Goal: Obtain resource: Download file/media

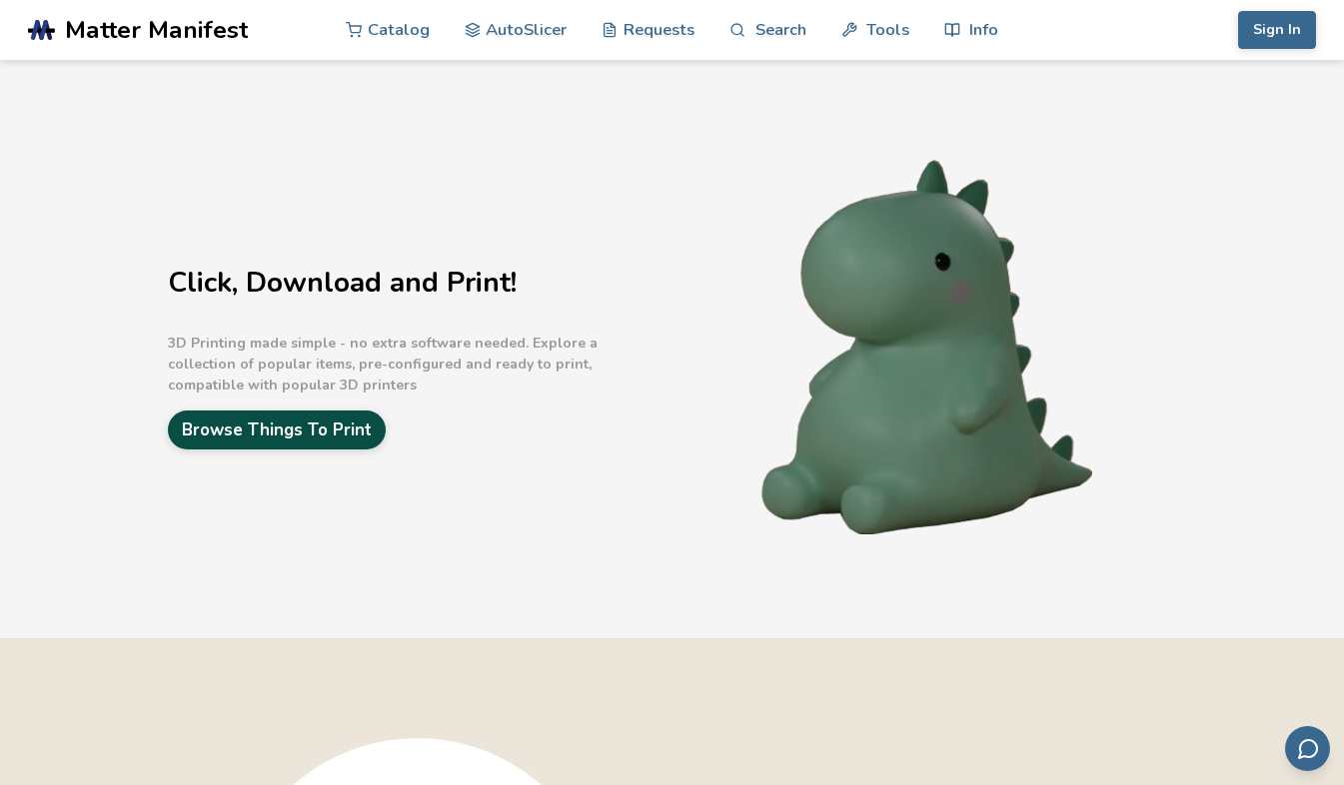
click at [284, 439] on link "Browse Things To Print" at bounding box center [277, 430] width 218 height 39
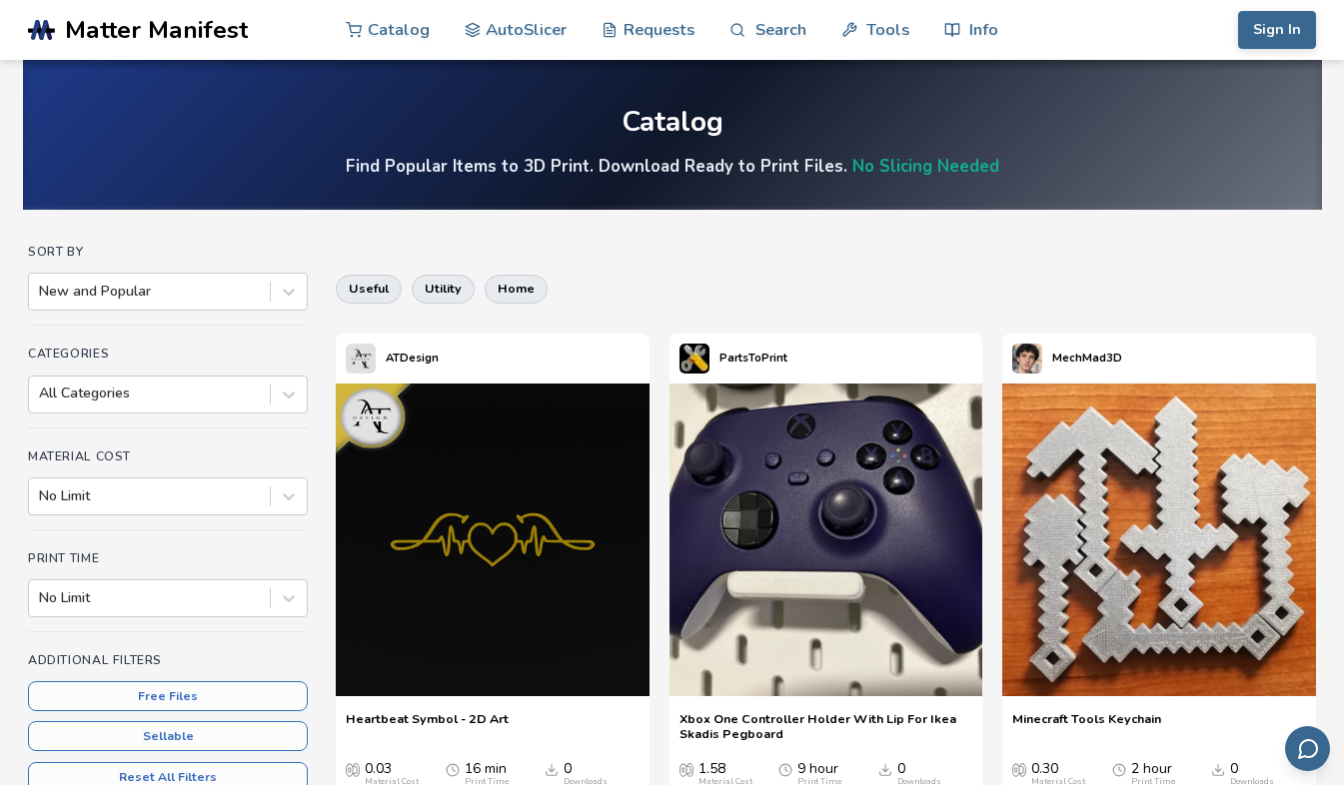
click at [162, 693] on button "Free Files" at bounding box center [168, 696] width 280 height 30
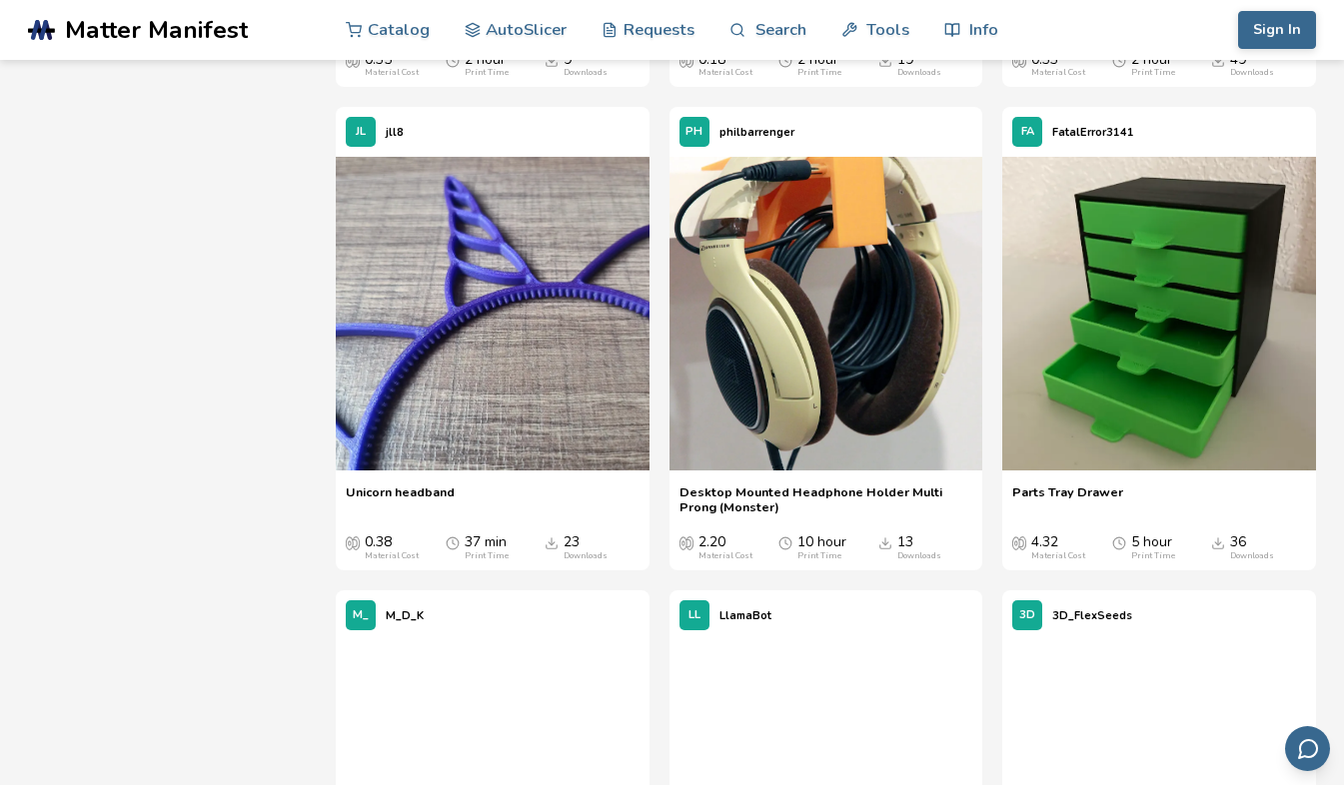
scroll to position [3078, 0]
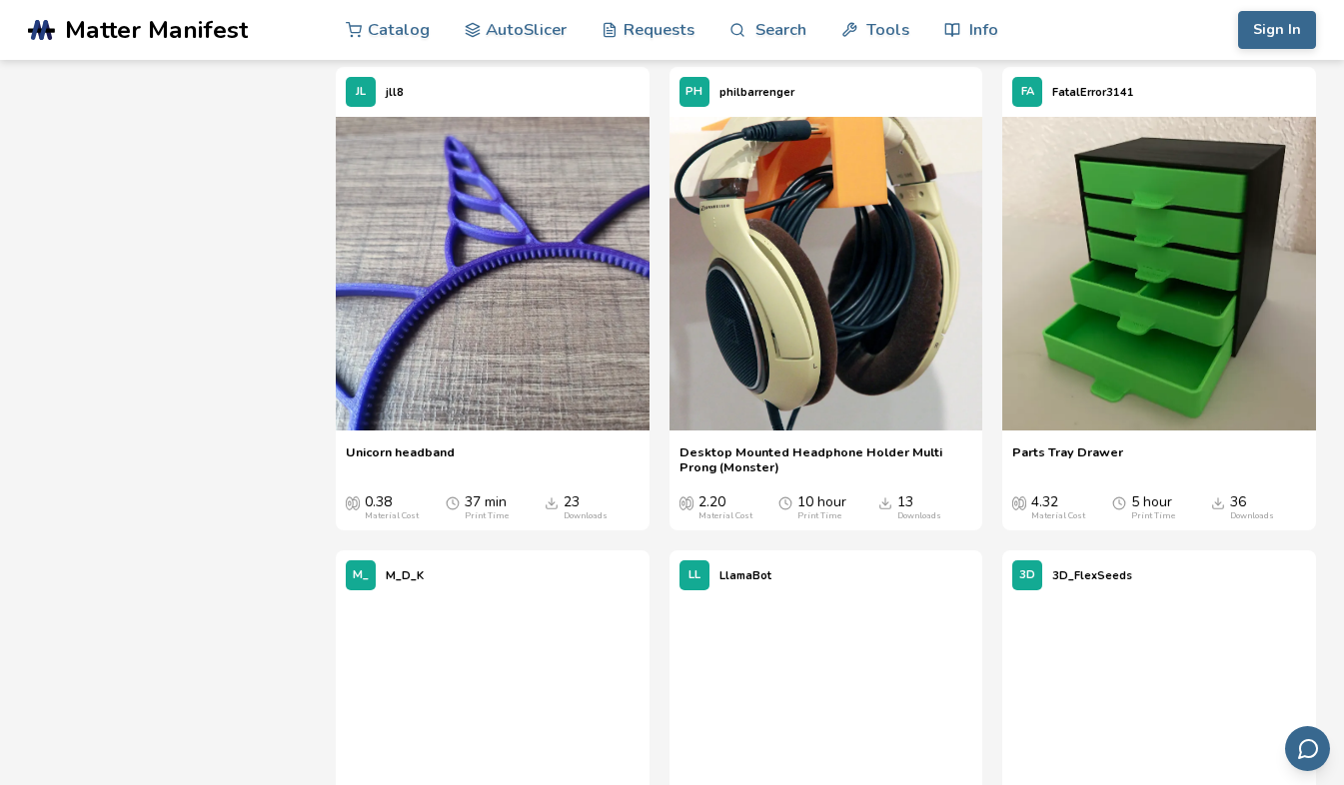
click at [555, 511] on icon "Downloads" at bounding box center [552, 504] width 14 height 14
click at [428, 475] on span "Unicorn headband" at bounding box center [400, 460] width 109 height 30
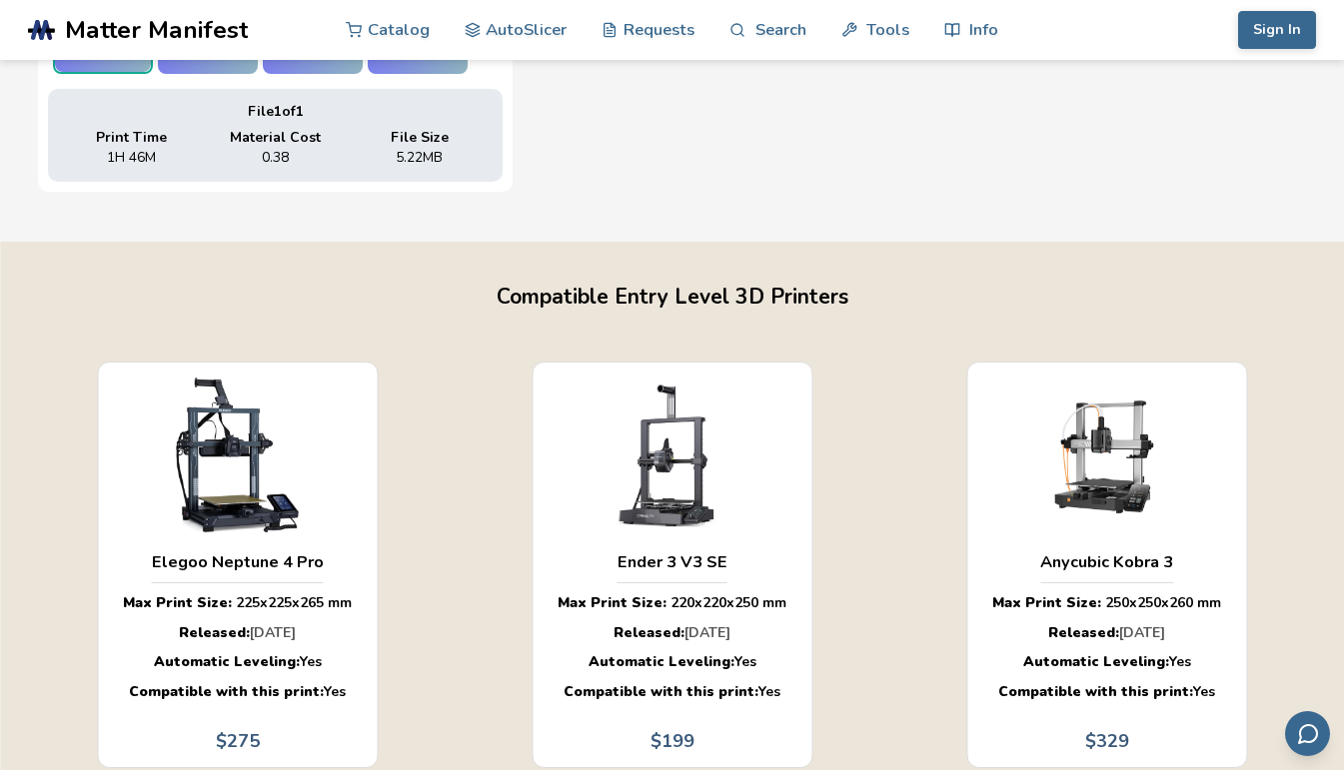
scroll to position [1097, 0]
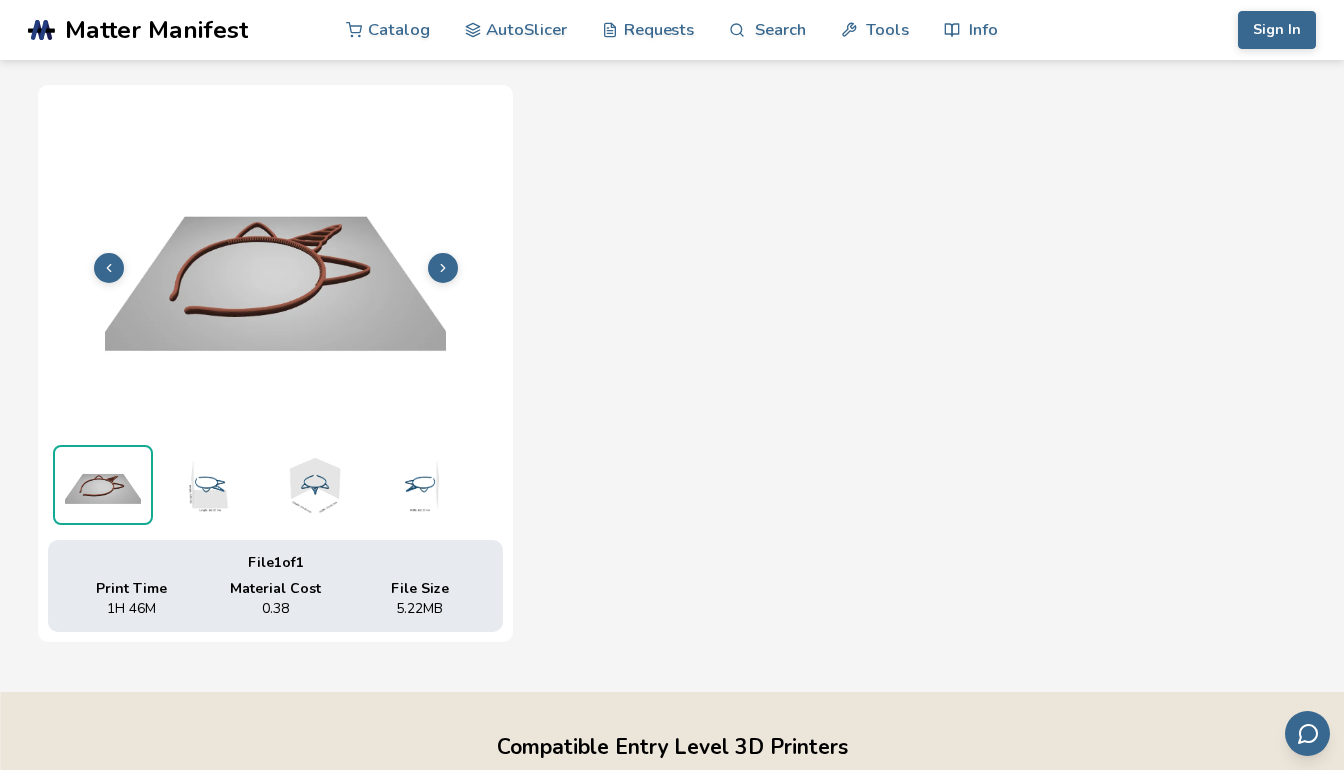
scroll to position [657, 0]
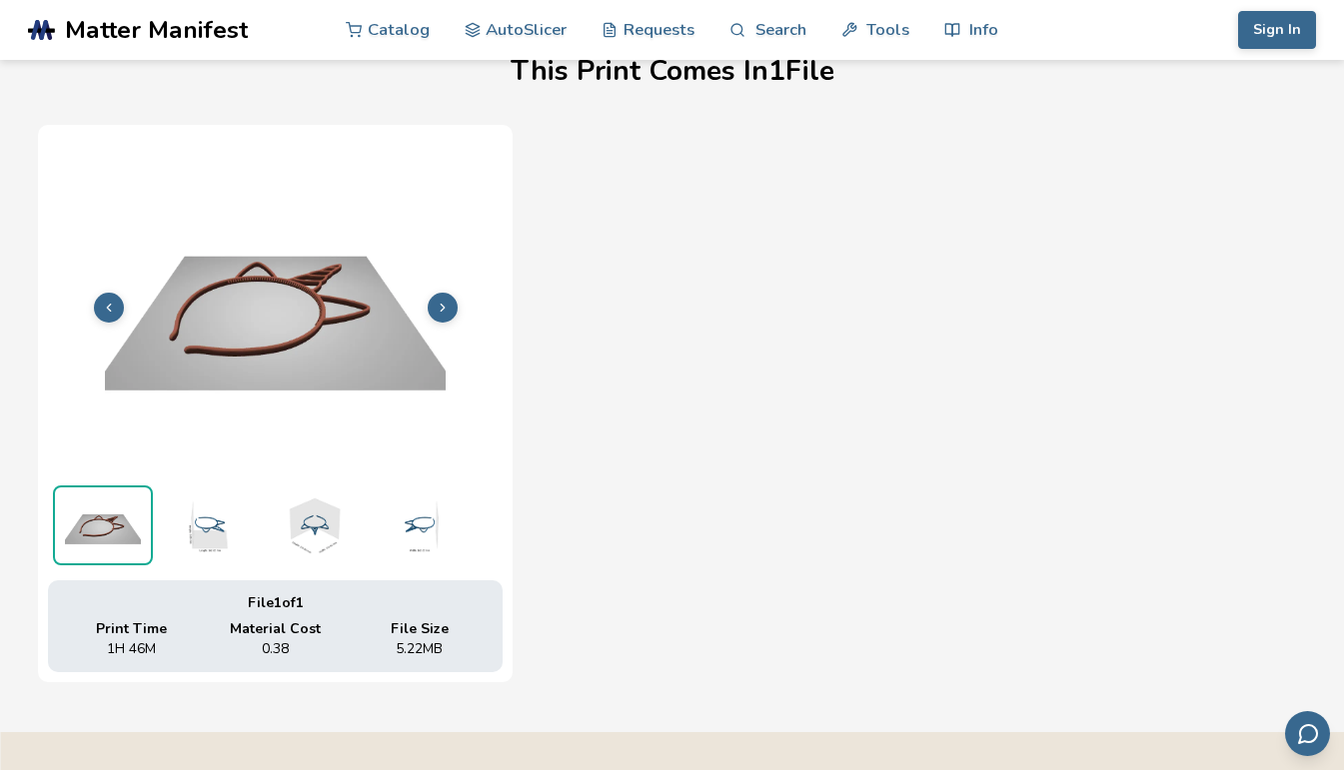
click at [319, 460] on img at bounding box center [275, 305] width 455 height 341
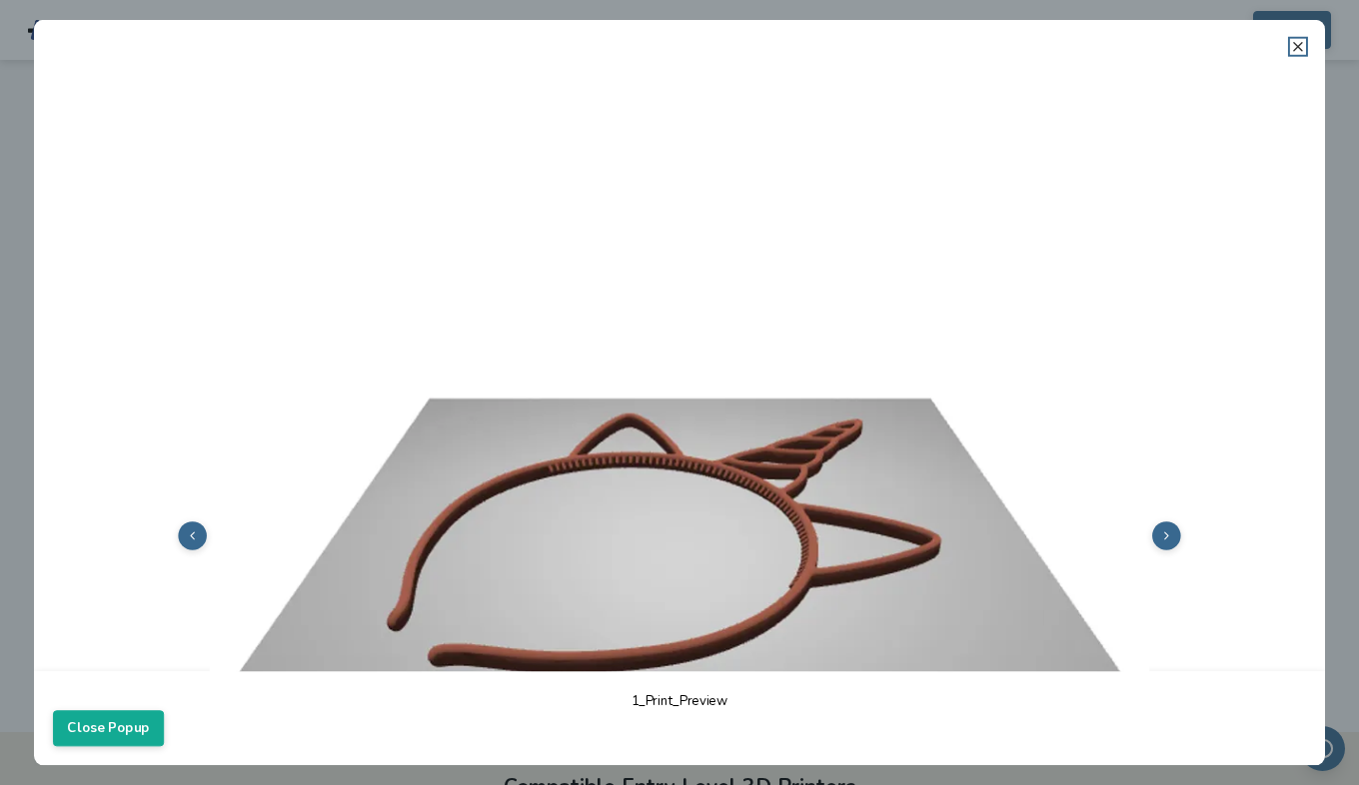
click at [1291, 39] on icon at bounding box center [1298, 47] width 16 height 16
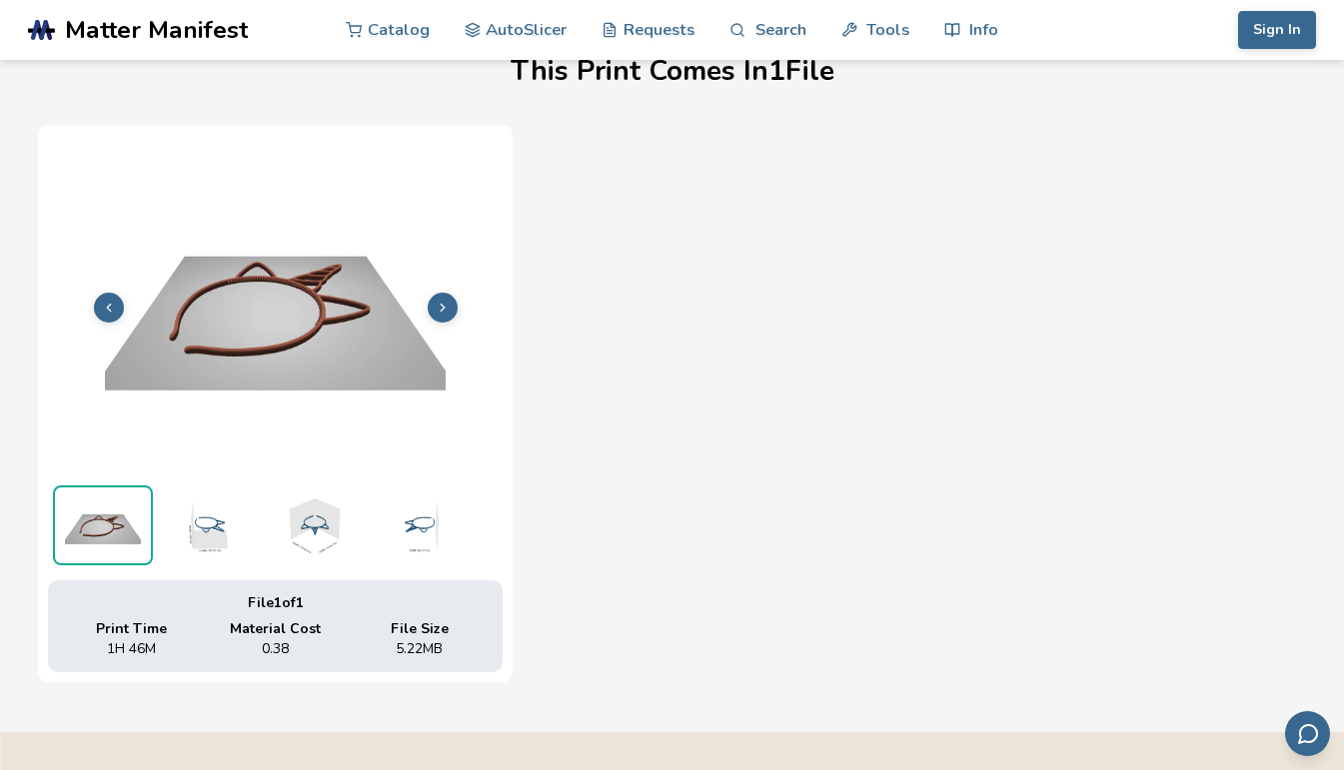
click at [865, 345] on div "File 1 of 1 Print Time 1H 46M Material Cost 0.38 File Size 5.22 MB" at bounding box center [672, 404] width 1268 height 558
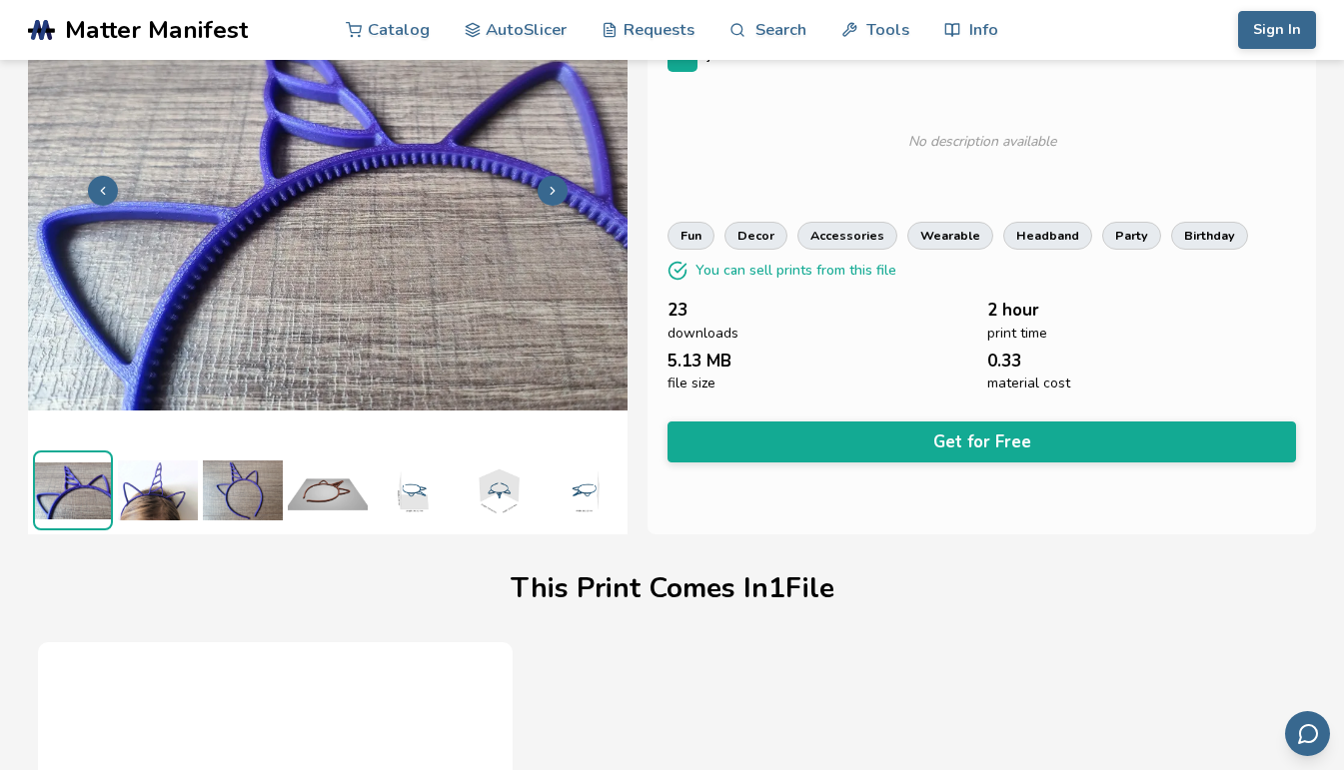
scroll to position [98, 0]
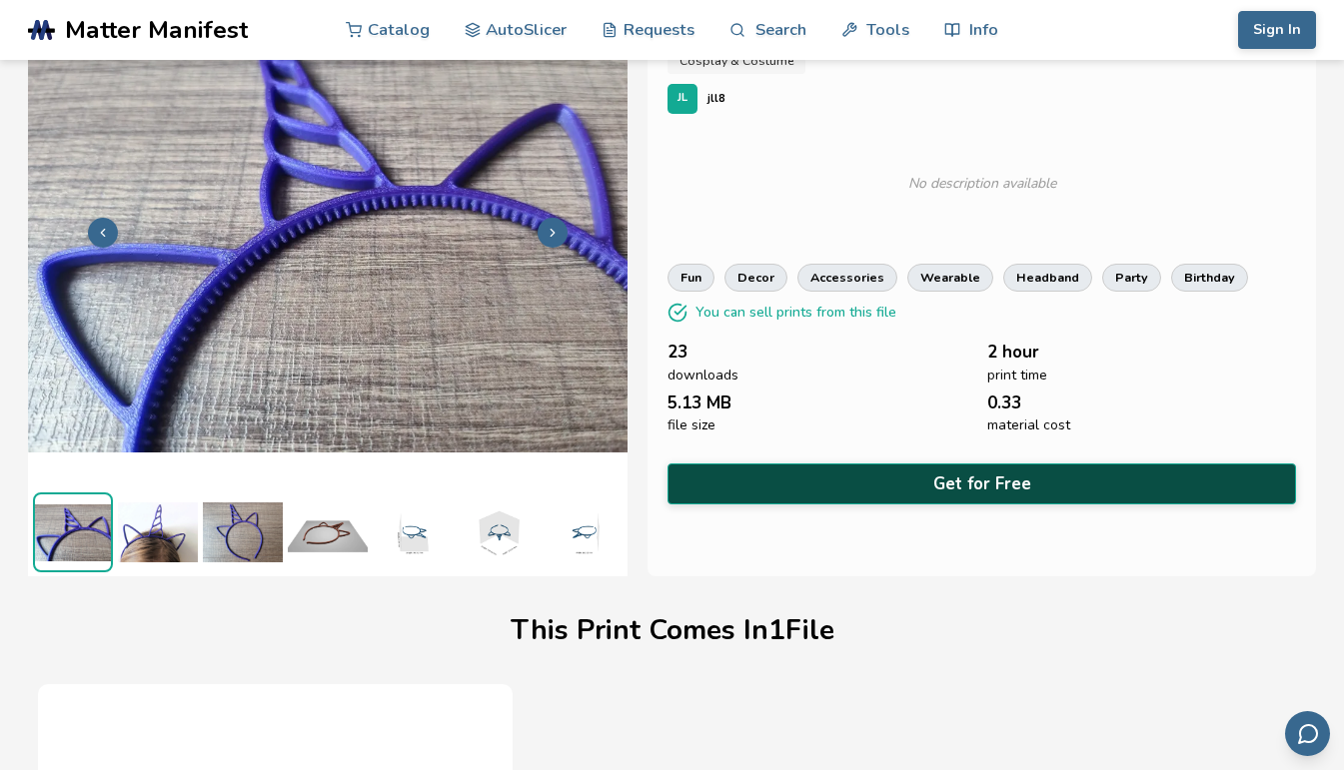
click at [973, 471] on button "Get for Free" at bounding box center [981, 484] width 629 height 41
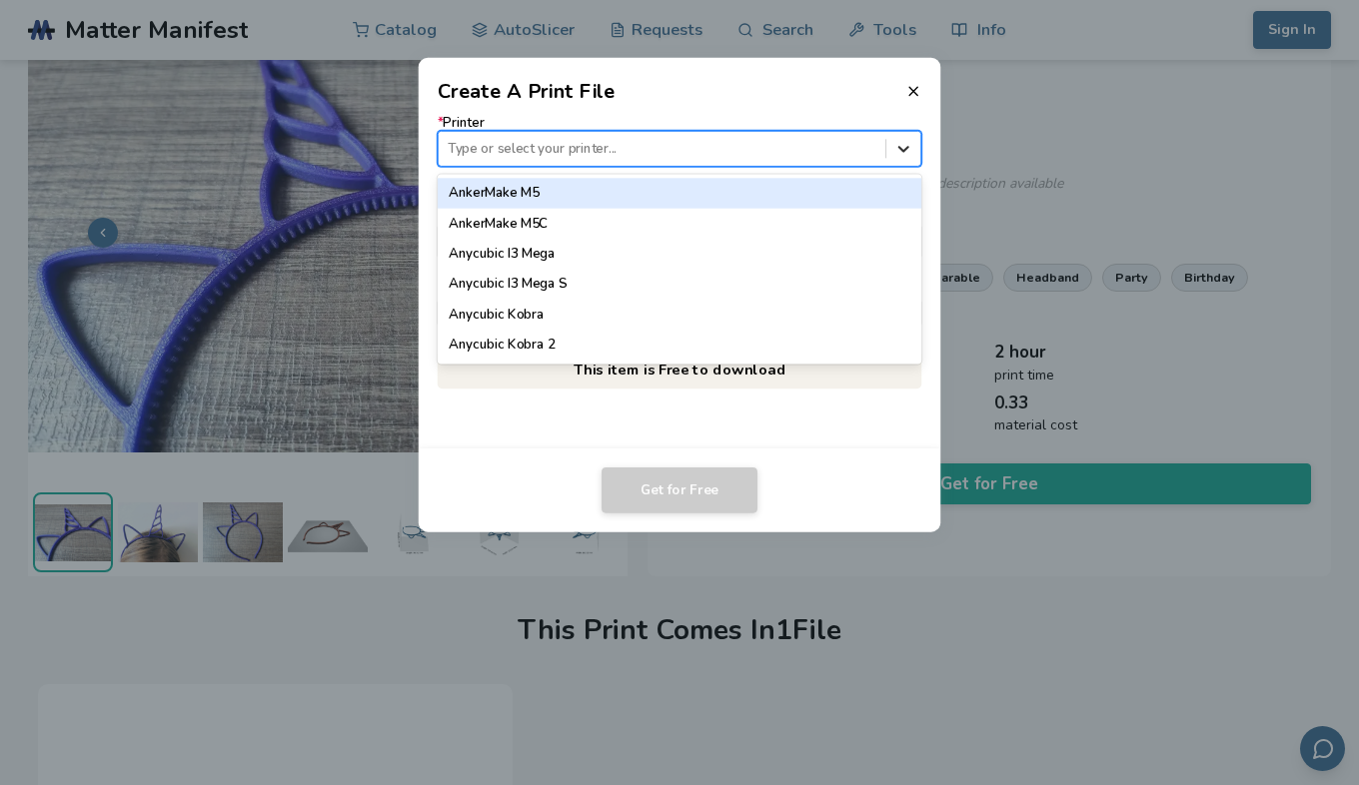
click at [899, 152] on icon at bounding box center [903, 148] width 19 height 19
type input "*****"
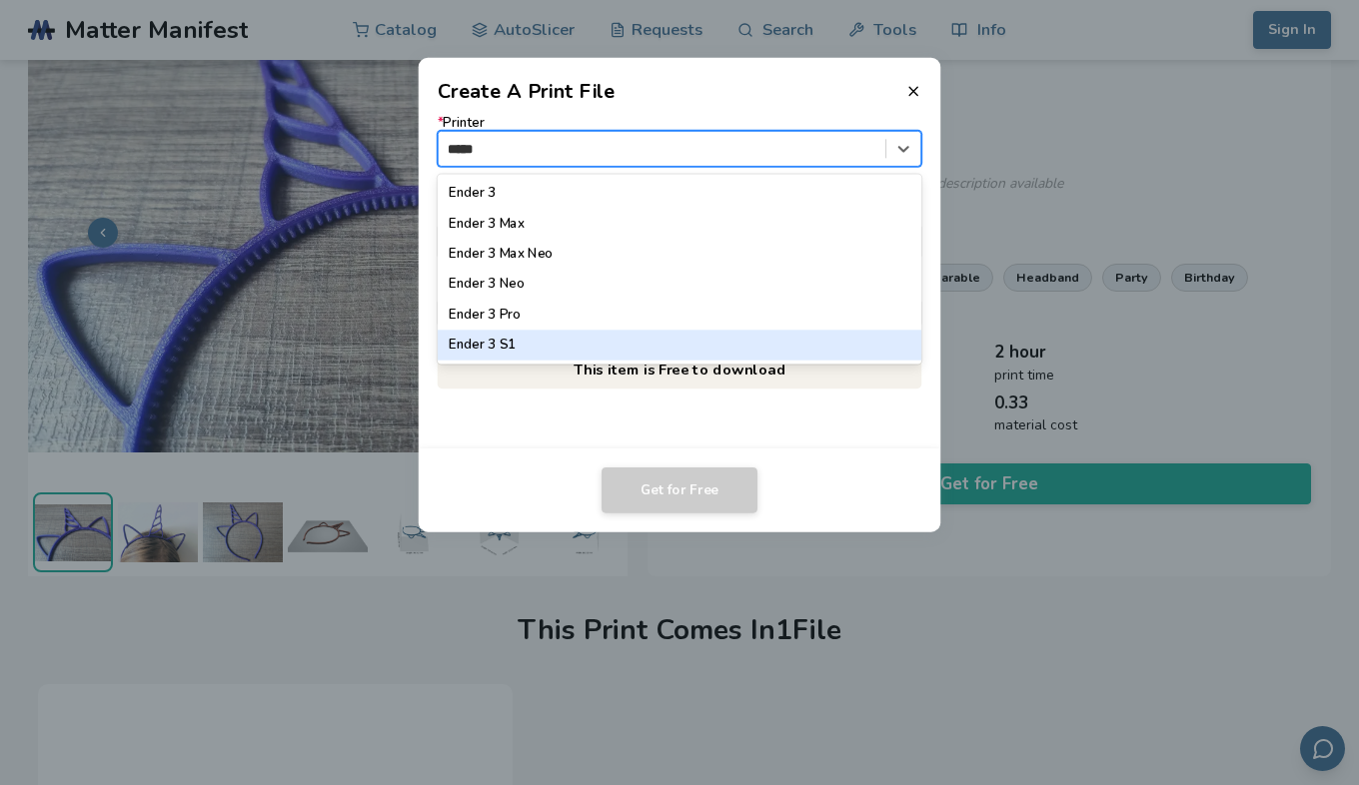
click at [498, 345] on div "Ender 3 S1" at bounding box center [680, 346] width 485 height 30
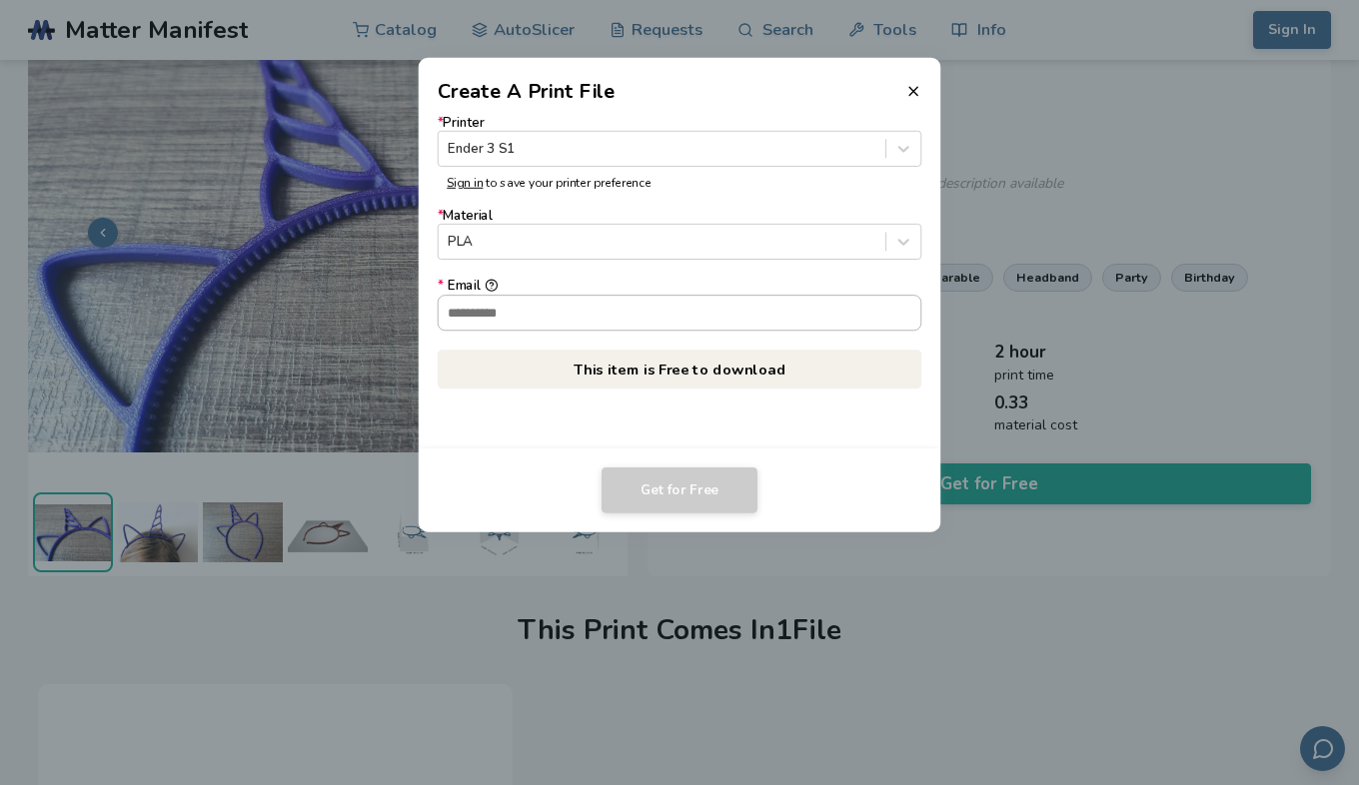
click at [674, 321] on input "* Email" at bounding box center [680, 313] width 483 height 34
type input "**********"
click at [686, 491] on button "Get for Free" at bounding box center [680, 491] width 156 height 46
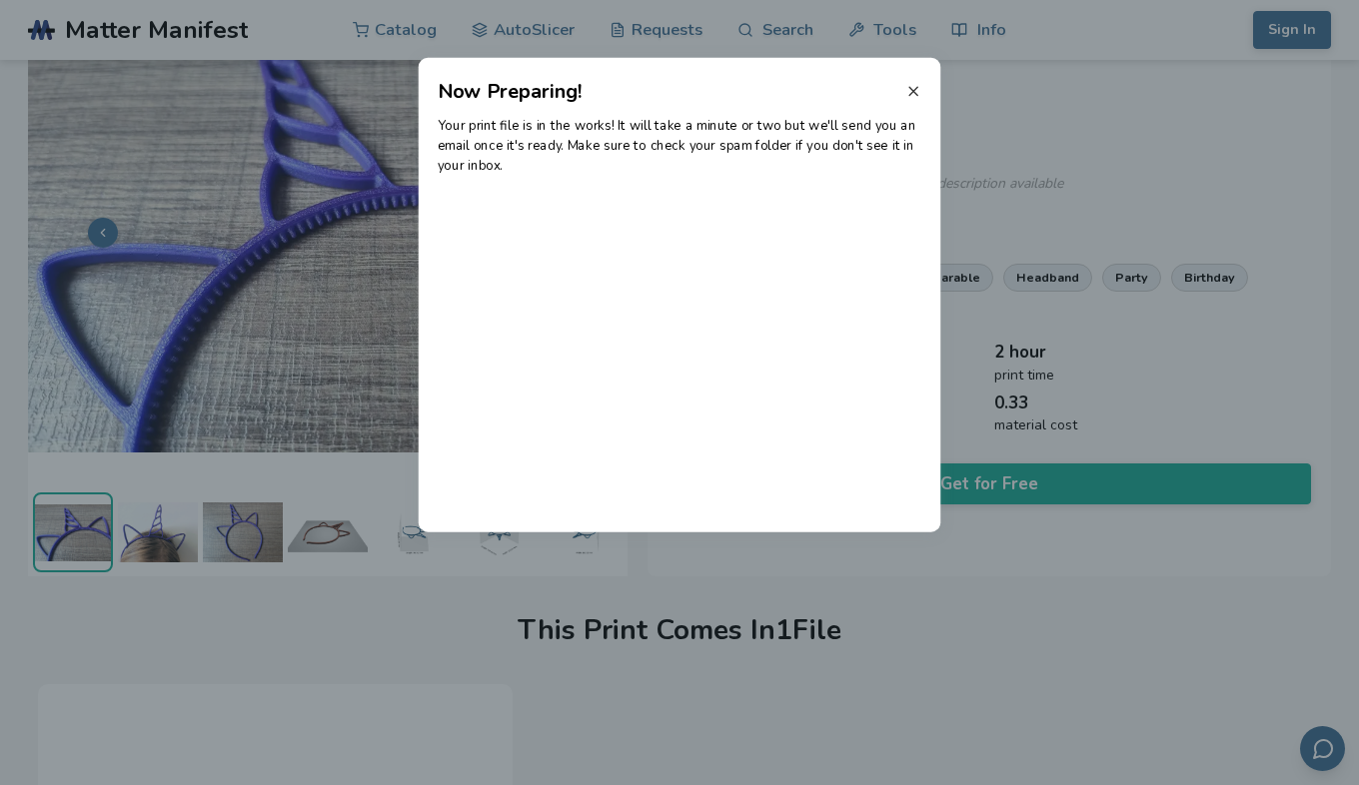
click at [916, 99] on icon at bounding box center [913, 91] width 16 height 16
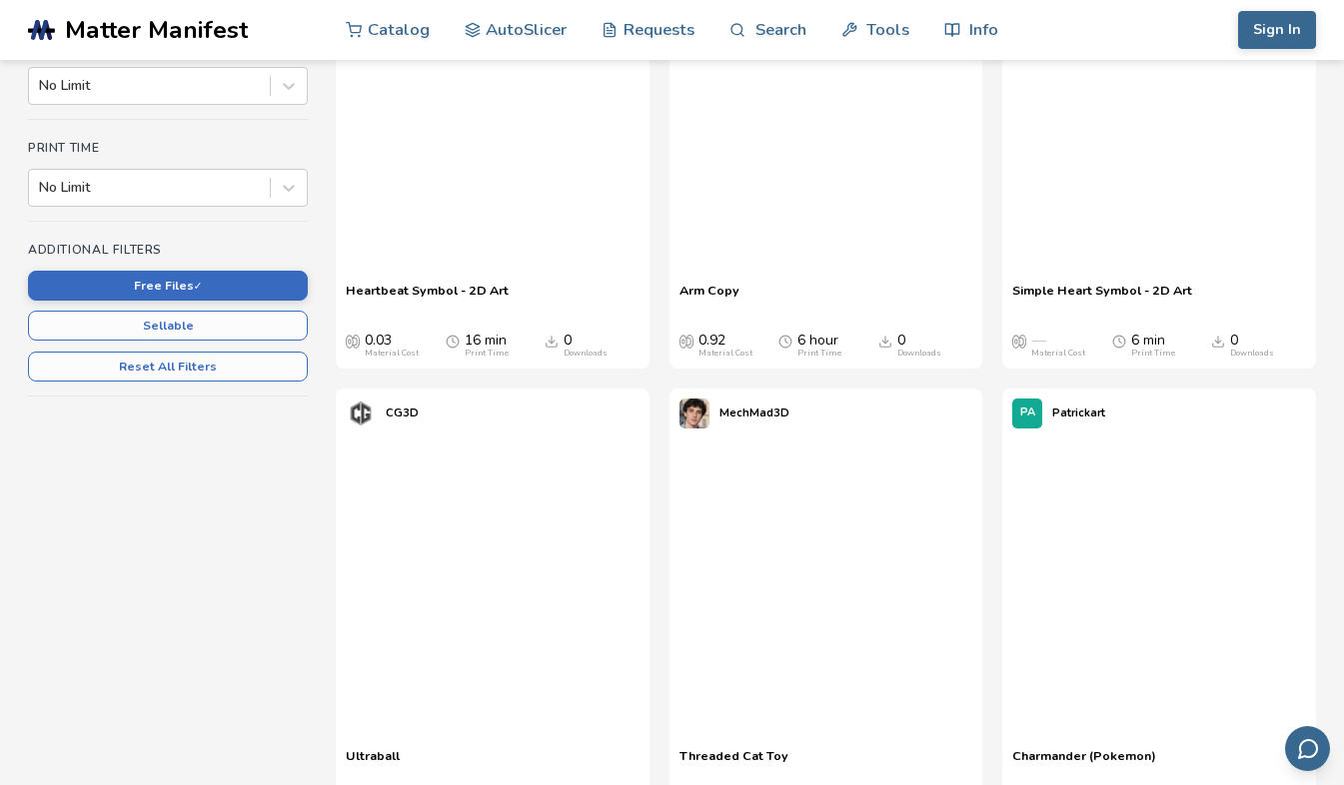
scroll to position [614, 0]
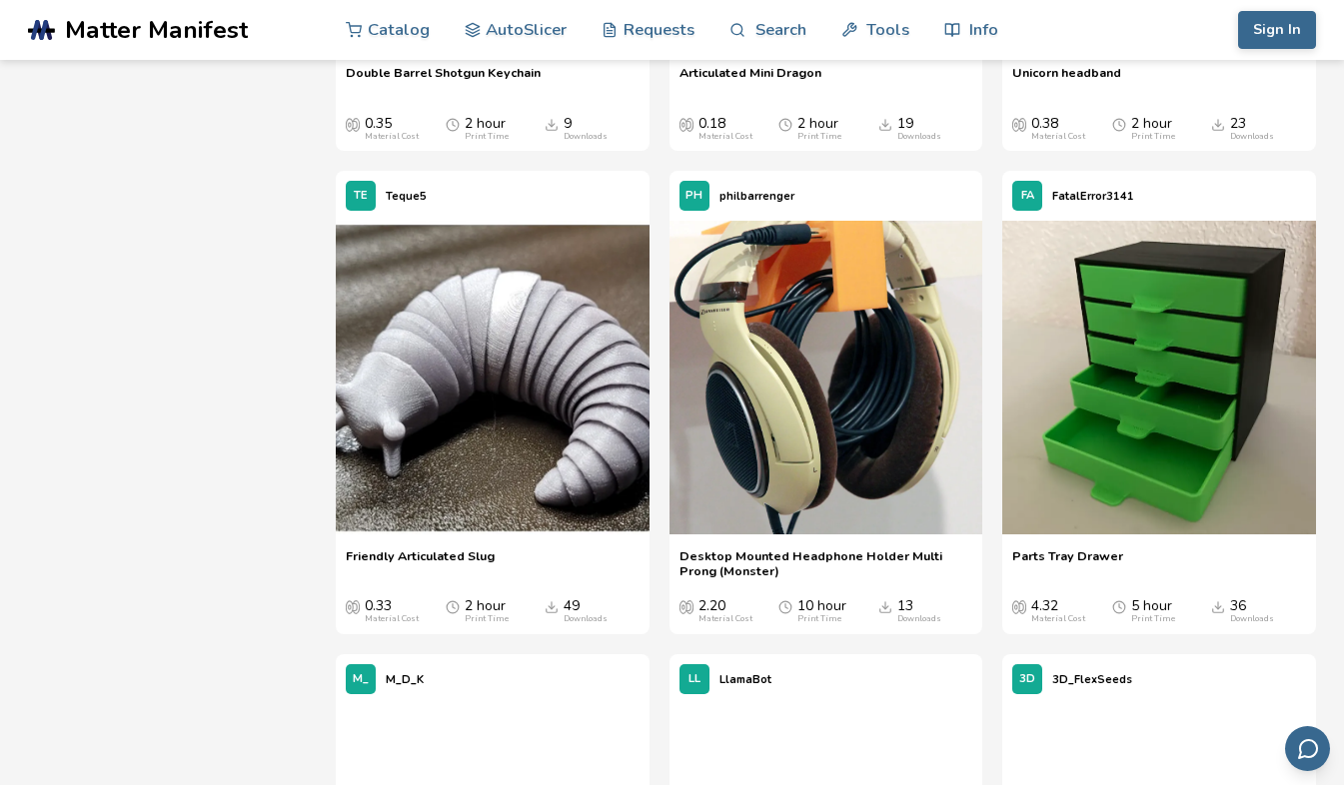
scroll to position [3092, 0]
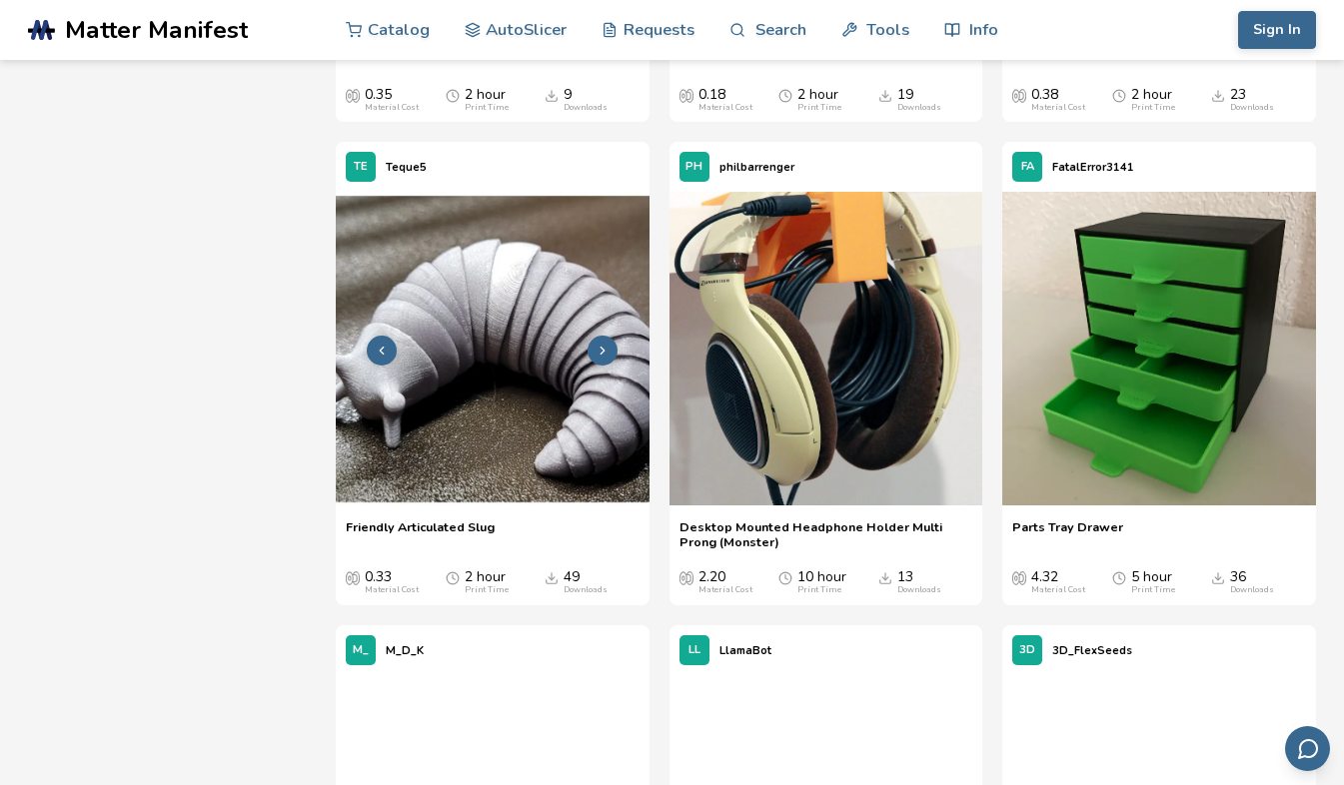
click at [438, 317] on img at bounding box center [493, 349] width 314 height 314
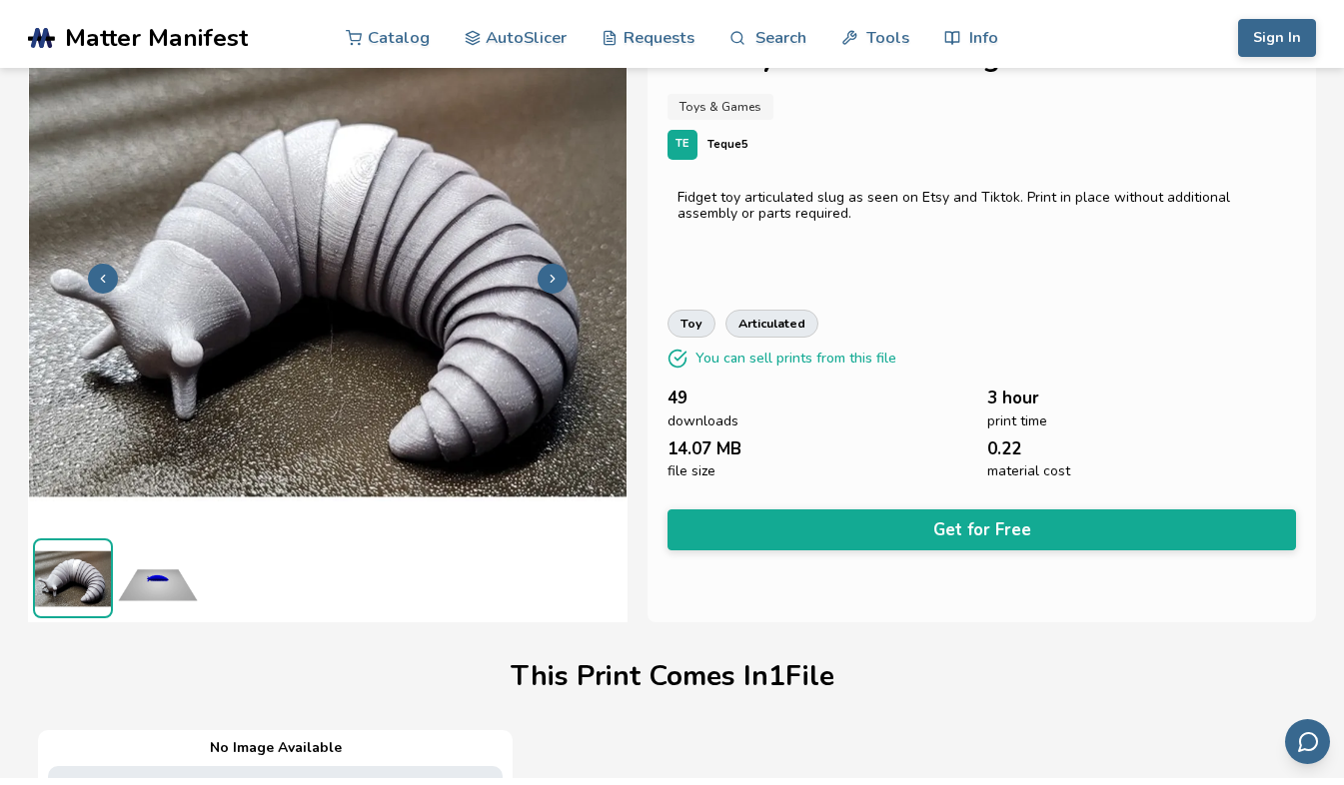
scroll to position [31, 0]
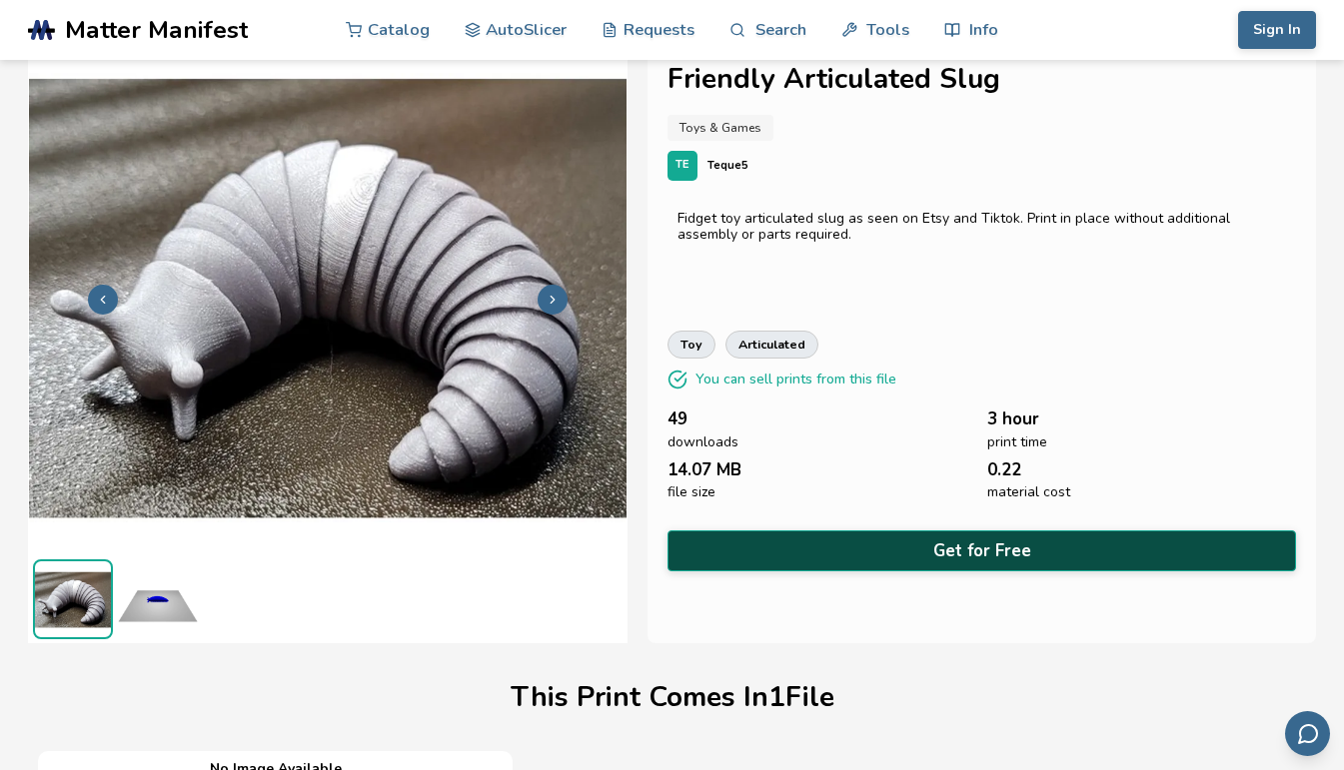
click at [978, 543] on button "Get for Free" at bounding box center [981, 551] width 629 height 41
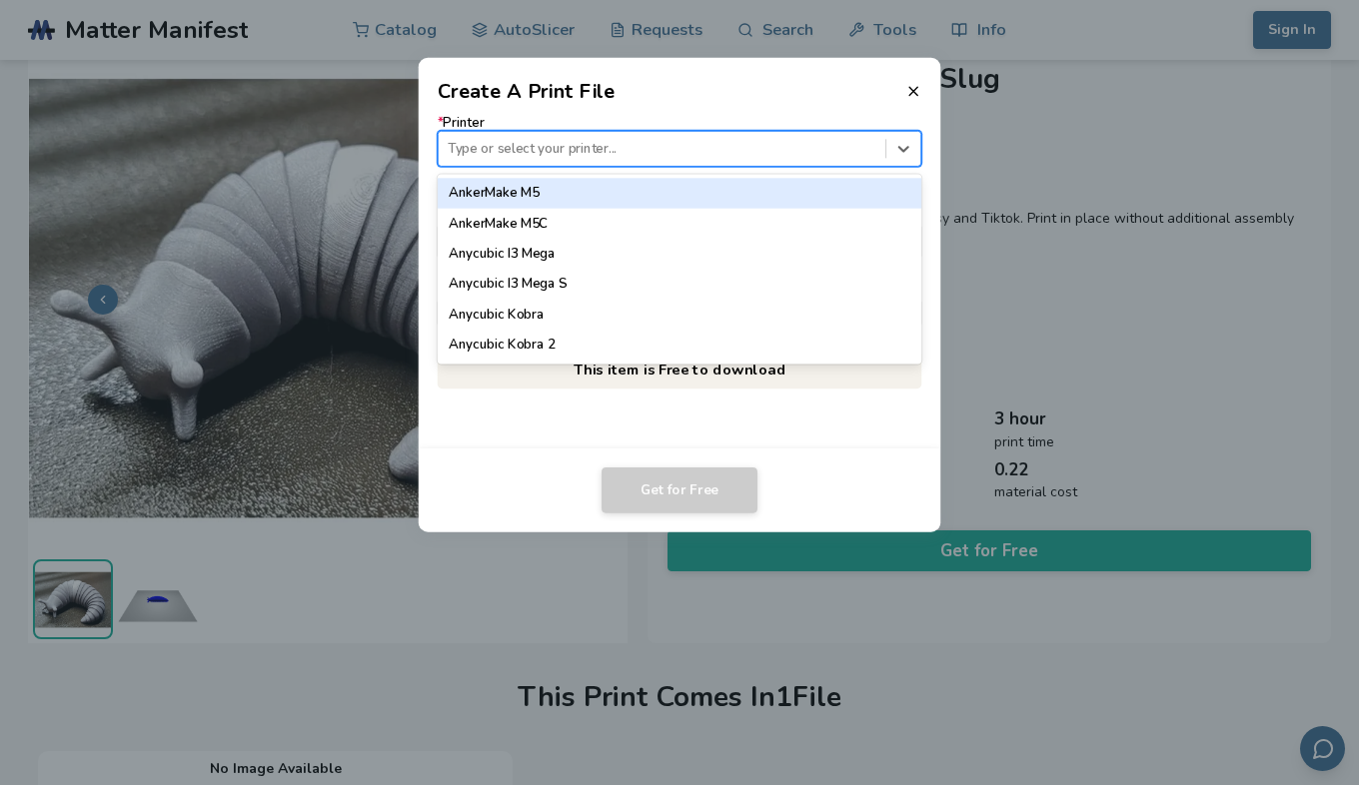
click at [757, 134] on div "Type or select your printer..." at bounding box center [680, 149] width 485 height 36
type input "*****"
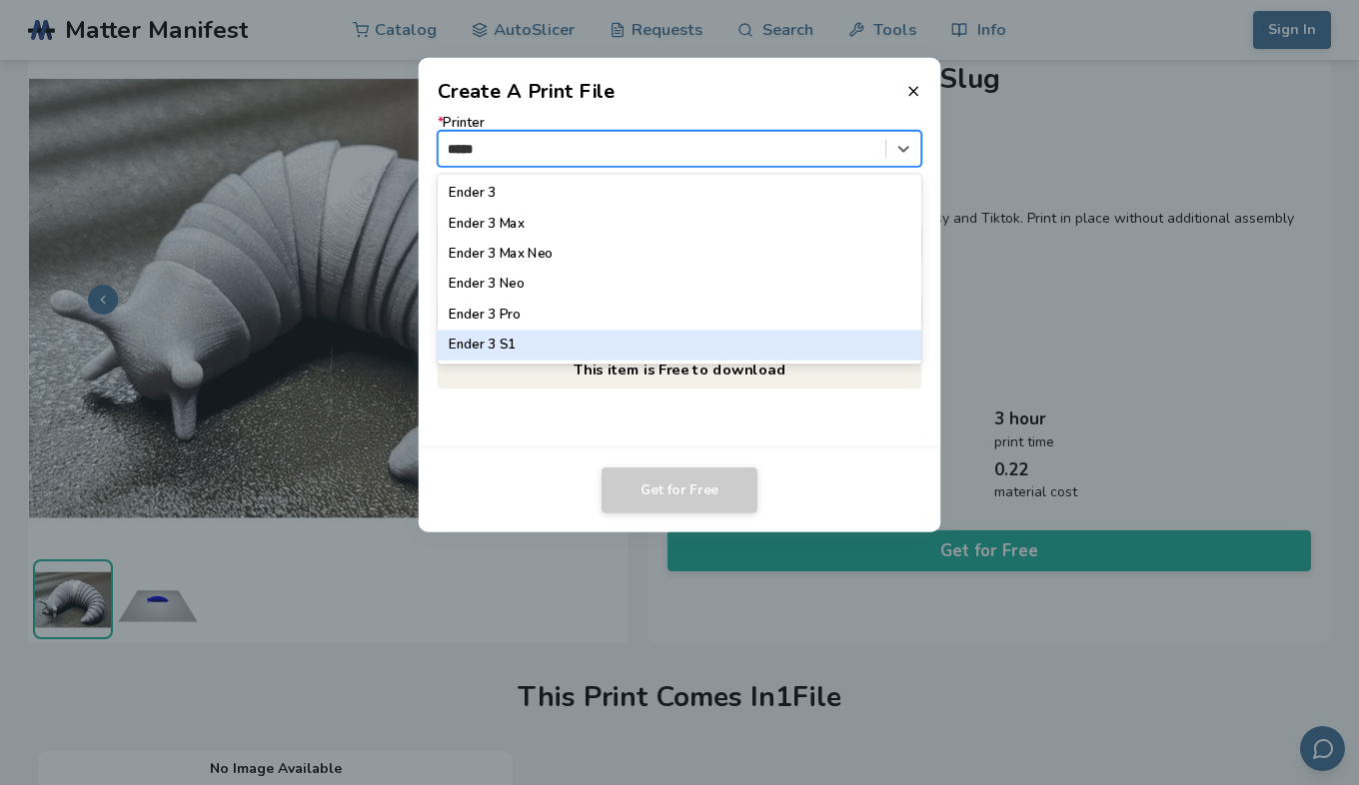
click at [473, 345] on div "Ender 3 S1" at bounding box center [680, 346] width 485 height 30
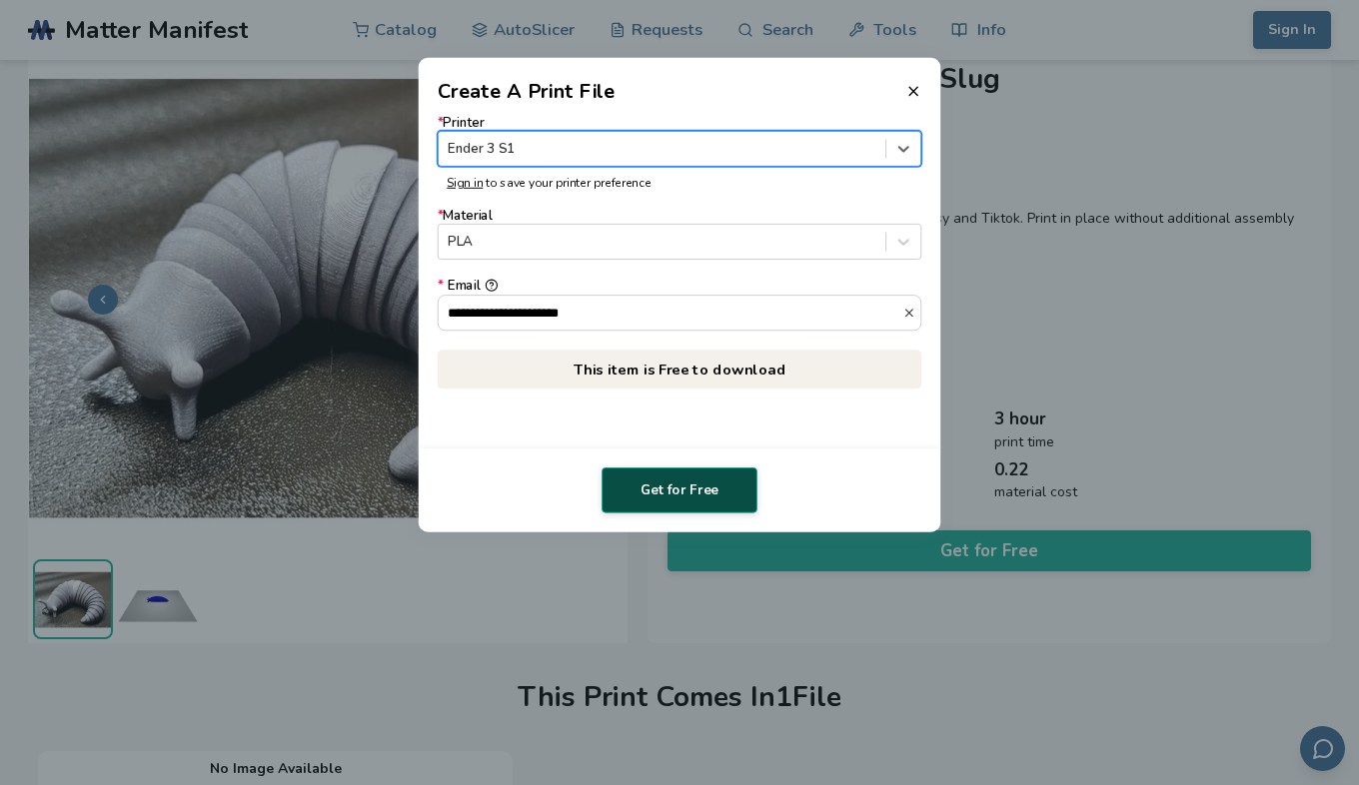
click at [662, 496] on button "Get for Free" at bounding box center [680, 491] width 156 height 46
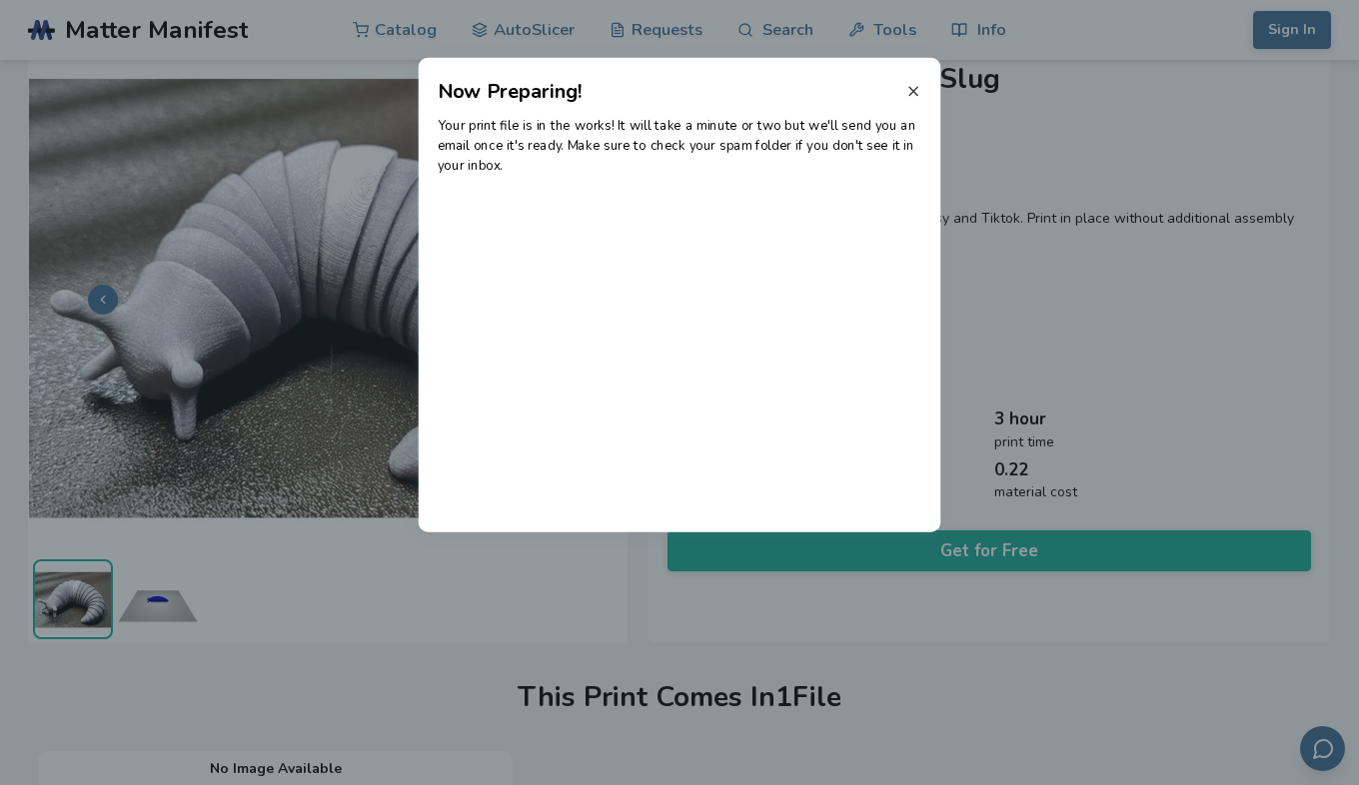
click at [919, 93] on icon at bounding box center [913, 91] width 16 height 16
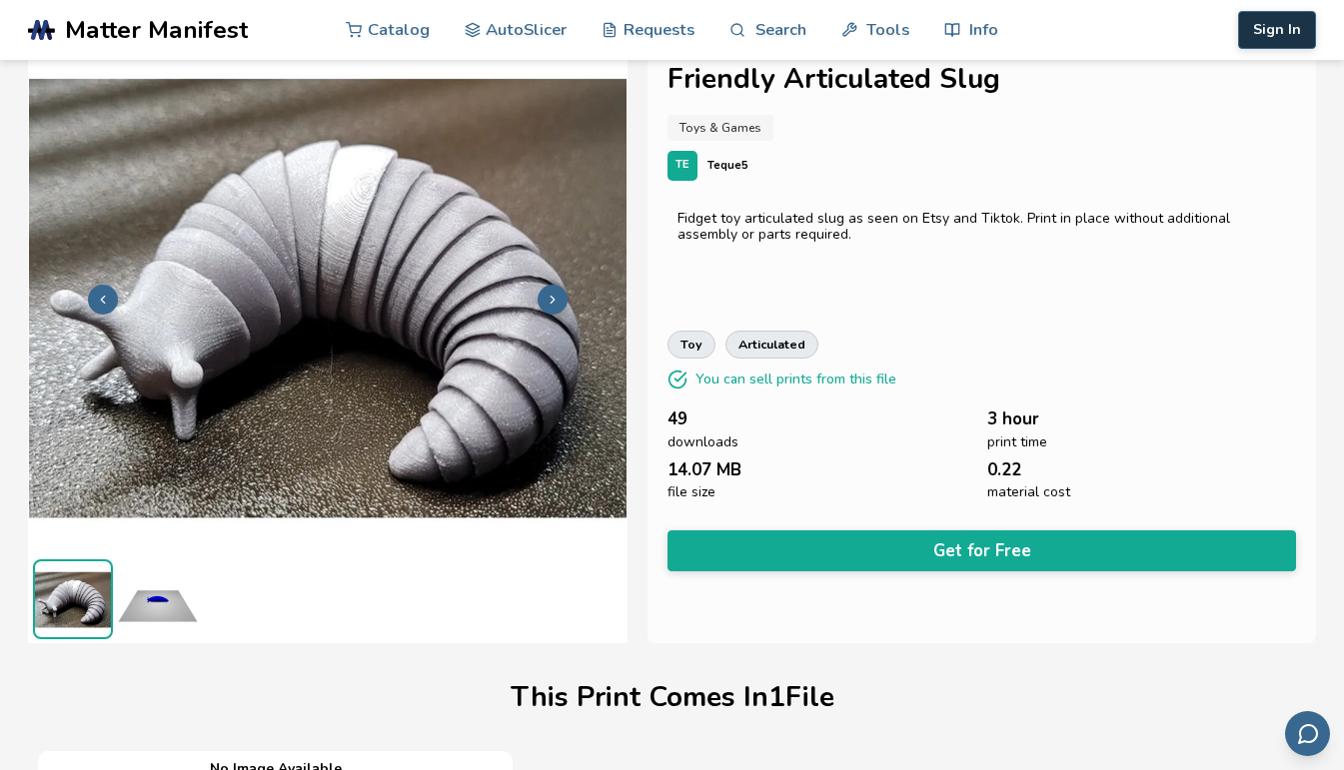
click at [1277, 32] on button "Sign In" at bounding box center [1277, 30] width 78 height 38
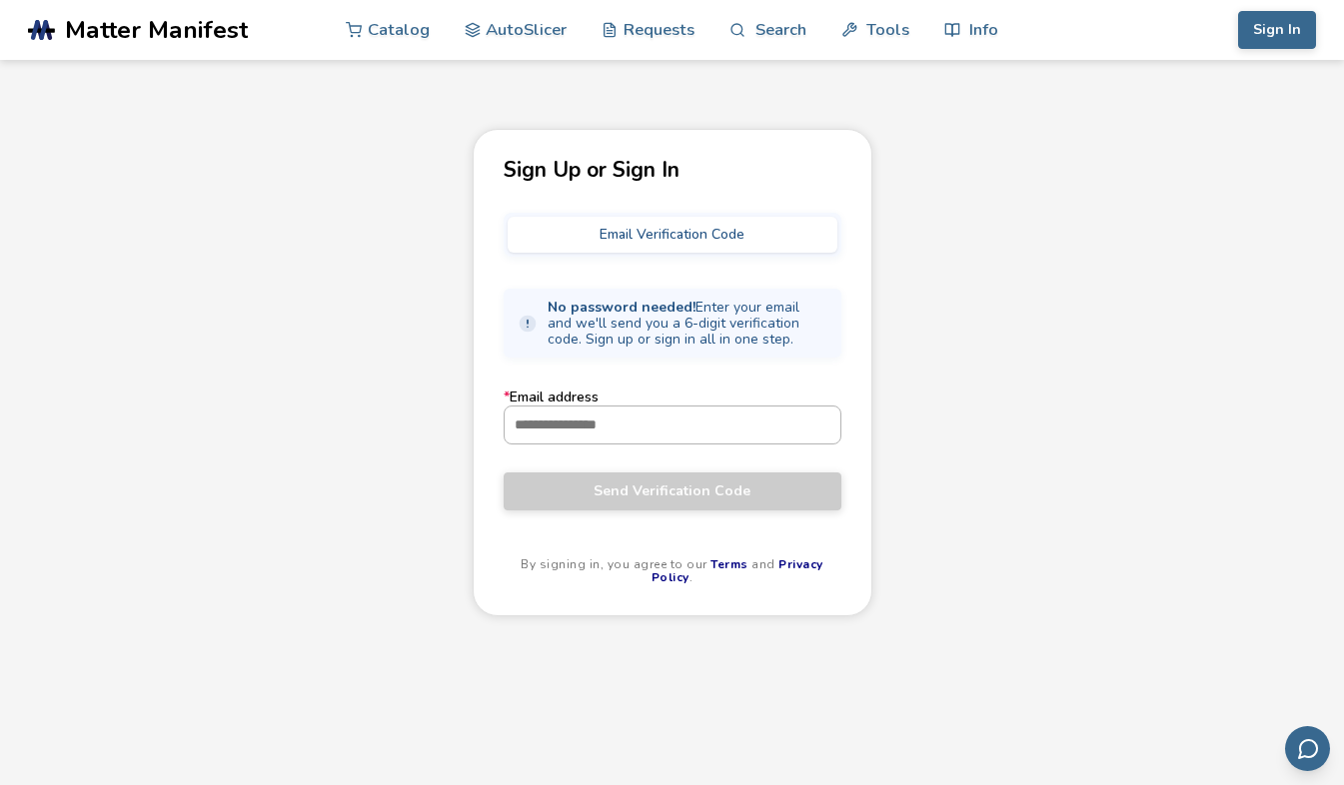
click at [655, 428] on input "* Email address" at bounding box center [673, 425] width 336 height 36
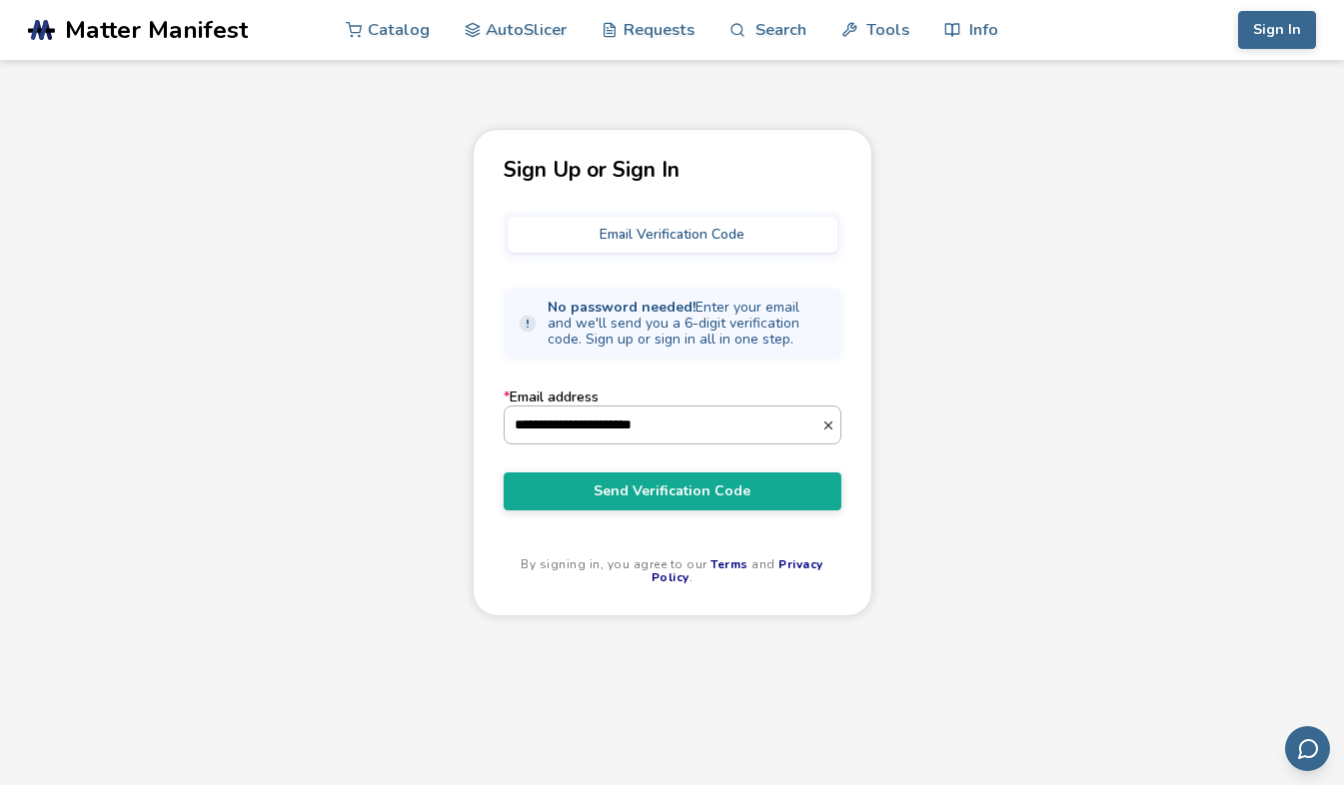
type input "**********"
click at [504, 473] on button "Send Verification Code" at bounding box center [673, 492] width 338 height 38
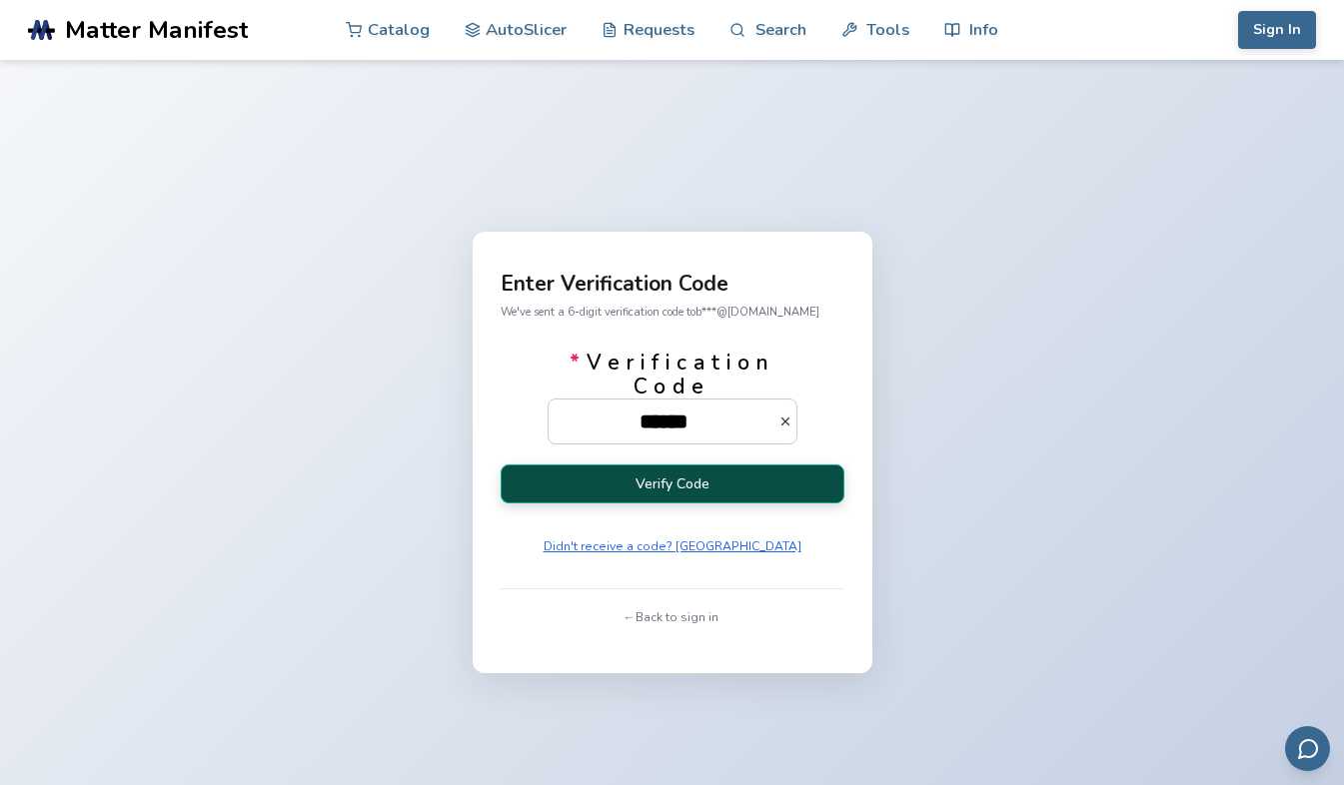
type input "******"
click at [676, 486] on button "Verify Code" at bounding box center [673, 484] width 344 height 39
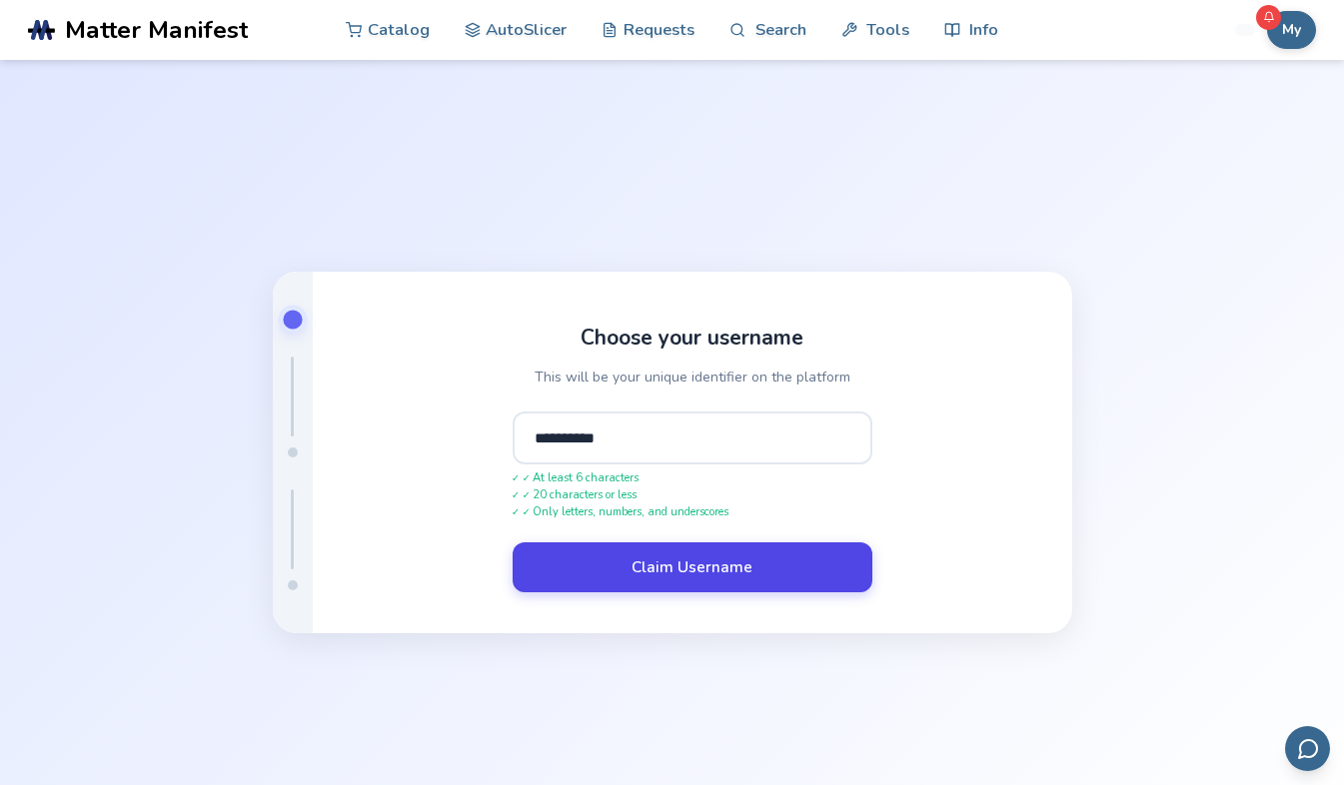
type input "**********"
click at [685, 564] on button "Claim Username" at bounding box center [693, 568] width 360 height 50
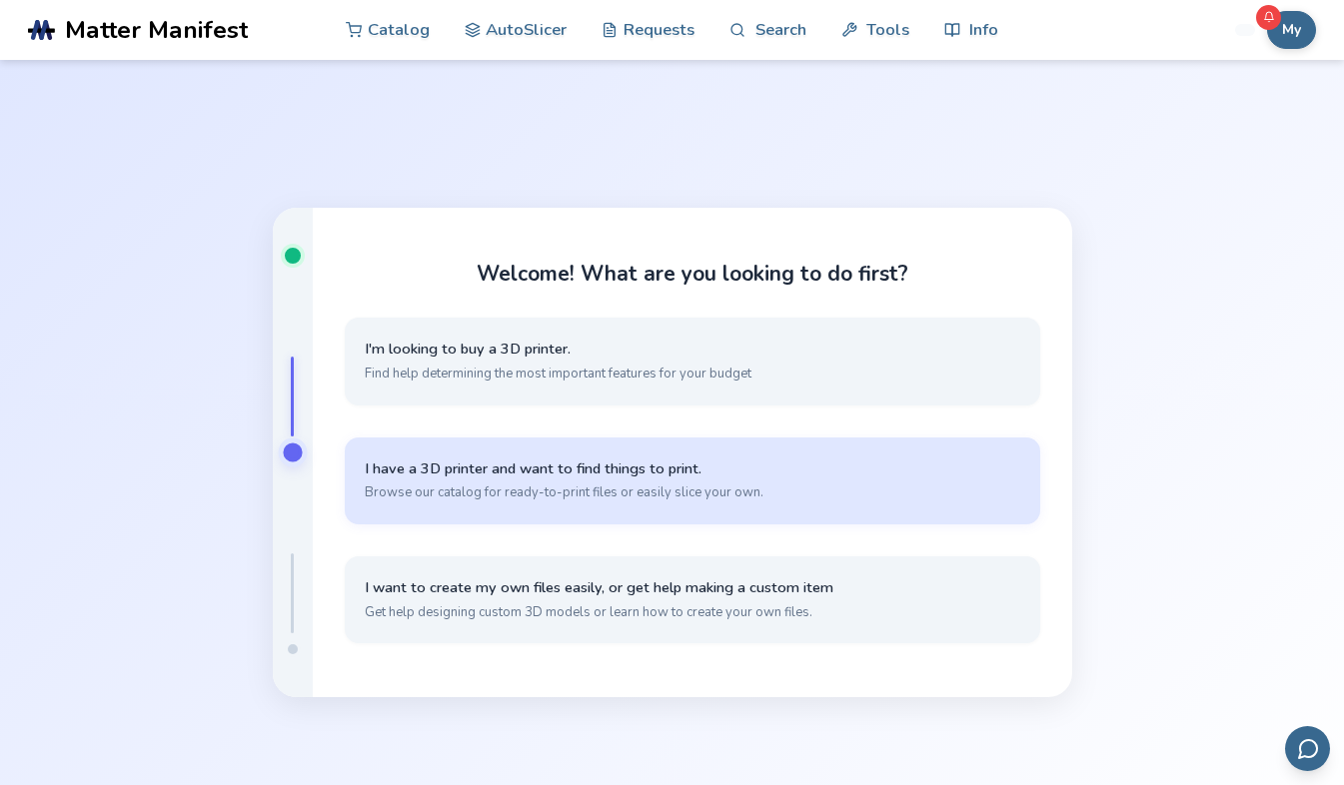
click at [620, 470] on span "I have a 3D printer and want to find things to print." at bounding box center [692, 469] width 655 height 19
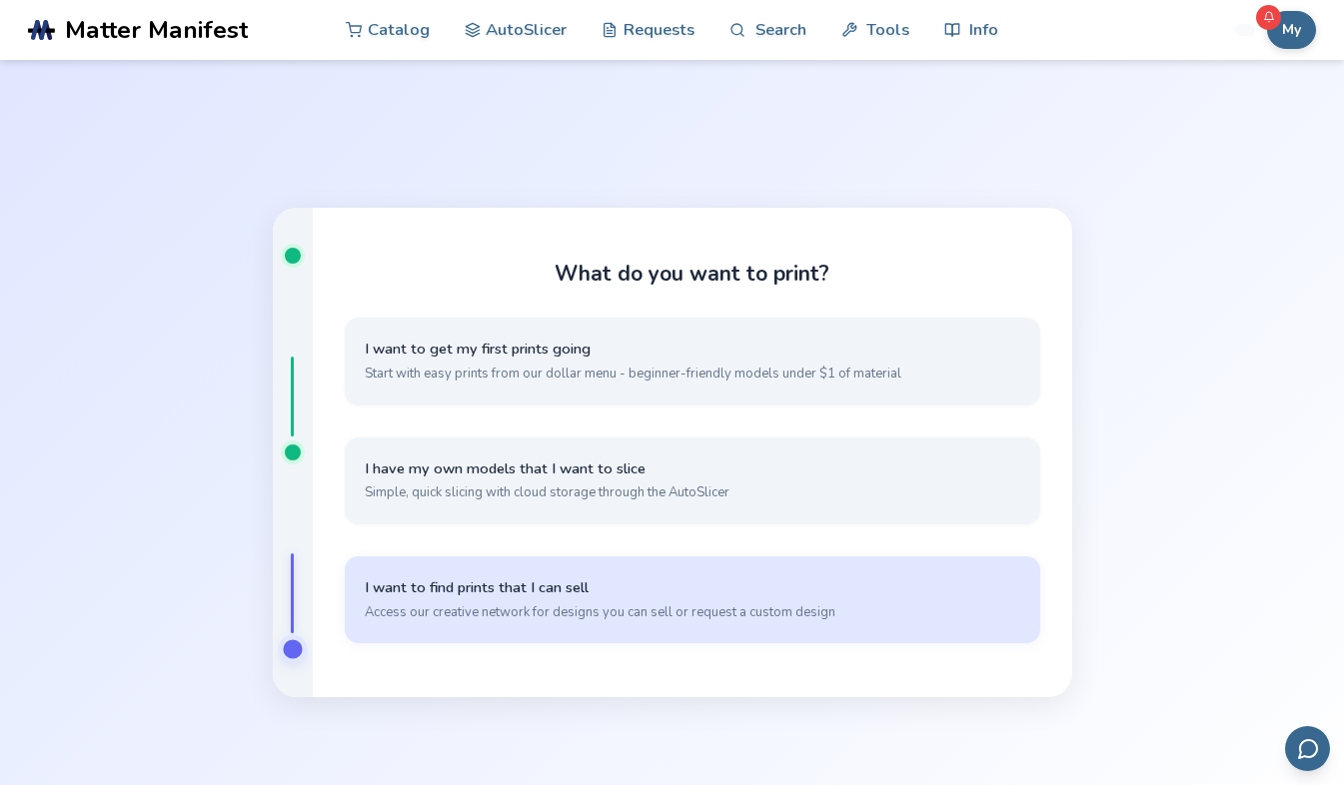
click at [589, 588] on span "I want to find prints that I can sell" at bounding box center [692, 588] width 655 height 19
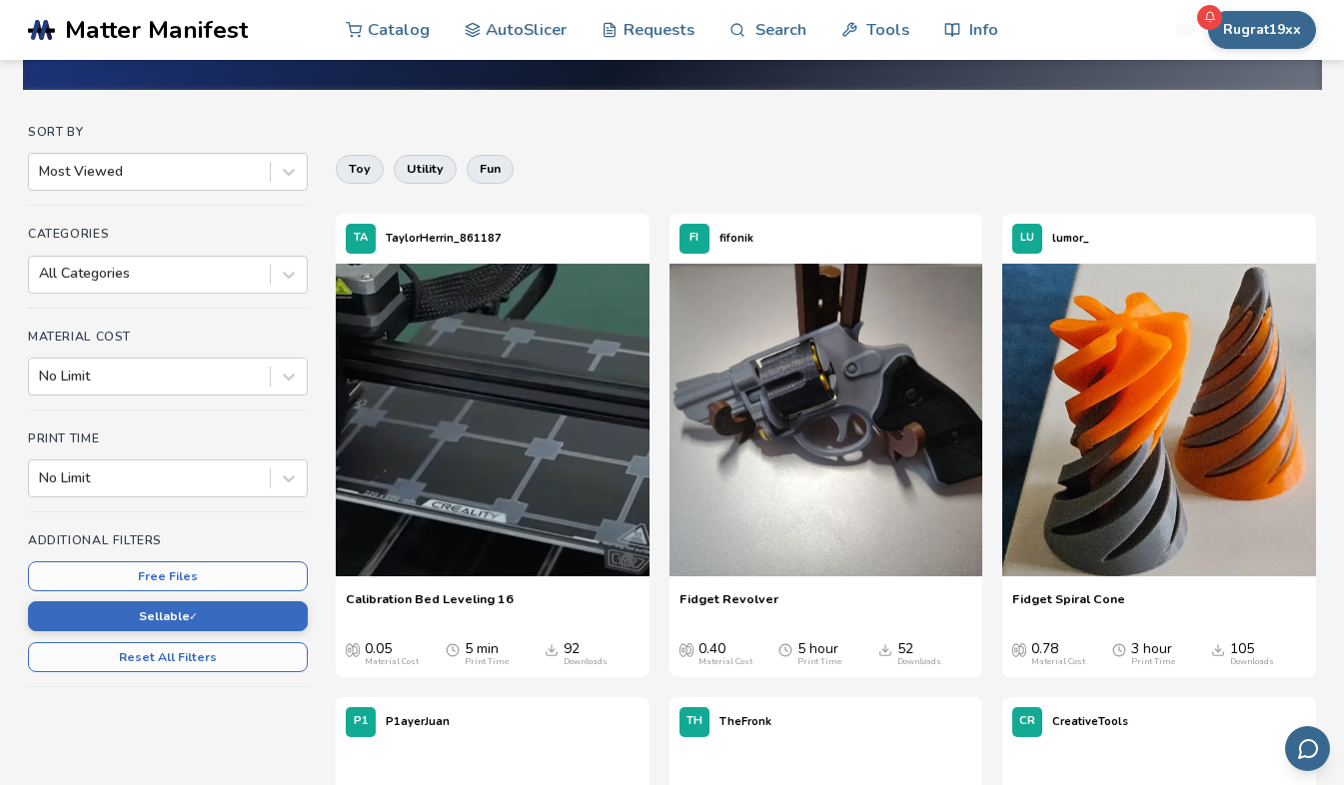
scroll to position [160, 0]
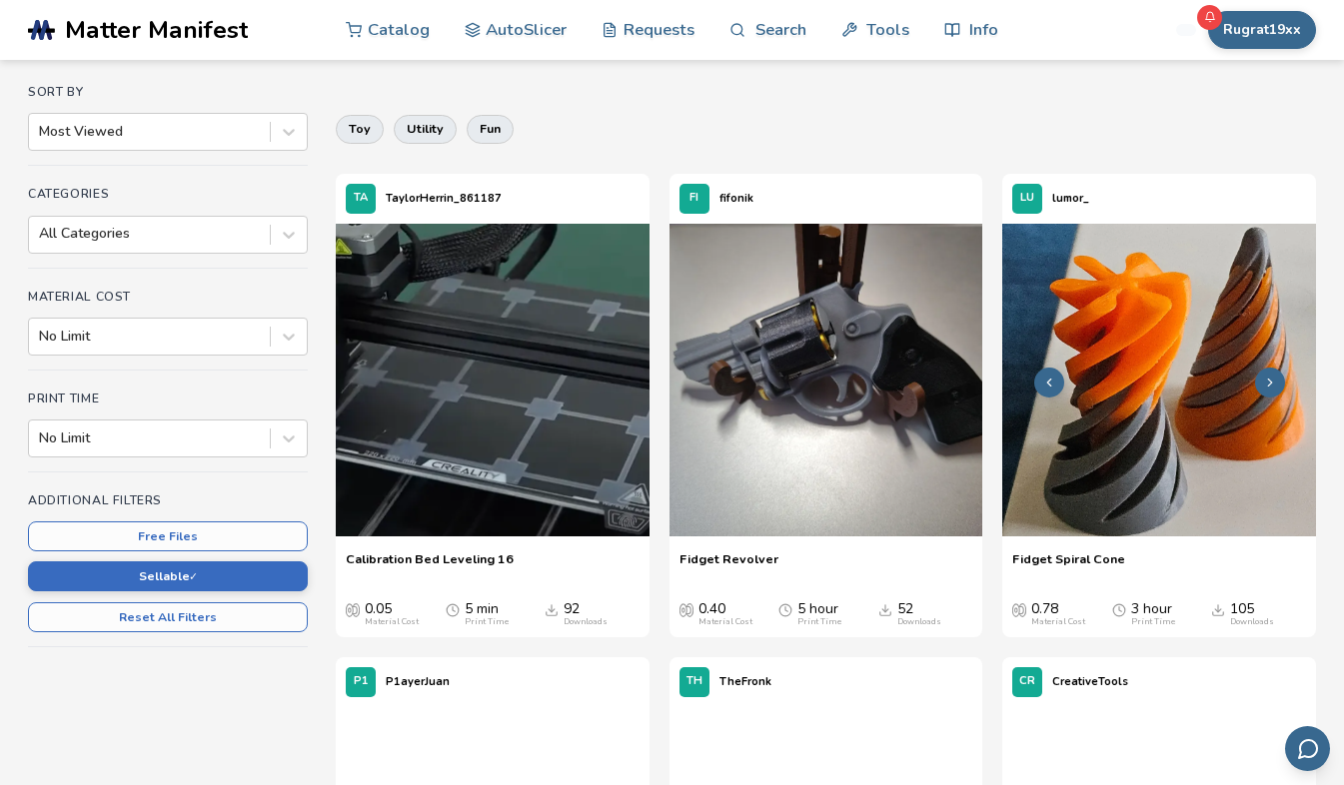
click at [1122, 507] on img at bounding box center [1159, 381] width 314 height 314
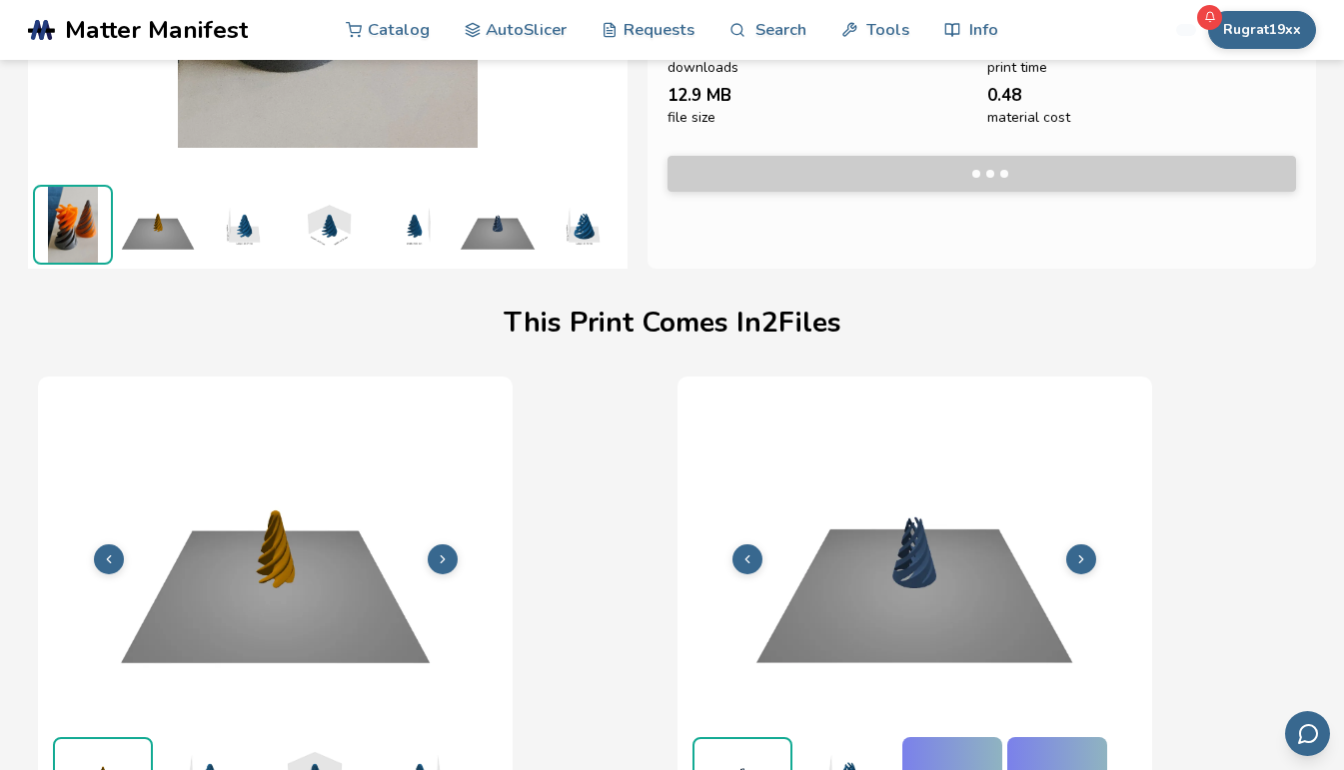
scroll to position [407, 7]
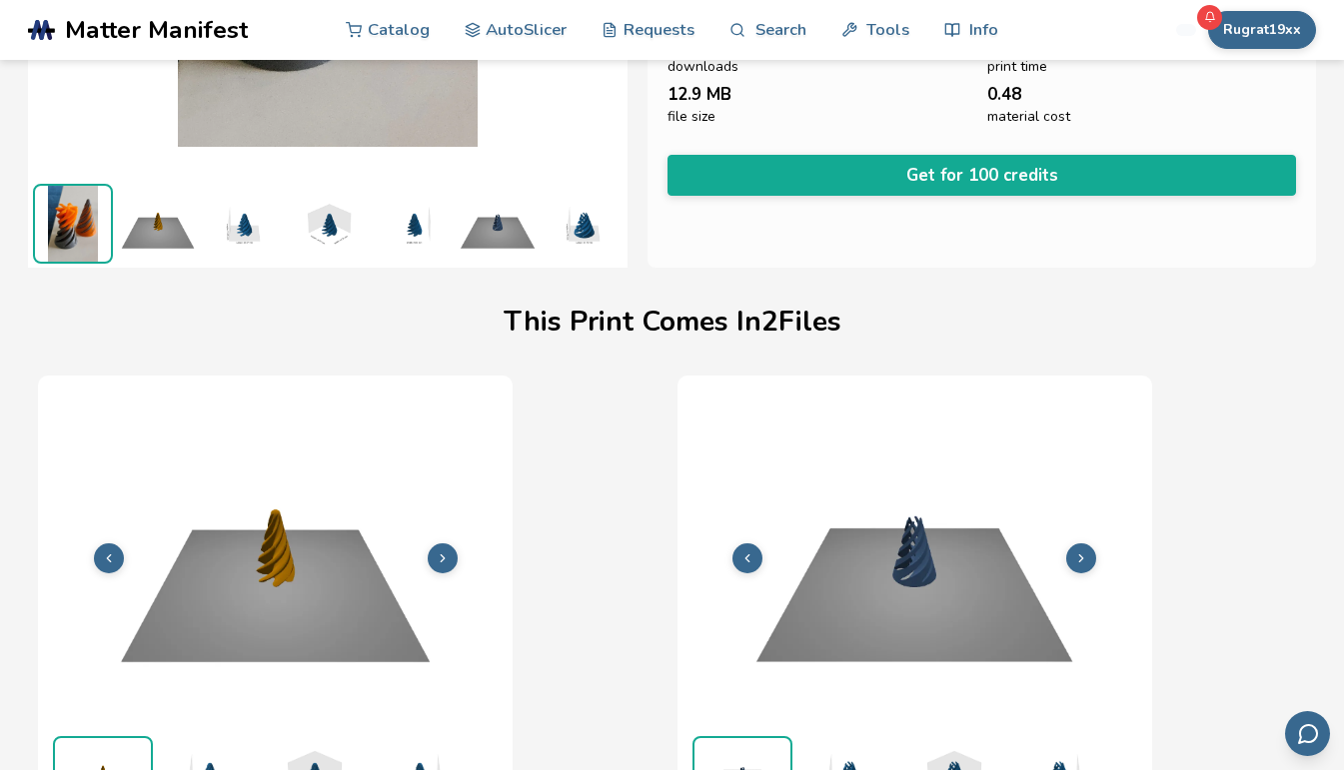
click at [1256, 394] on div "File 1 of 2 Print Time 4H 1M Material Cost 0.50 File Size 15.56 MB File 2 of 2 …" at bounding box center [672, 655] width 1268 height 558
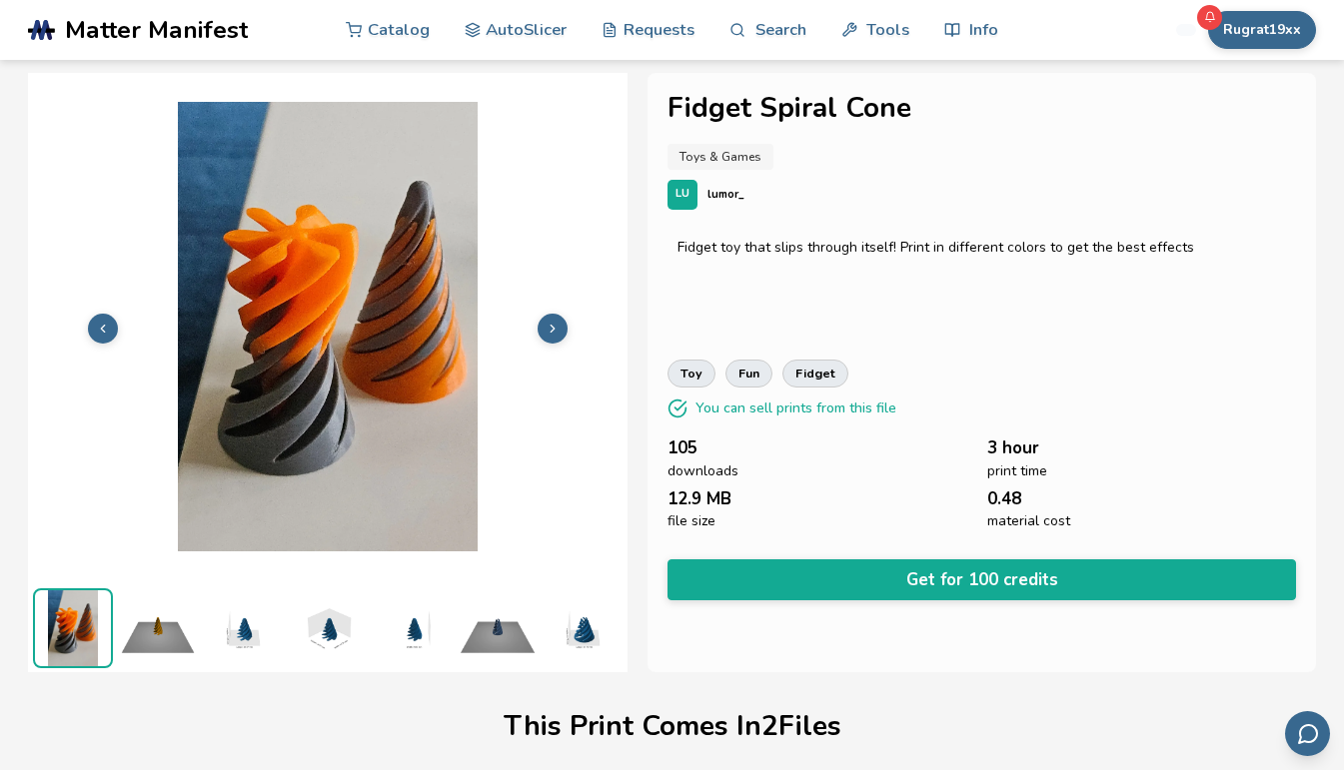
scroll to position [0, 7]
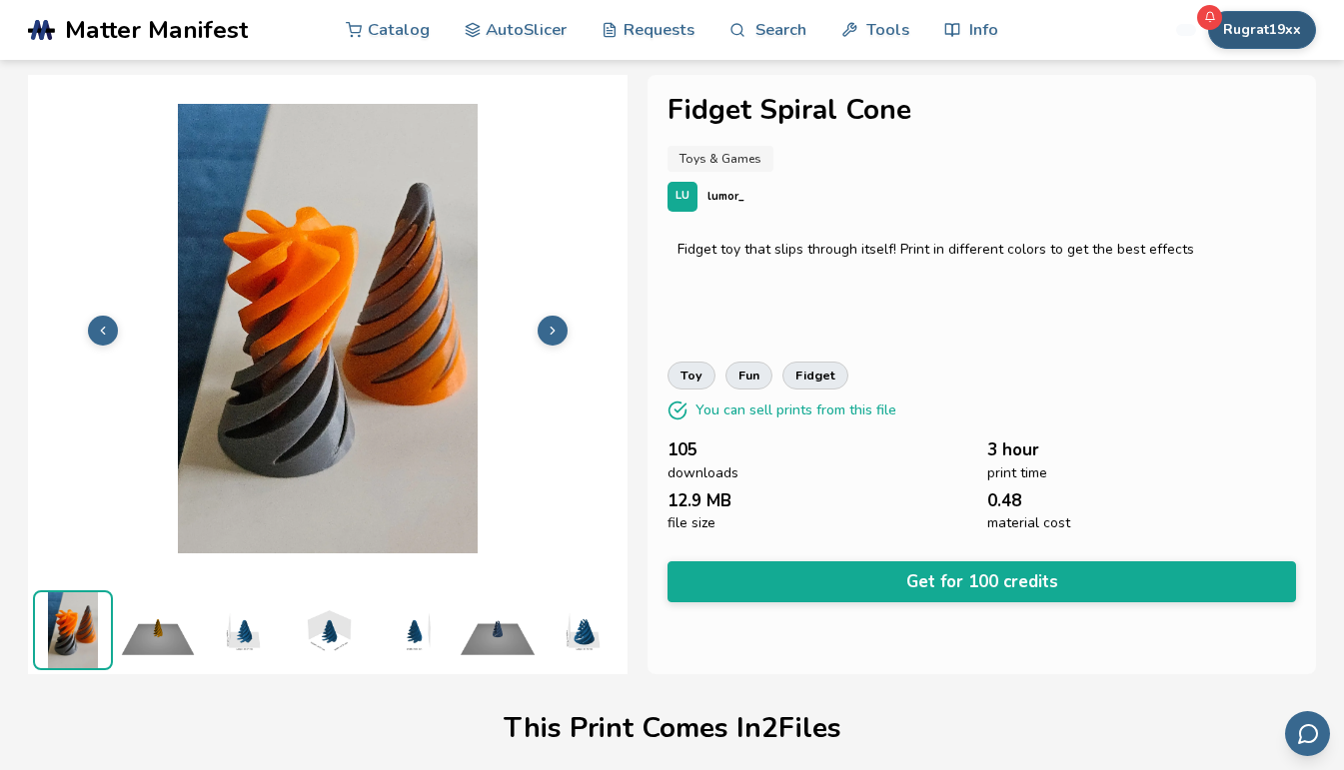
click at [1256, 30] on button "Rugrat19xx" at bounding box center [1262, 30] width 108 height 38
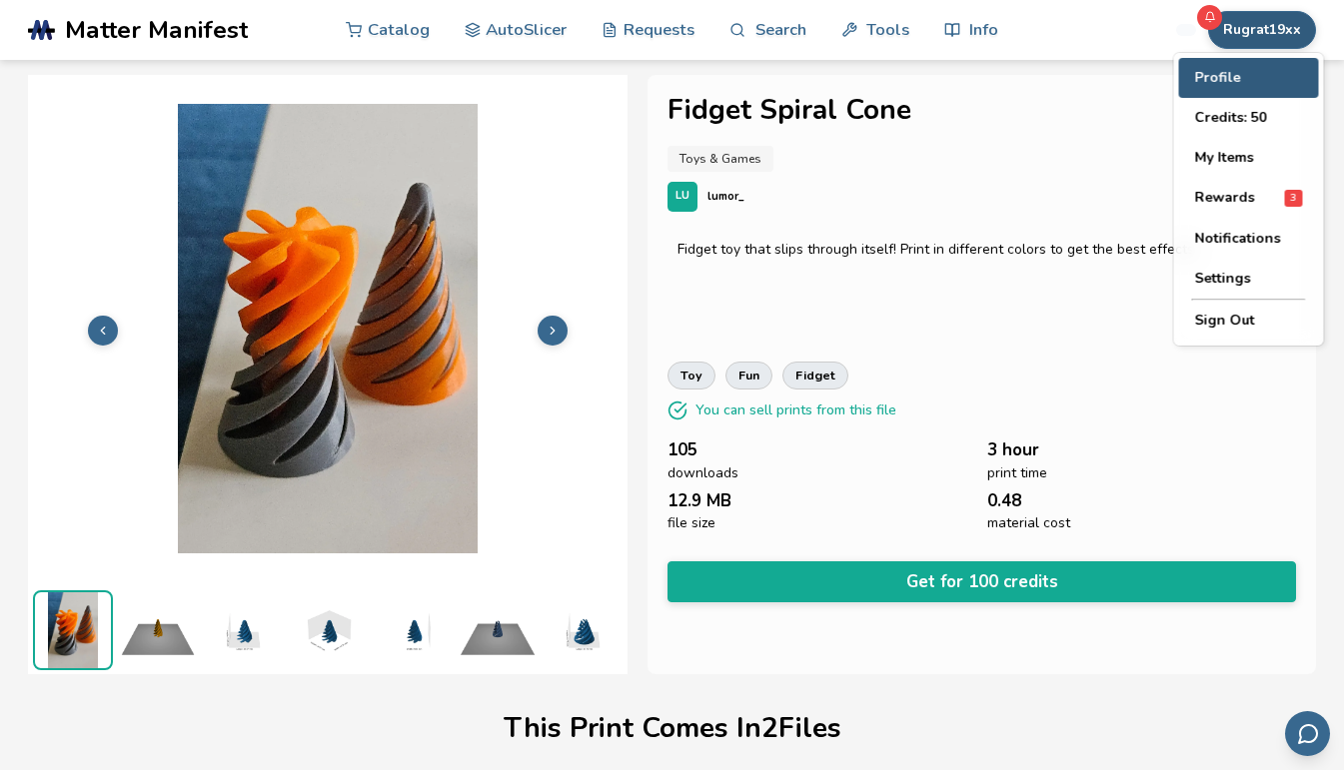
click at [1196, 76] on button "Profile" at bounding box center [1249, 78] width 140 height 40
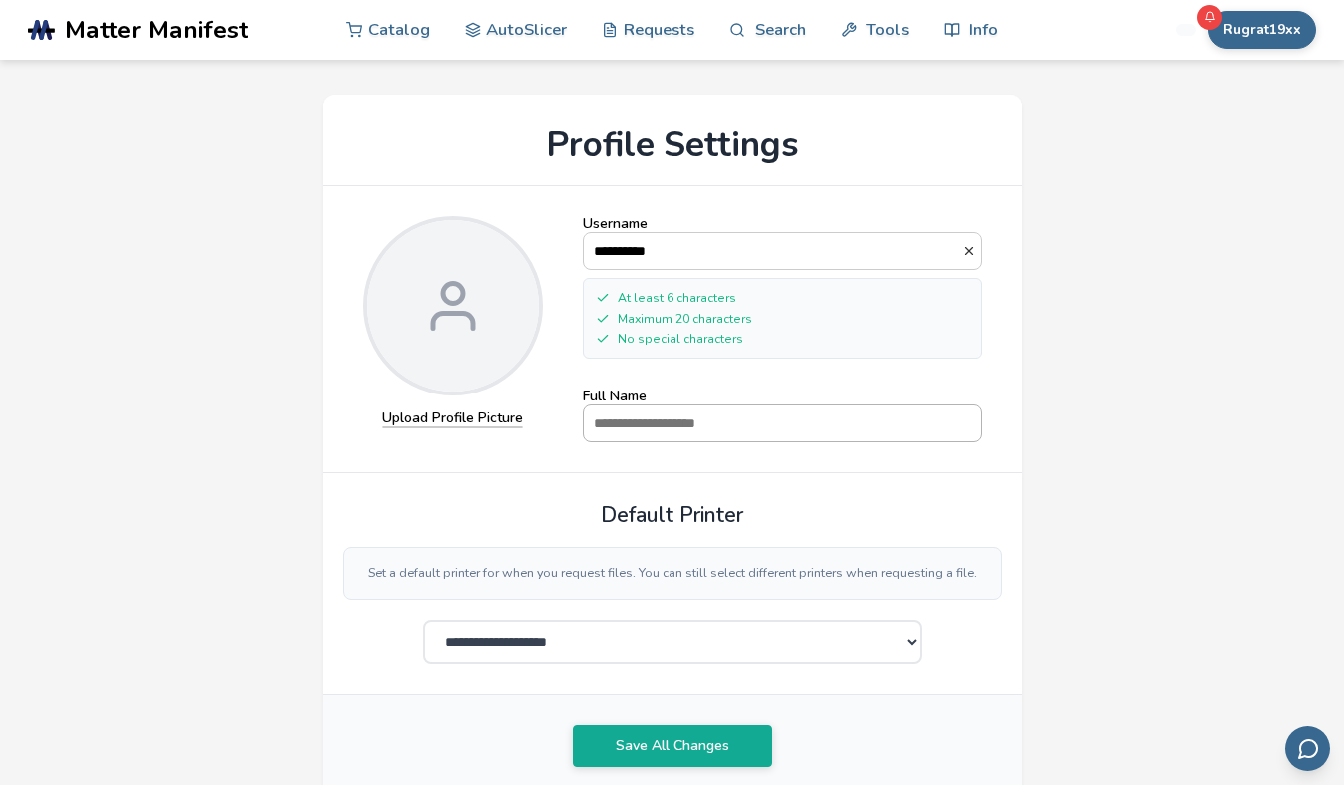
click at [797, 425] on input "Full Name" at bounding box center [783, 424] width 398 height 36
type input "*******"
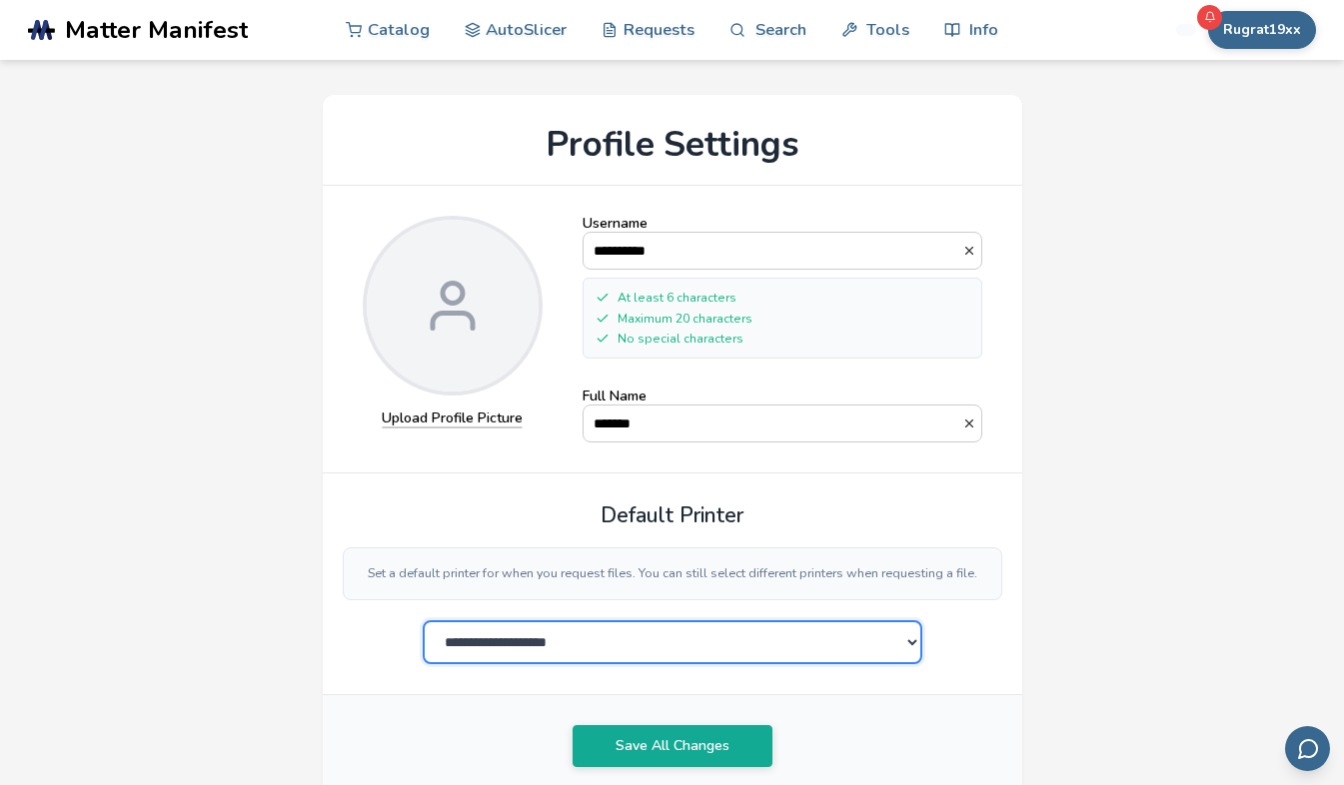
click at [831, 653] on select "**********" at bounding box center [673, 643] width 500 height 44
select select "**********"
click at [423, 621] on select "**********" at bounding box center [673, 643] width 500 height 44
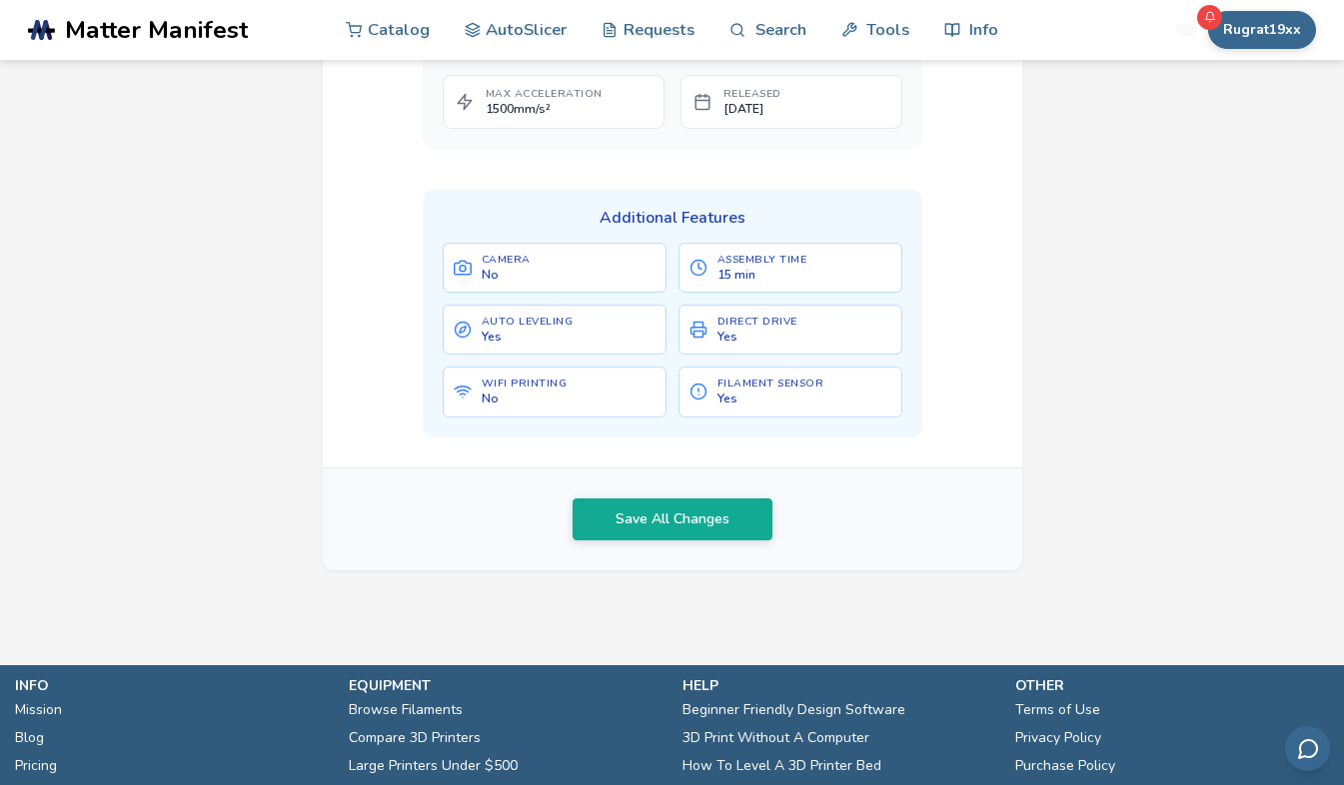
scroll to position [1079, 0]
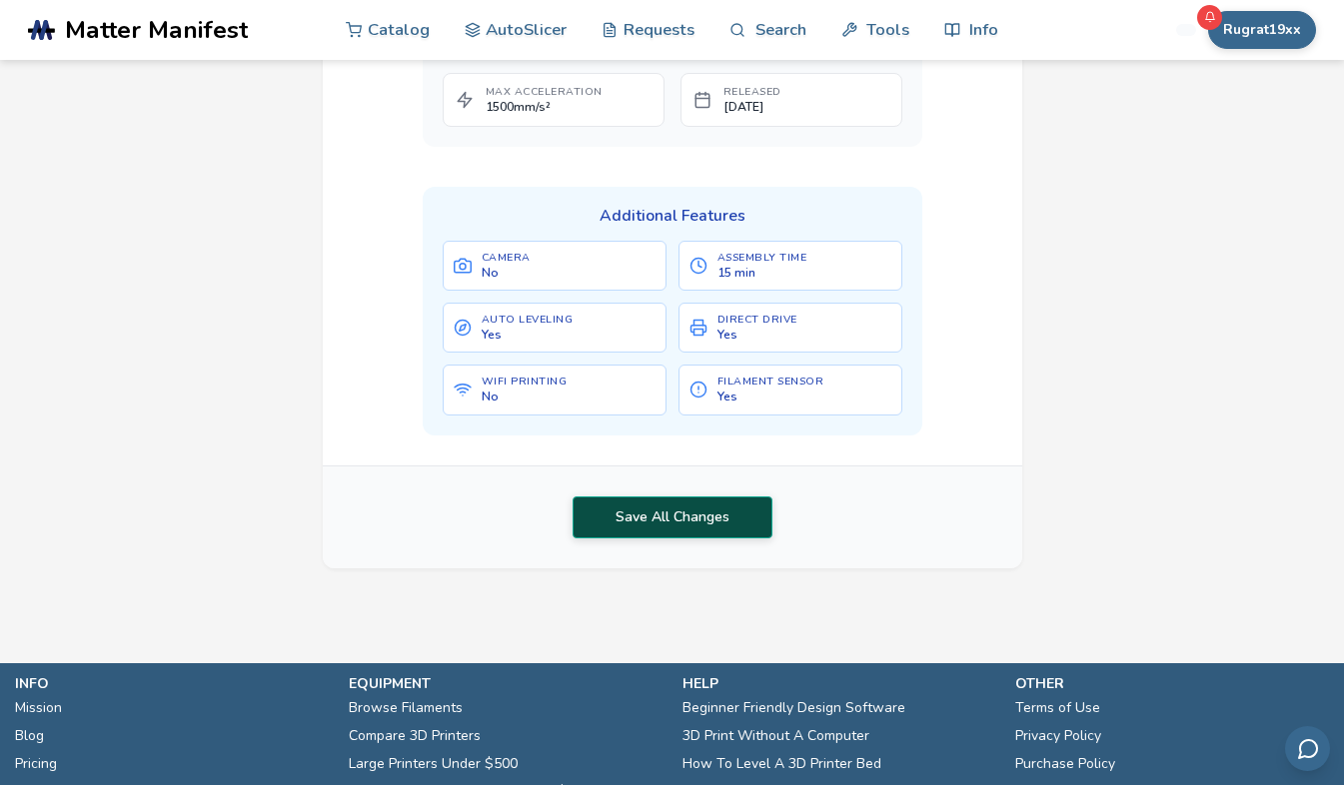
click at [736, 522] on button "Save All Changes" at bounding box center [673, 518] width 200 height 42
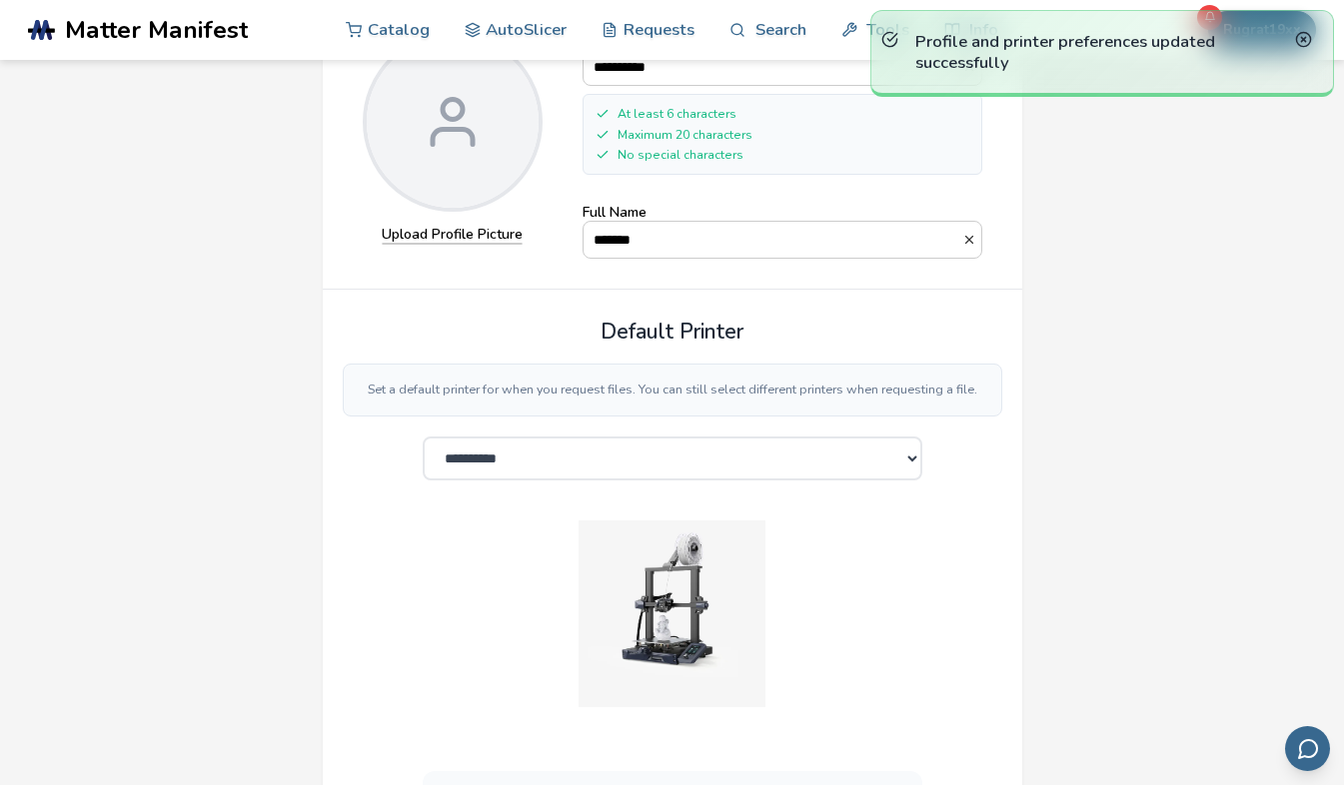
scroll to position [0, 0]
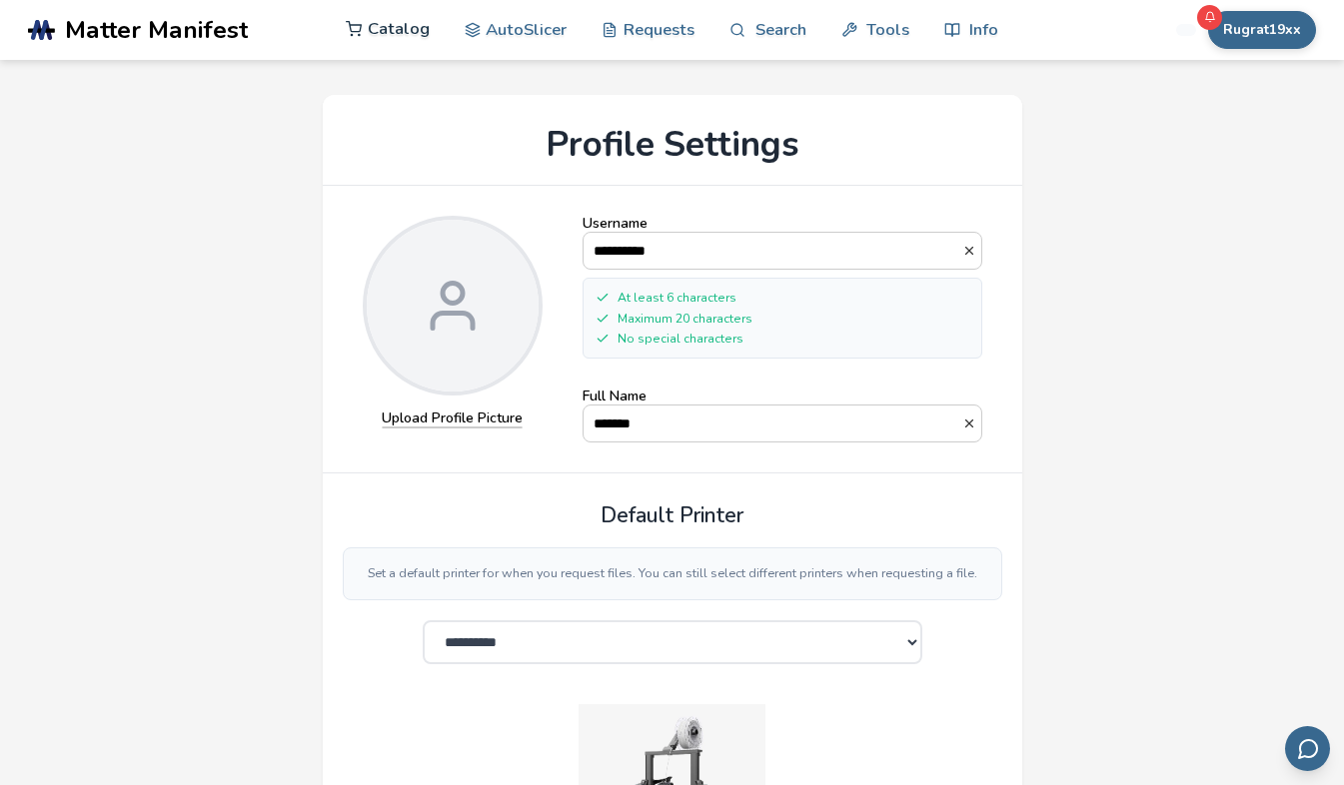
click at [388, 27] on link "Catalog" at bounding box center [388, 29] width 84 height 60
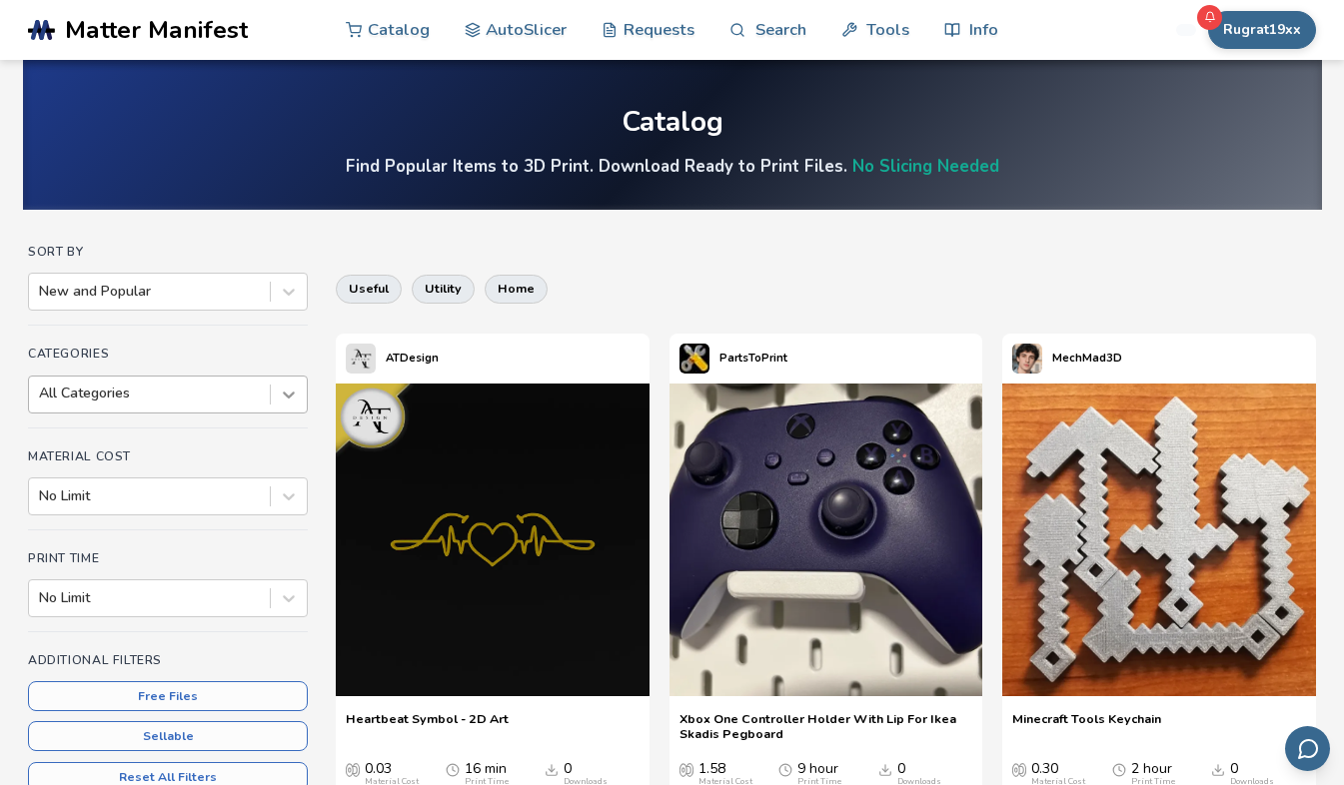
click at [284, 388] on icon at bounding box center [289, 395] width 20 height 20
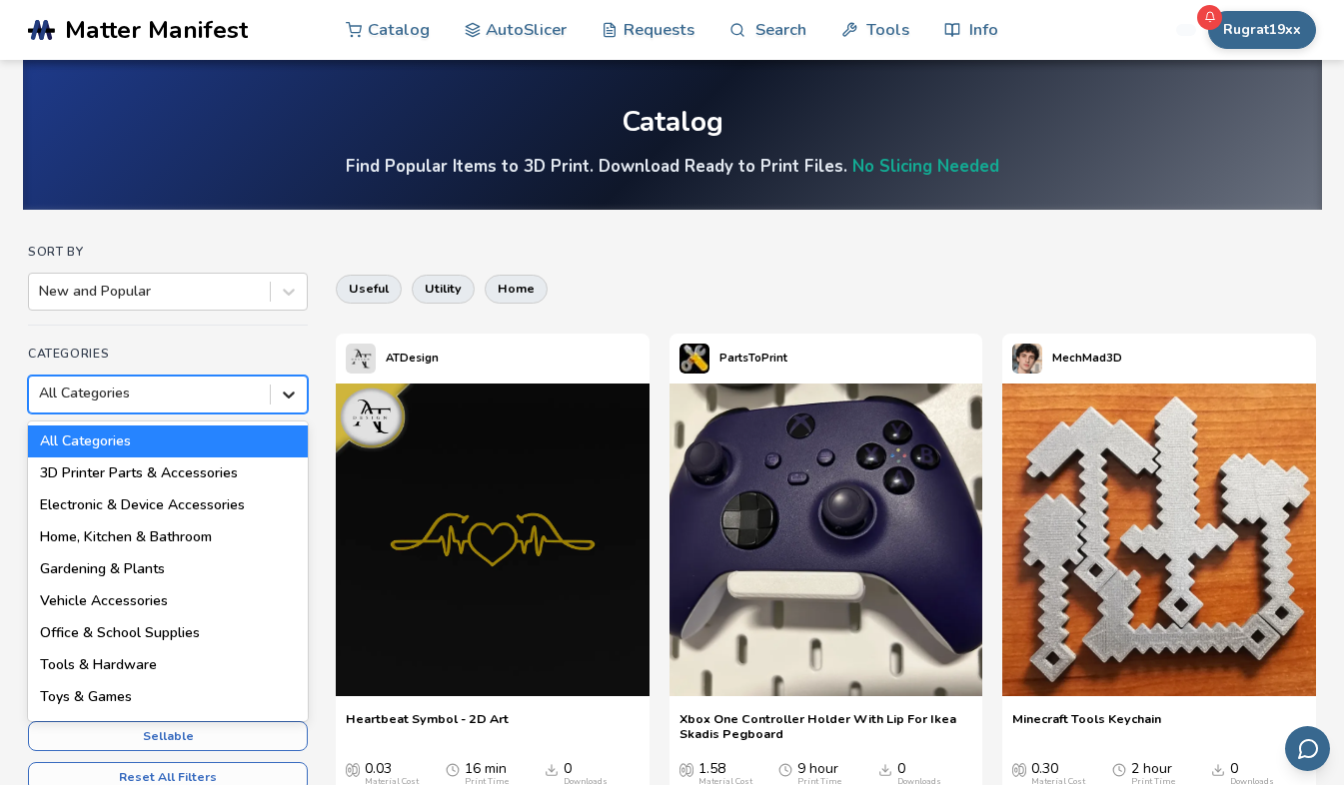
click at [284, 388] on icon at bounding box center [289, 395] width 20 height 20
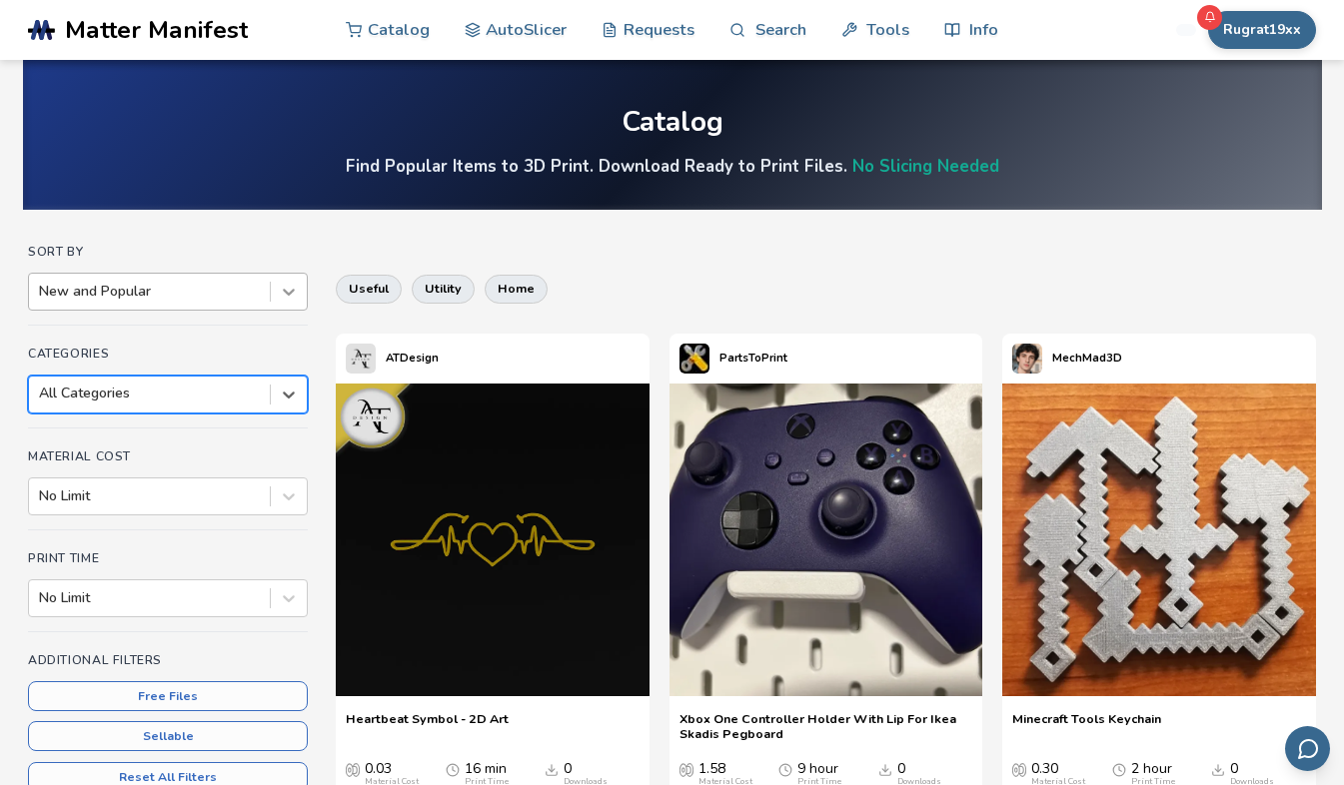
click at [289, 288] on icon at bounding box center [289, 292] width 20 height 20
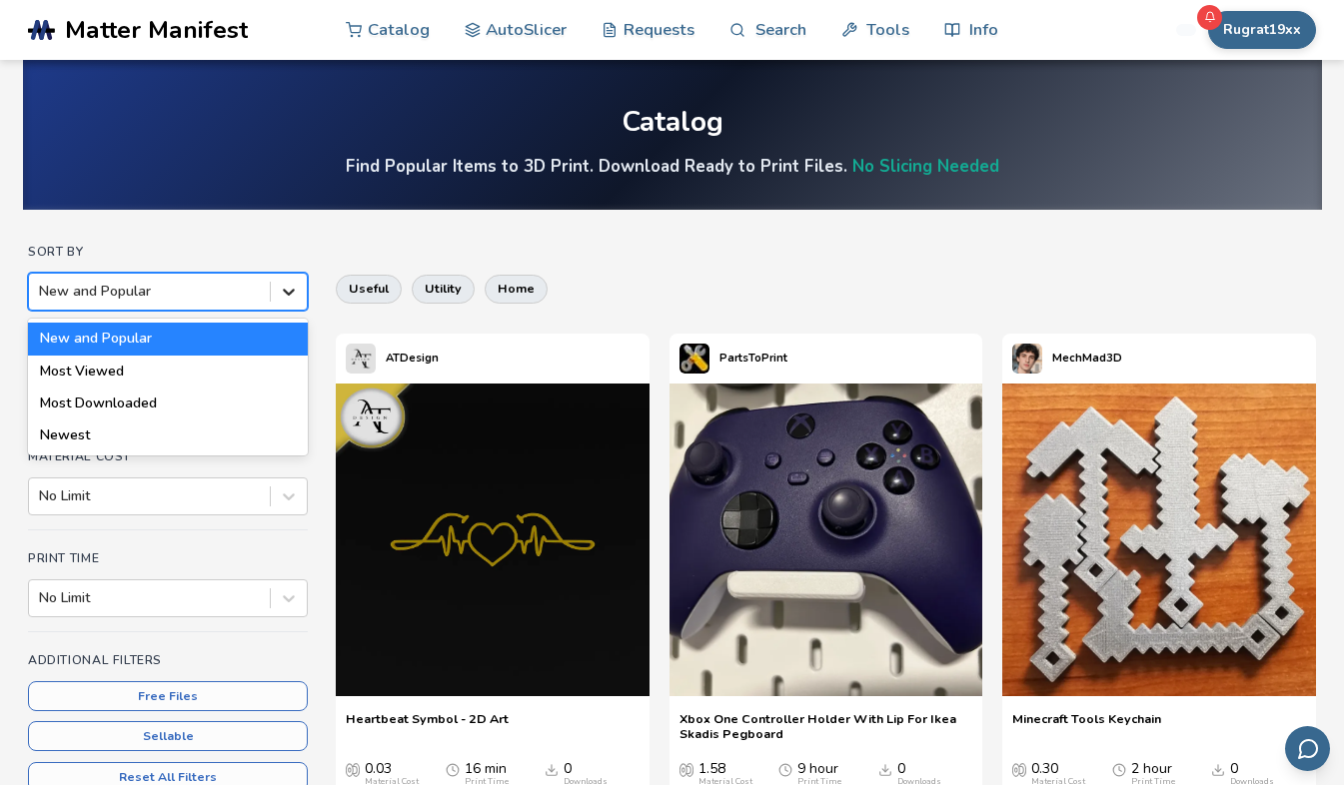
click at [289, 288] on icon at bounding box center [289, 292] width 20 height 20
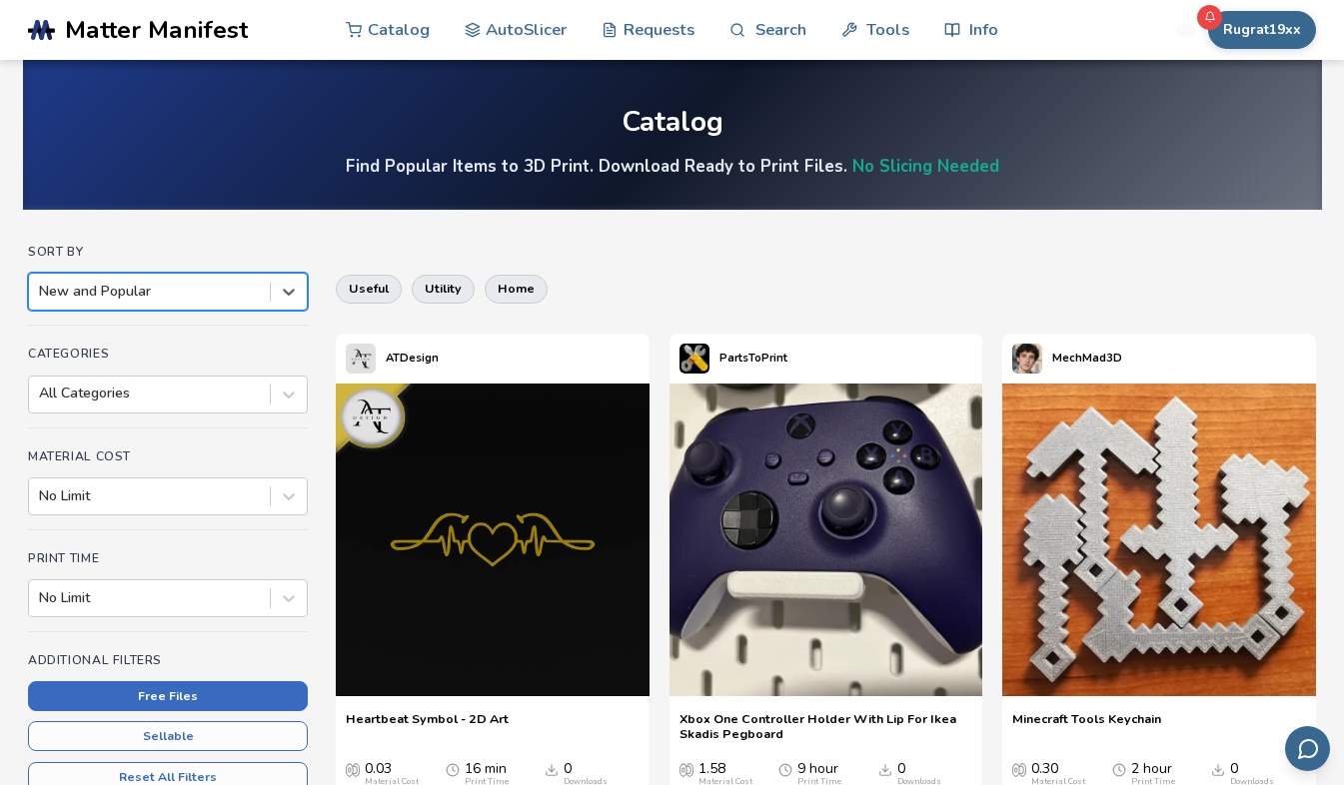
click at [172, 700] on button "Free Files" at bounding box center [168, 696] width 280 height 30
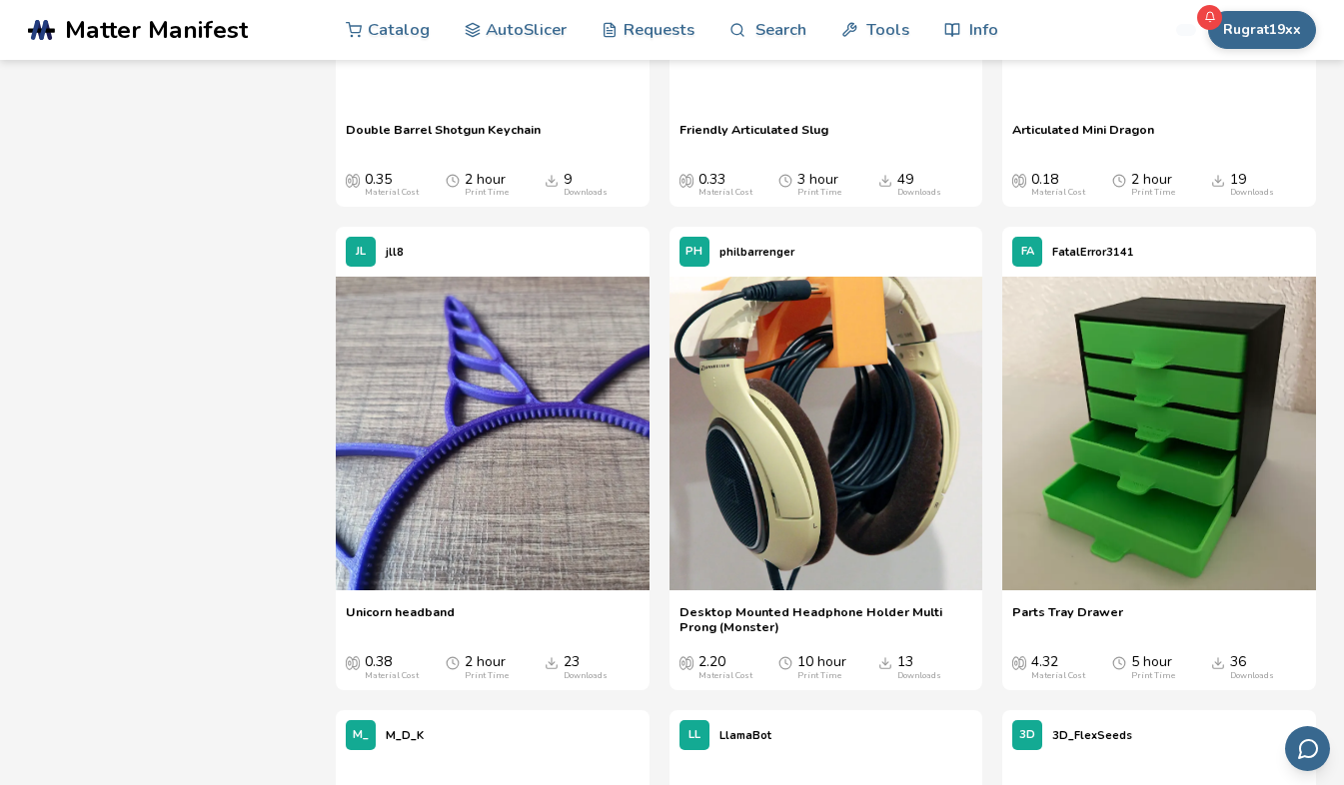
scroll to position [2958, 0]
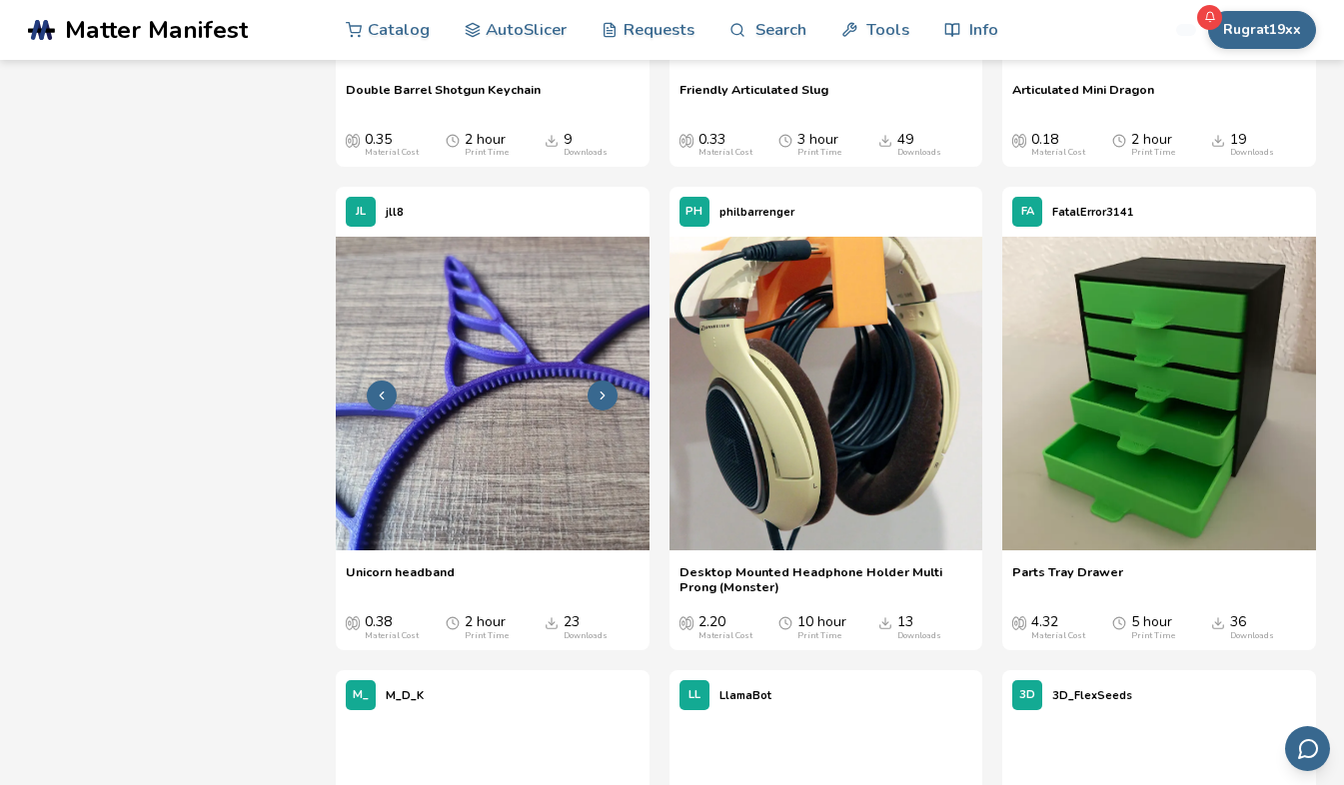
click at [434, 533] on img at bounding box center [493, 394] width 314 height 314
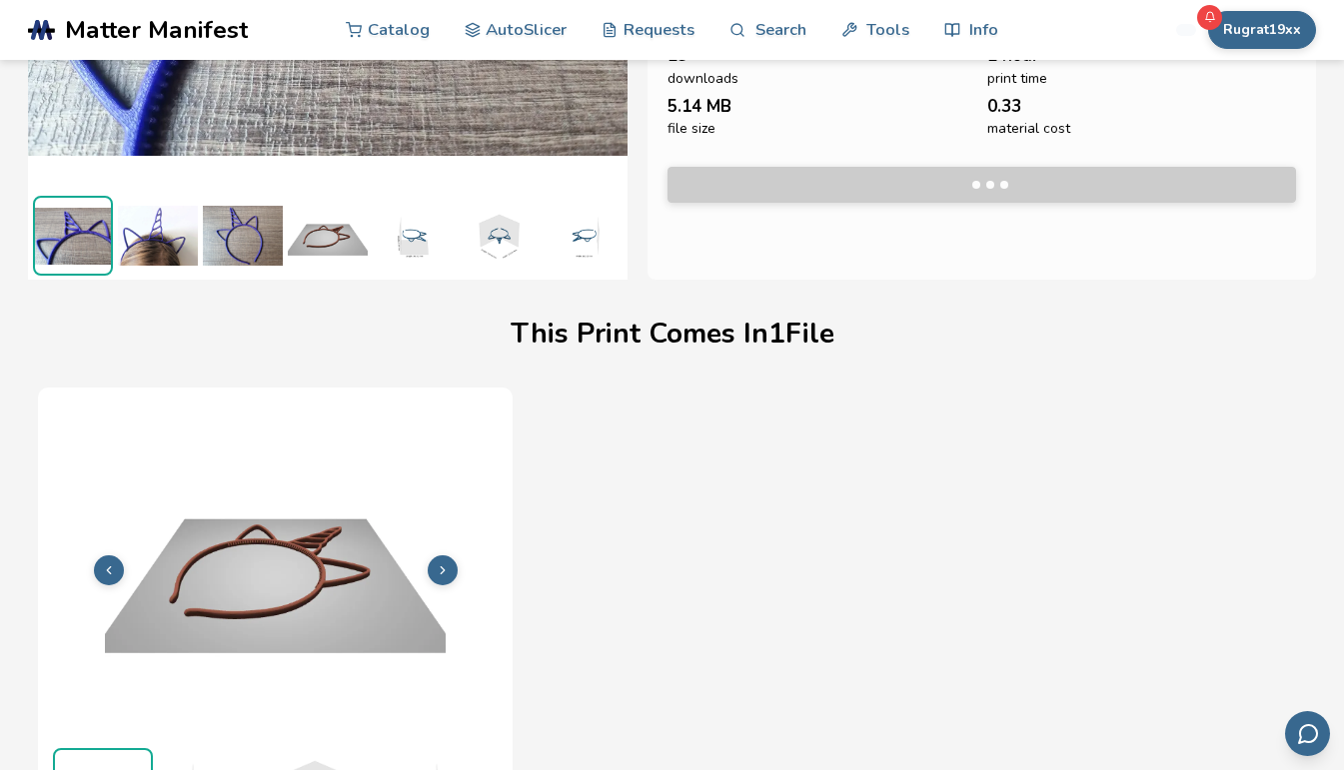
scroll to position [407, 0]
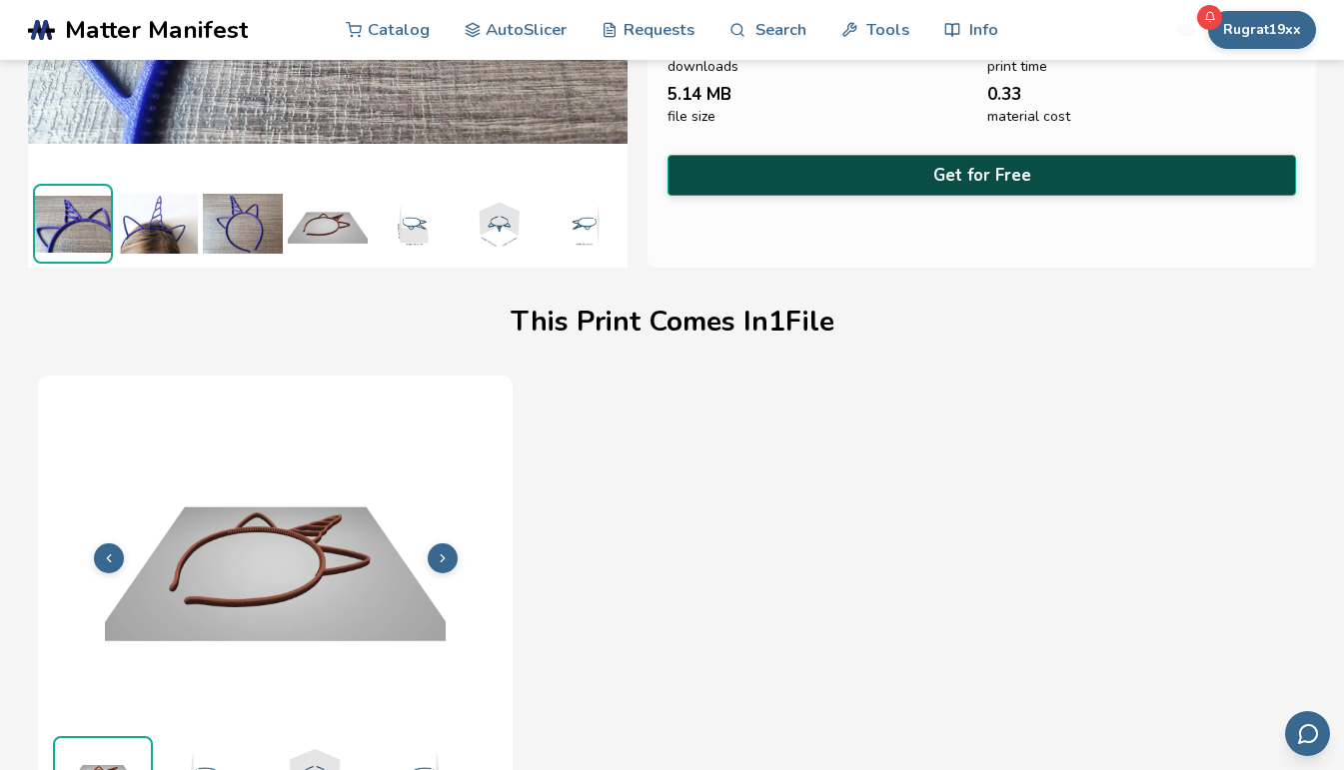
click at [975, 165] on button "Get for Free" at bounding box center [981, 175] width 629 height 41
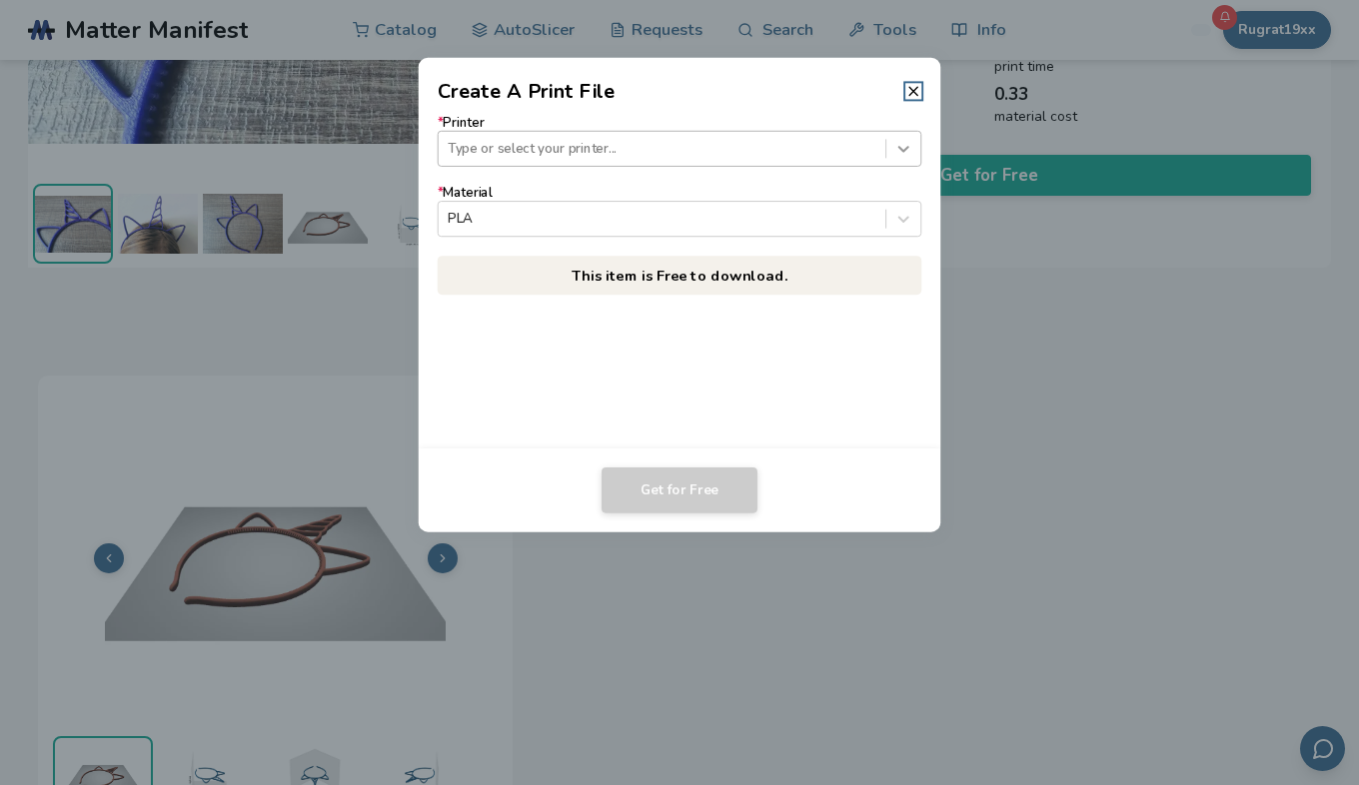
click at [899, 146] on icon at bounding box center [903, 148] width 19 height 19
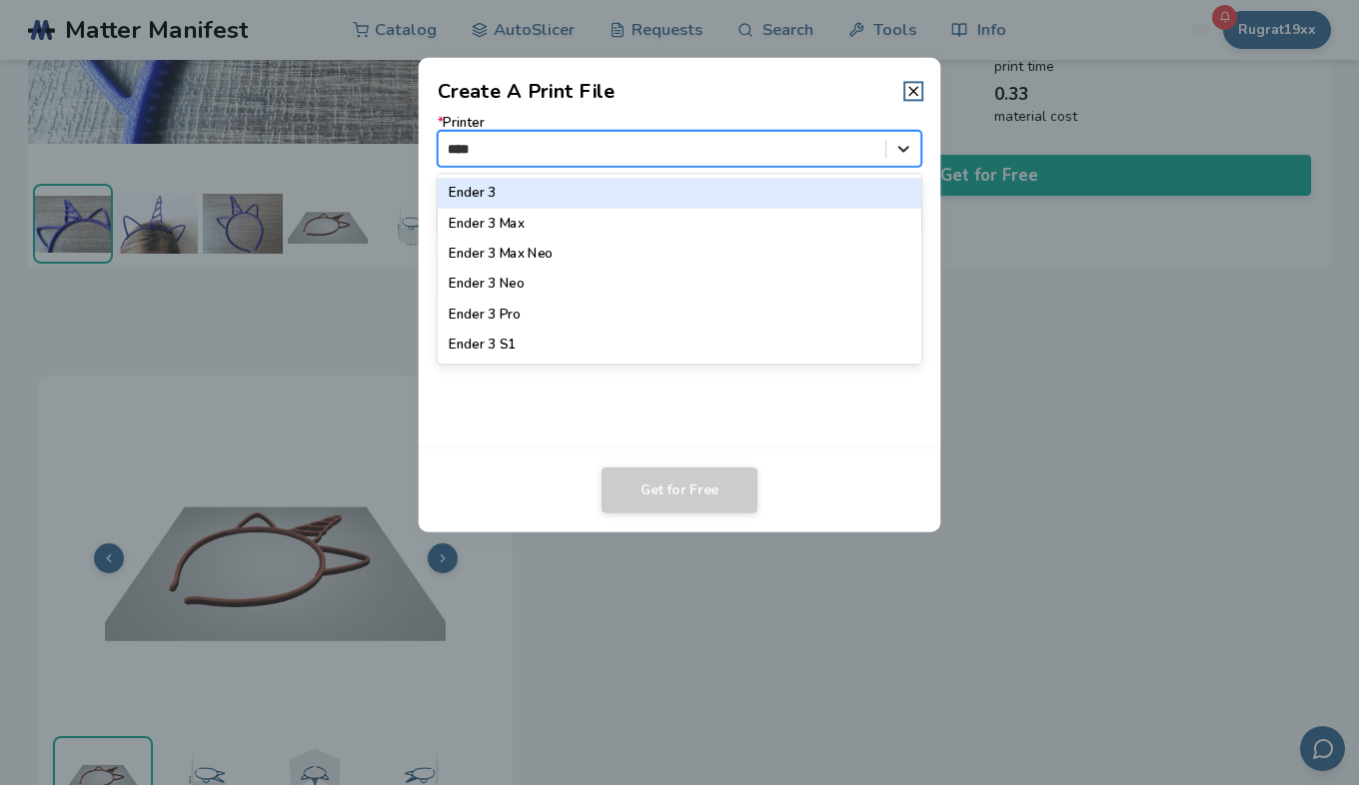
type input "*****"
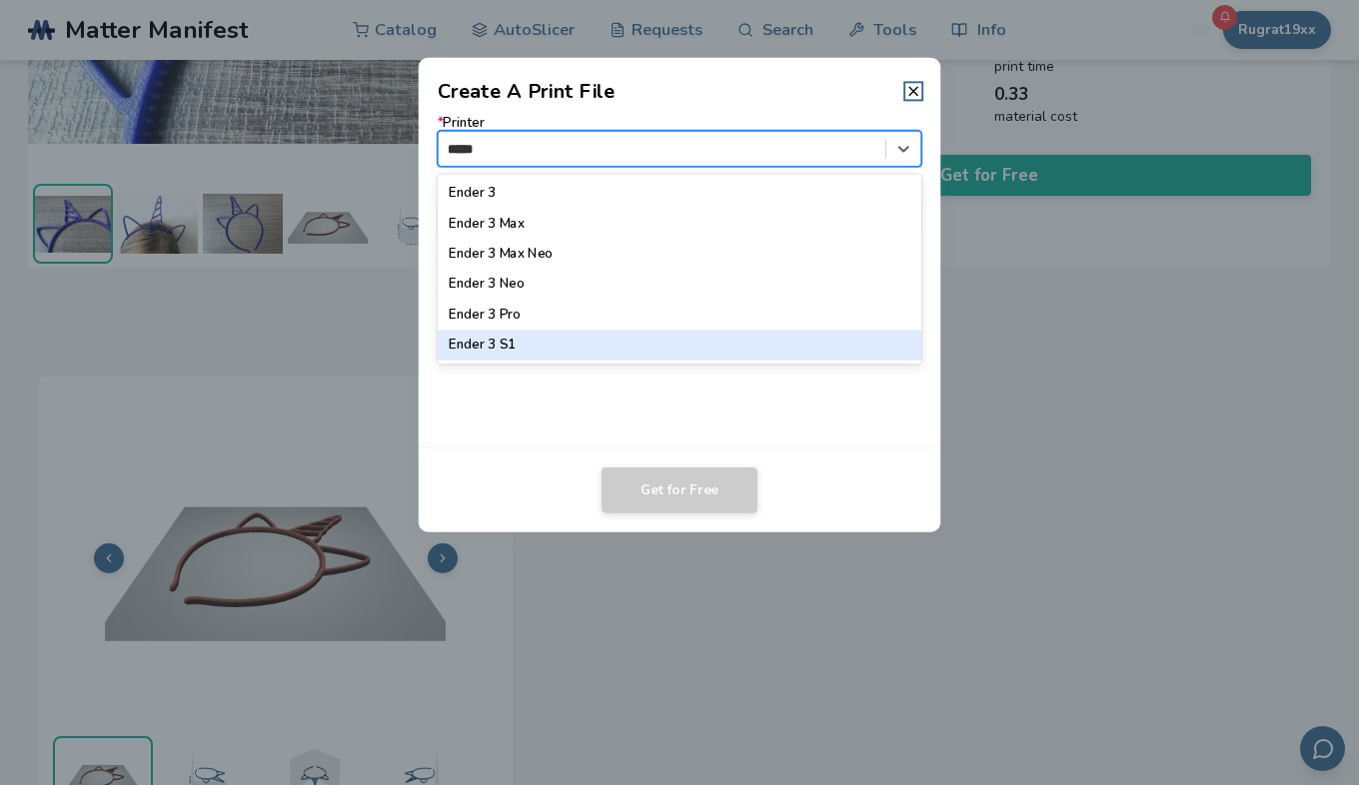
click at [503, 345] on div "Ender 3 S1" at bounding box center [680, 346] width 485 height 30
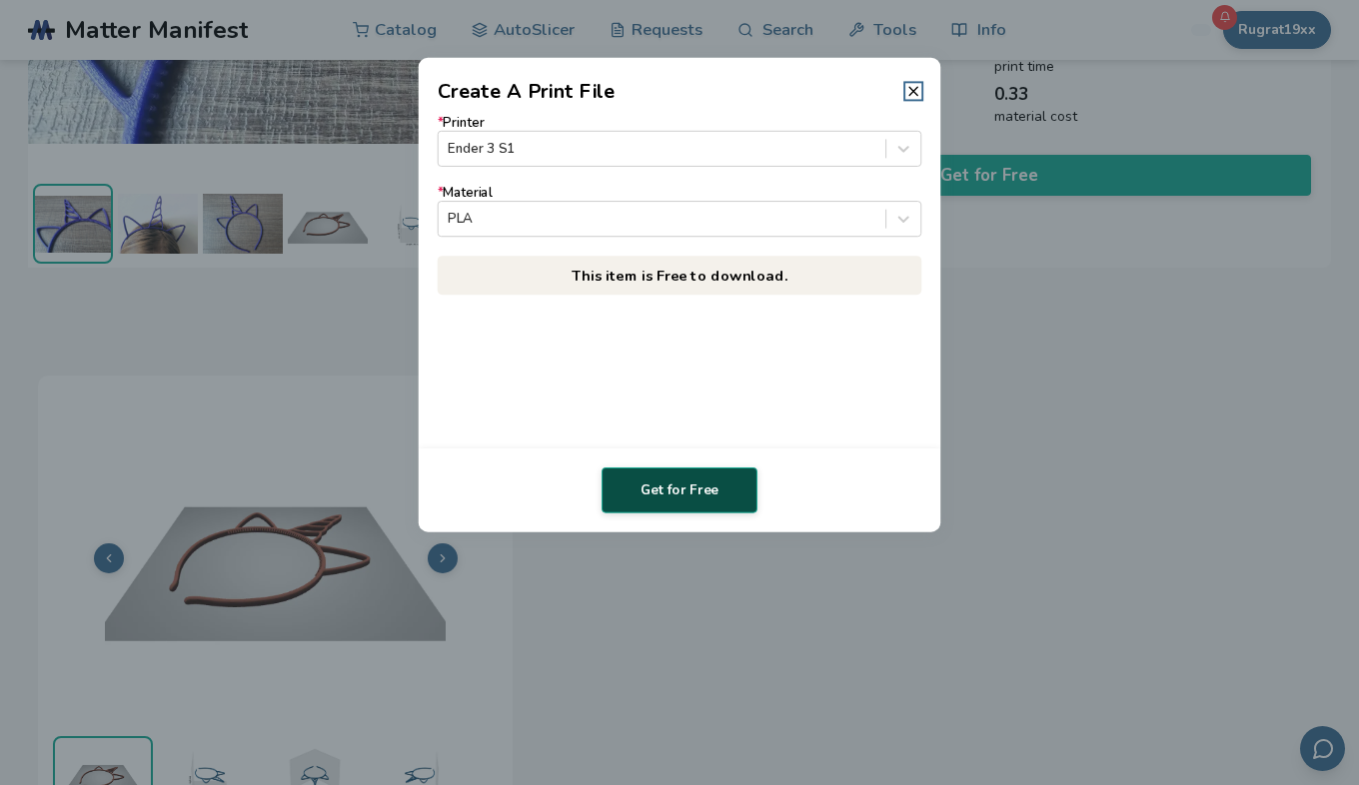
click at [662, 494] on button "Get for Free" at bounding box center [680, 491] width 156 height 46
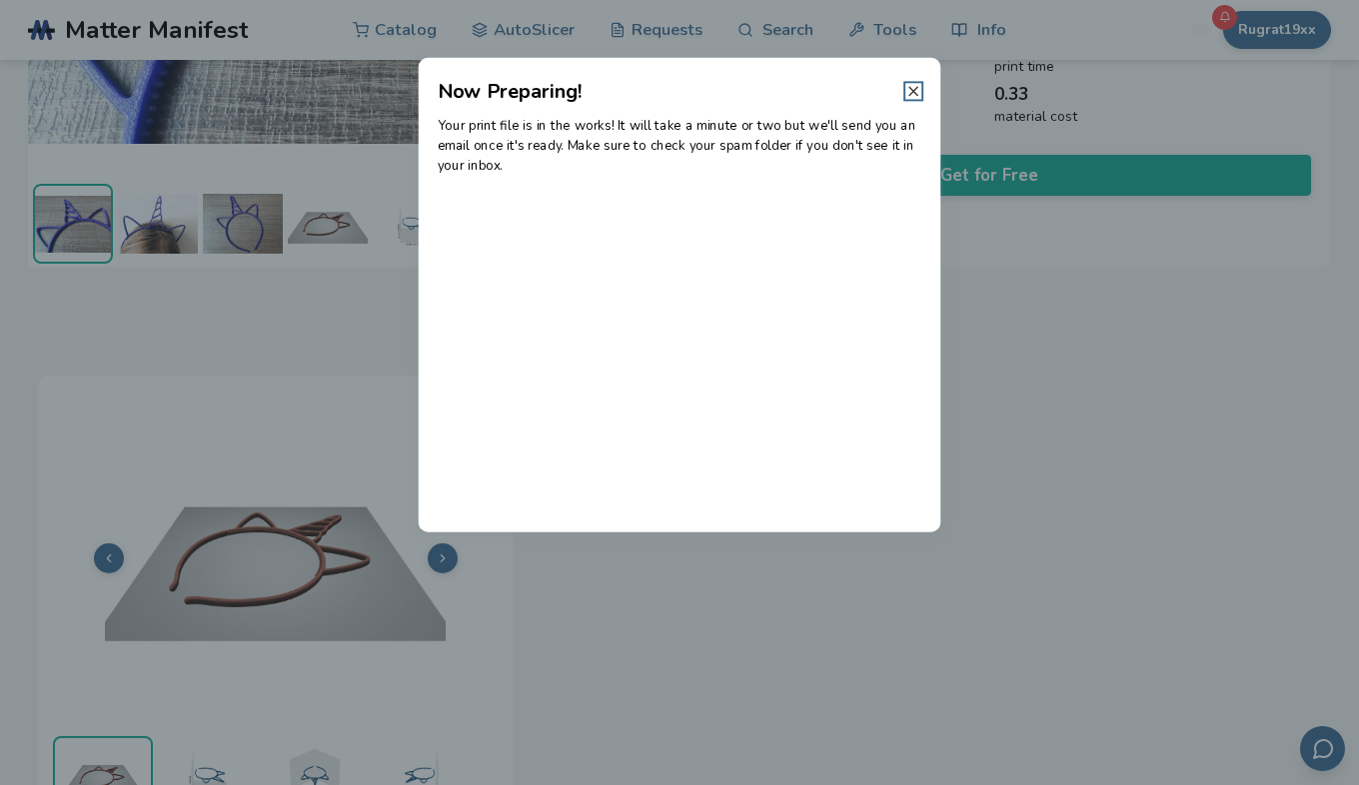
click at [912, 86] on icon at bounding box center [913, 91] width 16 height 16
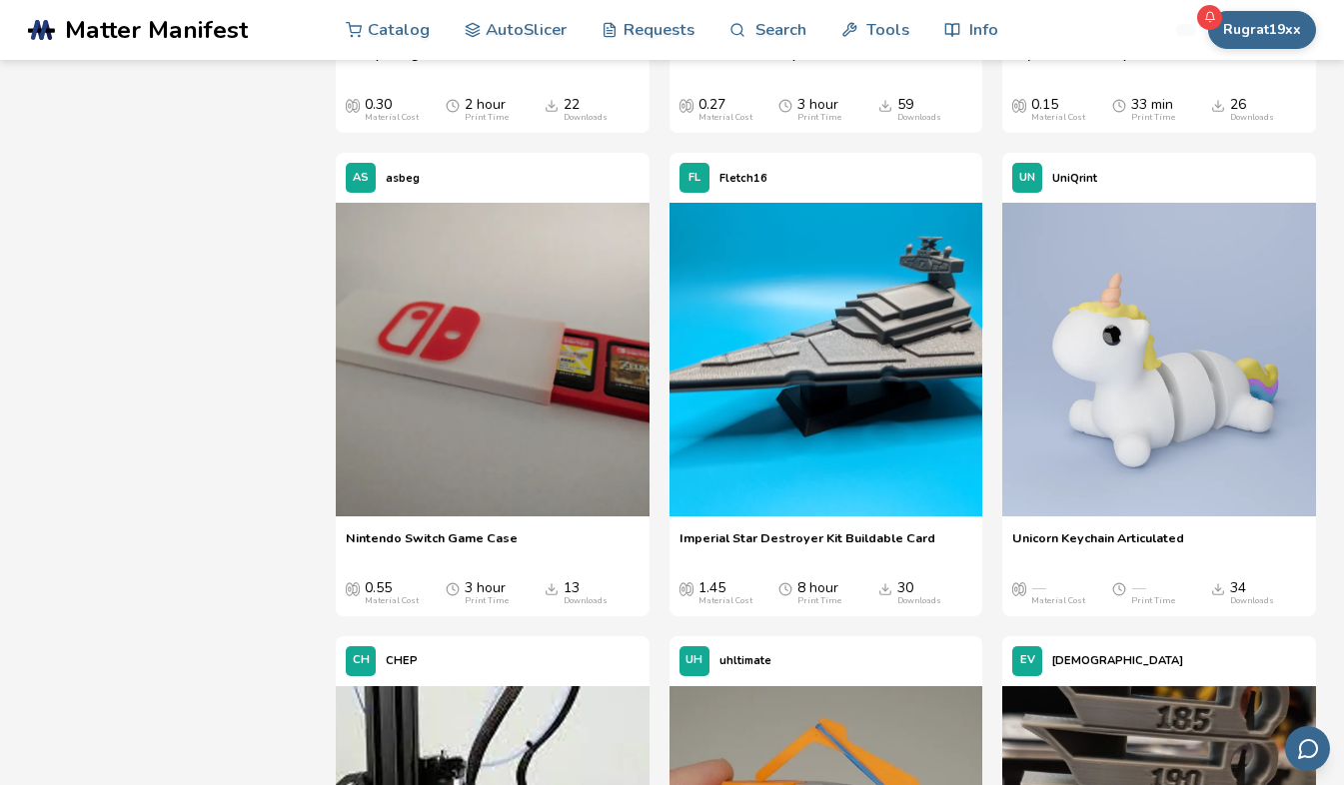
scroll to position [1672, 0]
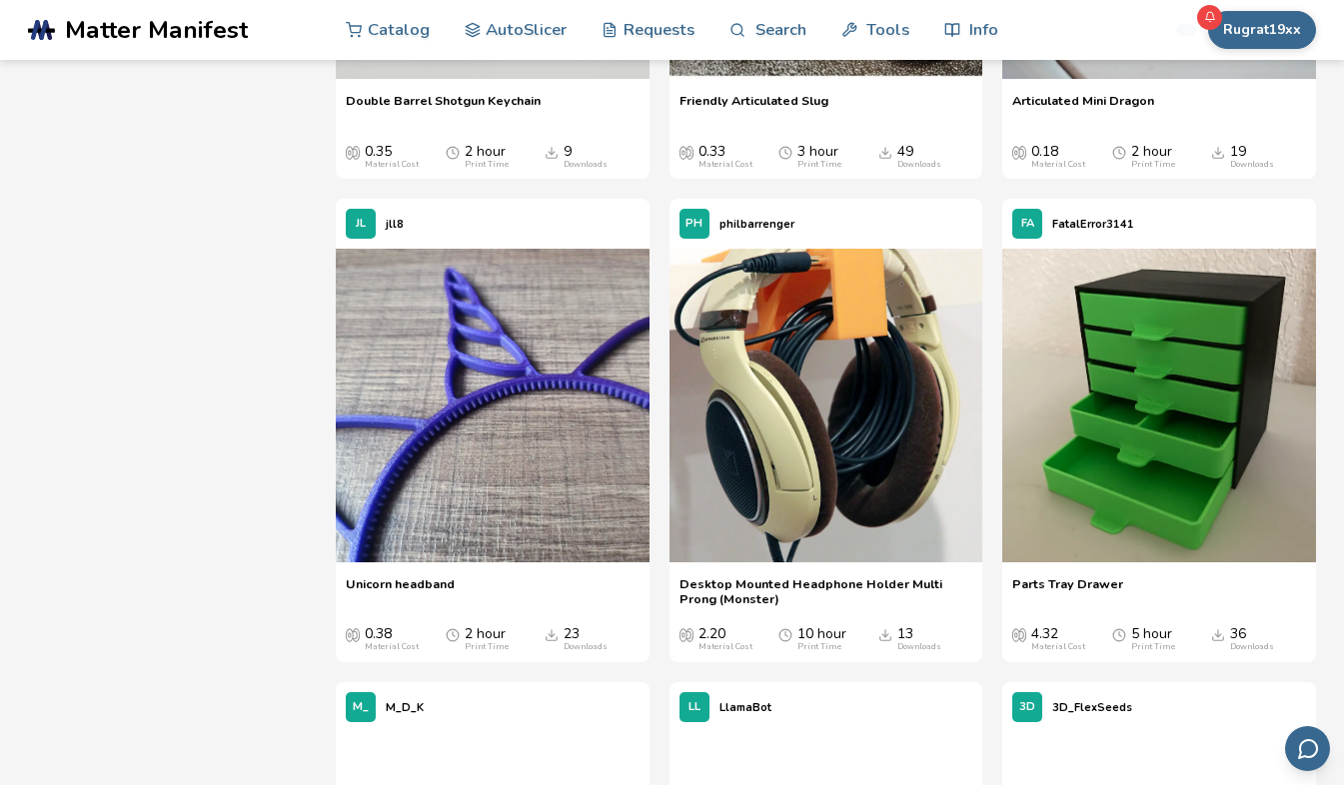
scroll to position [3111, 0]
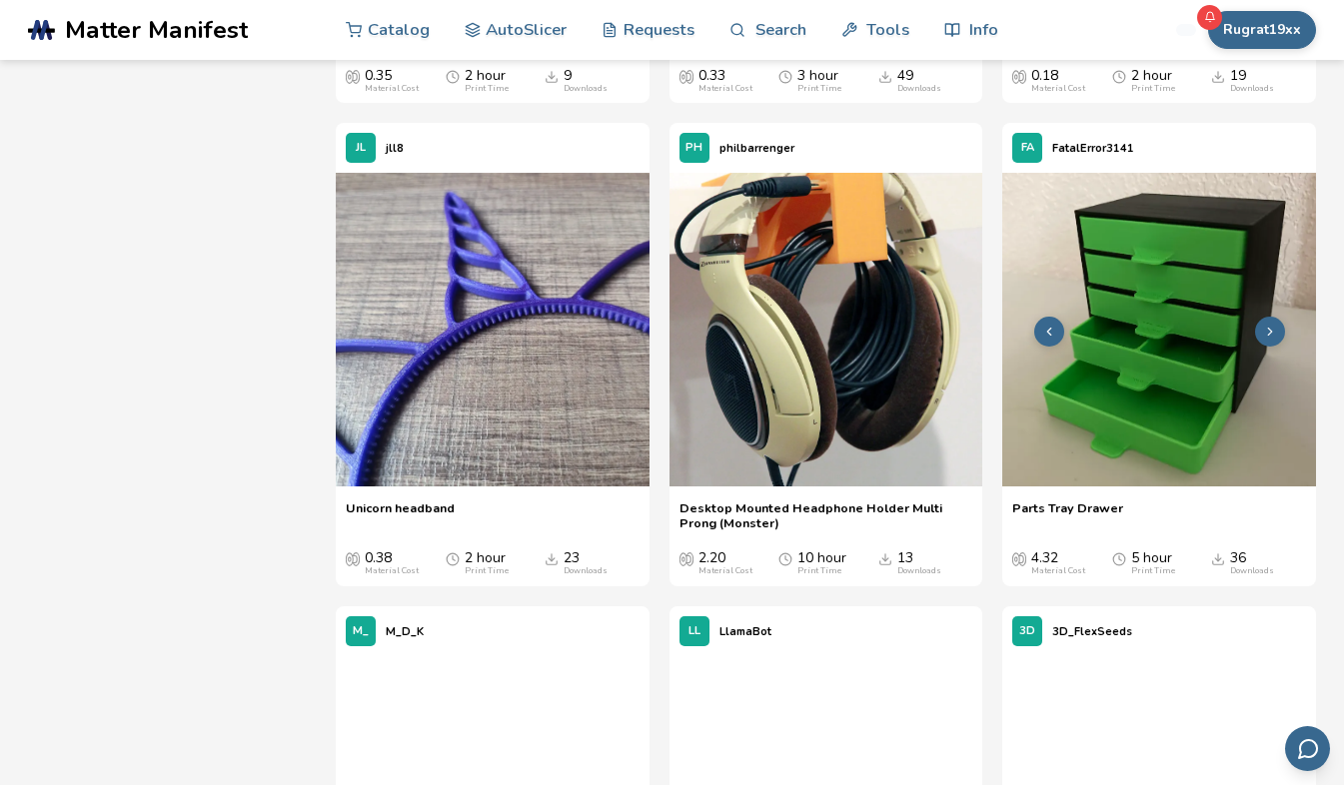
click at [1177, 335] on img at bounding box center [1159, 330] width 314 height 314
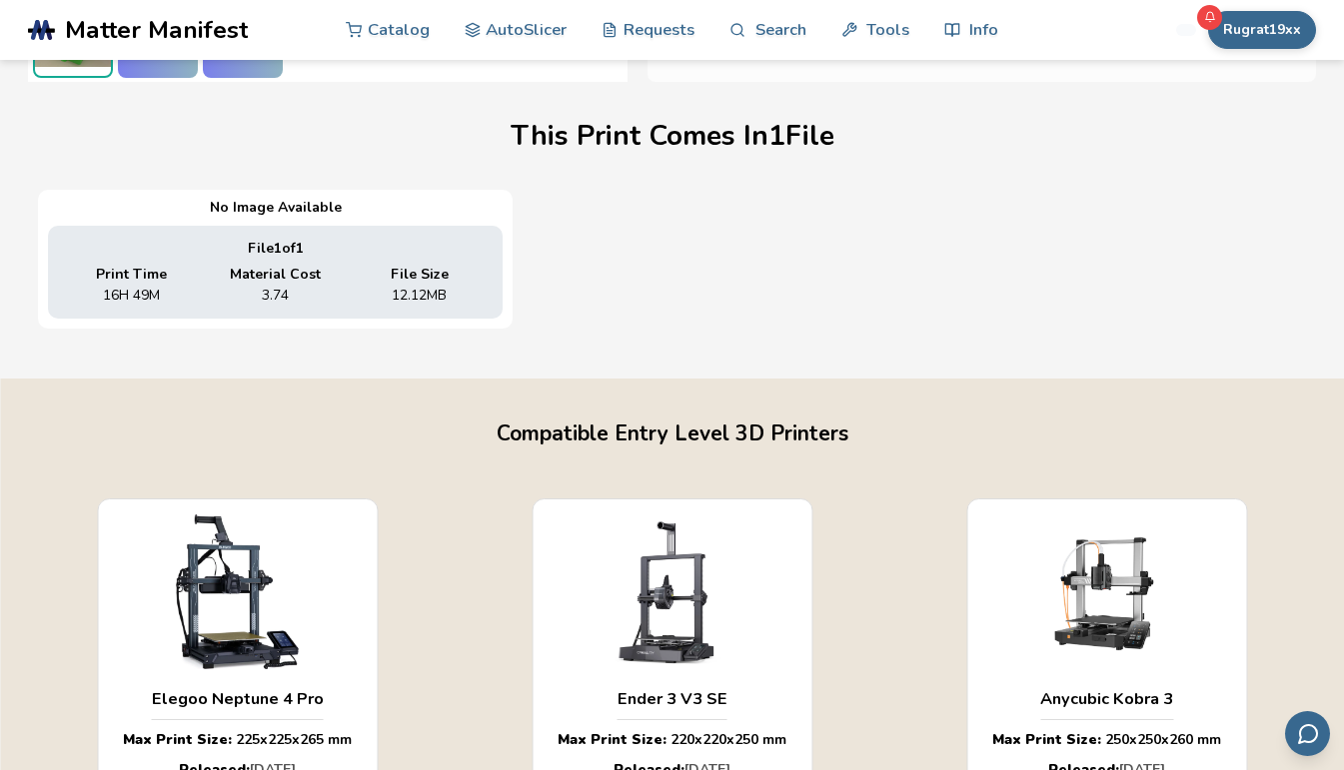
scroll to position [591, 0]
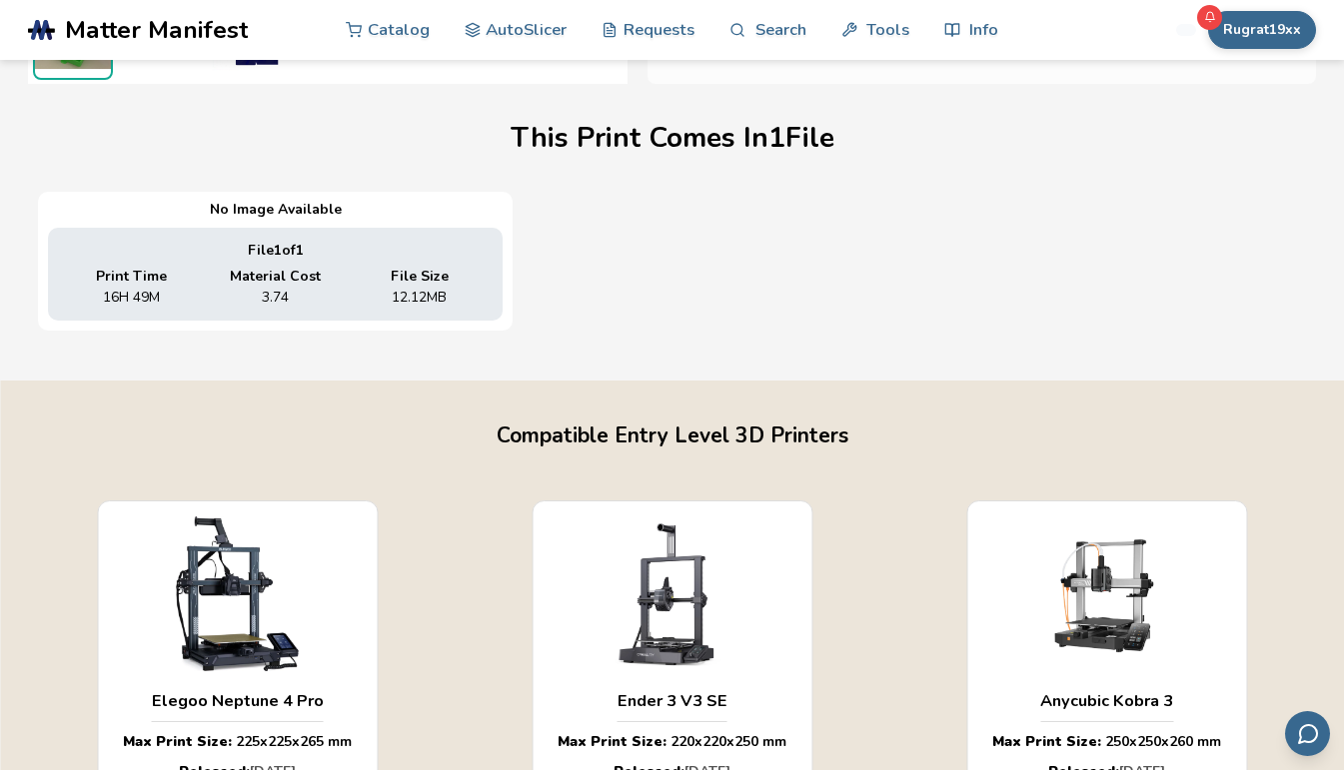
click at [1133, 249] on div "No Image Available File 1 of 1 Print Time 16H 49M Material Cost 3.74 File Size …" at bounding box center [672, 261] width 1268 height 138
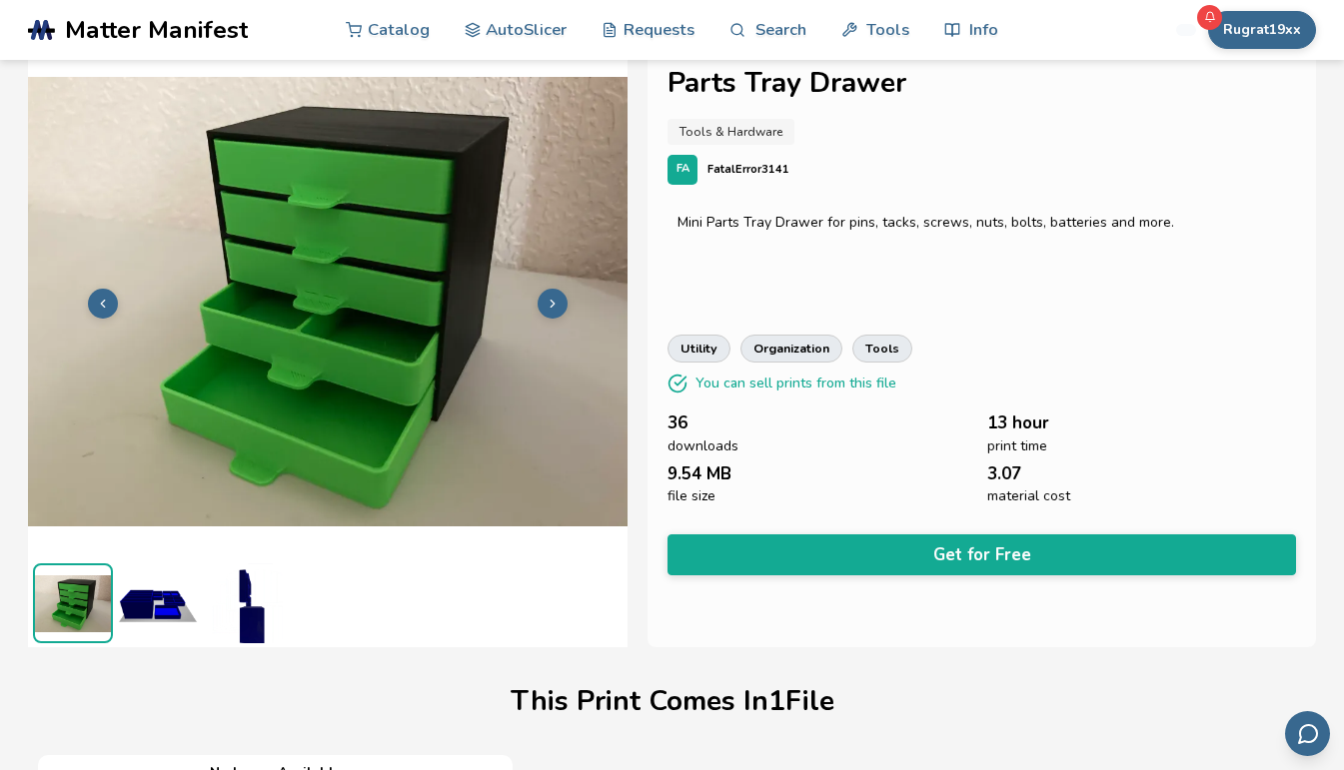
scroll to position [0, 0]
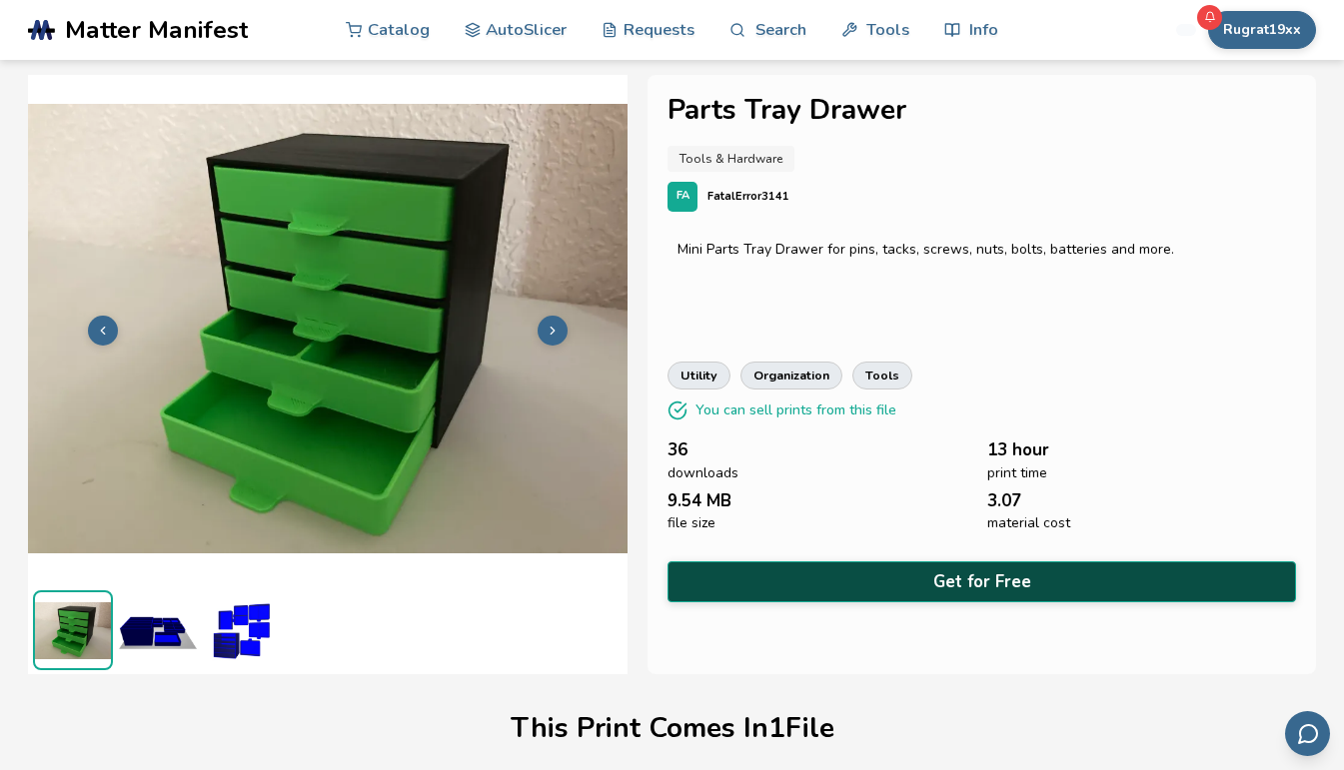
click at [1007, 582] on button "Get for Free" at bounding box center [981, 582] width 629 height 41
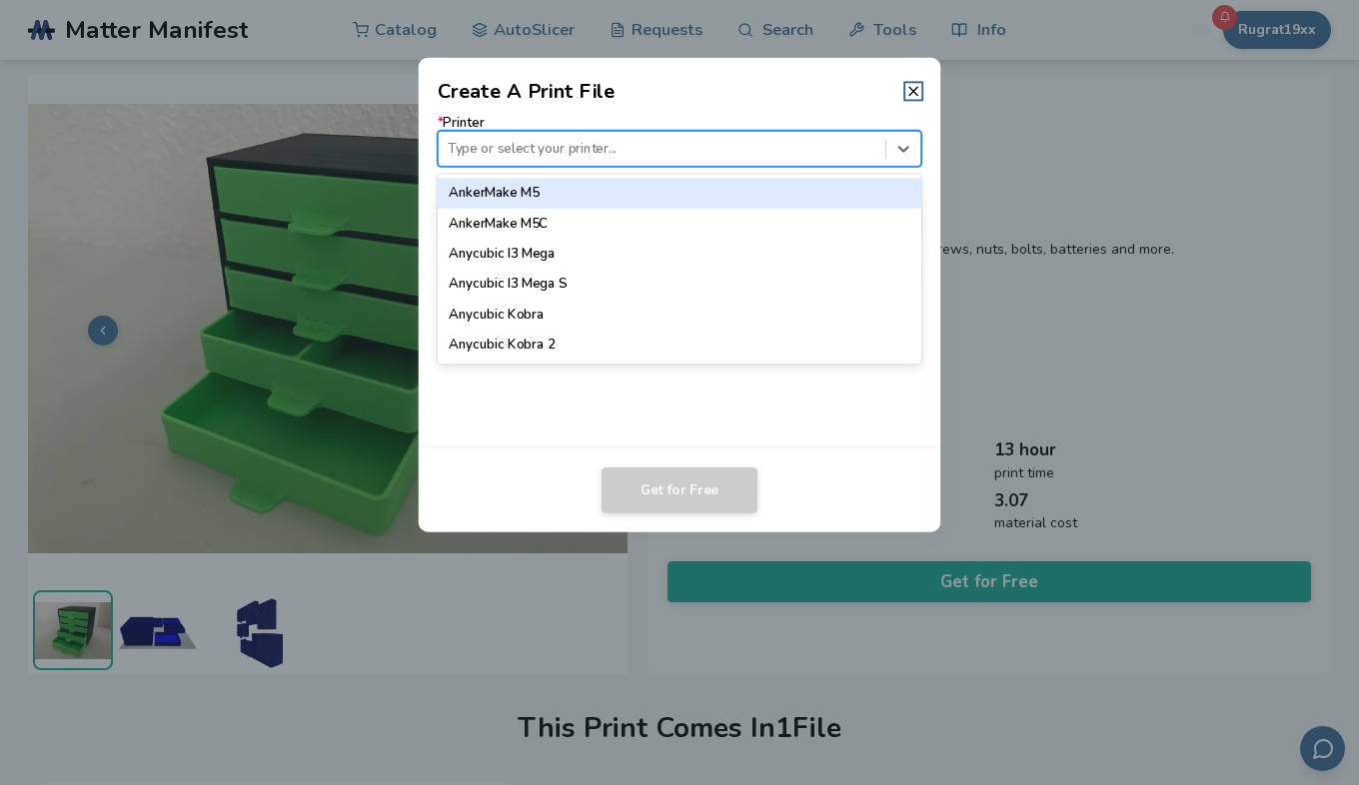
click at [797, 137] on div "Type or select your printer..." at bounding box center [662, 148] width 447 height 27
type input "*****"
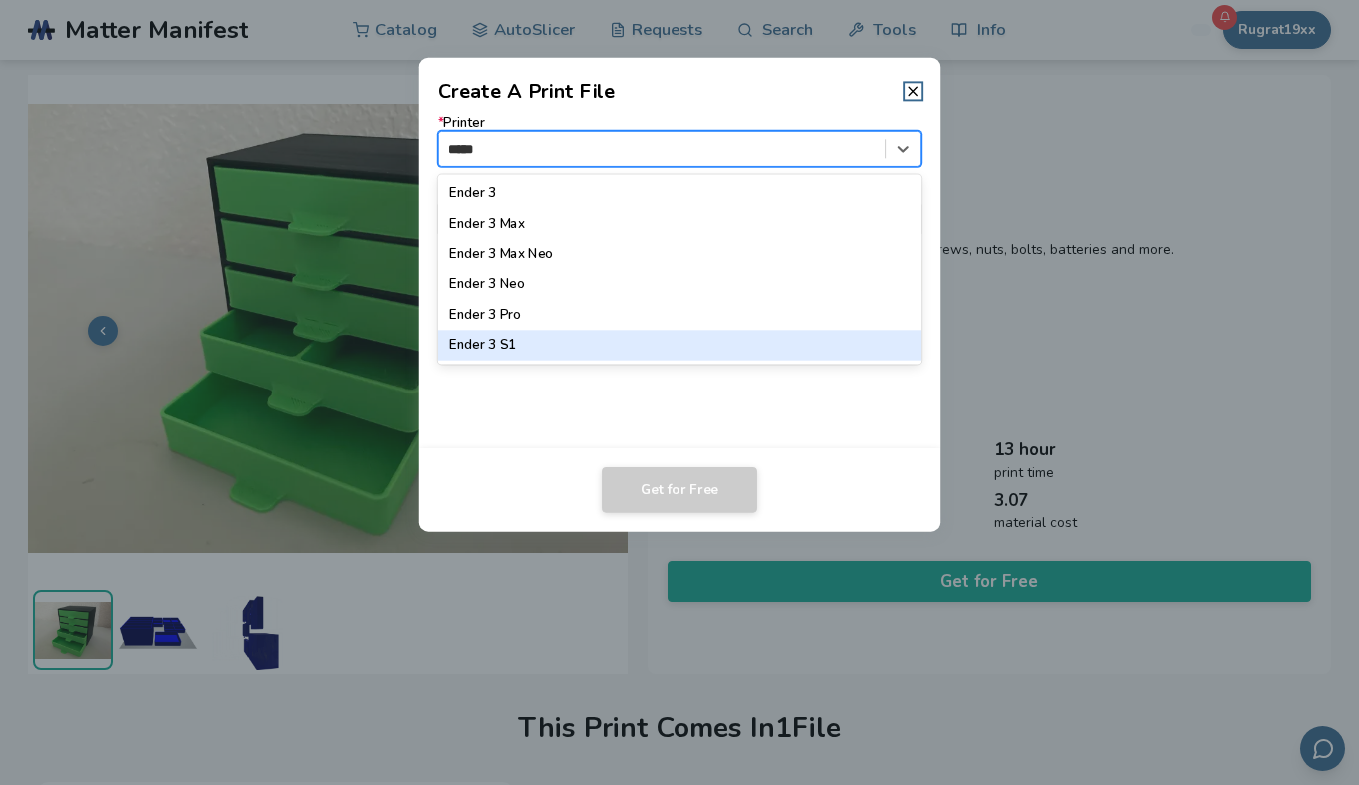
click at [507, 341] on div "Ender 3 S1" at bounding box center [680, 346] width 485 height 30
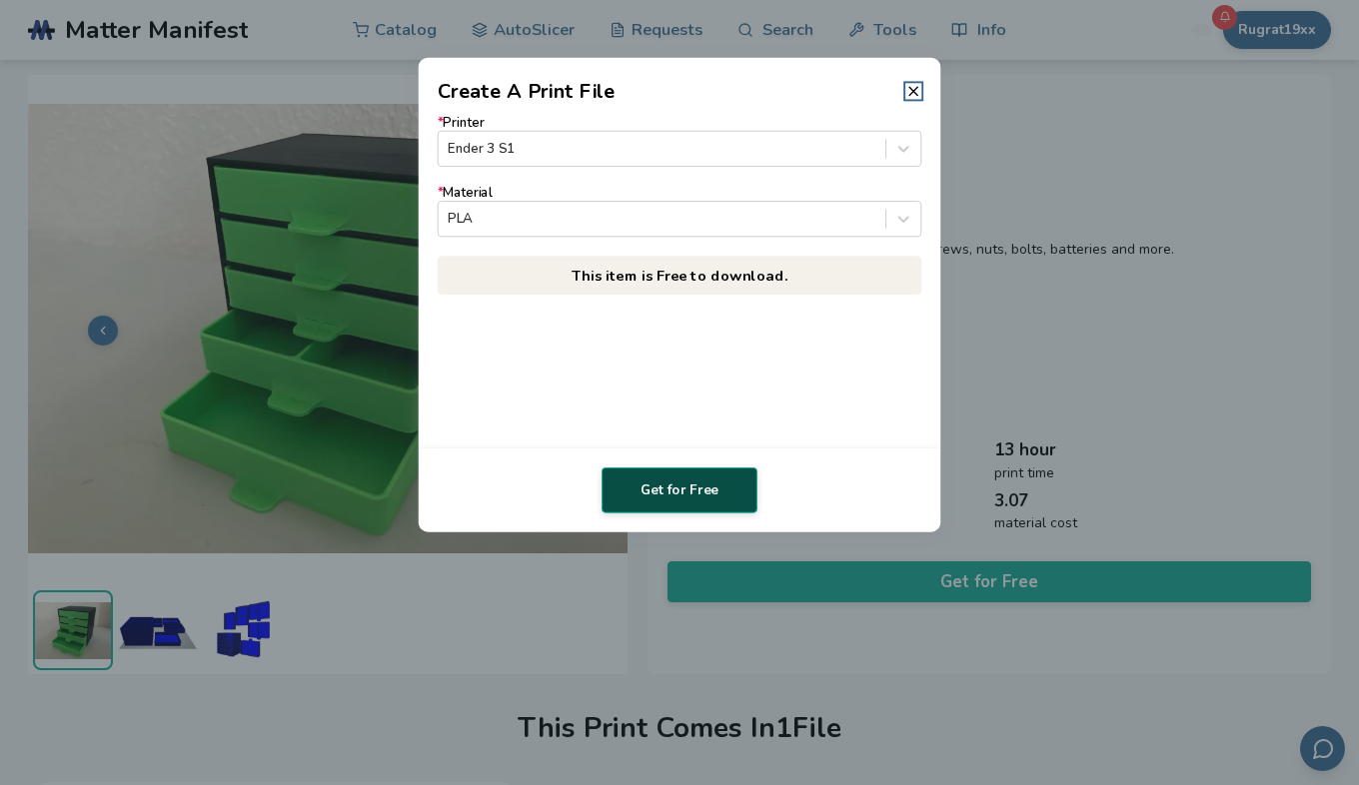
click at [662, 490] on button "Get for Free" at bounding box center [680, 491] width 156 height 46
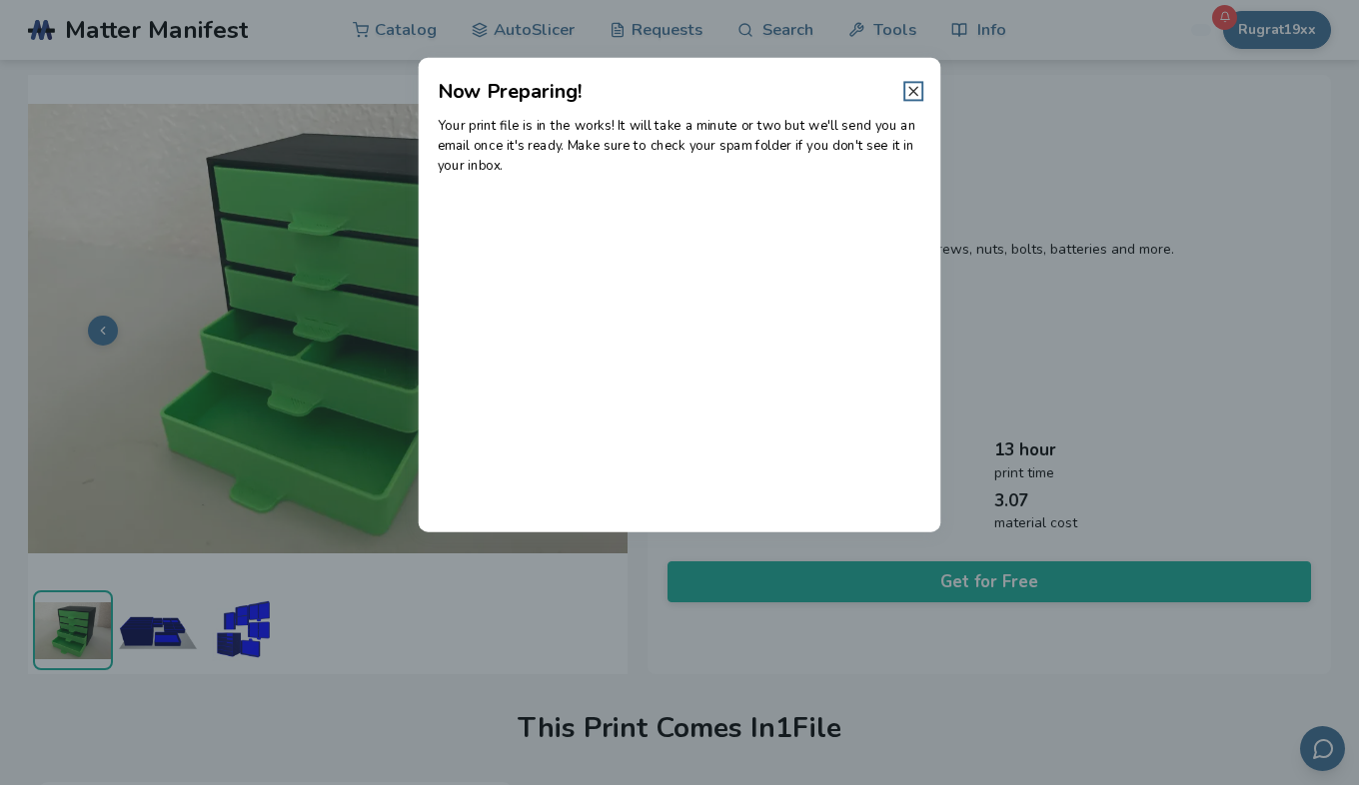
click at [911, 90] on line at bounding box center [913, 91] width 8 height 8
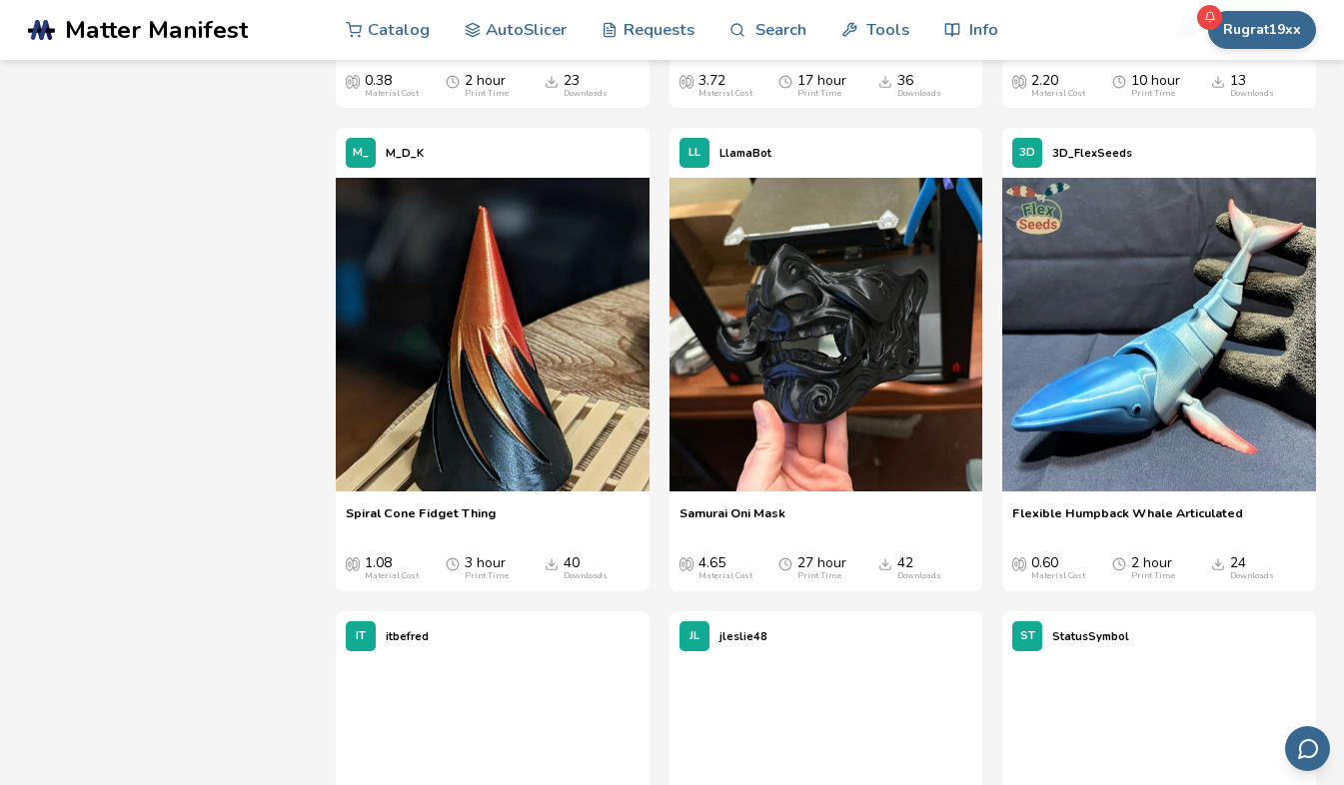
scroll to position [3611, 0]
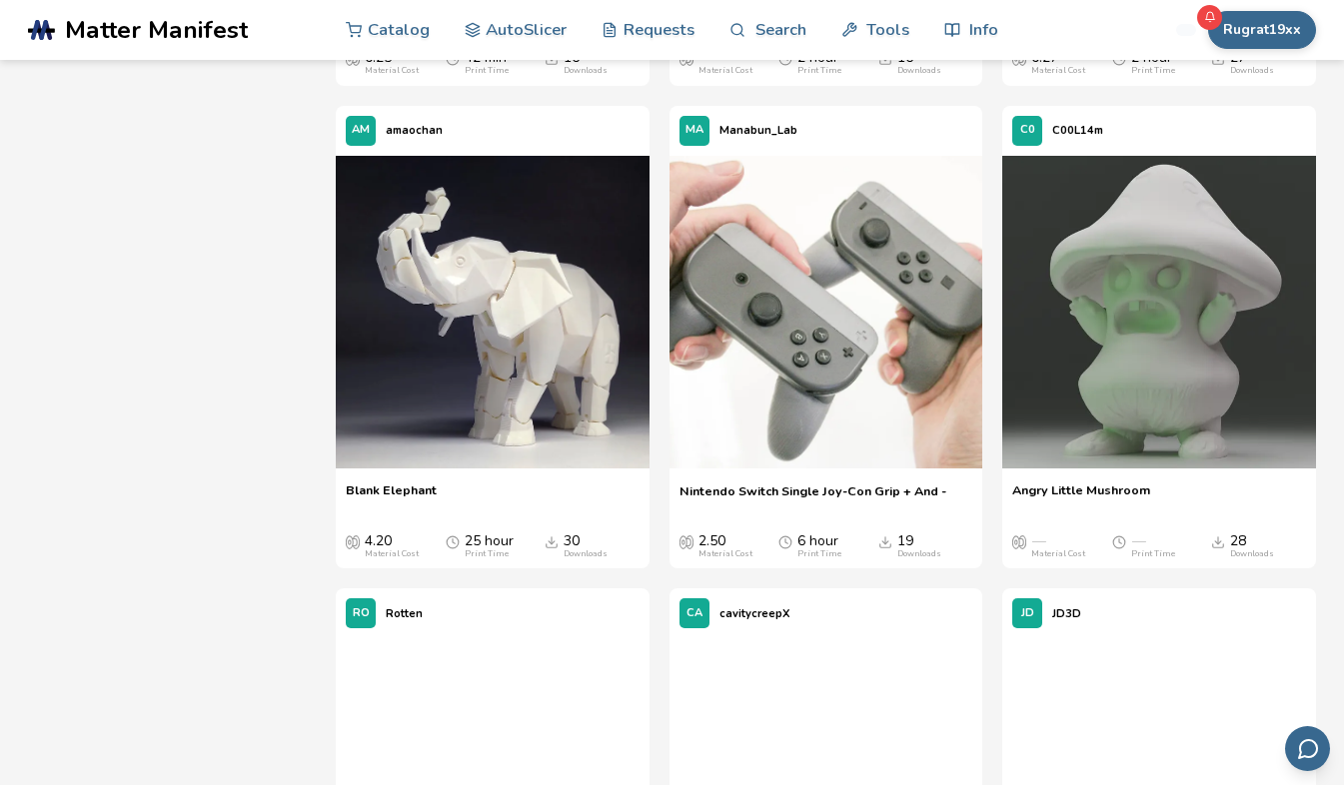
scroll to position [6449, 0]
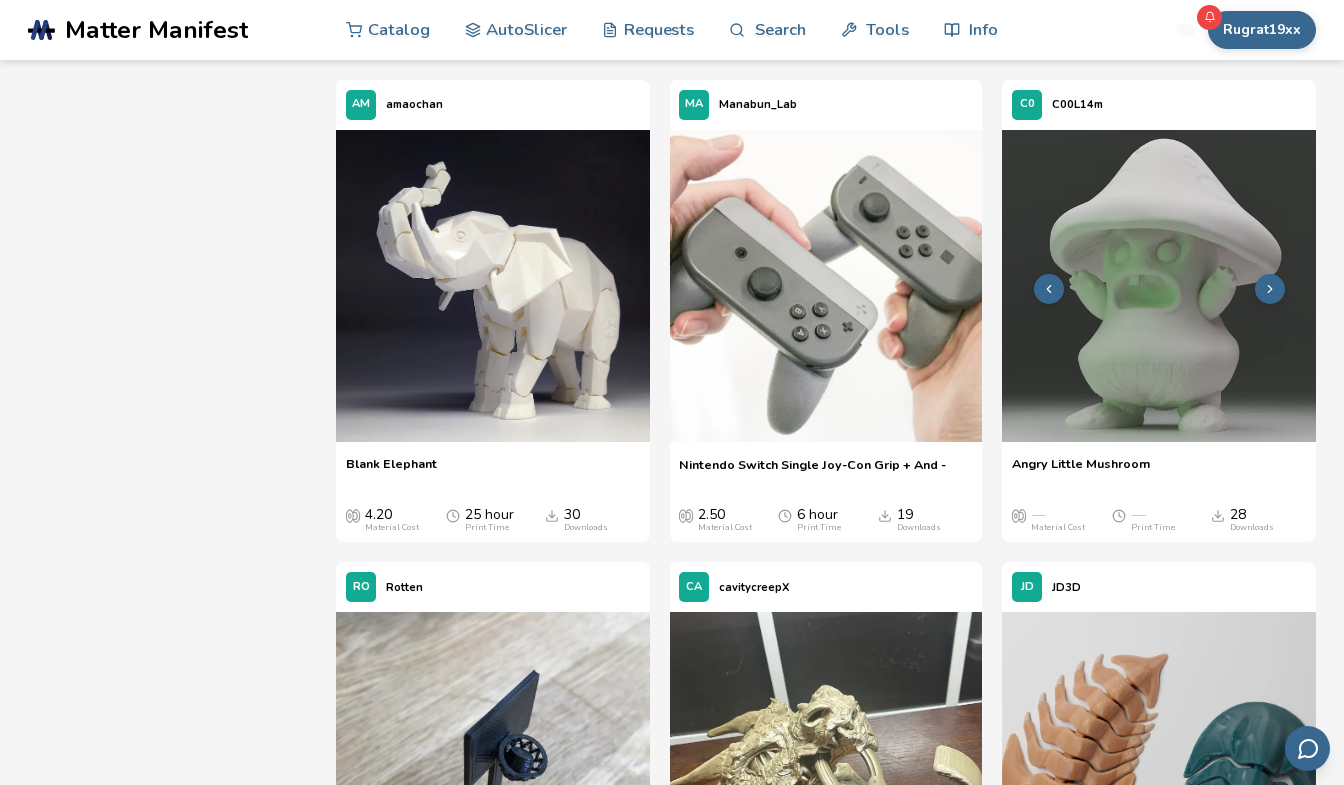
click at [1137, 422] on img at bounding box center [1159, 287] width 314 height 314
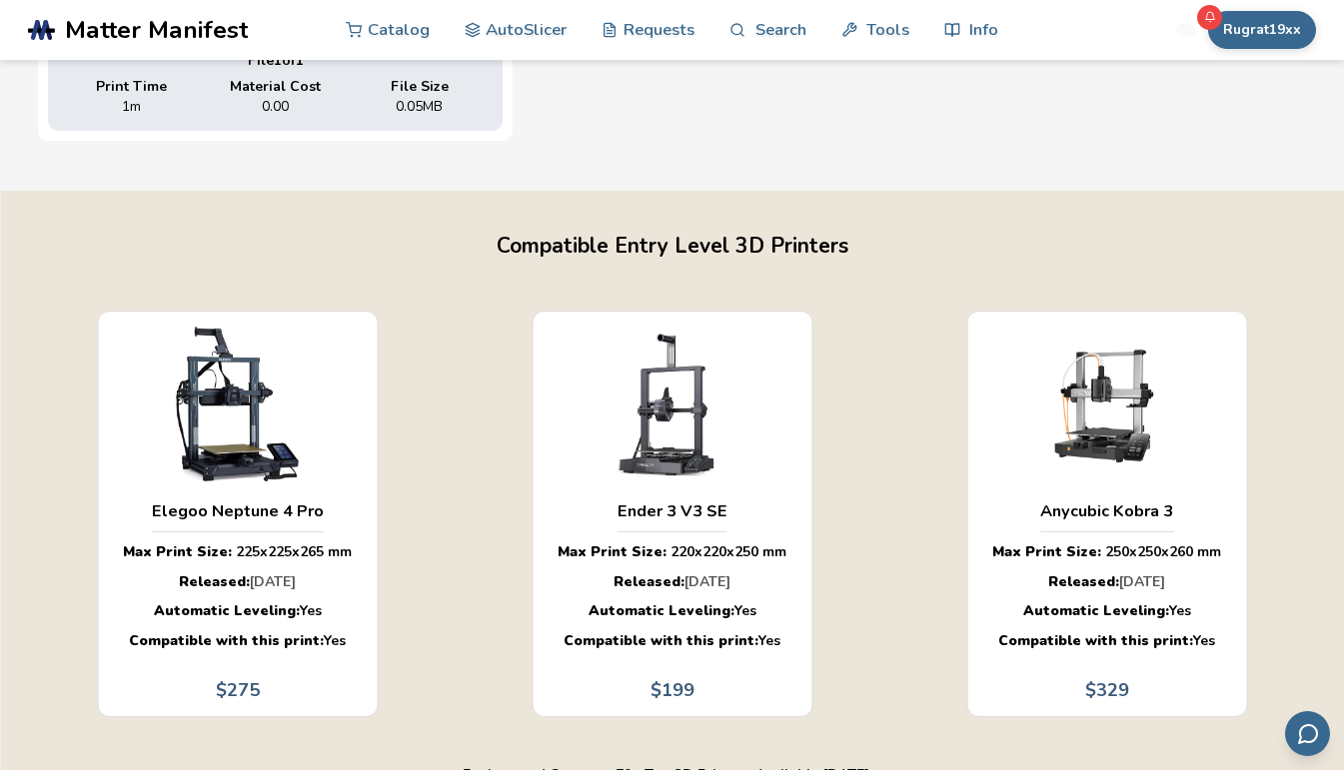
scroll to position [1097, 0]
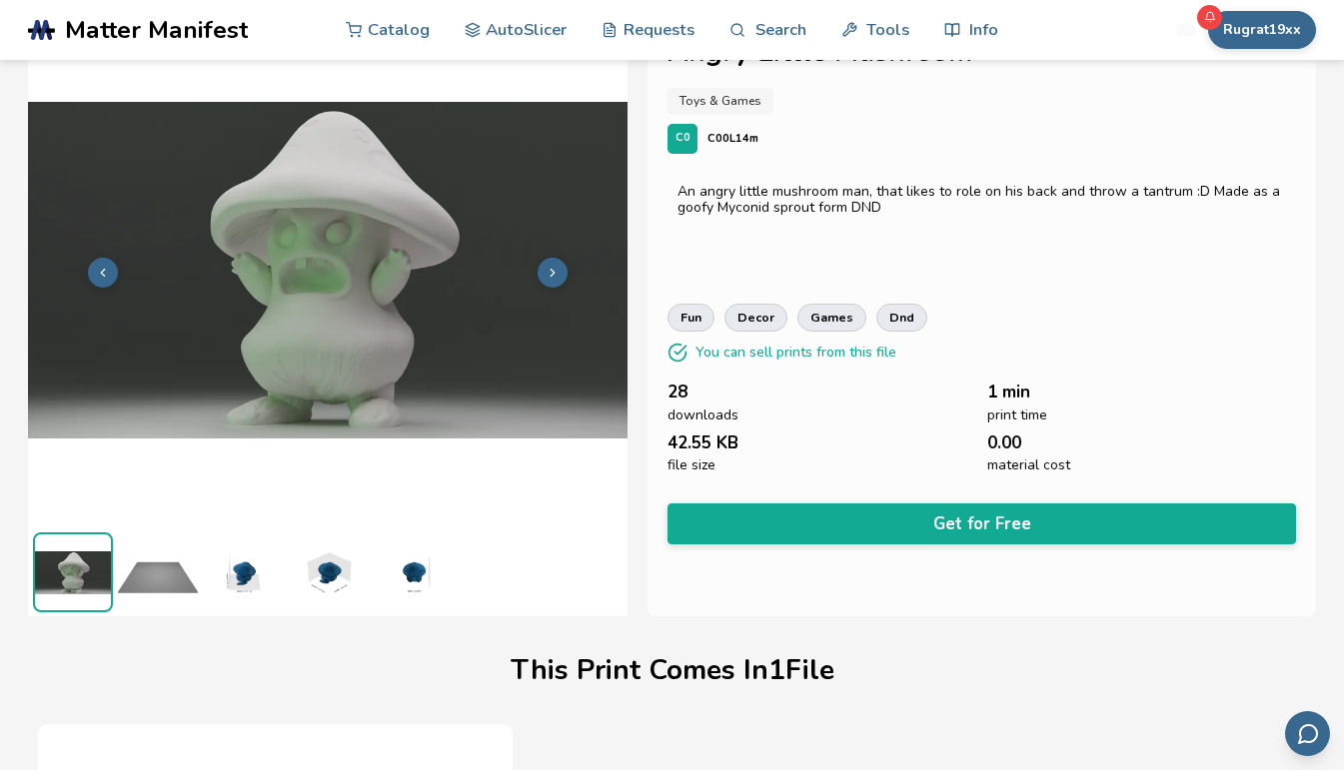
scroll to position [18, 0]
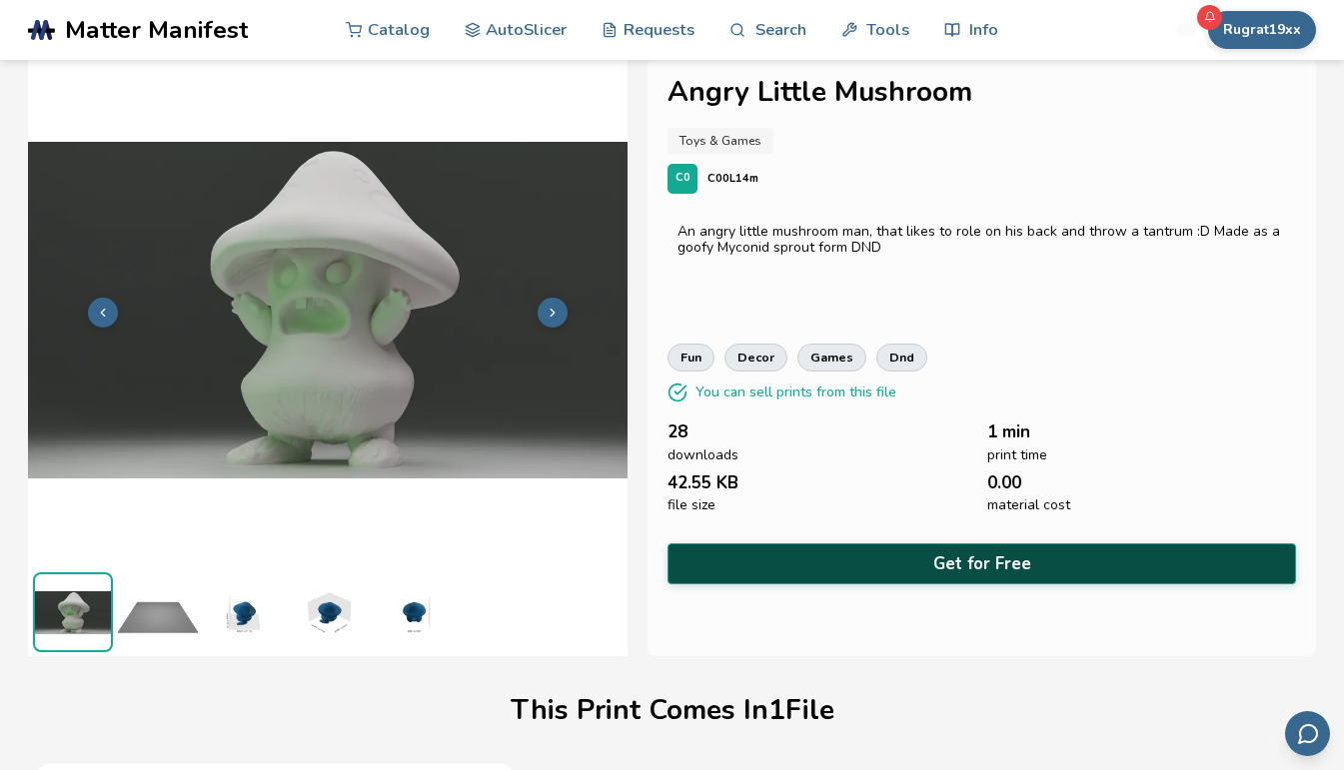
click at [991, 558] on button "Get for Free" at bounding box center [981, 564] width 629 height 41
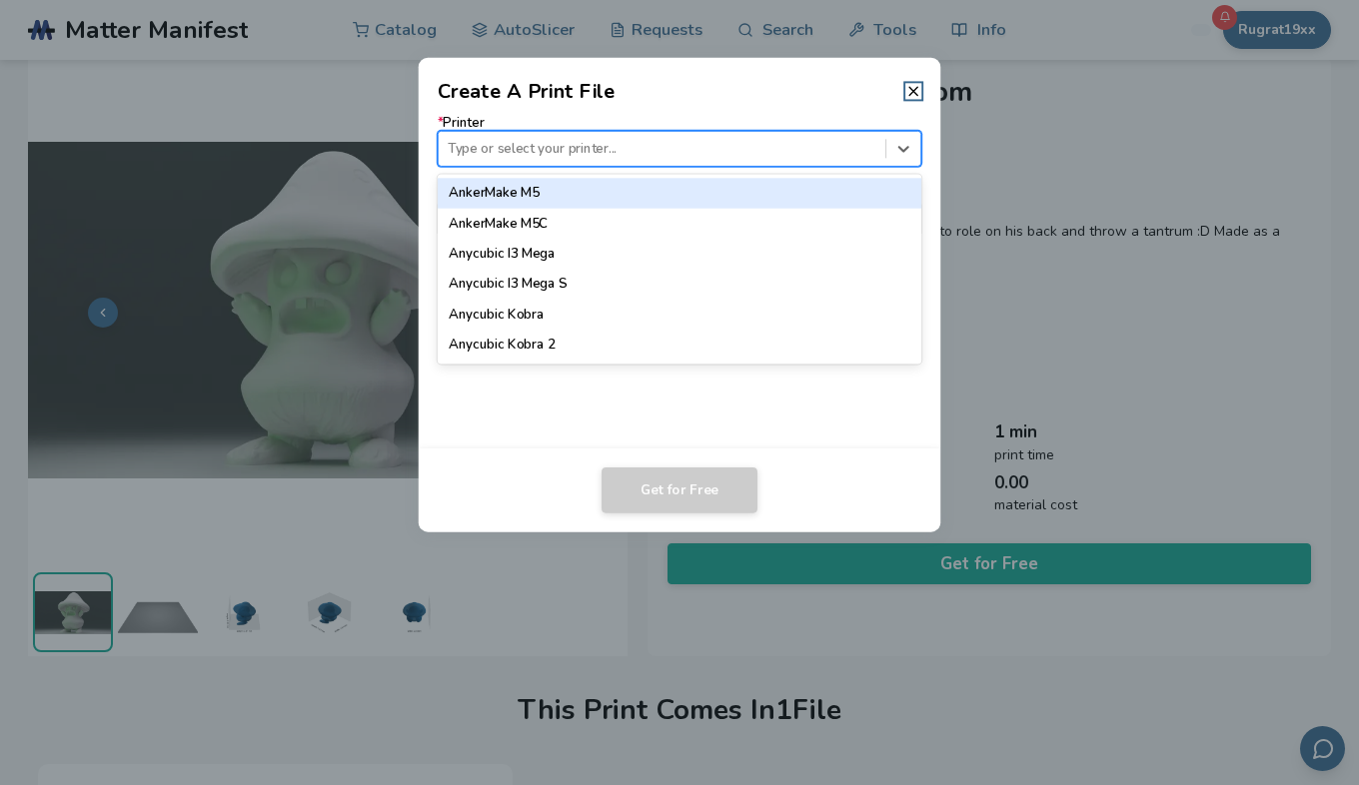
click at [783, 147] on div at bounding box center [662, 148] width 428 height 19
type input "*****"
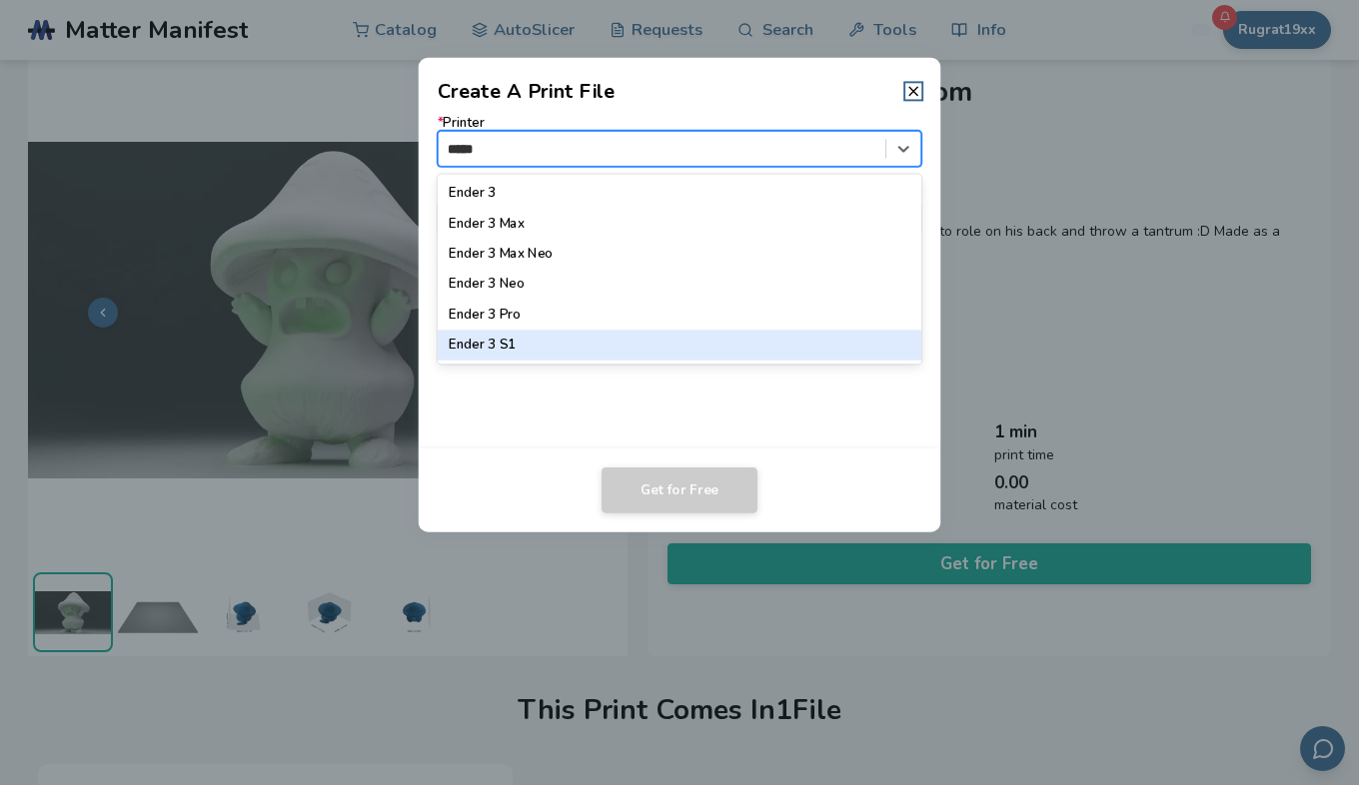
click at [520, 356] on div "Ender 3 S1" at bounding box center [680, 346] width 485 height 30
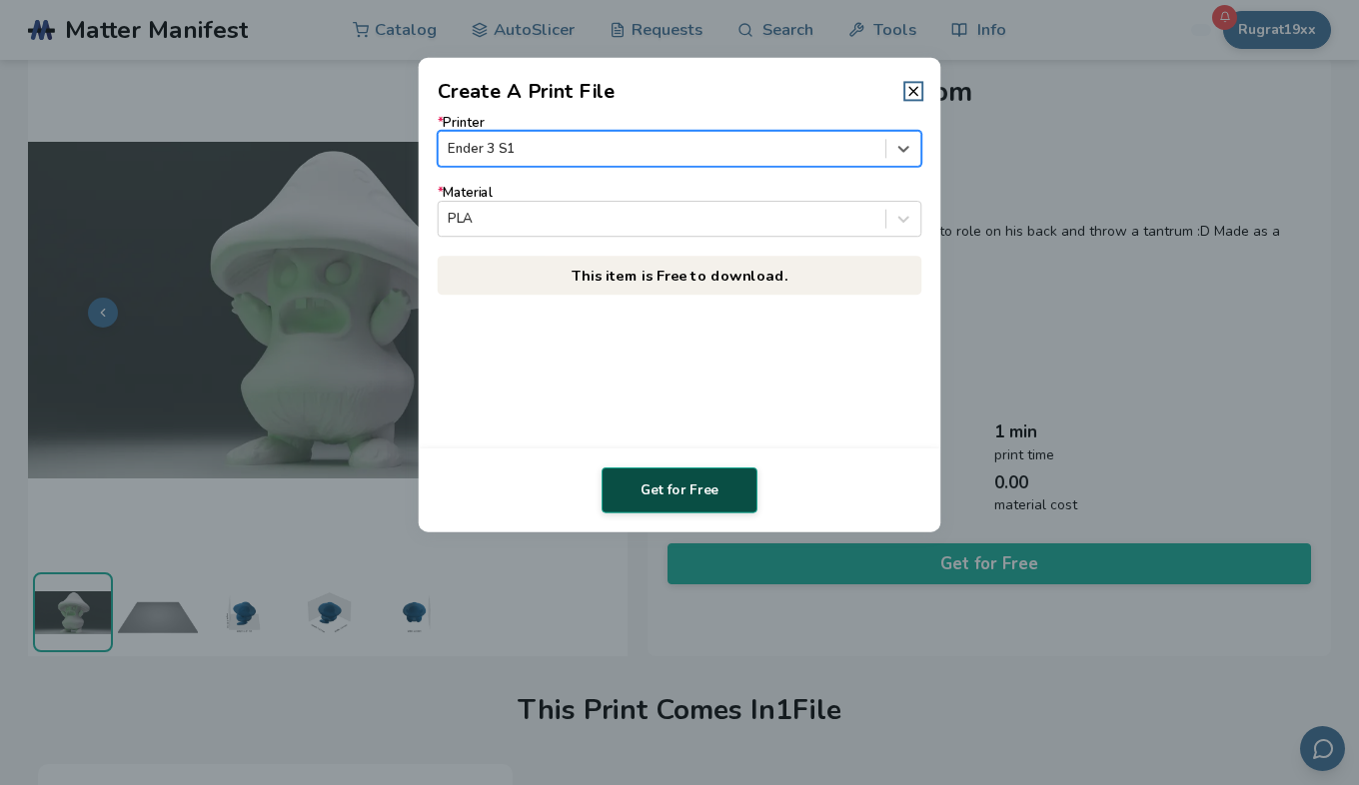
click at [664, 494] on button "Get for Free" at bounding box center [680, 491] width 156 height 46
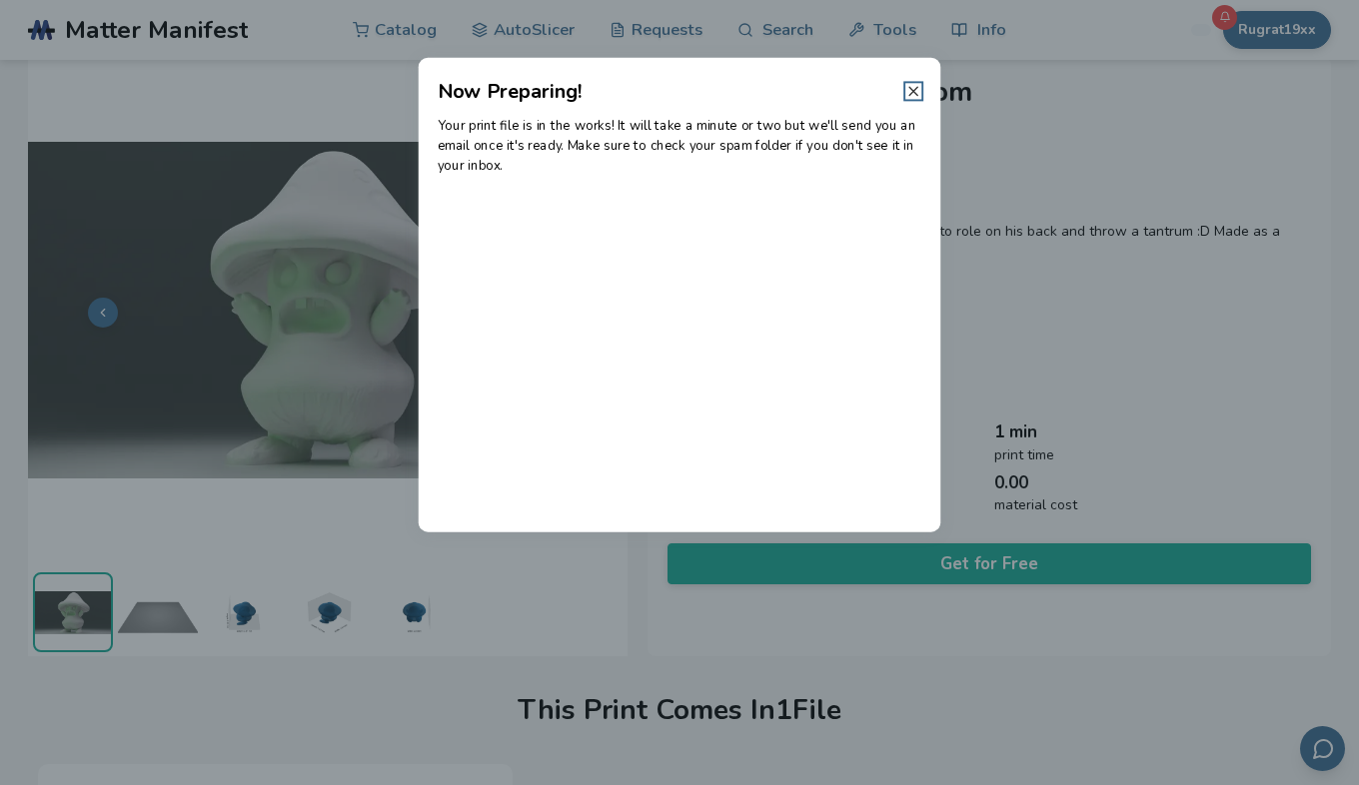
click at [913, 88] on icon at bounding box center [913, 91] width 16 height 16
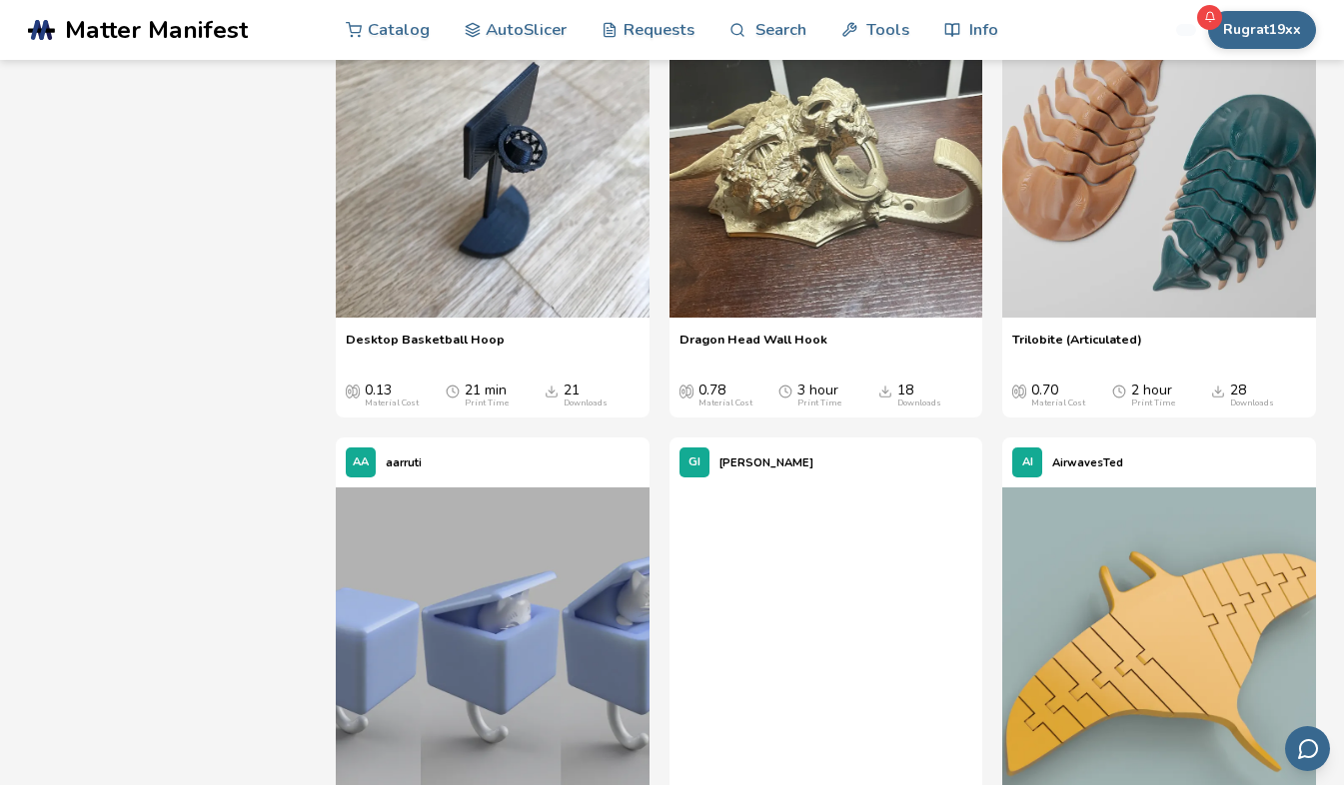
scroll to position [7217, 0]
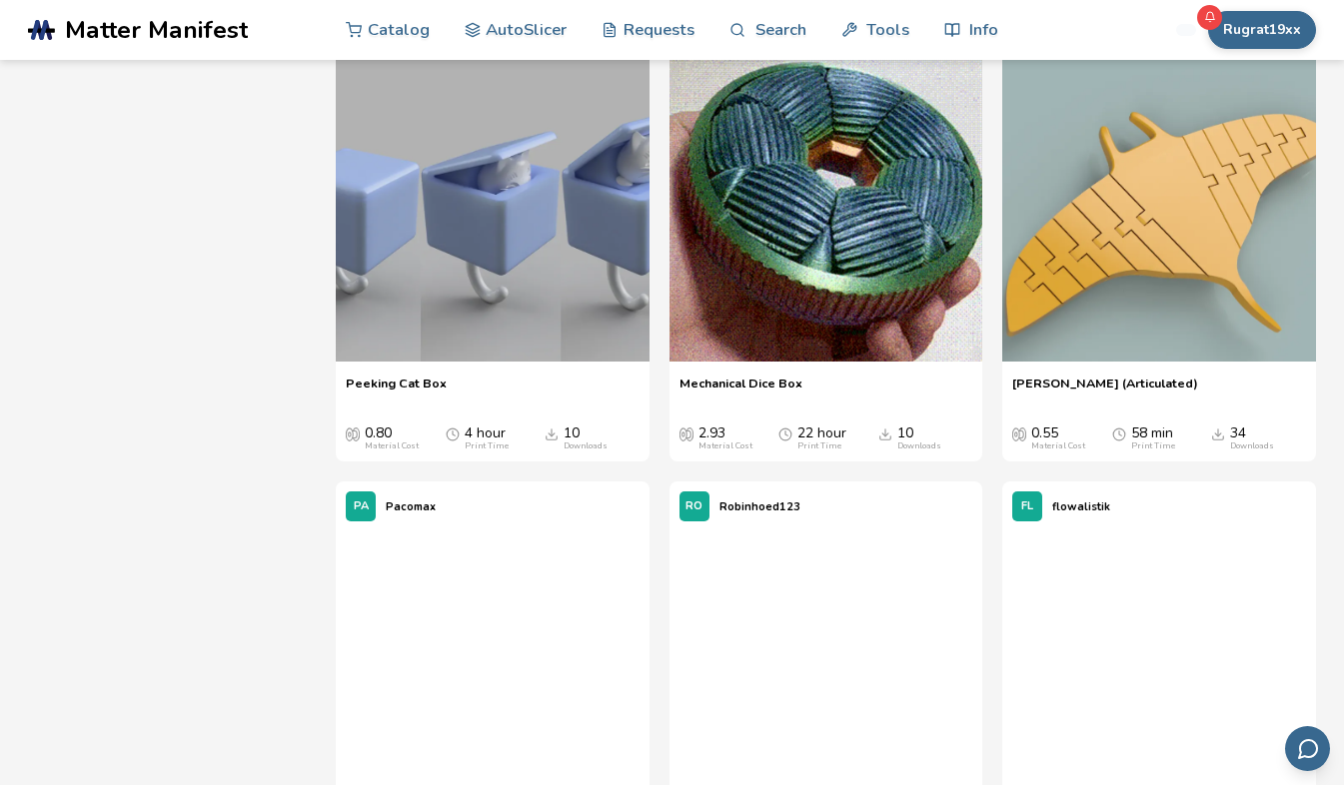
scroll to position [7608, 0]
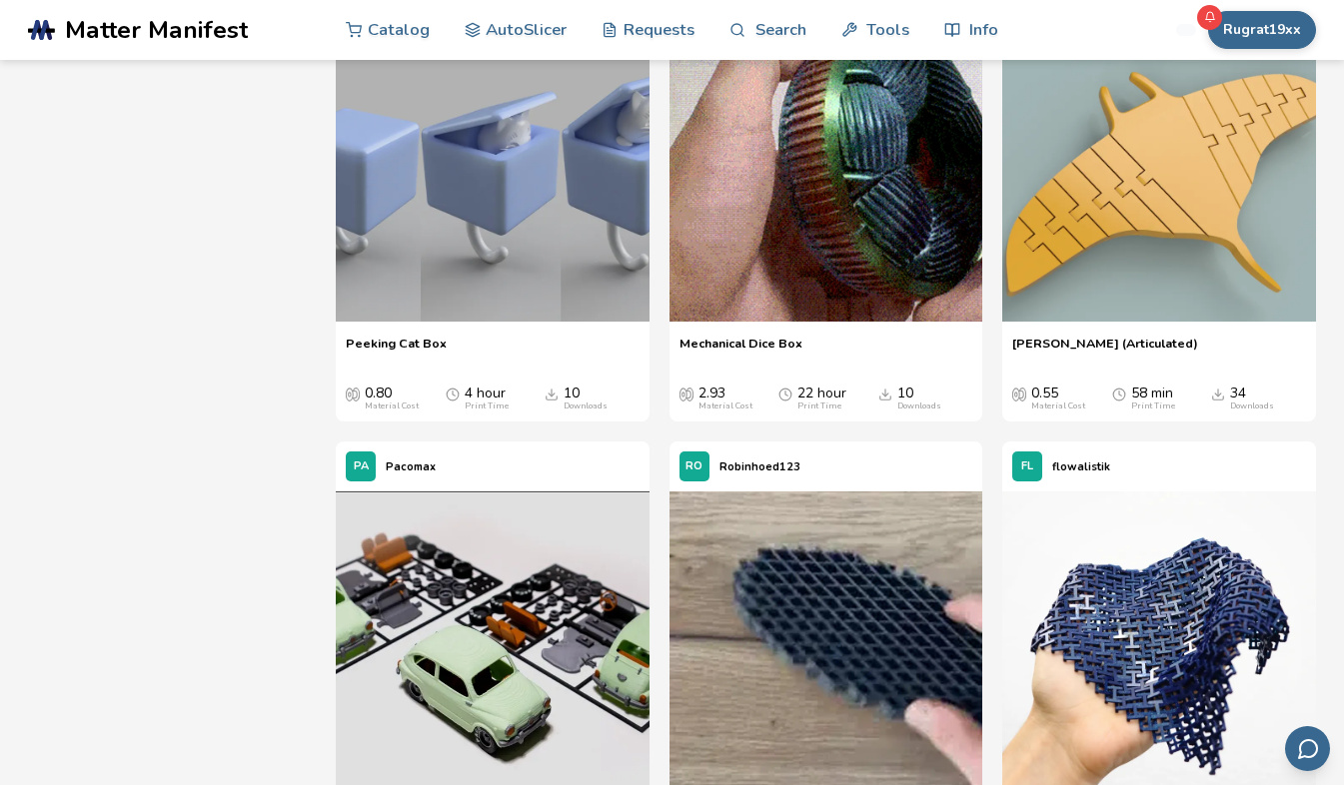
scroll to position [7848, 0]
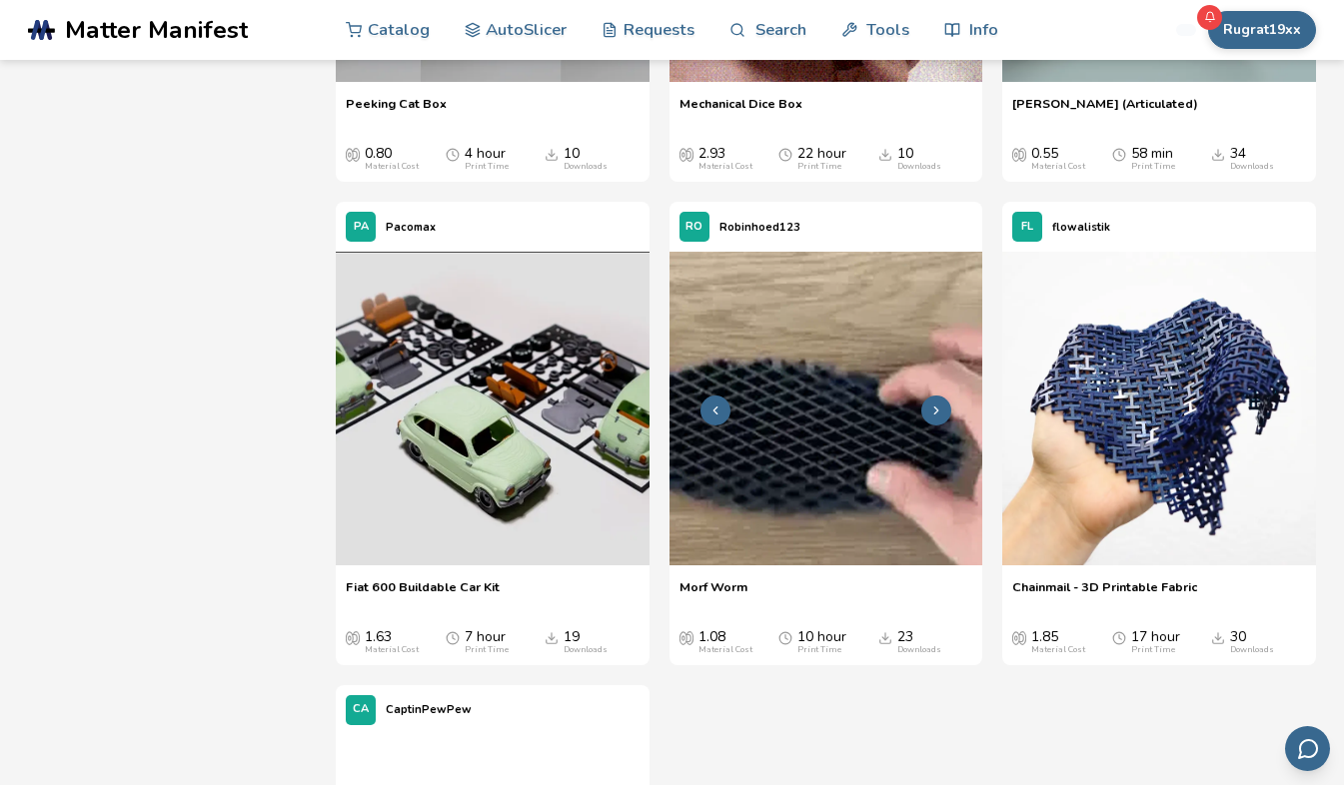
click at [785, 412] on img at bounding box center [826, 409] width 314 height 314
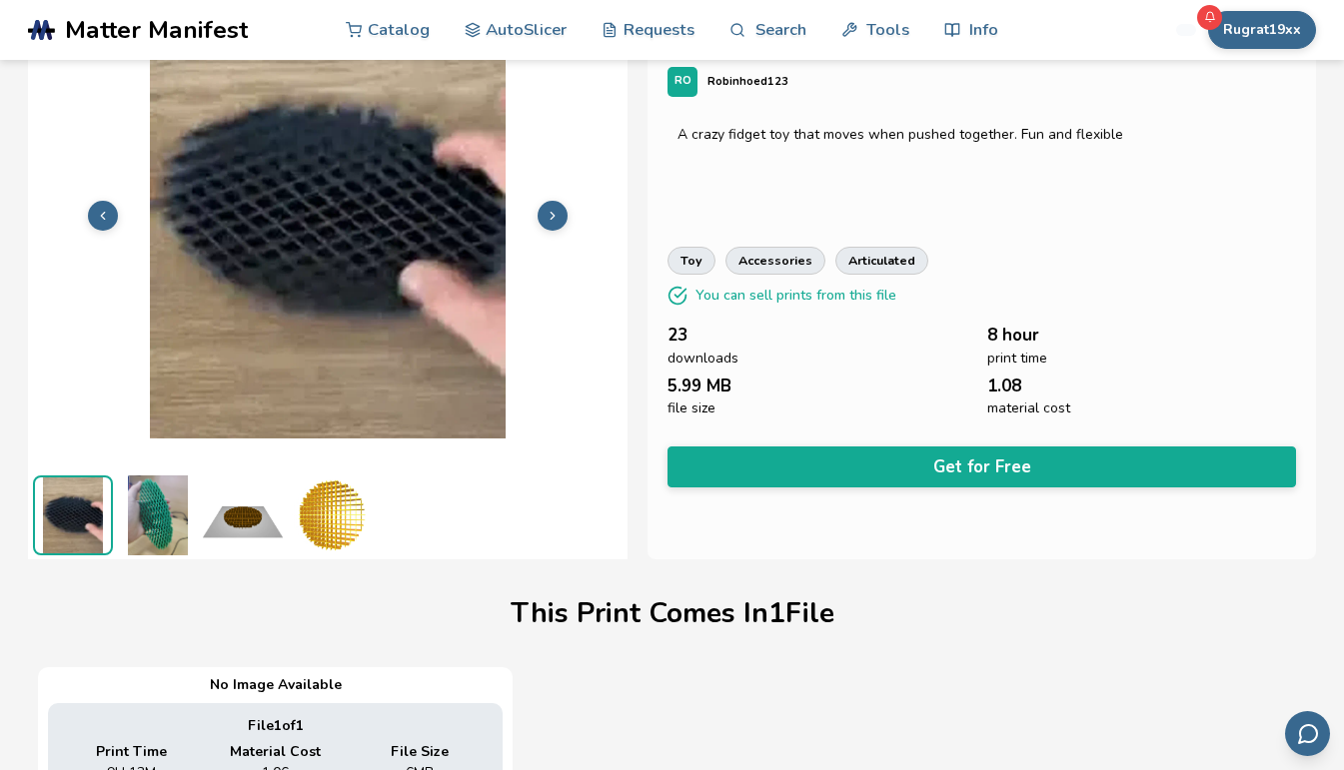
scroll to position [111, 0]
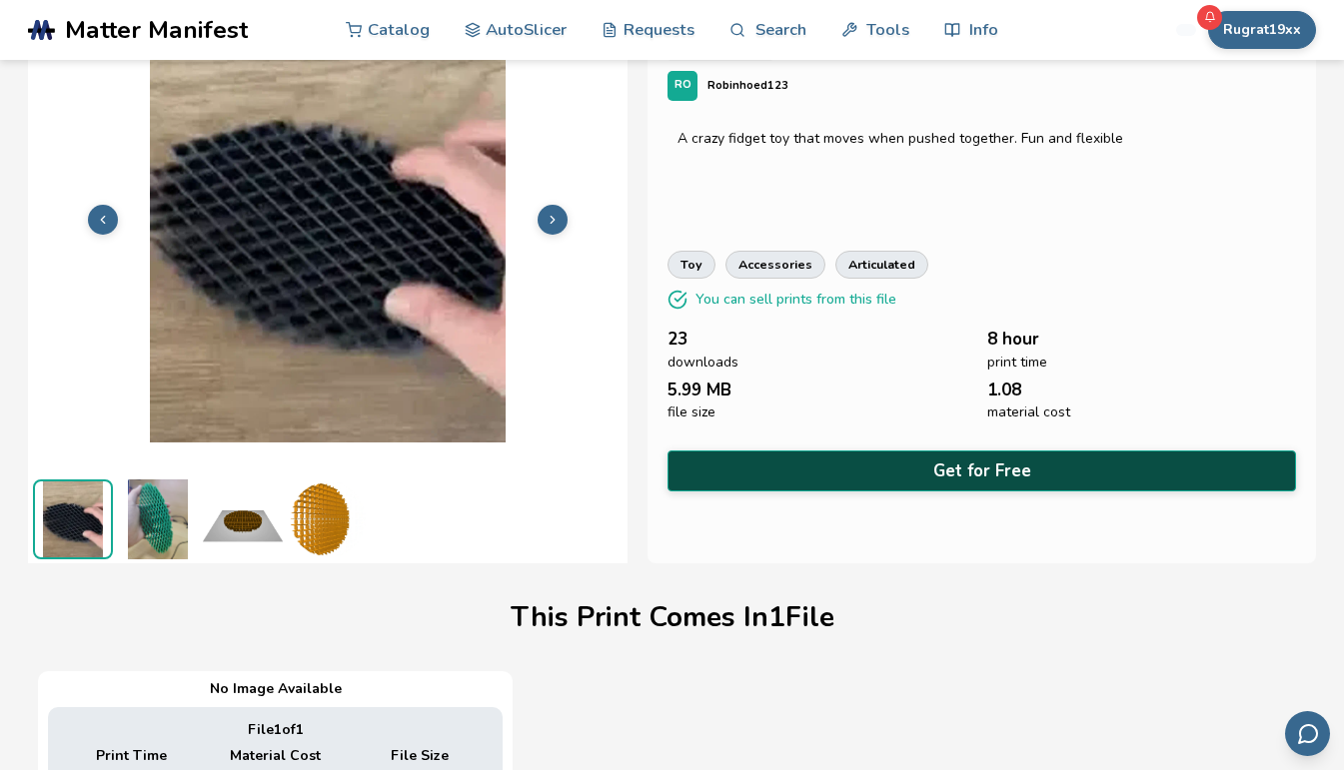
click at [996, 456] on button "Get for Free" at bounding box center [981, 471] width 629 height 41
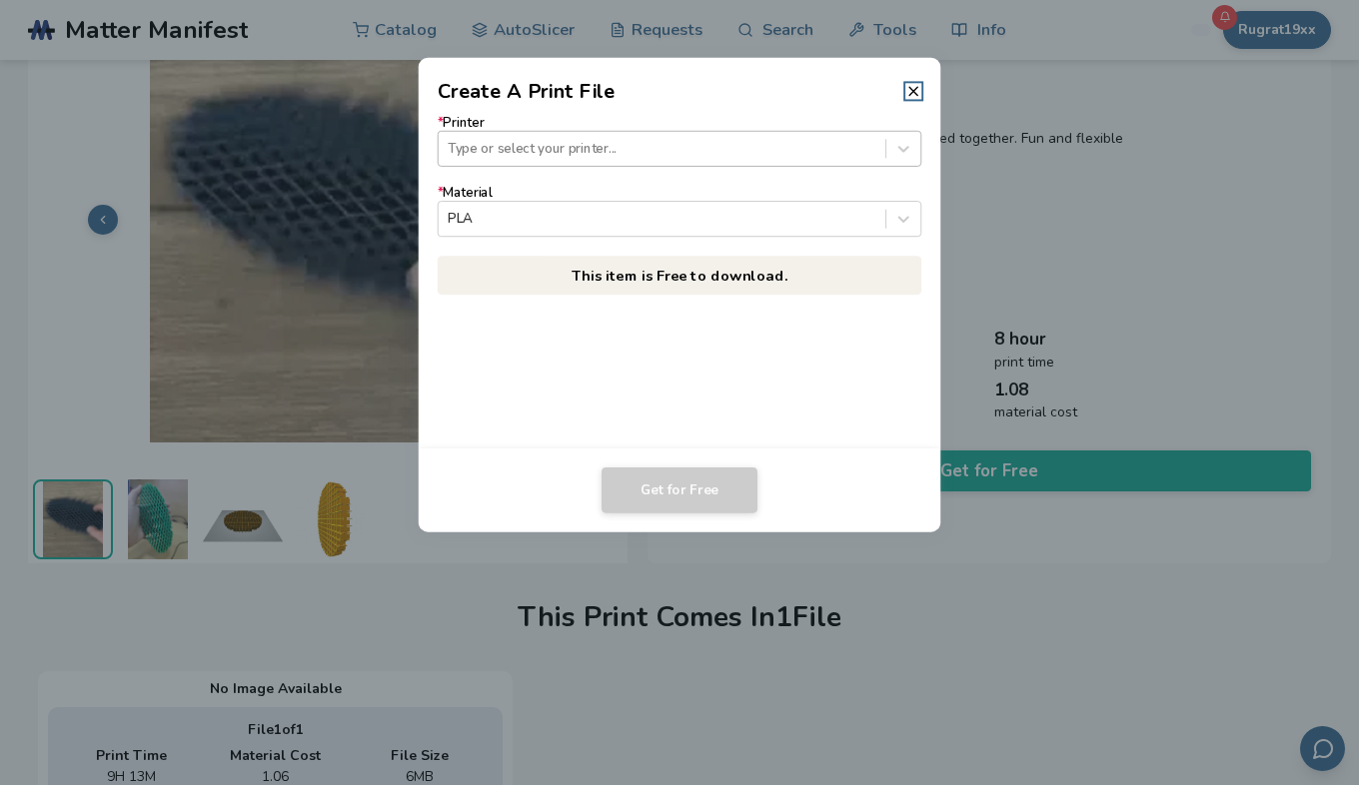
click at [783, 148] on div at bounding box center [662, 148] width 428 height 19
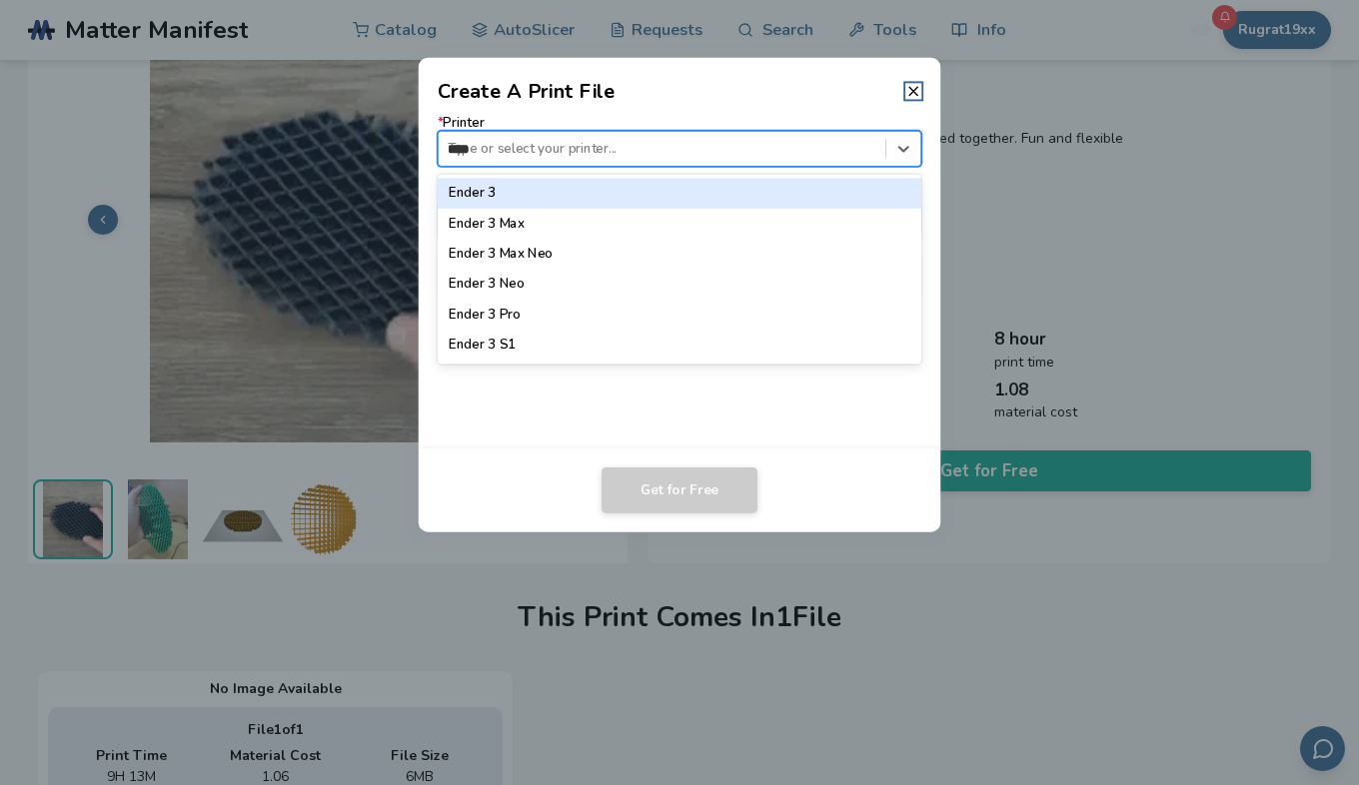
type input "*****"
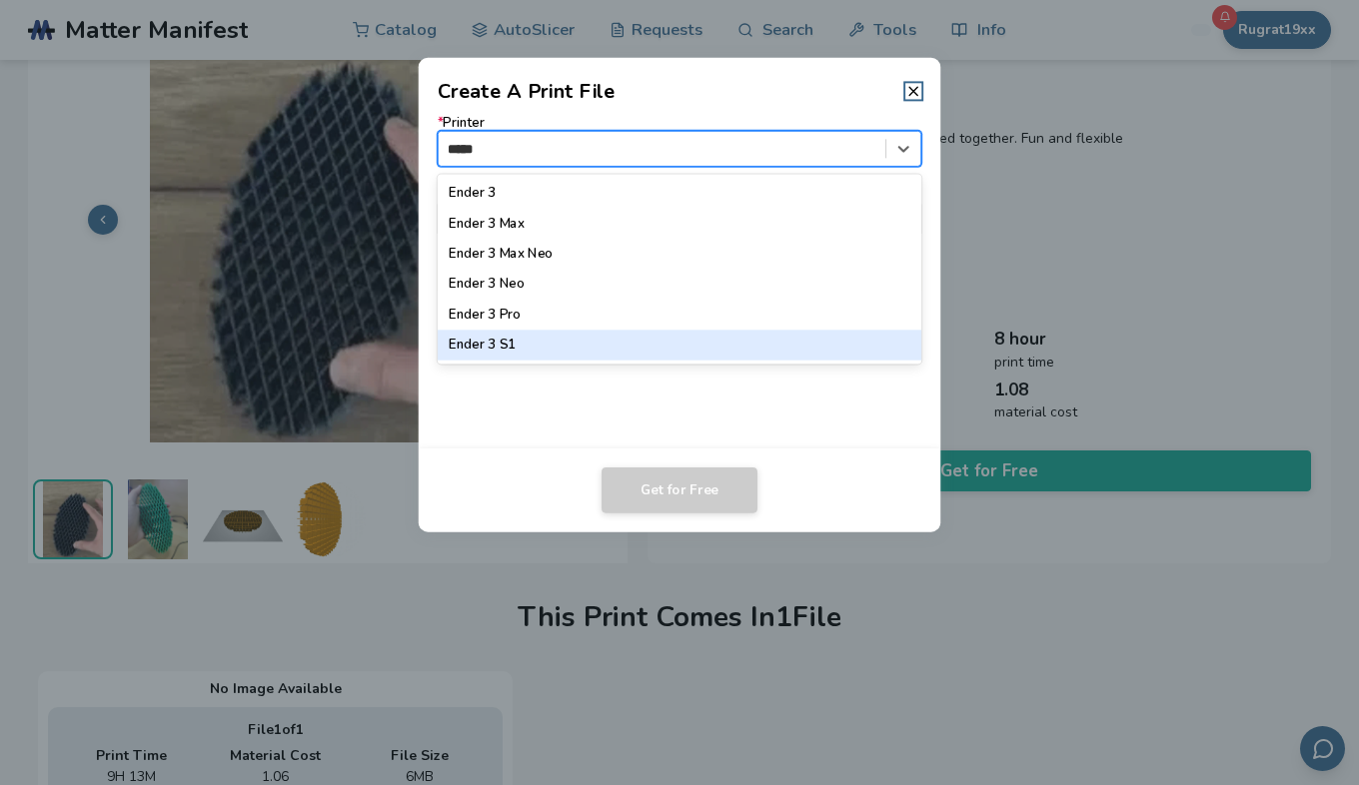
click at [530, 350] on div "Ender 3 S1" at bounding box center [680, 346] width 485 height 30
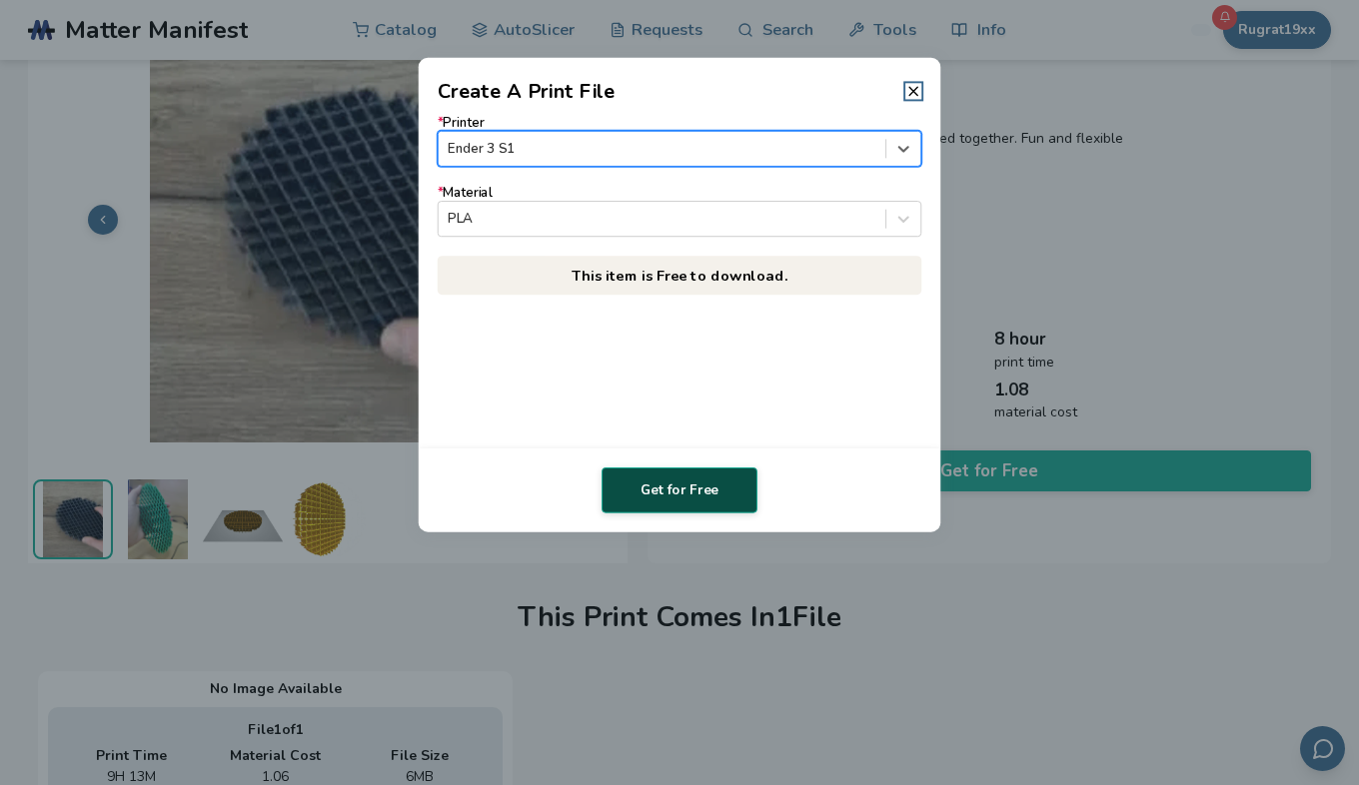
click at [661, 493] on button "Get for Free" at bounding box center [680, 491] width 156 height 46
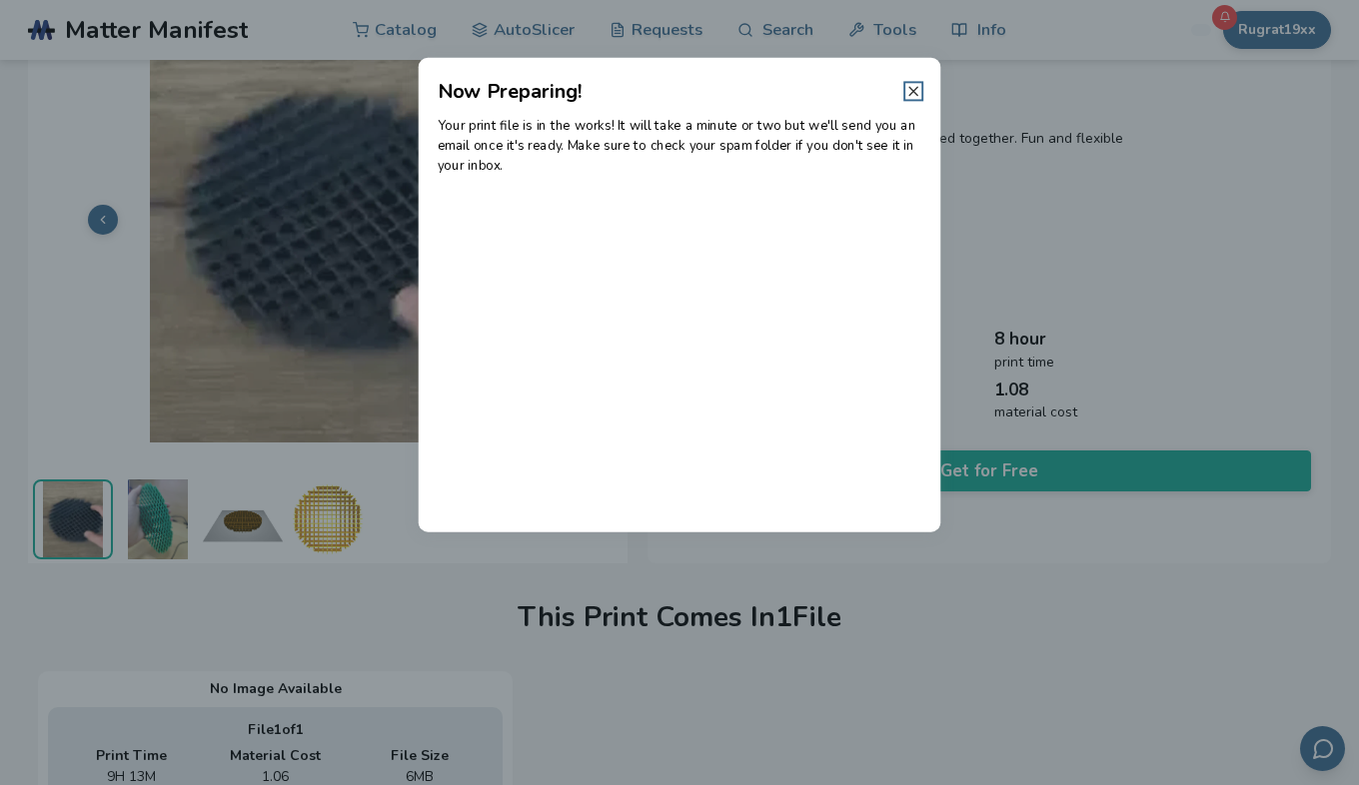
click at [915, 88] on icon at bounding box center [913, 91] width 16 height 16
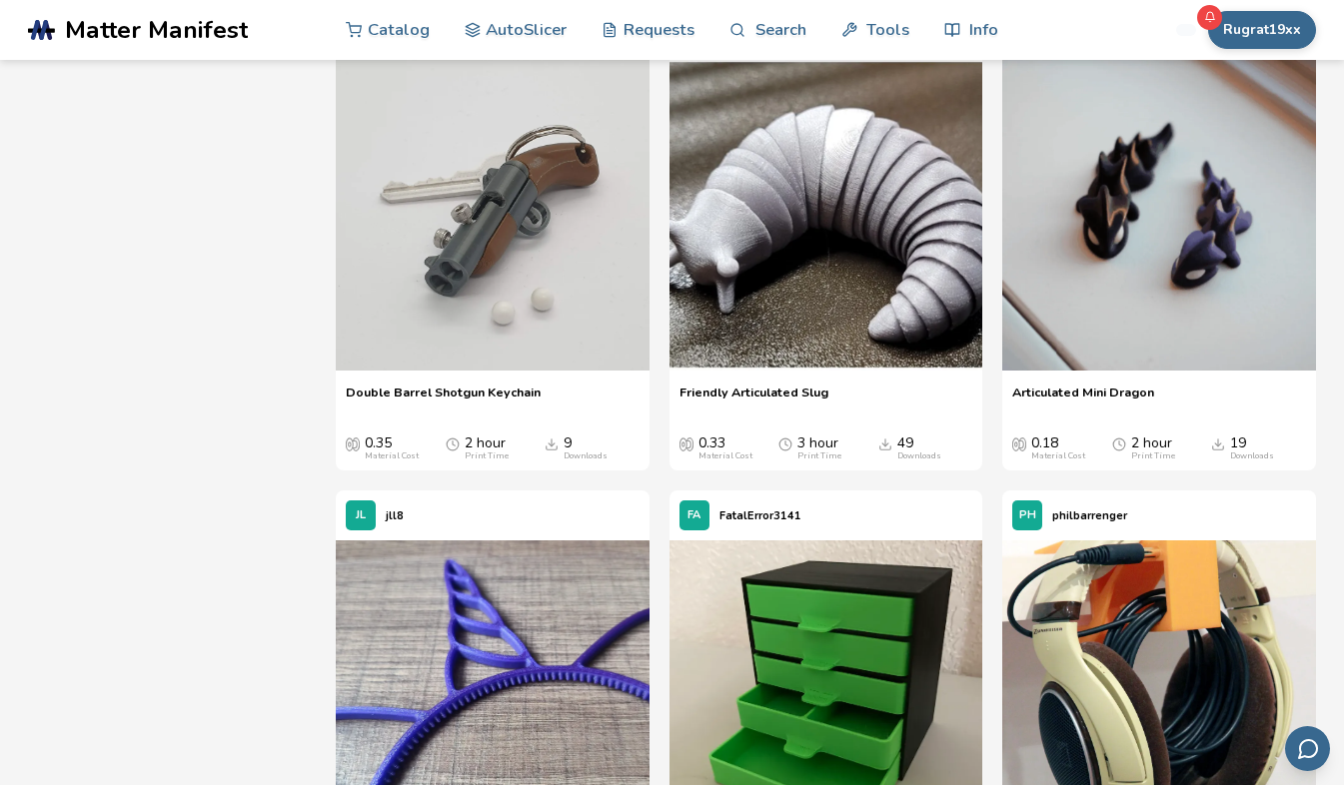
scroll to position [2772, 0]
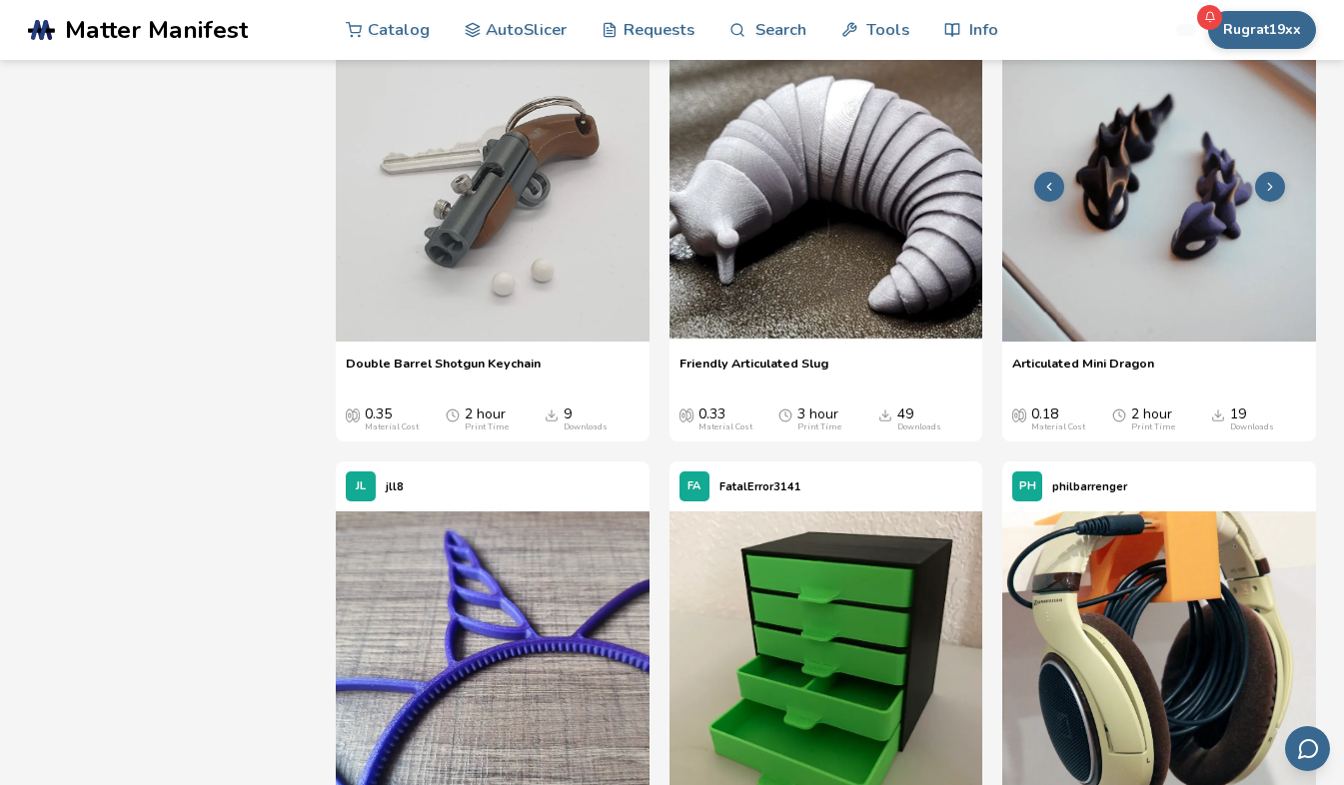
click at [1149, 183] on img at bounding box center [1159, 186] width 314 height 314
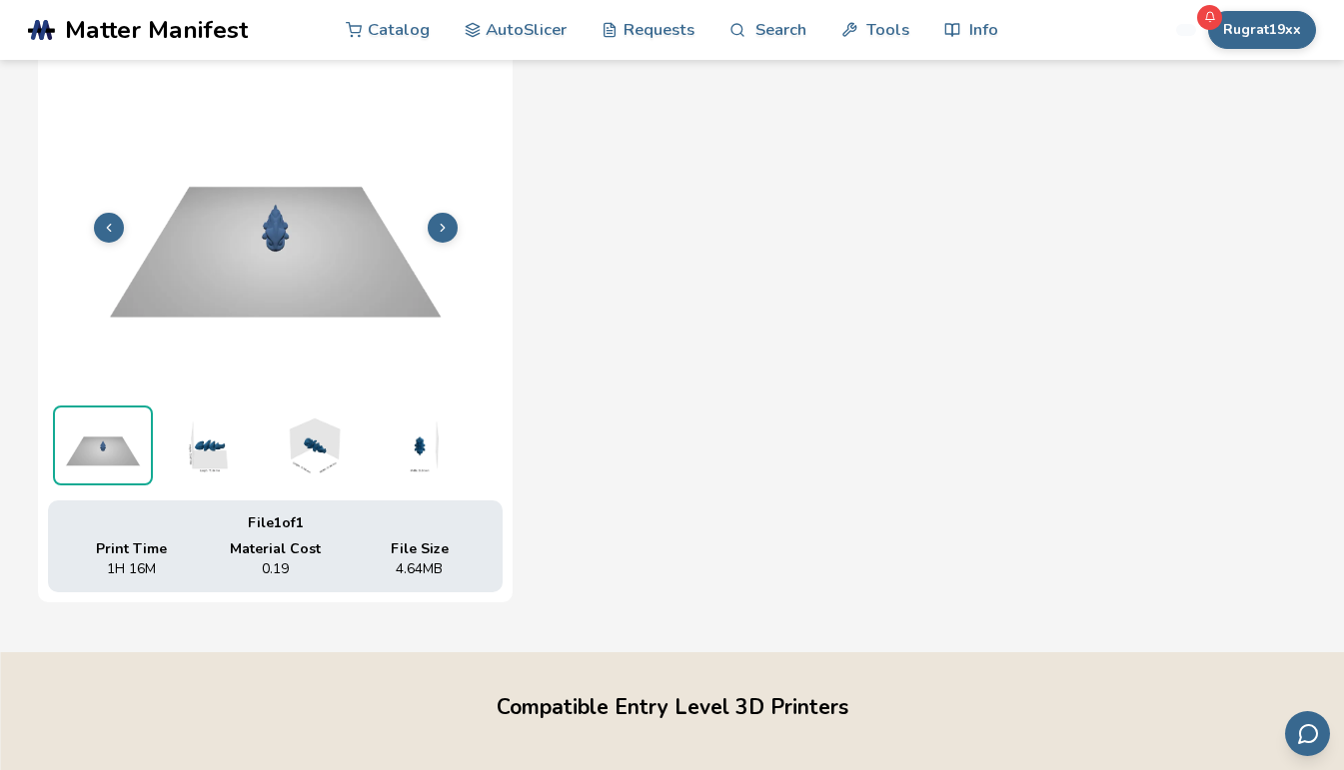
scroll to position [697, 0]
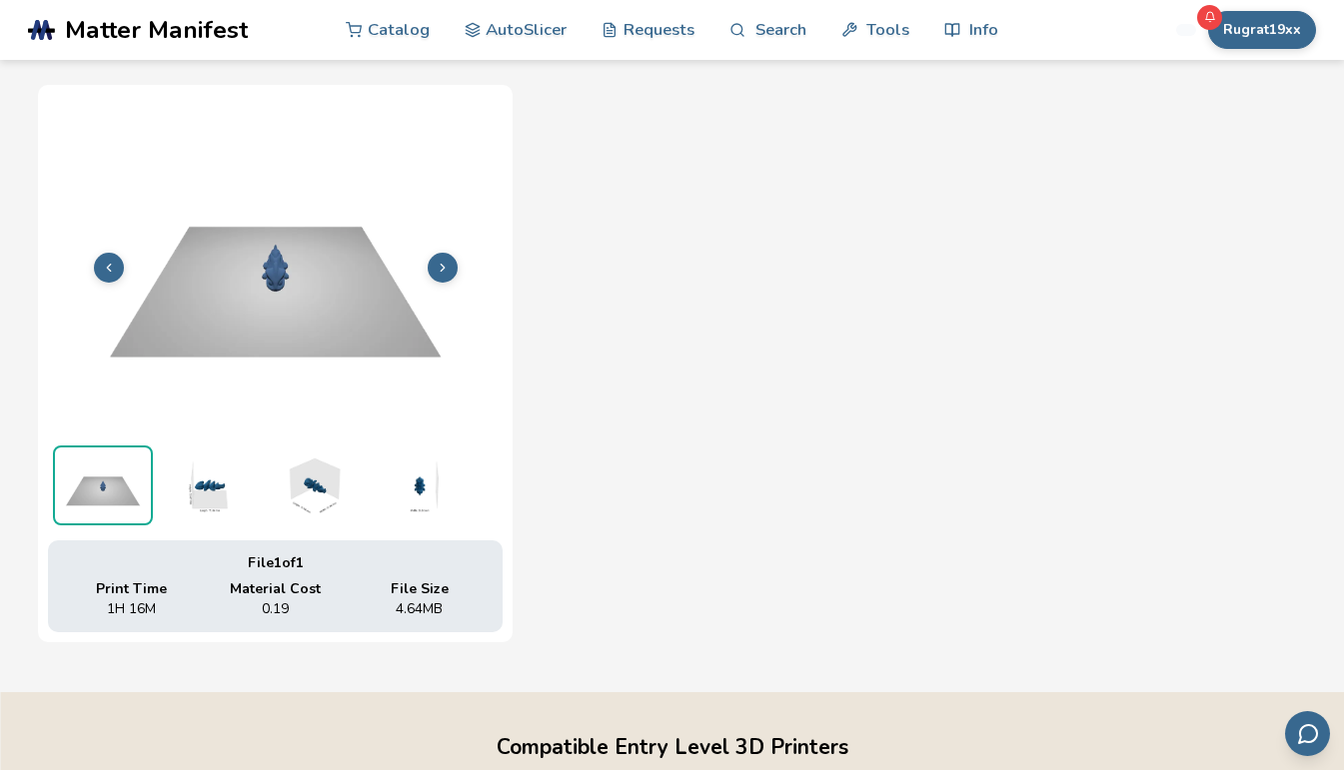
click at [444, 265] on icon at bounding box center [443, 268] width 14 height 14
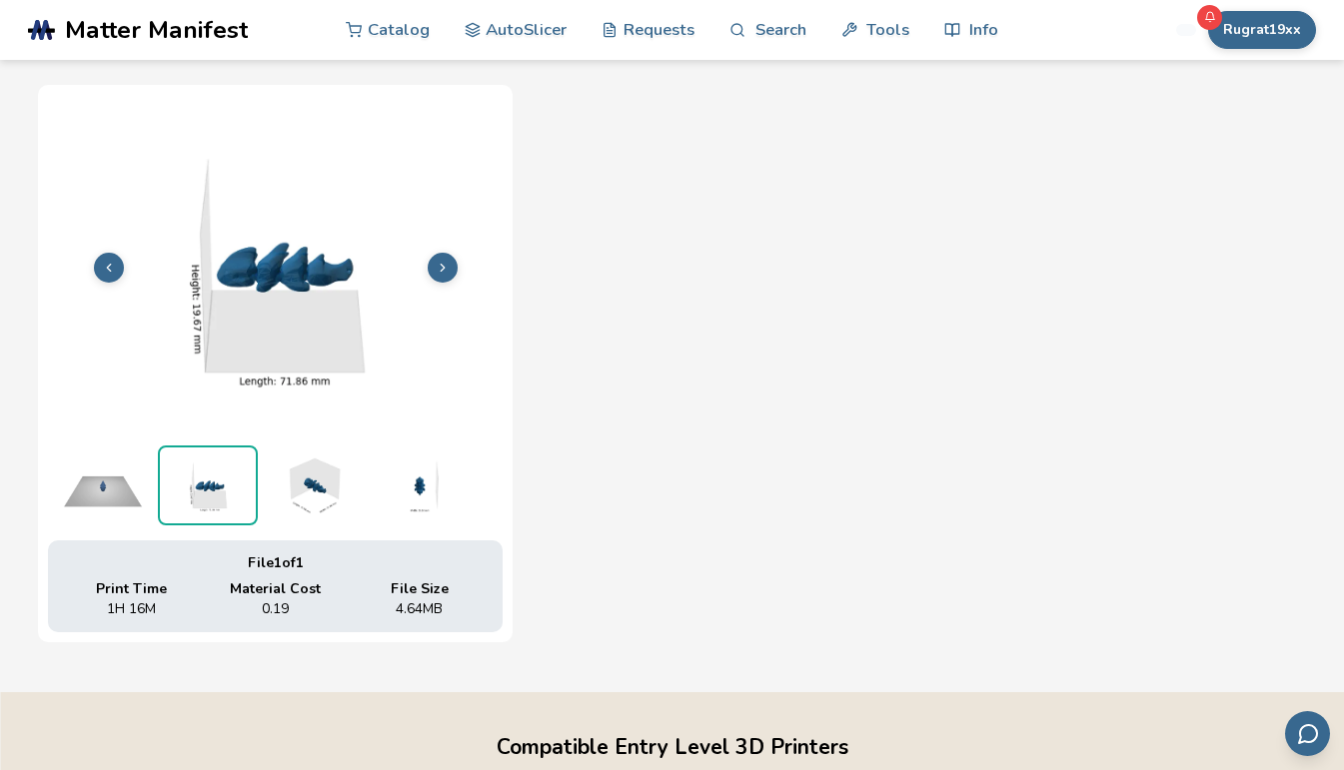
click at [670, 278] on div "File 1 of 1 Print Time 1H 16M Material Cost 0.19 File Size 4.64 MB" at bounding box center [672, 364] width 1268 height 558
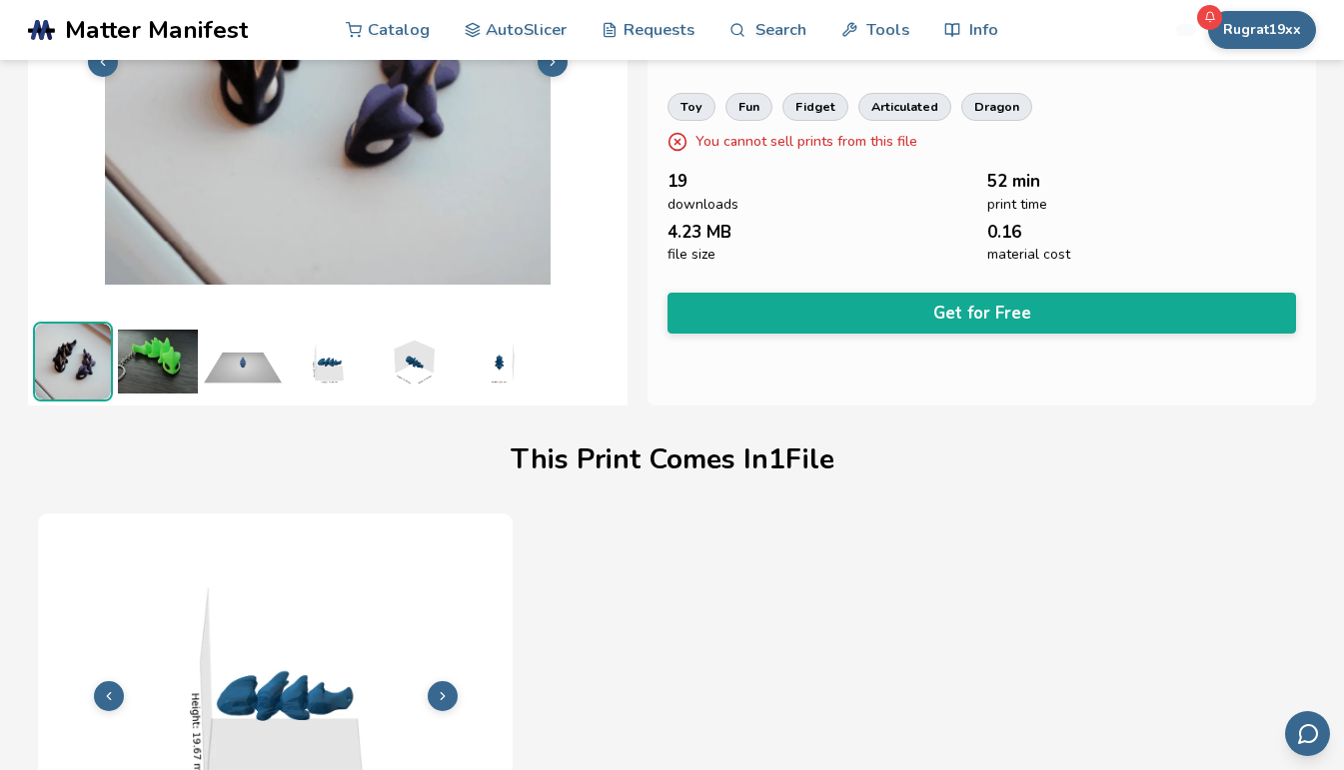
scroll to position [138, 0]
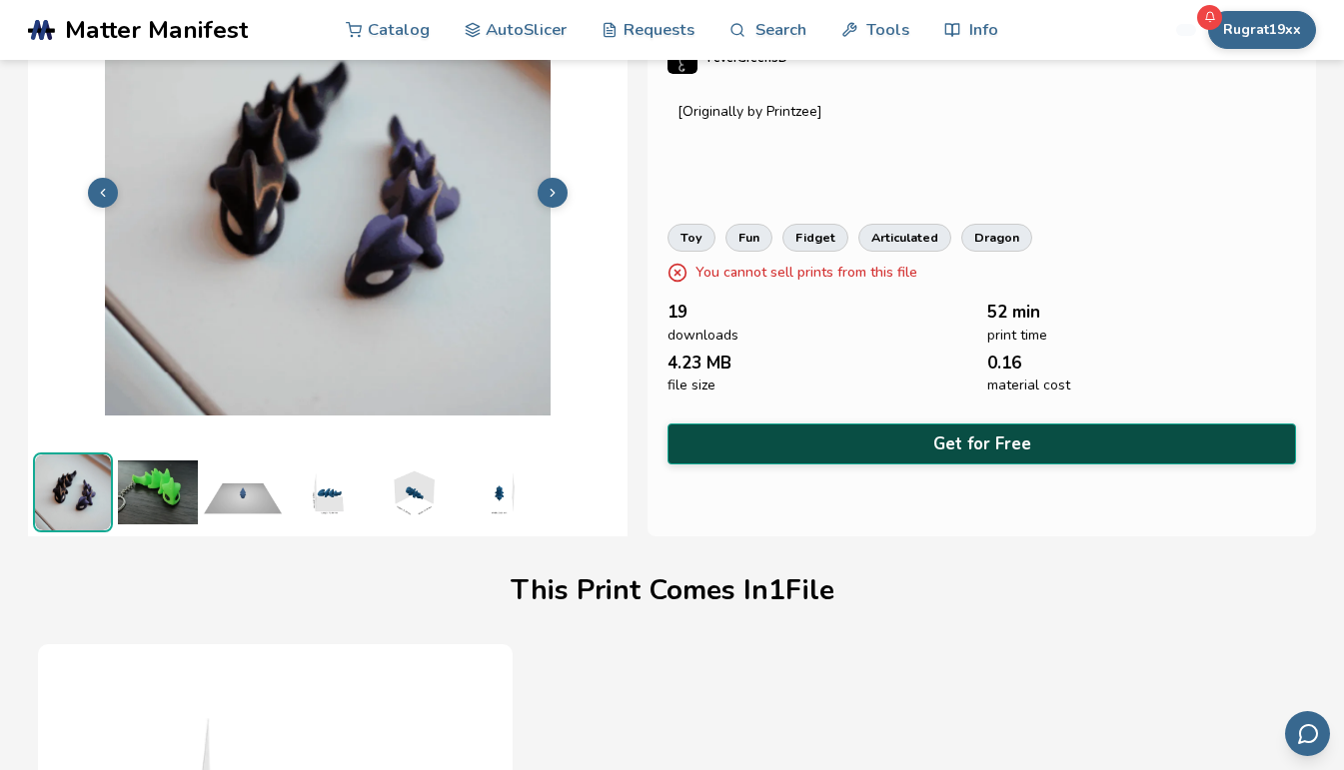
click at [983, 439] on button "Get for Free" at bounding box center [981, 444] width 629 height 41
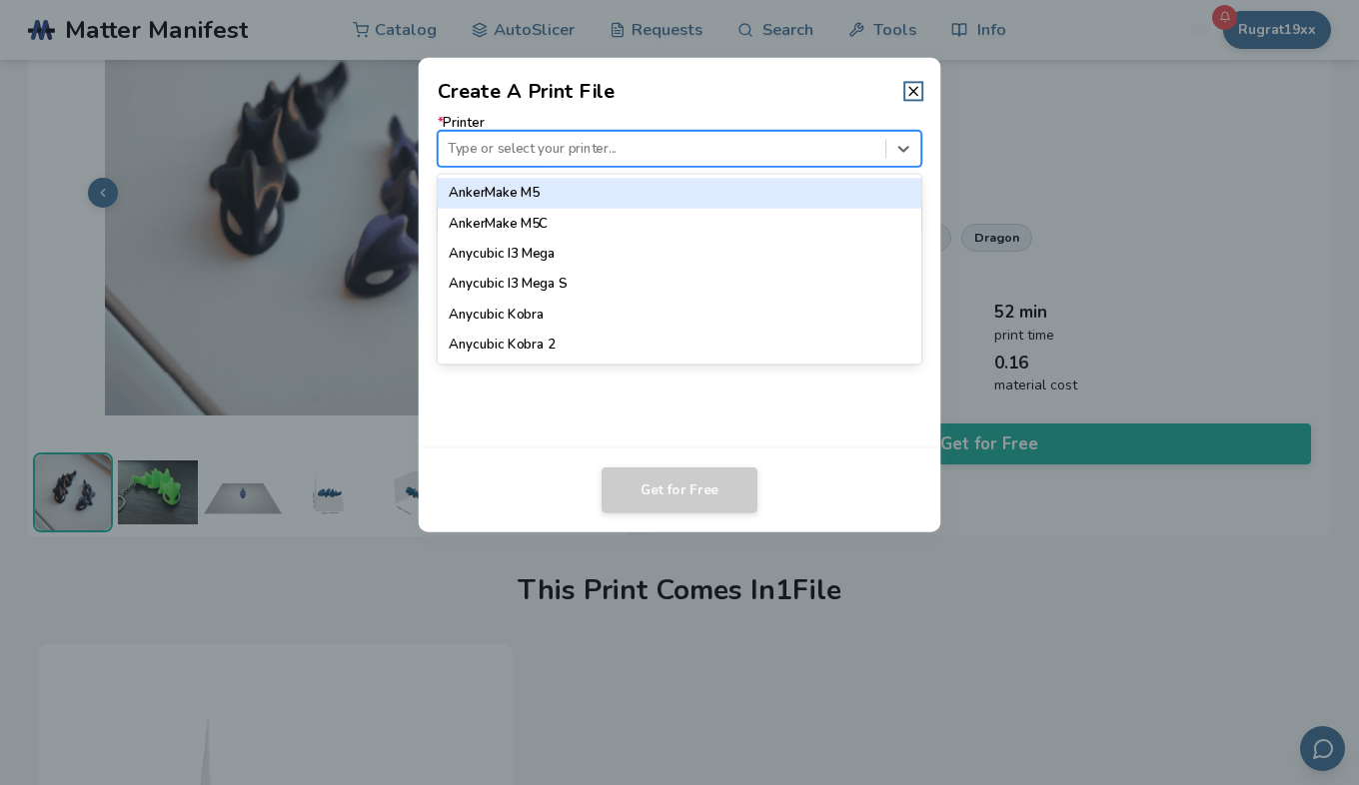
click at [798, 140] on div at bounding box center [662, 148] width 428 height 19
type input "*****"
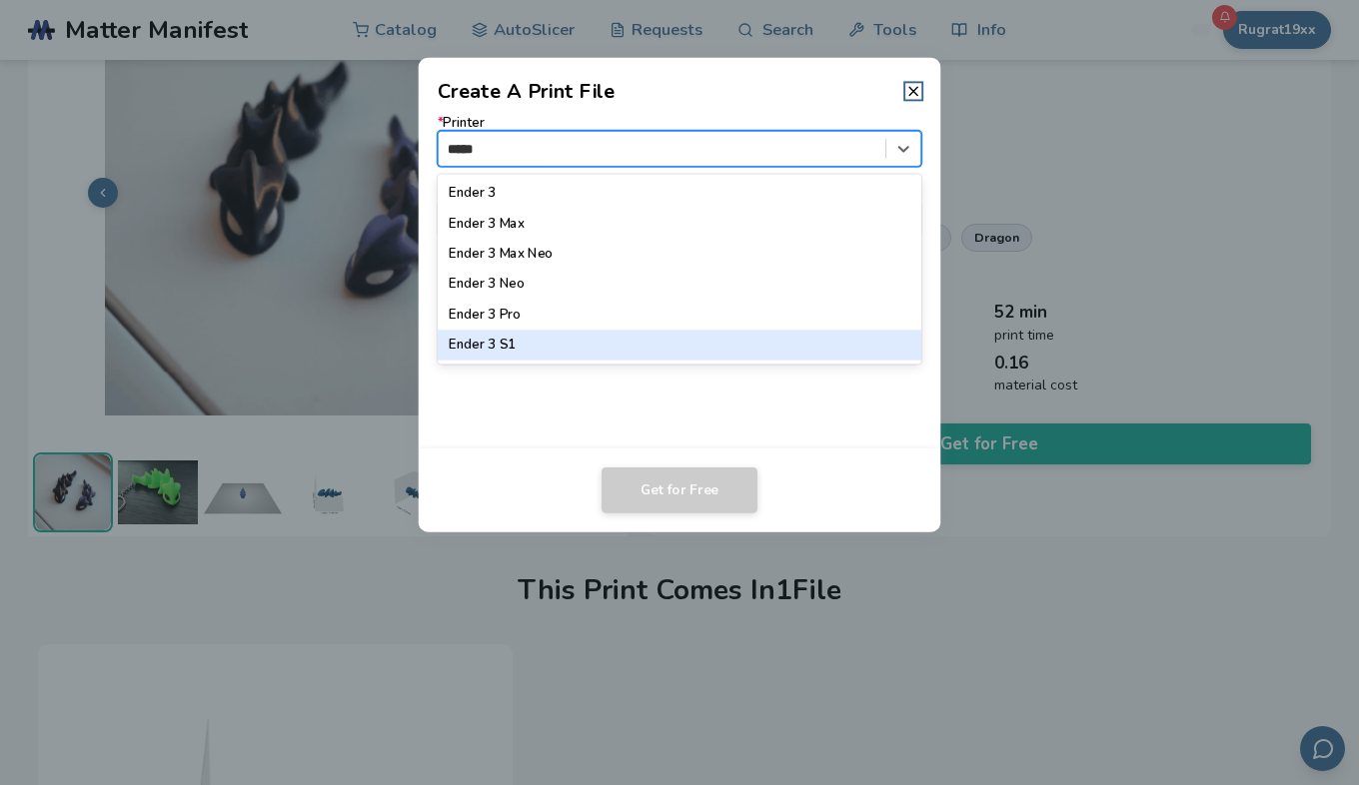
click at [500, 350] on div "Ender 3 S1" at bounding box center [680, 346] width 485 height 30
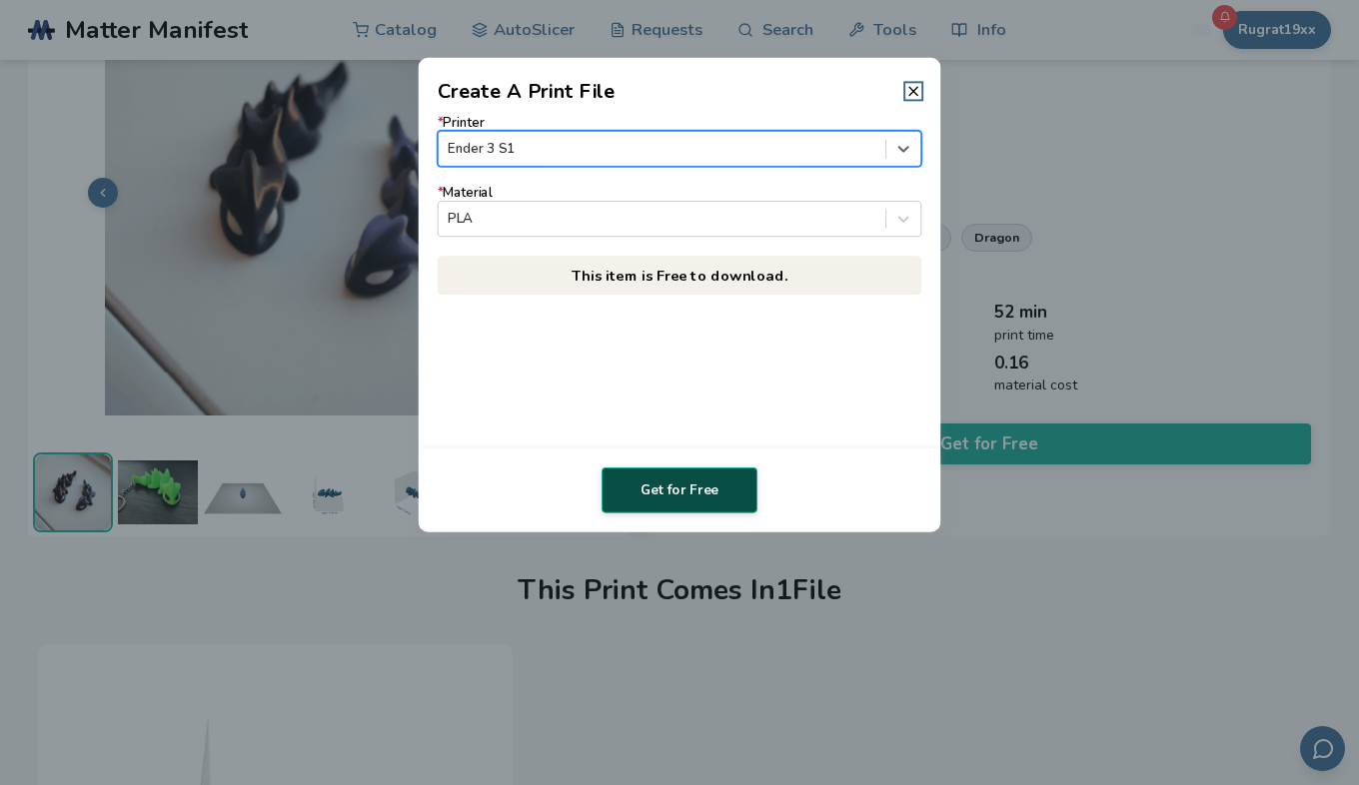
click at [680, 483] on button "Get for Free" at bounding box center [680, 491] width 156 height 46
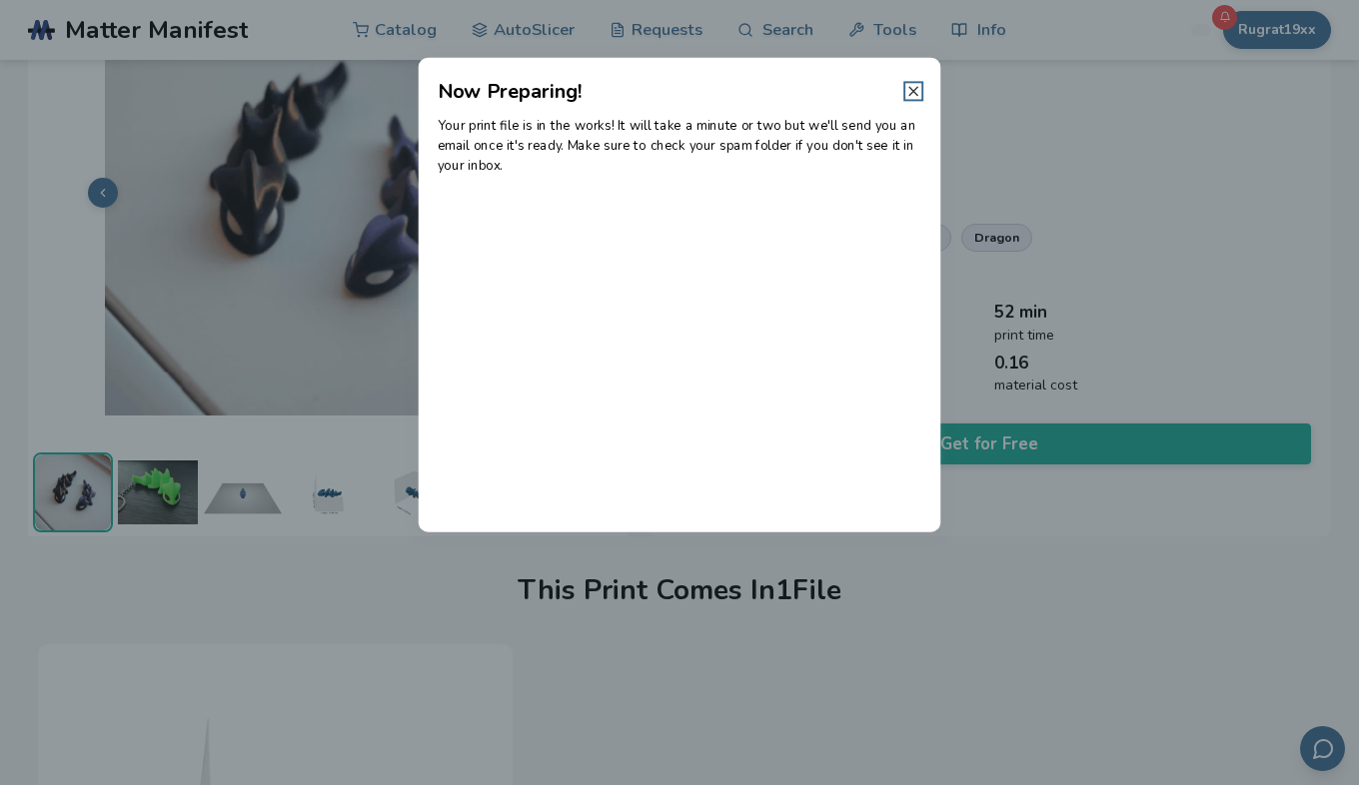
click at [912, 88] on icon at bounding box center [913, 91] width 16 height 16
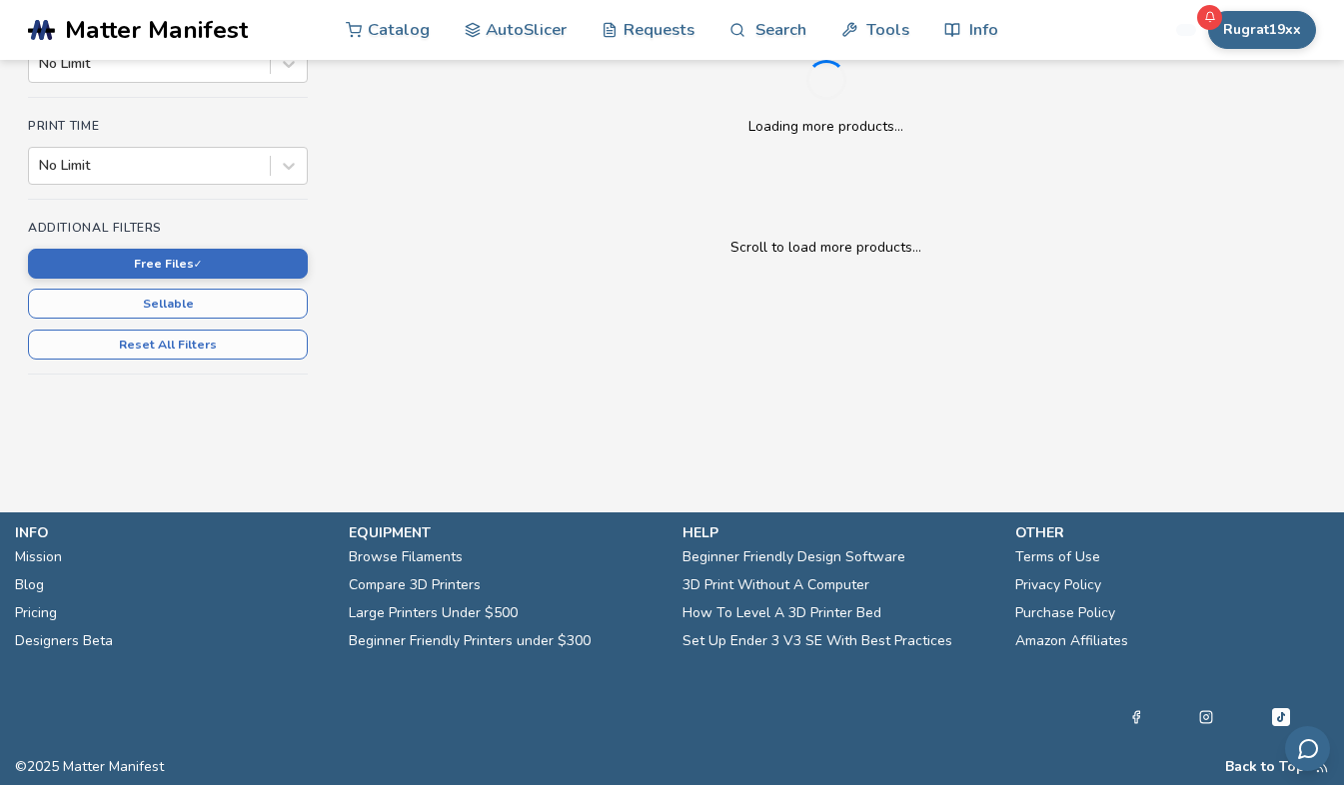
scroll to position [614, 0]
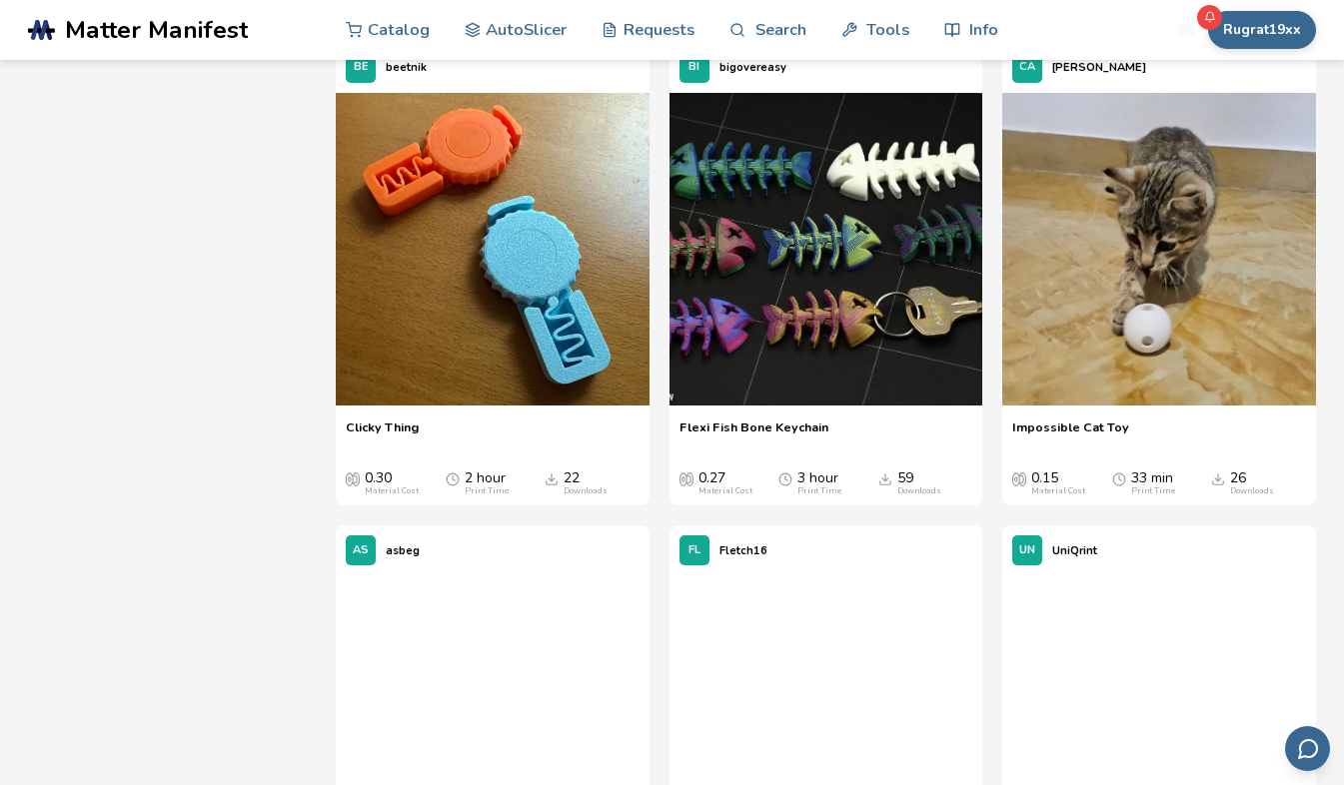
scroll to position [1293, 0]
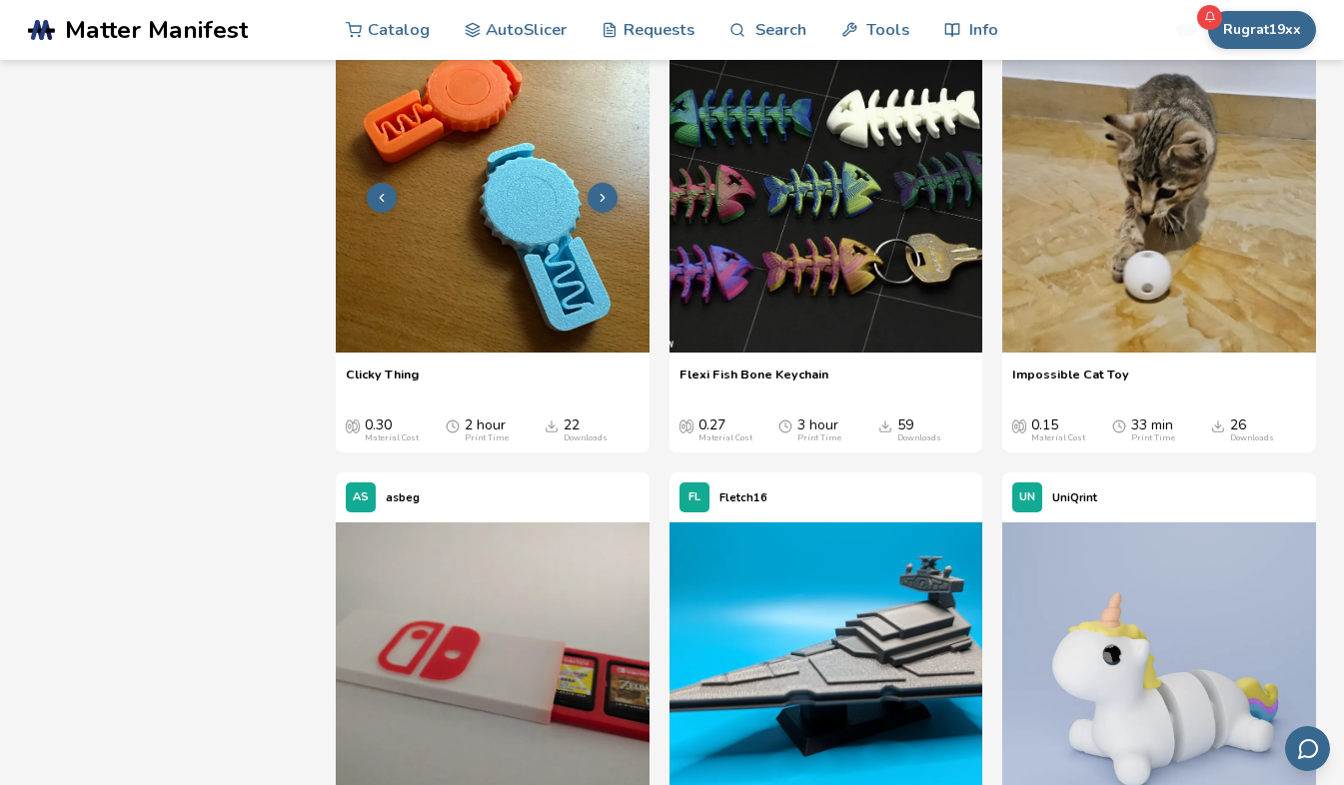
click at [504, 229] on img at bounding box center [493, 197] width 314 height 314
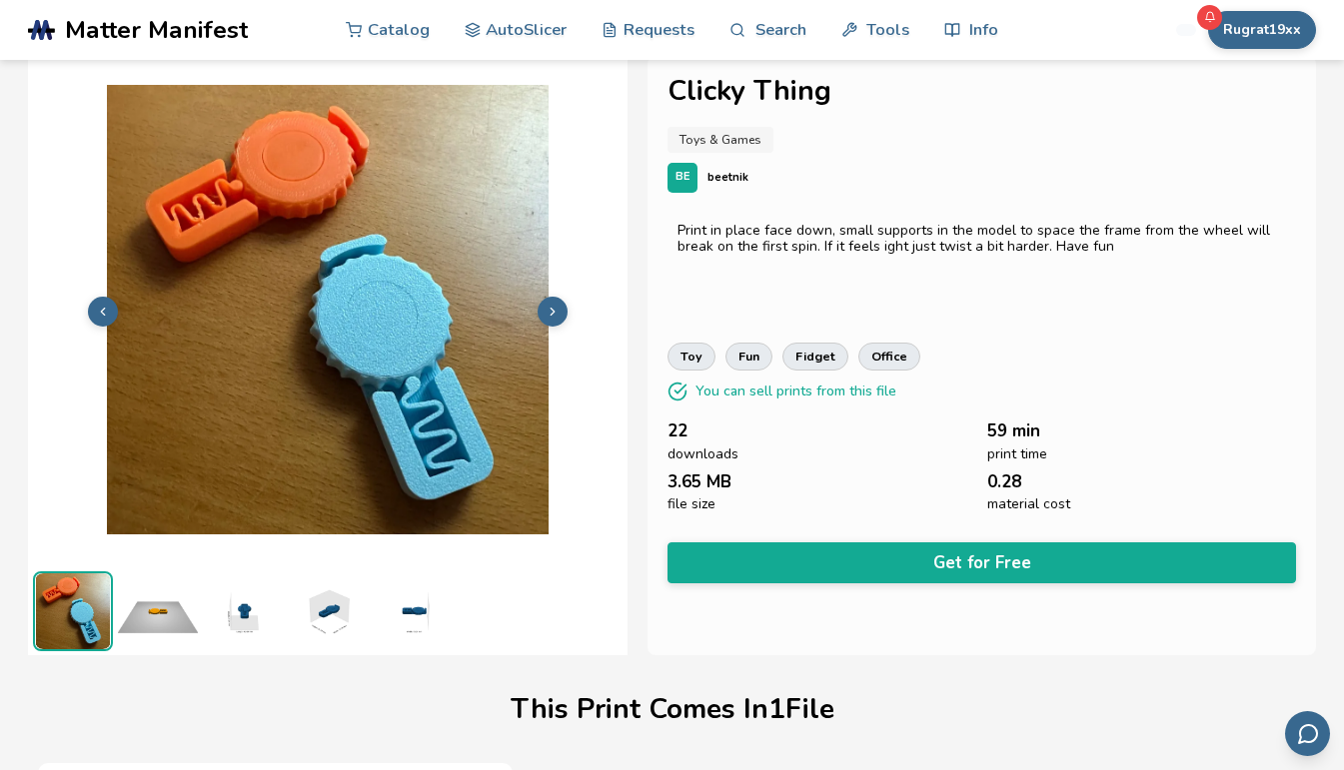
scroll to position [18, 0]
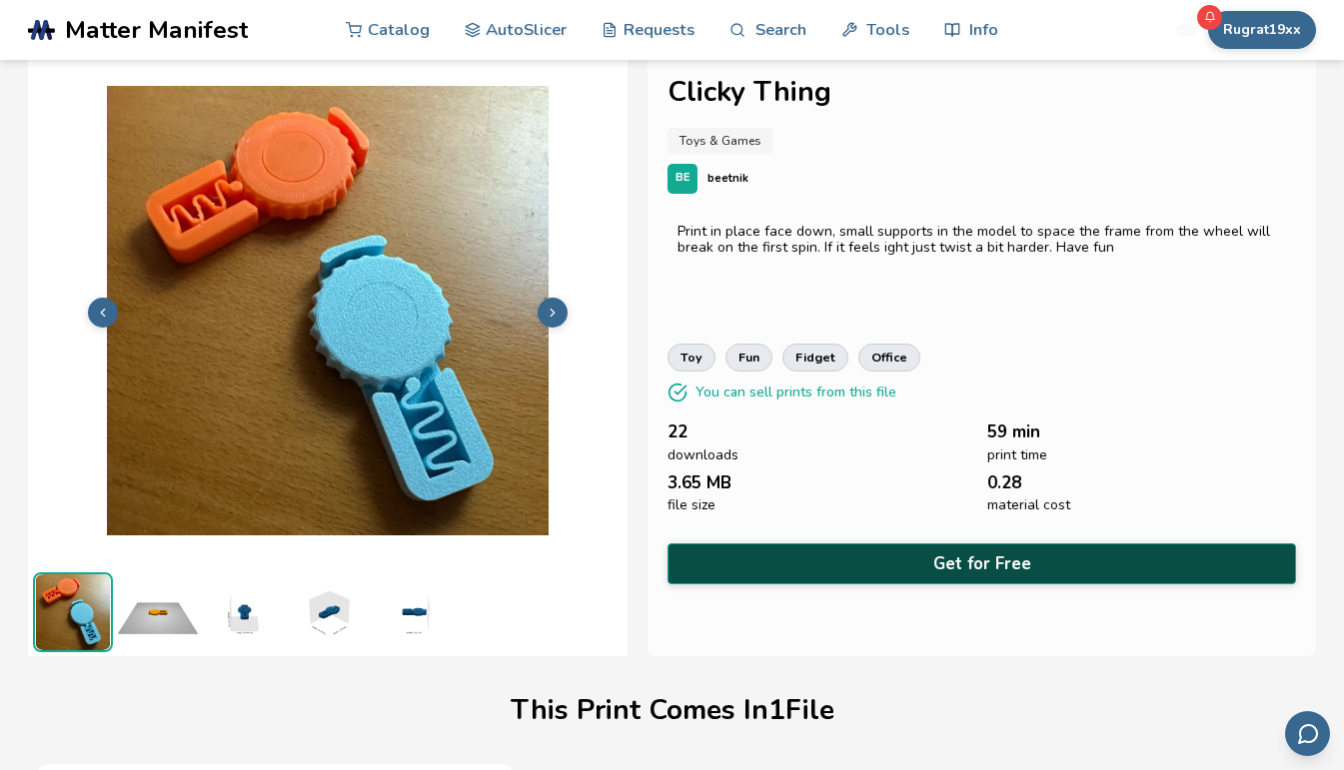
click at [990, 559] on button "Get for Free" at bounding box center [981, 564] width 629 height 41
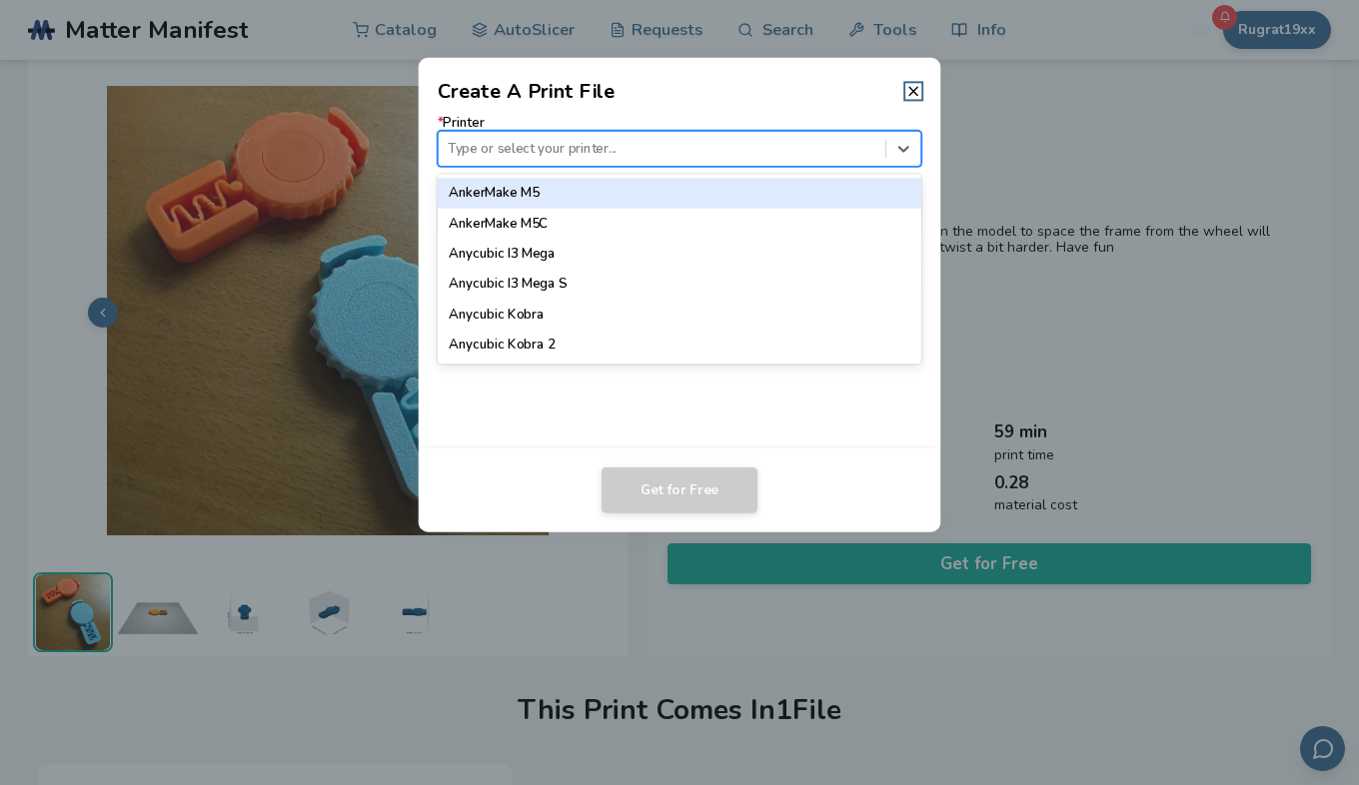
click at [799, 143] on div at bounding box center [662, 148] width 428 height 19
type input "*****"
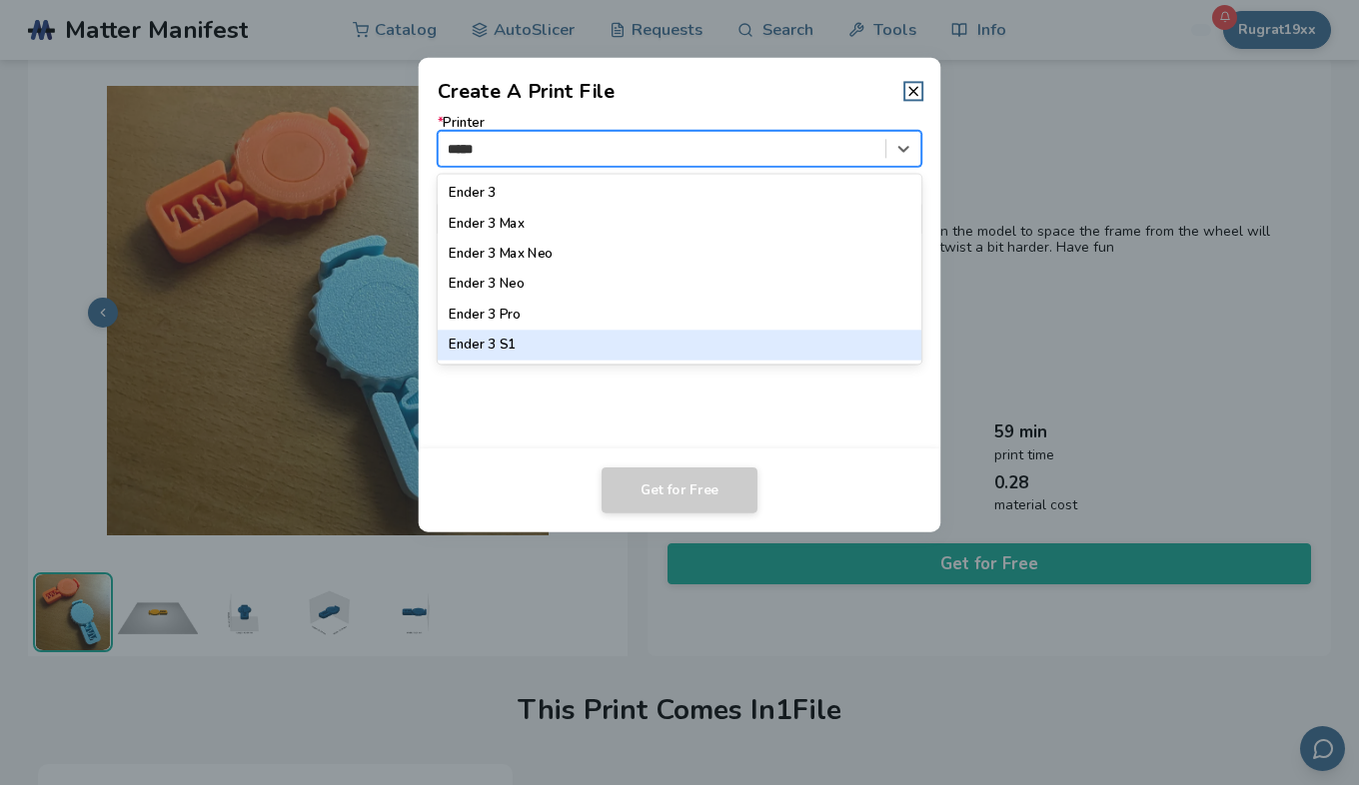
click at [491, 349] on div "Ender 3 S1" at bounding box center [680, 346] width 485 height 30
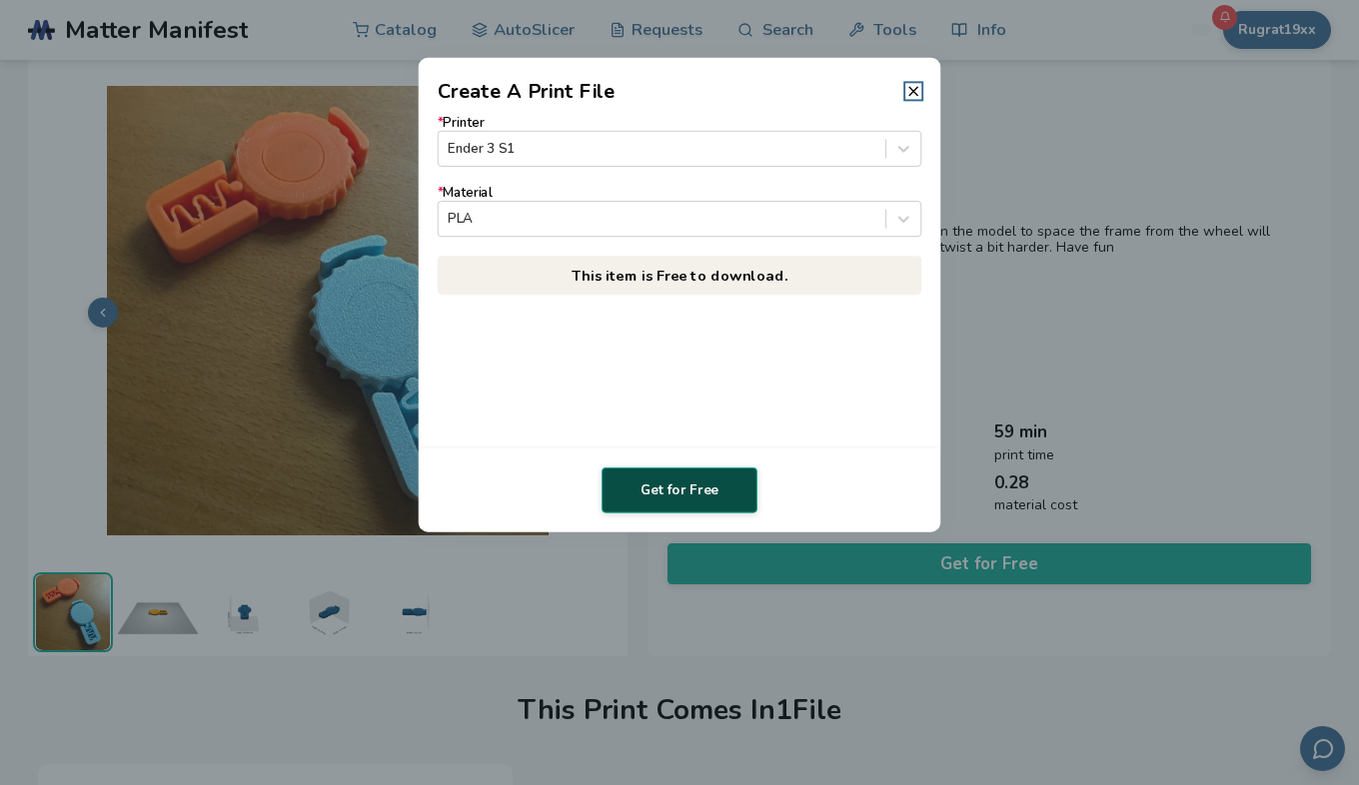
click at [685, 487] on button "Get for Free" at bounding box center [680, 491] width 156 height 46
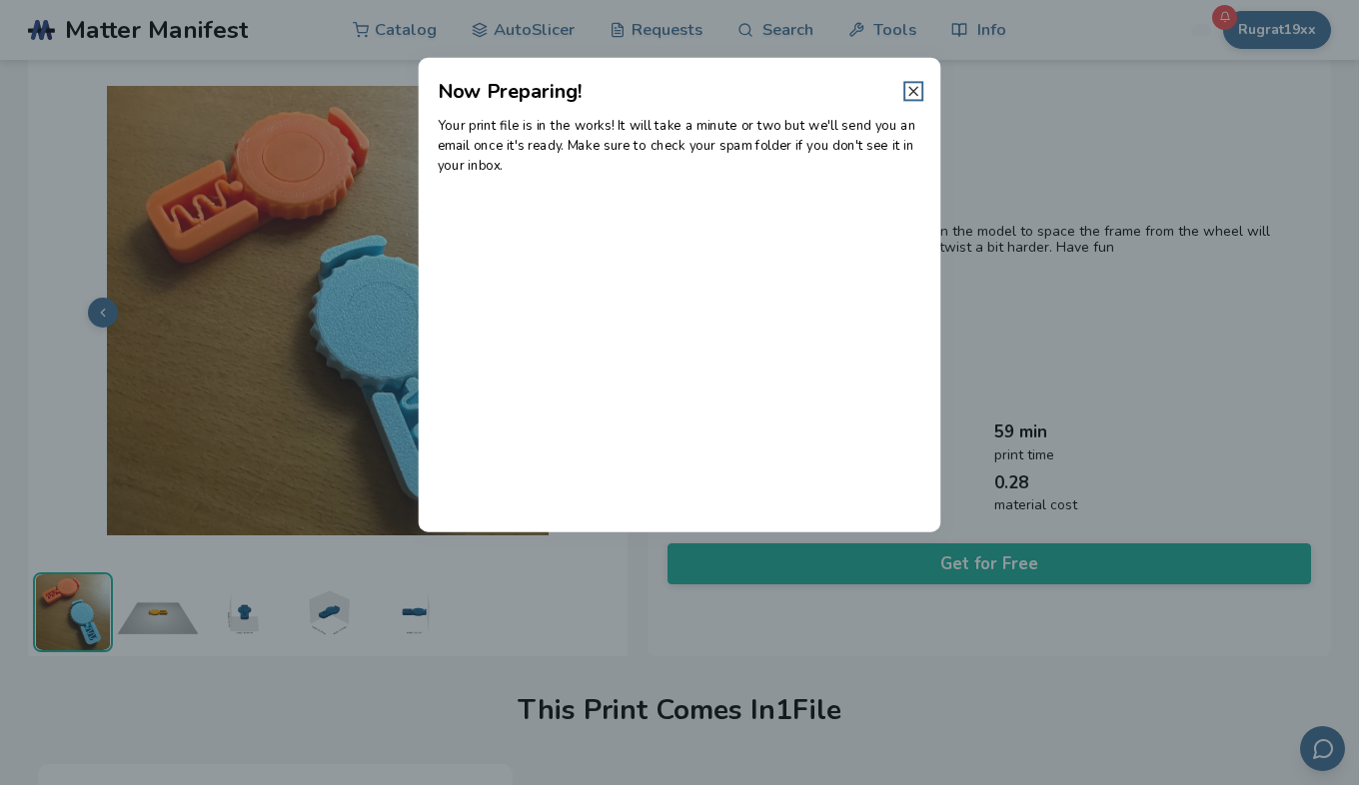
click at [911, 87] on icon at bounding box center [913, 91] width 16 height 16
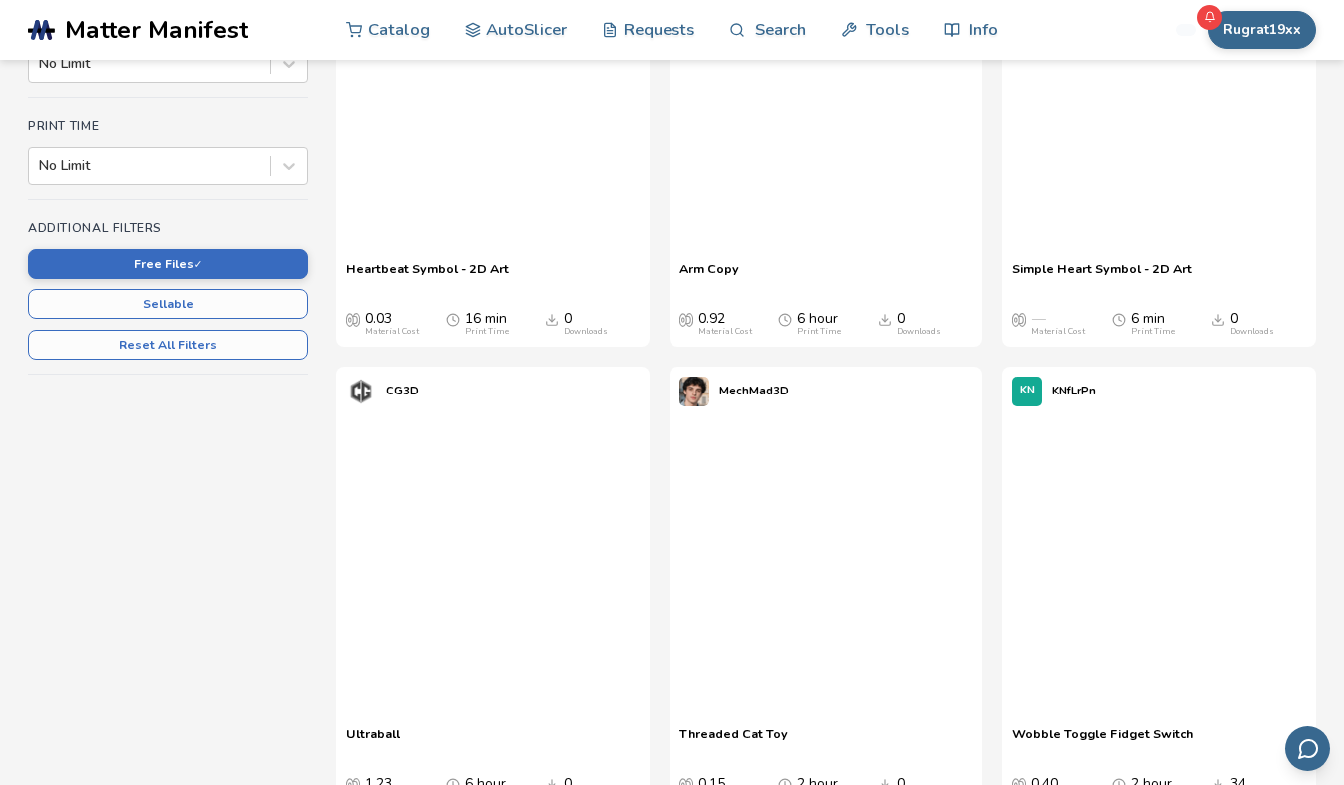
scroll to position [614, 0]
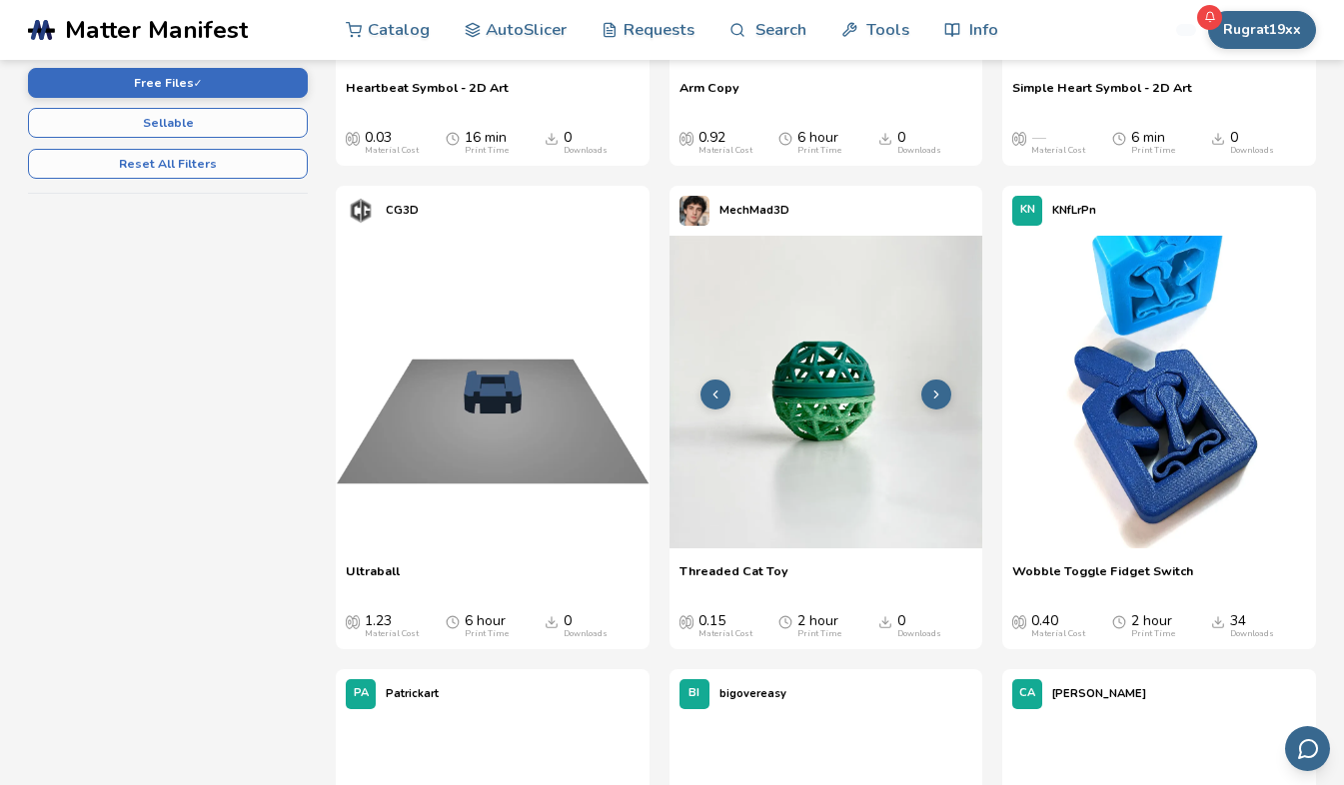
click at [830, 465] on img at bounding box center [826, 393] width 314 height 314
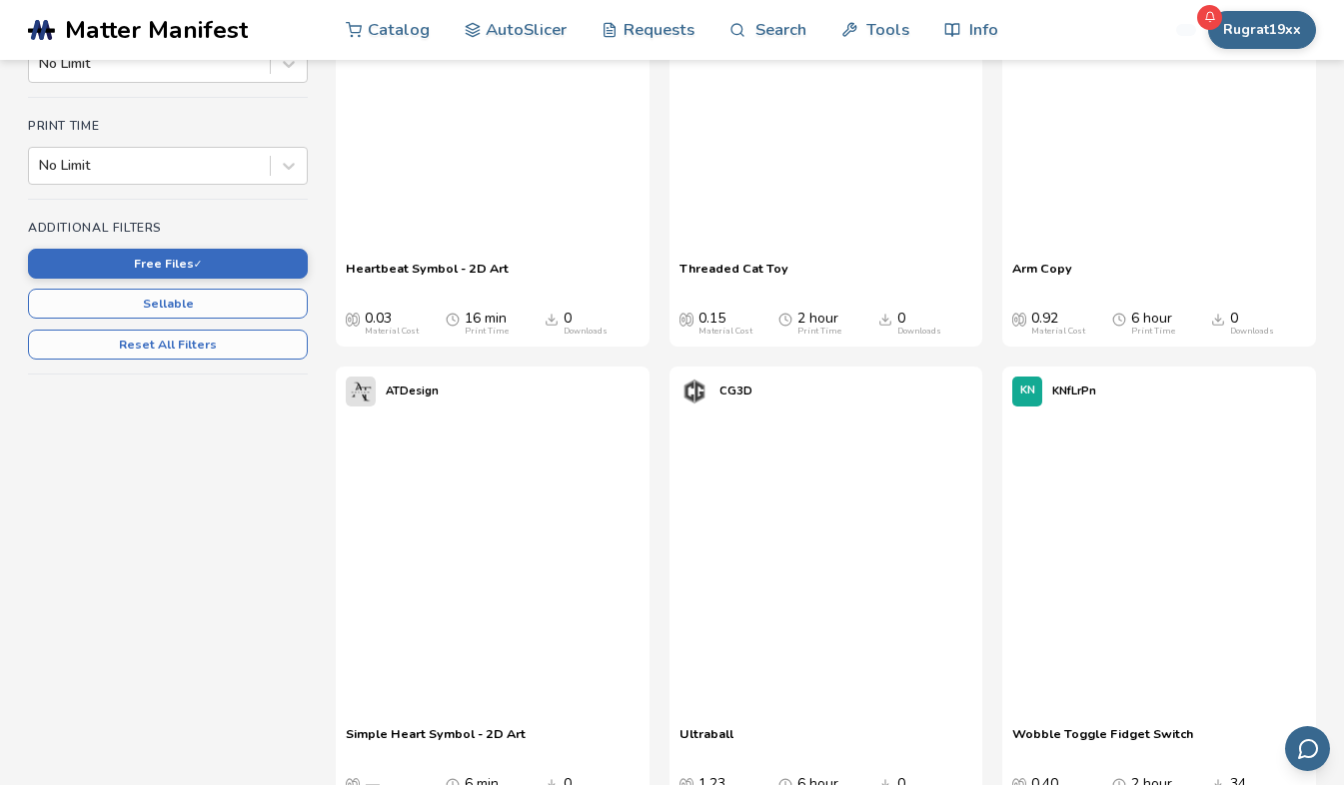
scroll to position [614, 0]
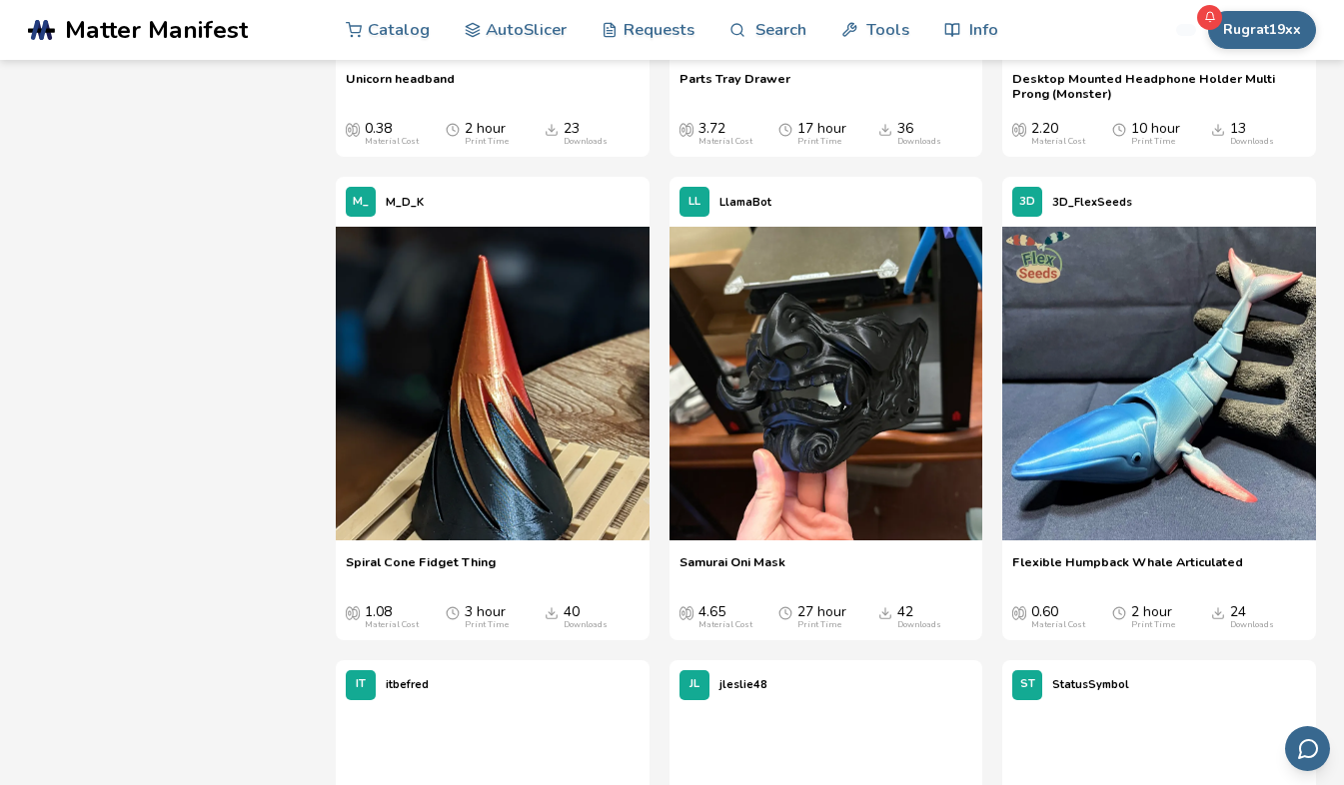
scroll to position [3571, 0]
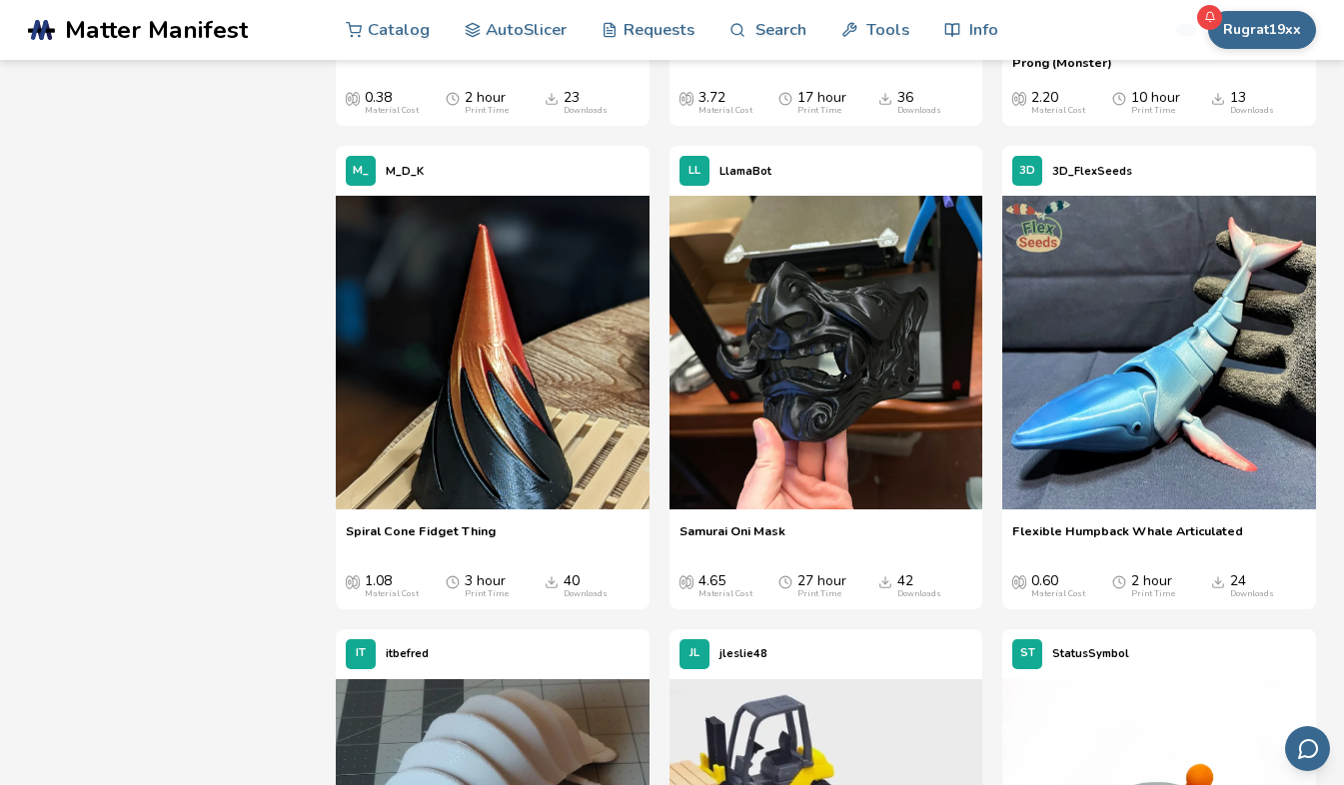
click at [457, 382] on img at bounding box center [493, 353] width 314 height 314
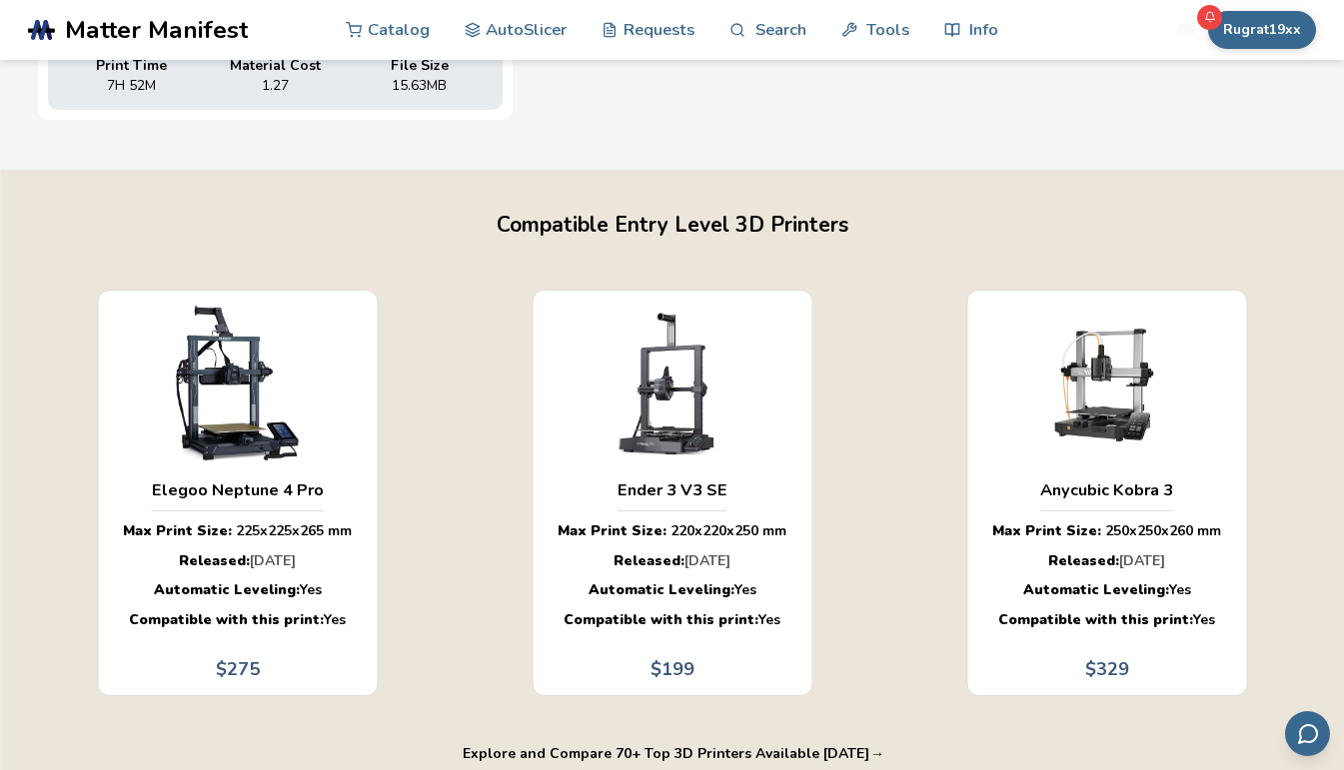
scroll to position [1097, 0]
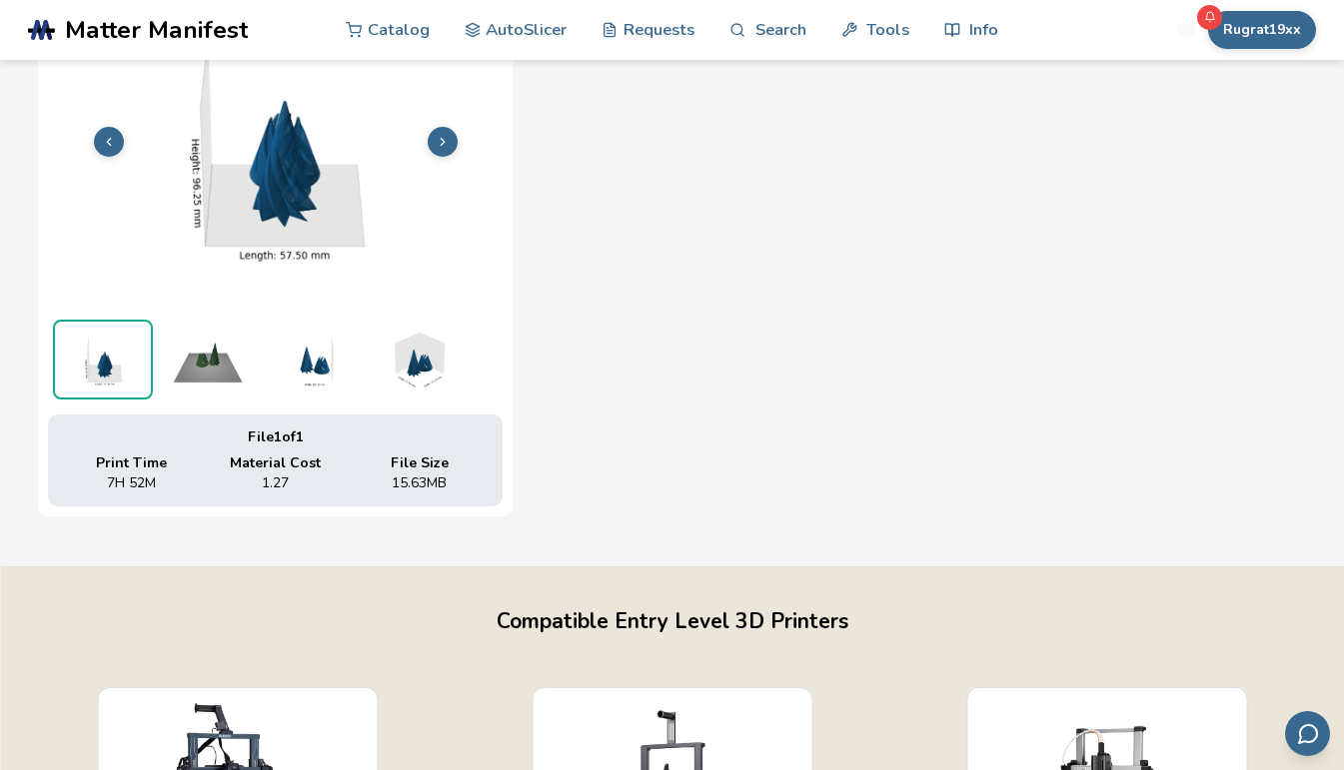
scroll to position [657, 0]
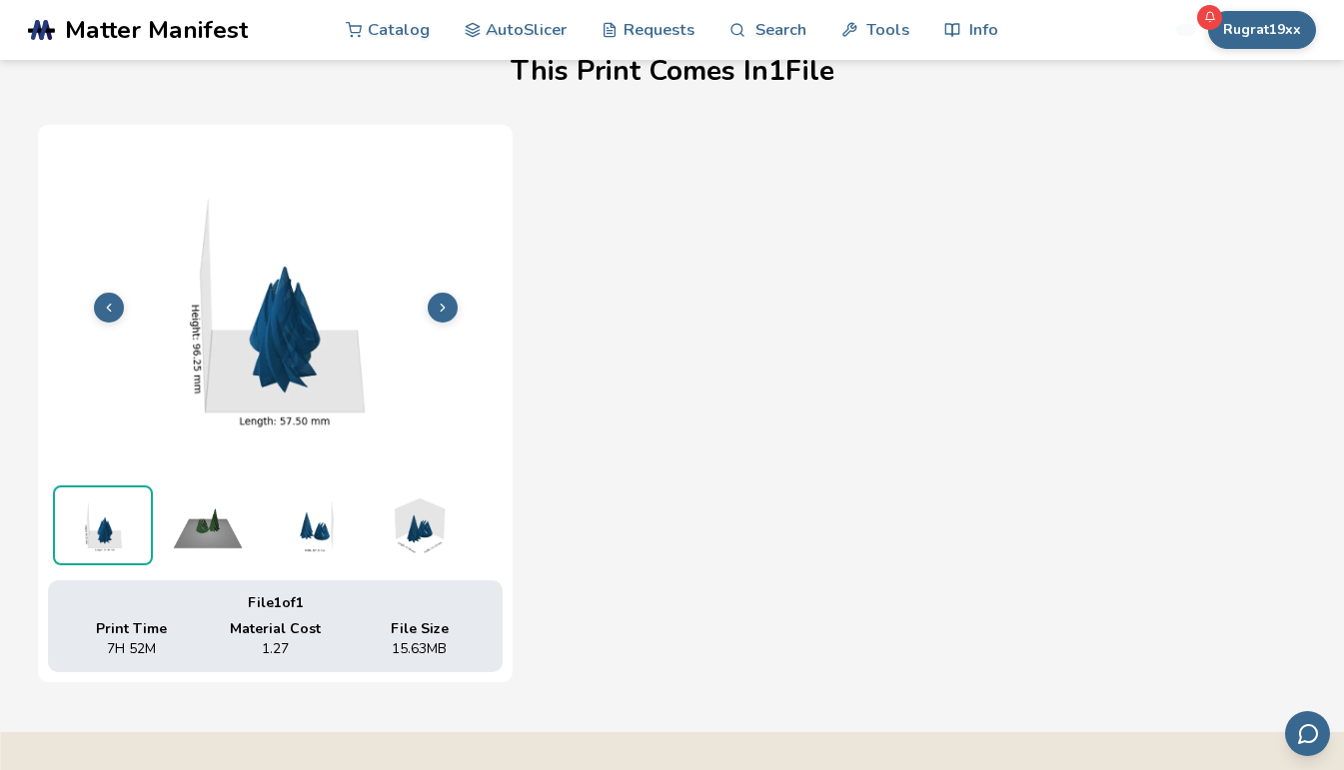
click at [449, 301] on icon at bounding box center [443, 308] width 14 height 14
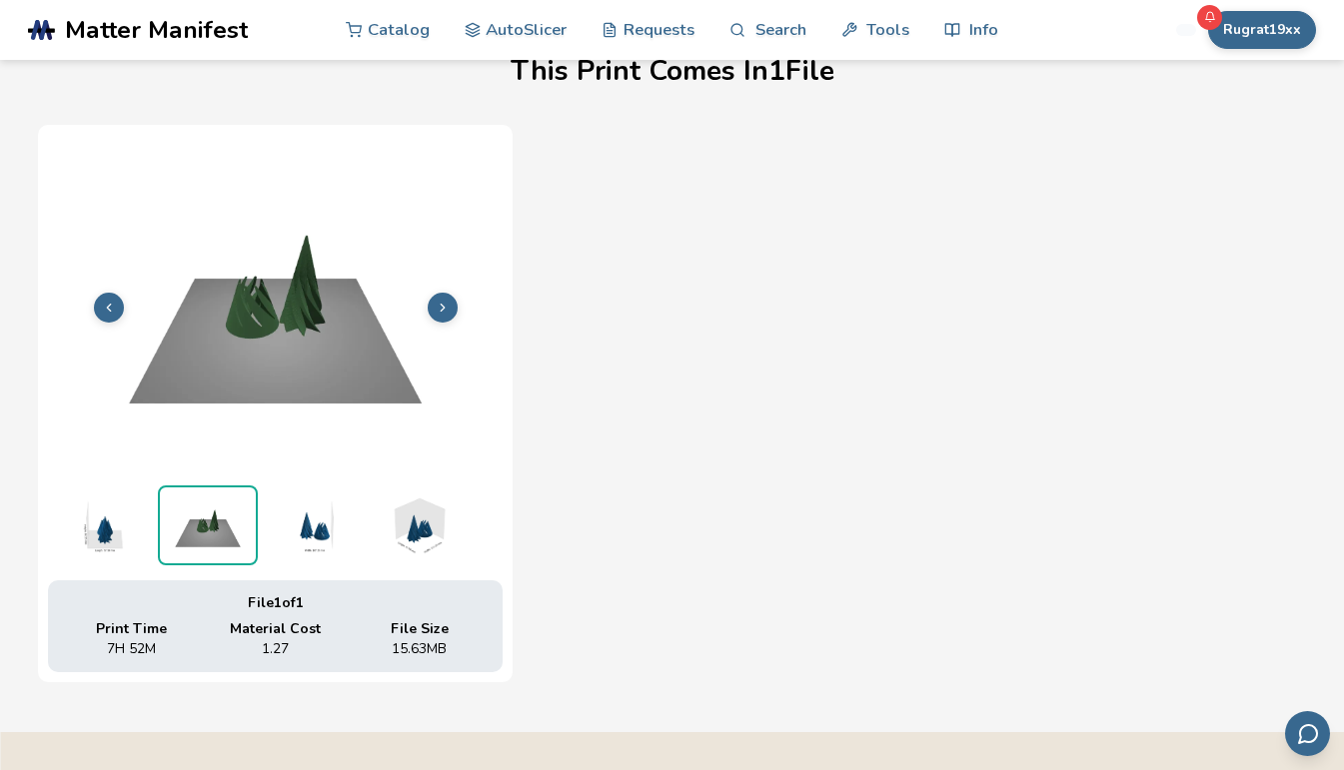
click at [719, 384] on div "File 1 of 1 Print Time 7H 52M Material Cost 1.27 File Size 15.63 MB" at bounding box center [672, 404] width 1268 height 558
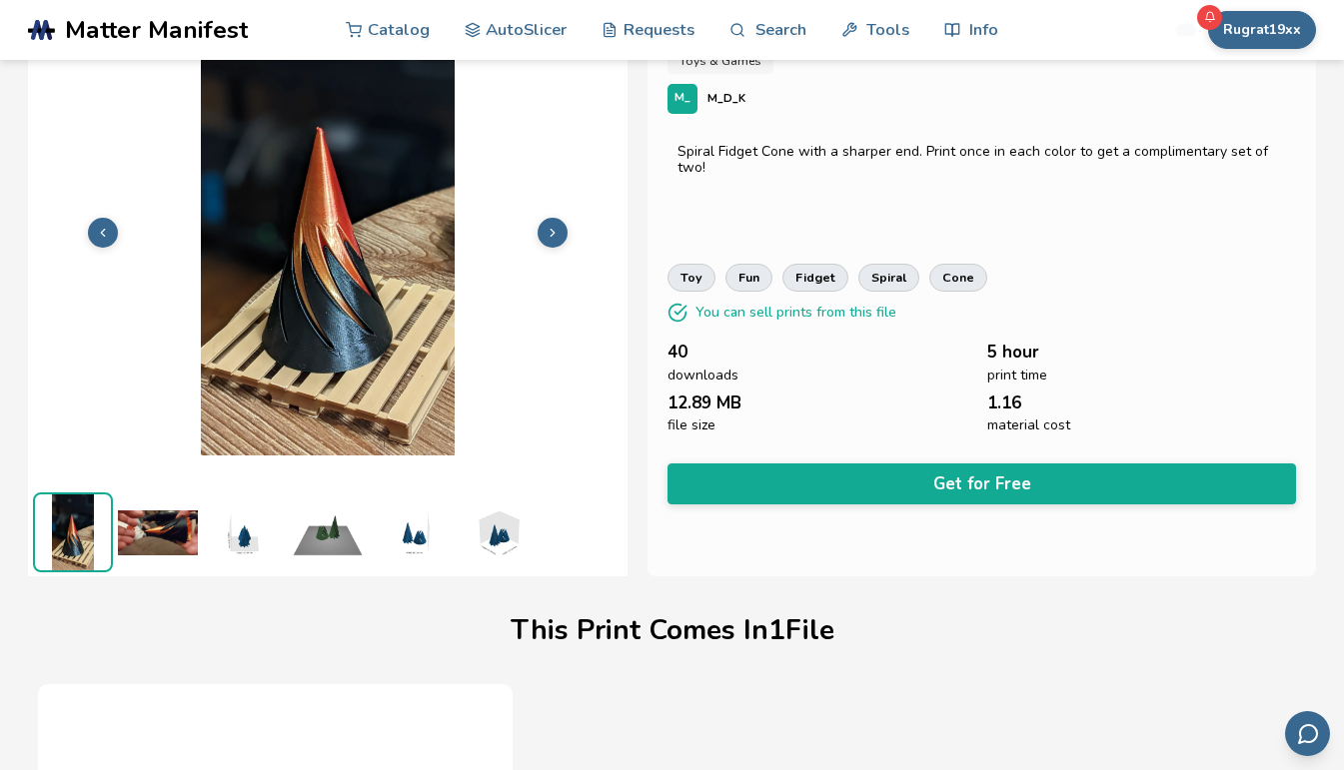
scroll to position [58, 0]
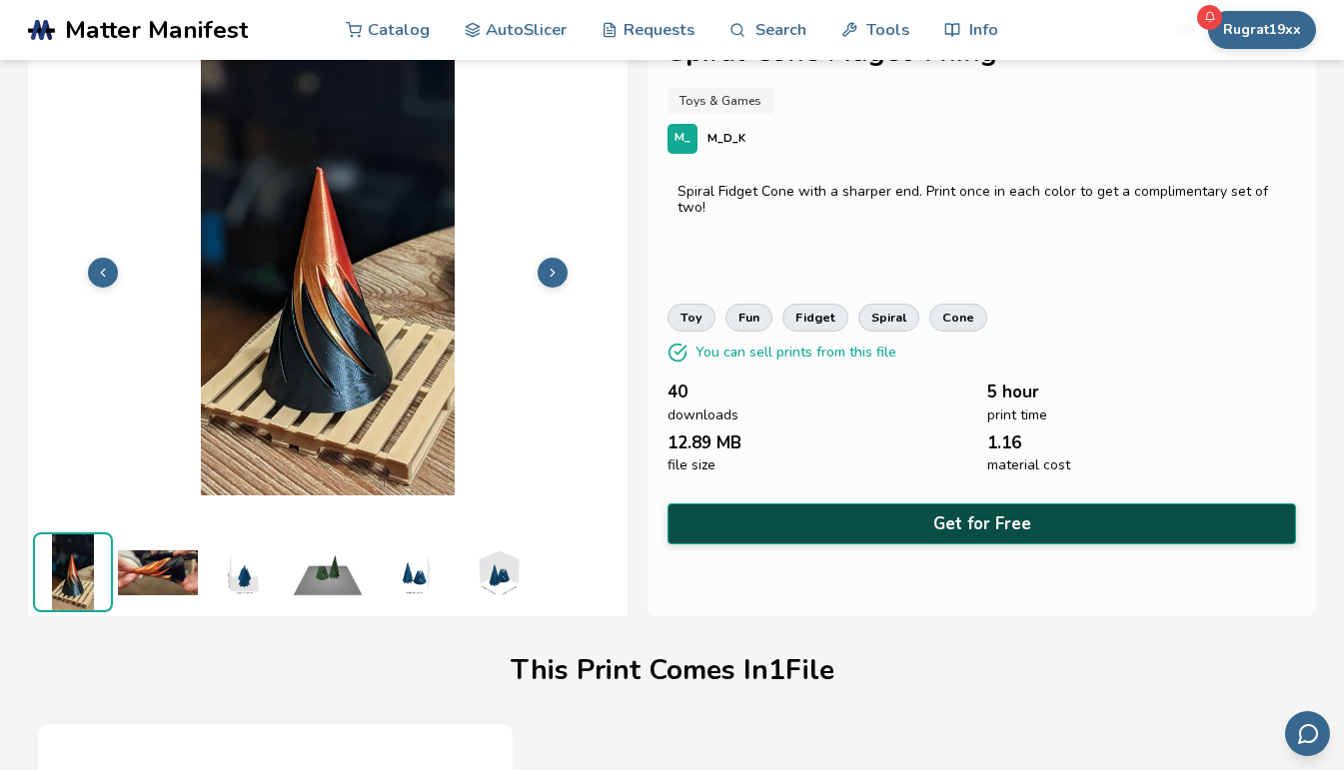
click at [994, 514] on button "Get for Free" at bounding box center [981, 524] width 629 height 41
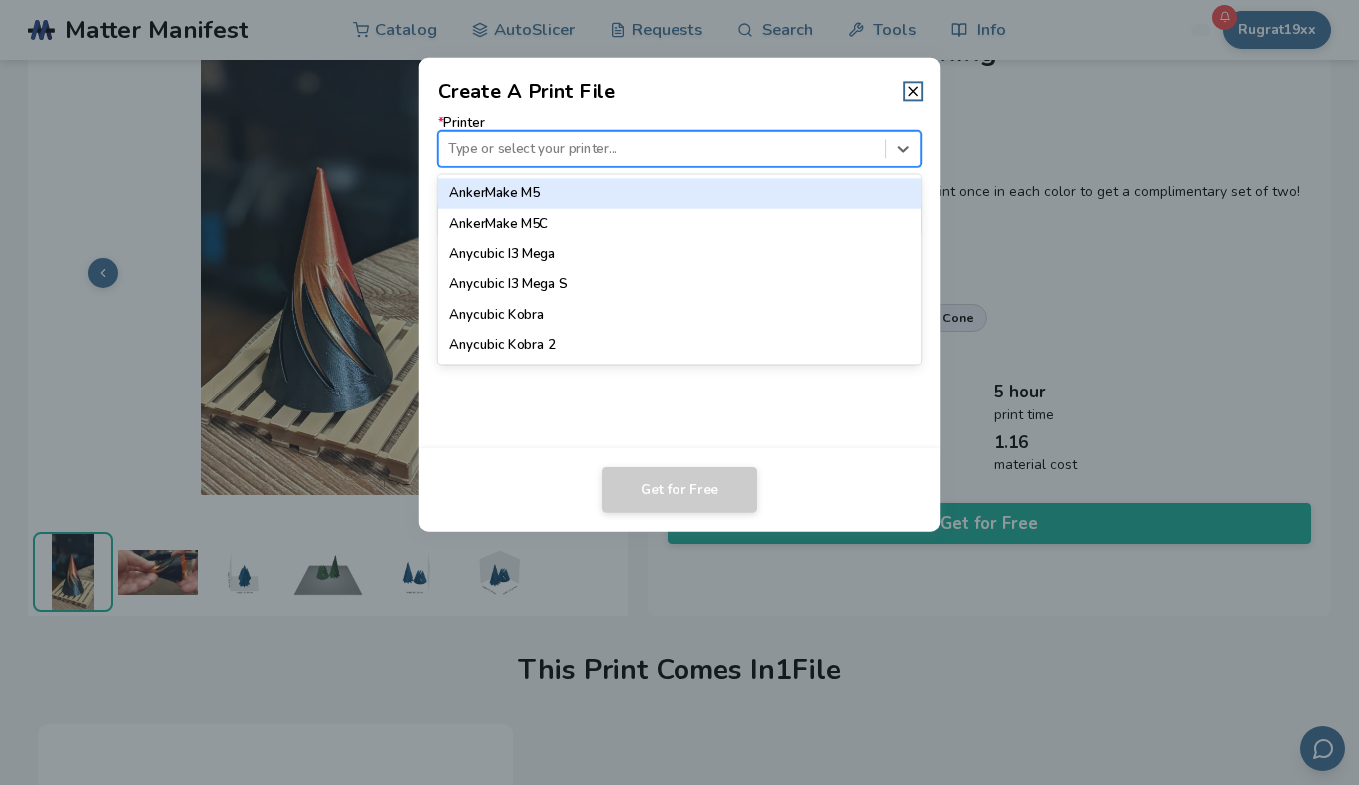
click at [617, 150] on div at bounding box center [662, 148] width 428 height 19
type input "*****"
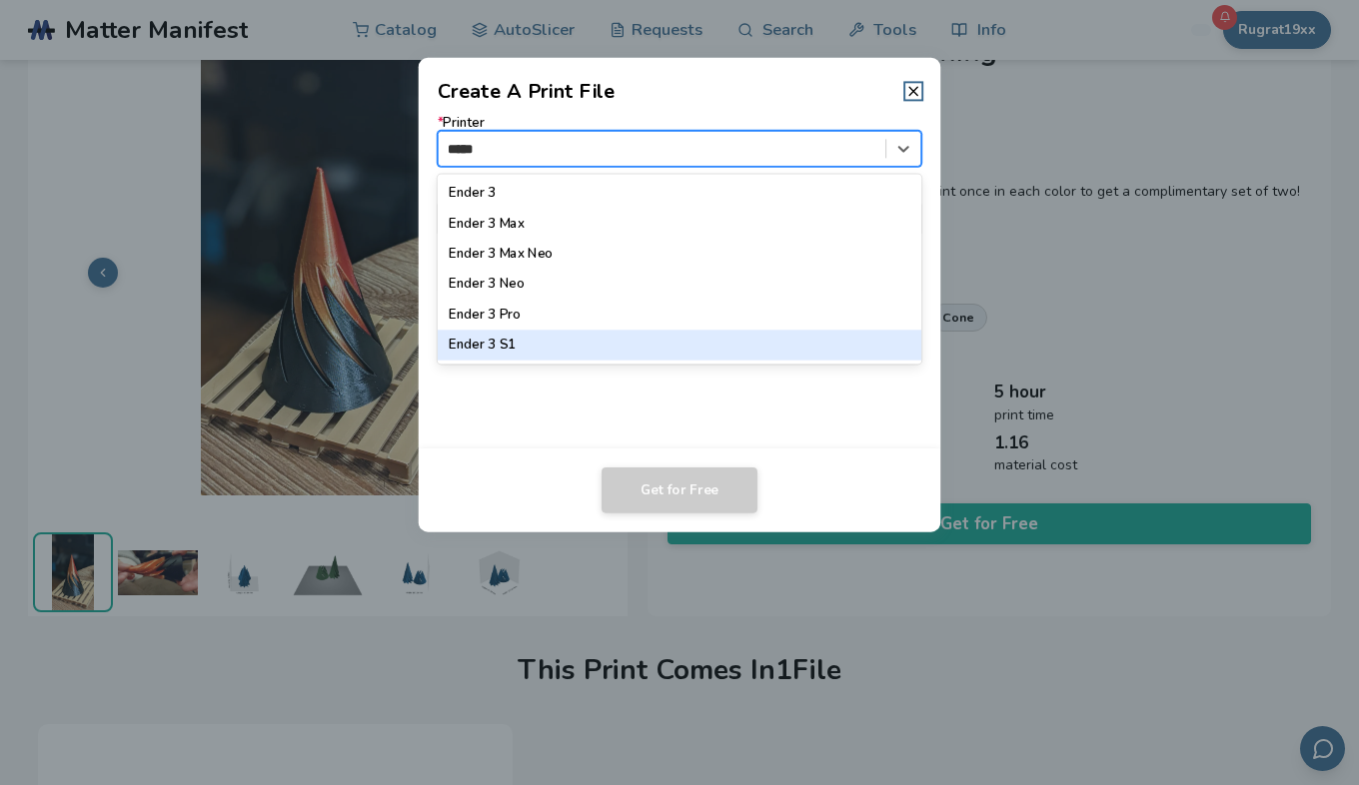
click at [491, 349] on div "Ender 3 S1" at bounding box center [680, 346] width 485 height 30
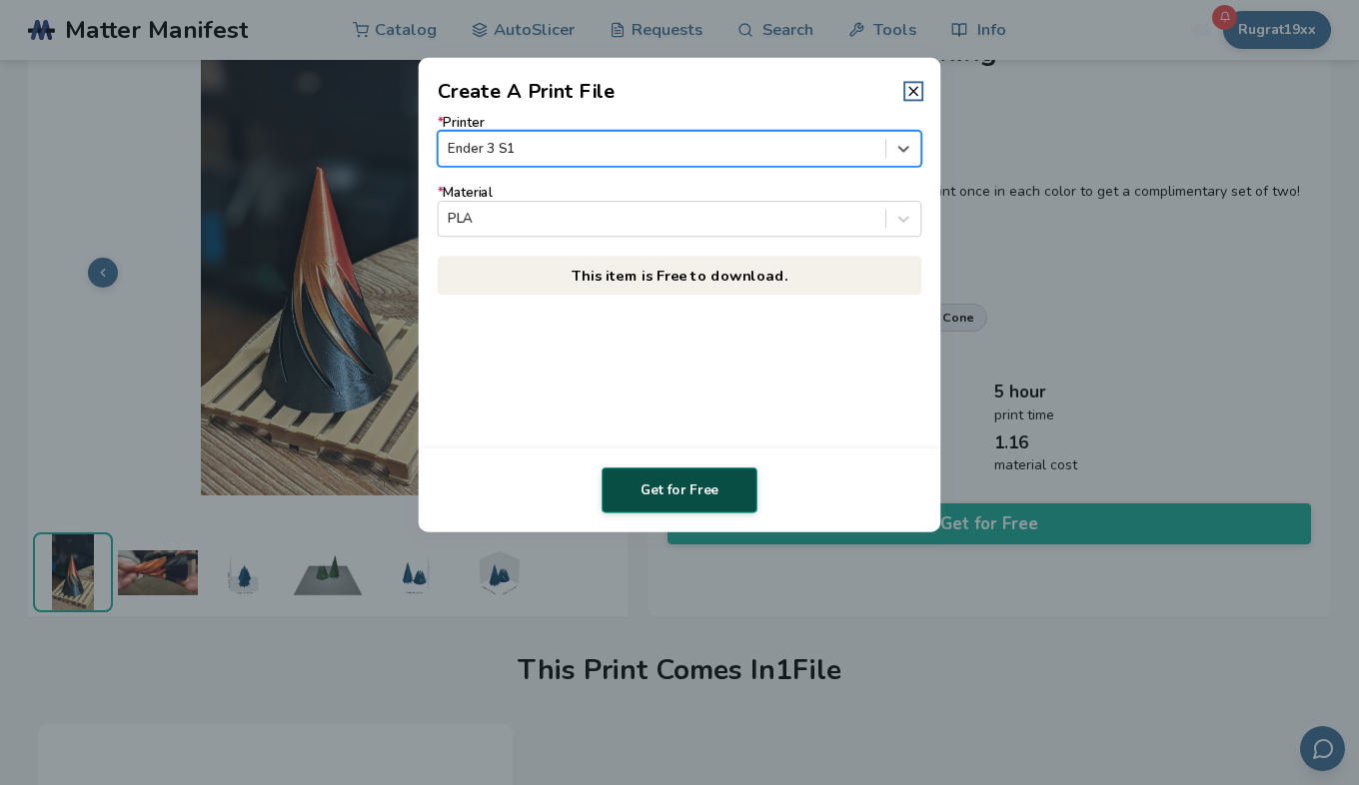
click at [688, 495] on button "Get for Free" at bounding box center [680, 491] width 156 height 46
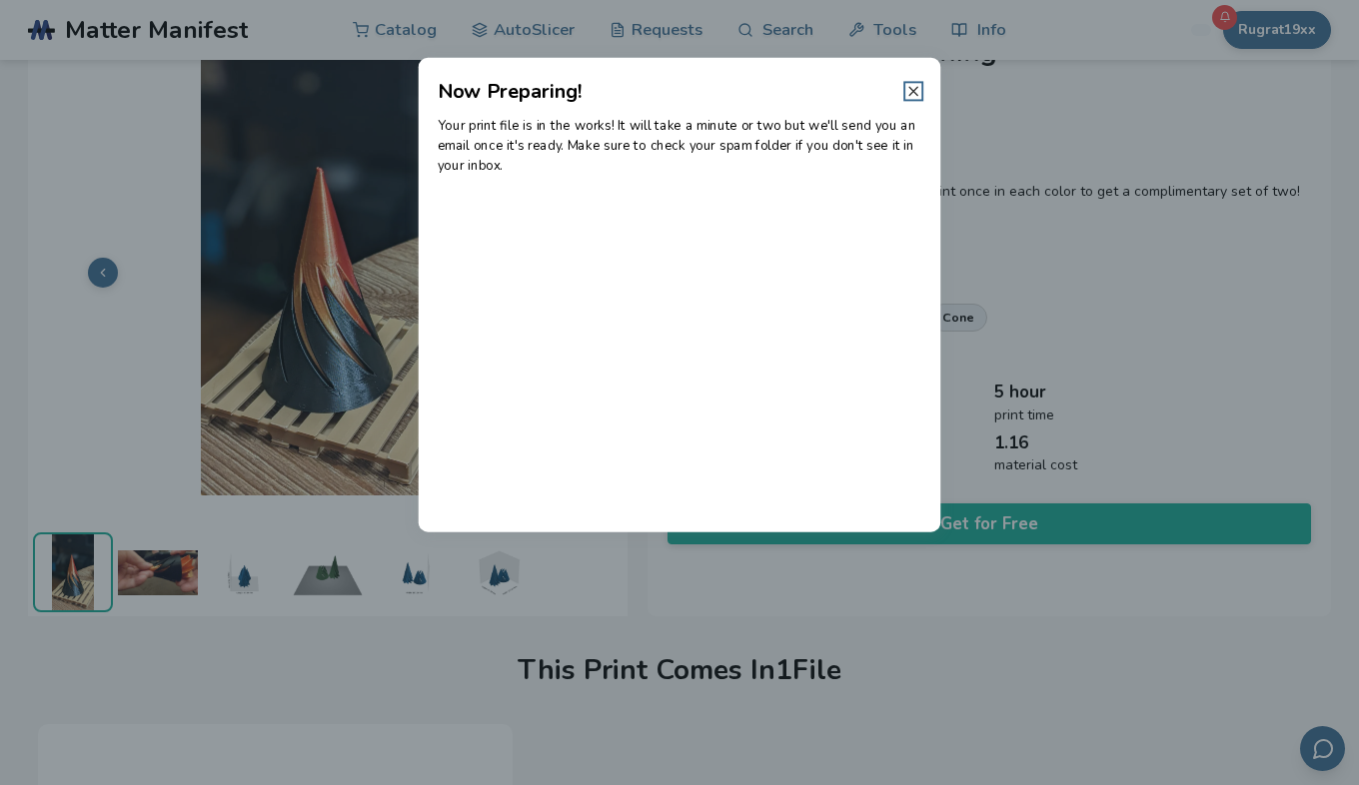
click at [912, 87] on icon at bounding box center [913, 91] width 16 height 16
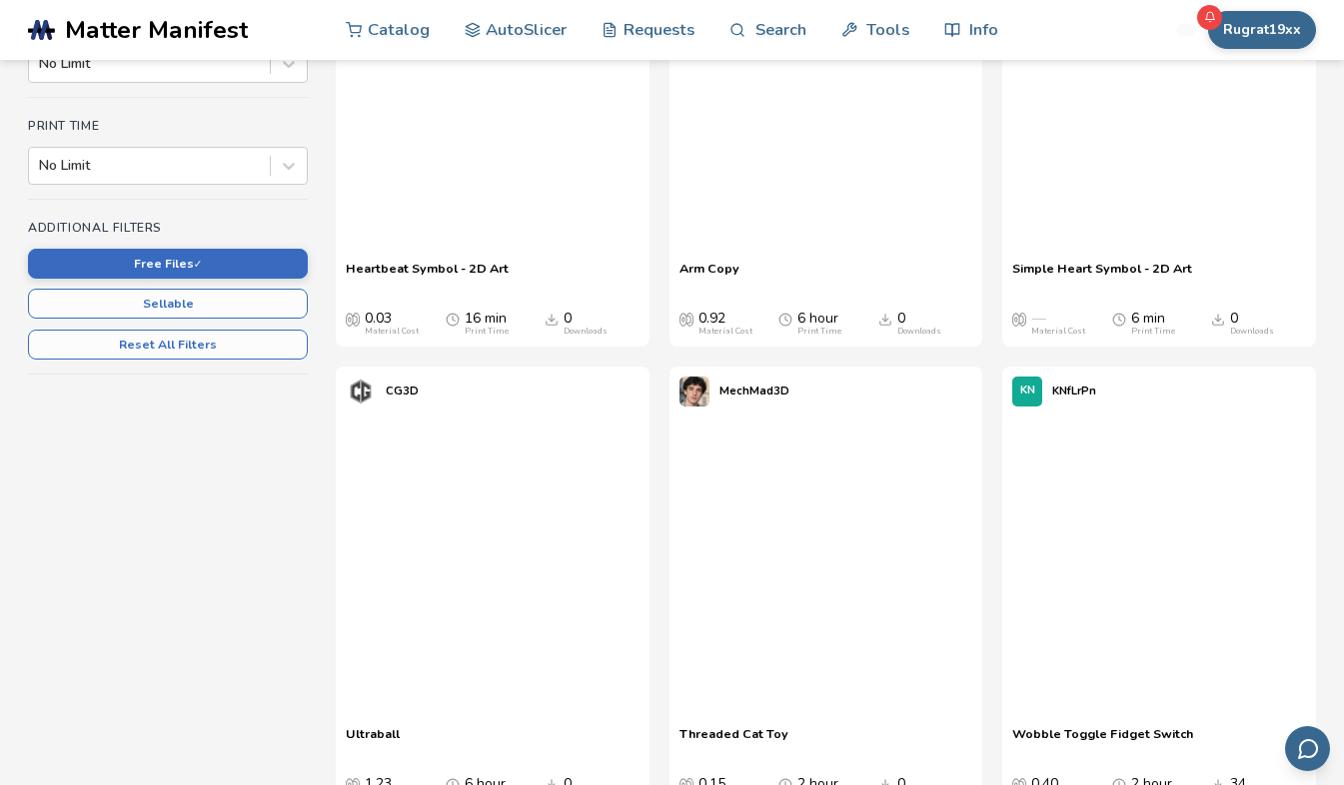
scroll to position [614, 0]
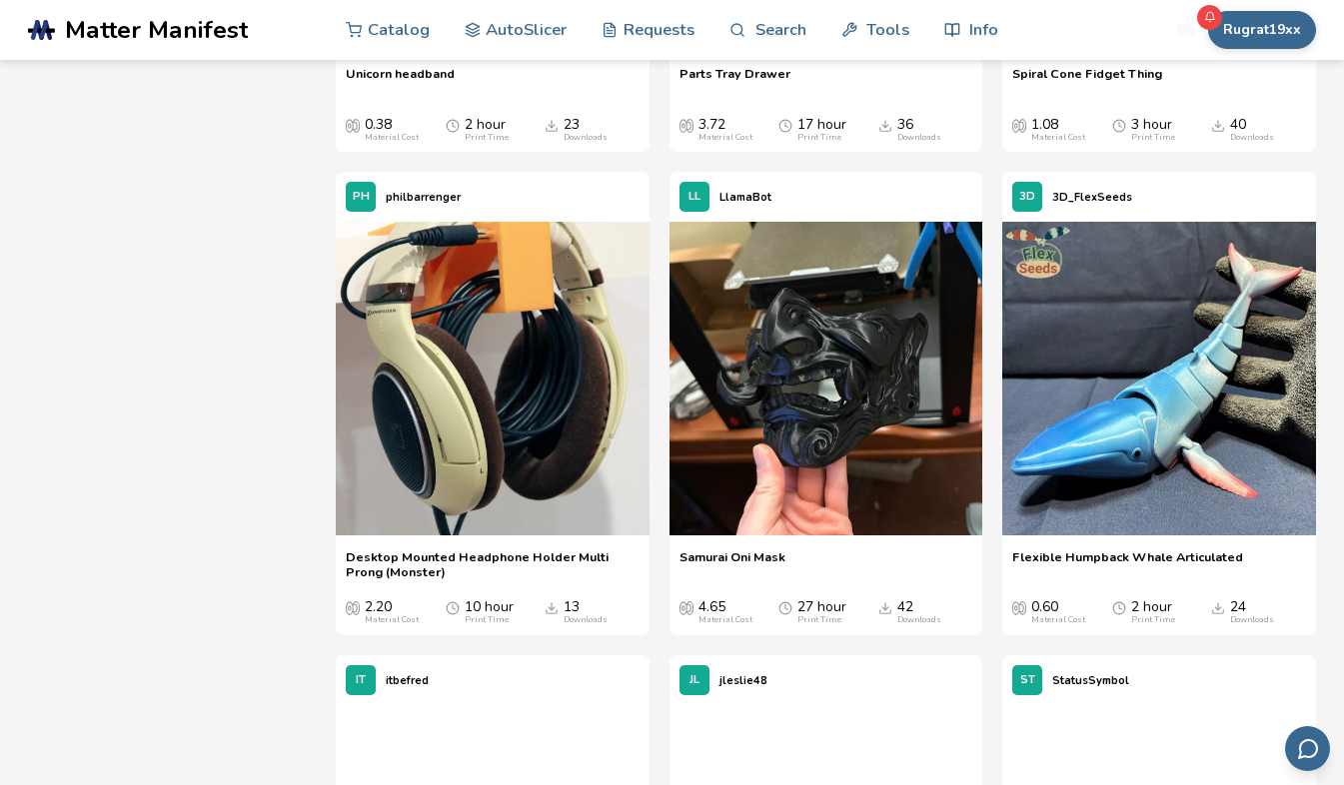
scroll to position [3531, 0]
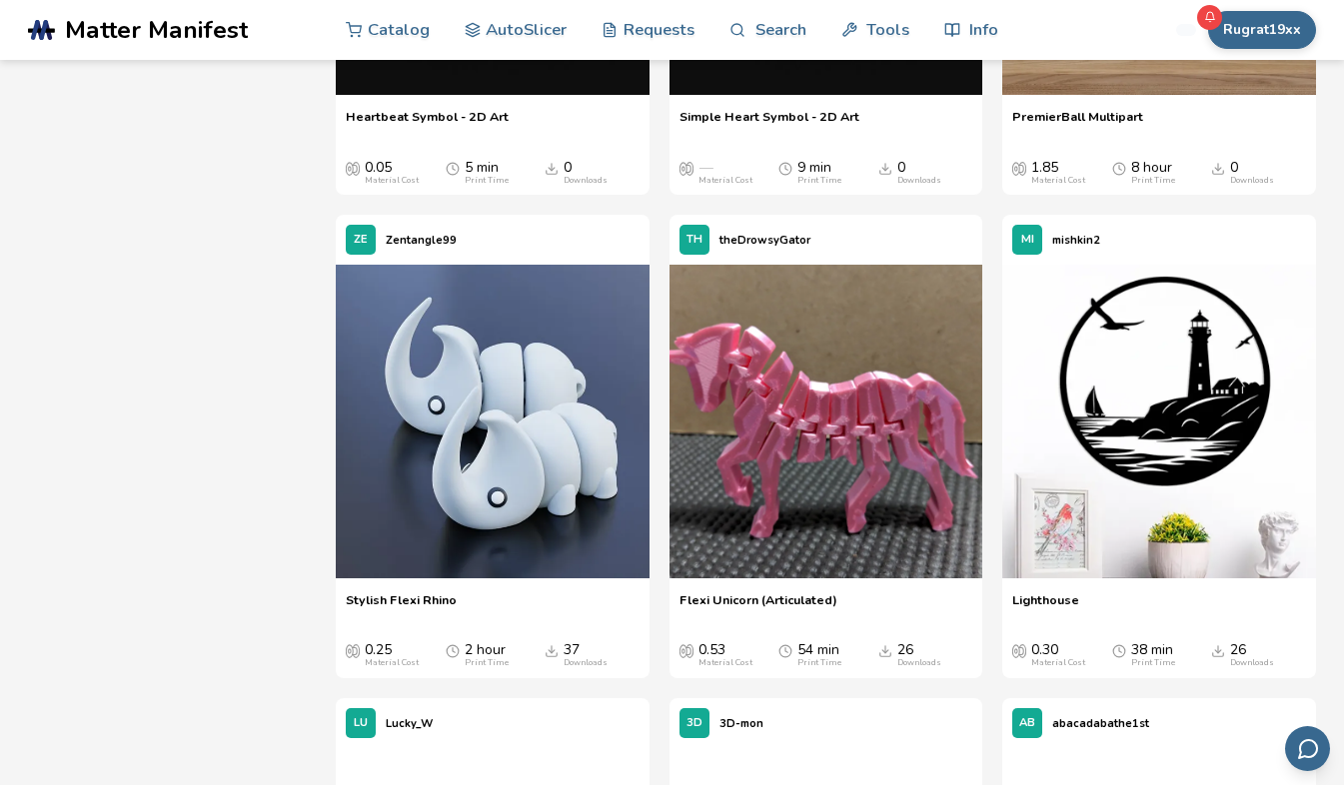
scroll to position [5450, 0]
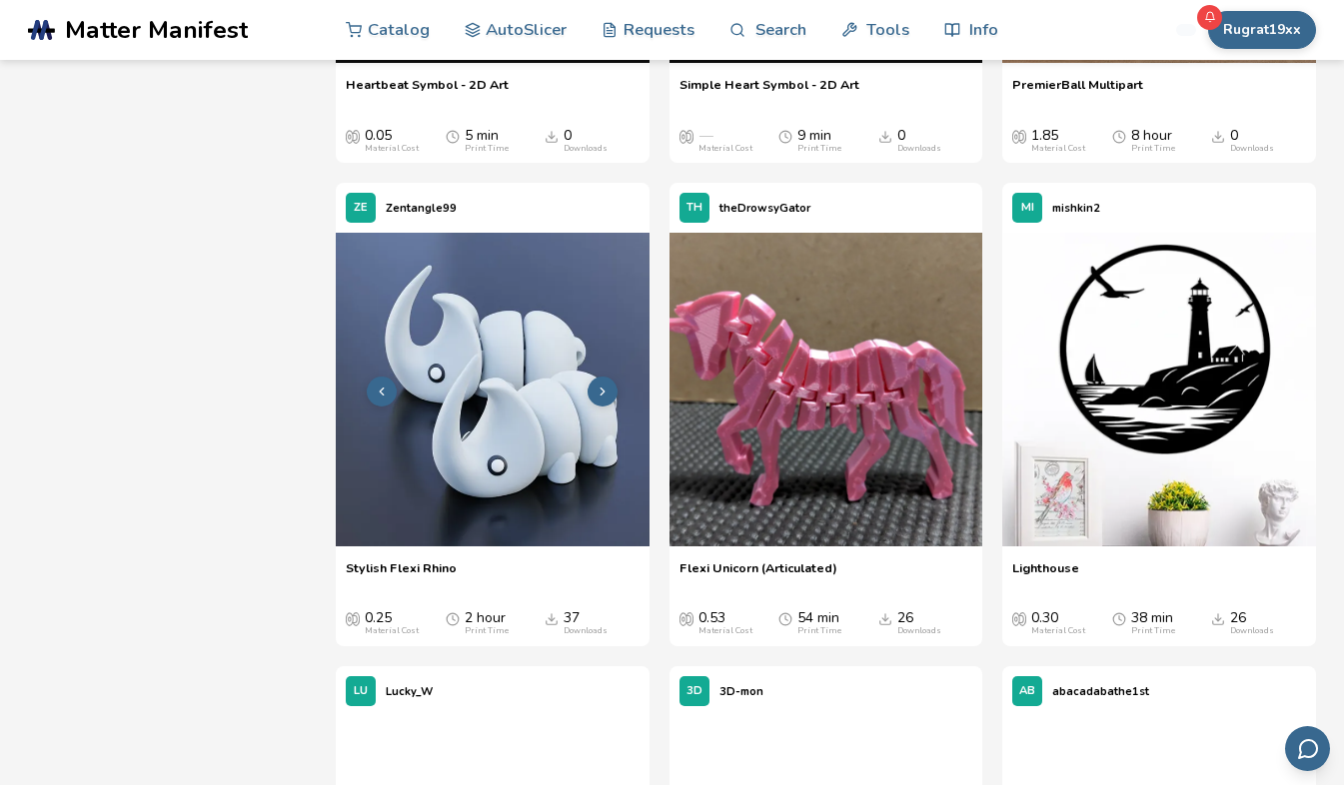
click at [498, 414] on img at bounding box center [493, 390] width 314 height 314
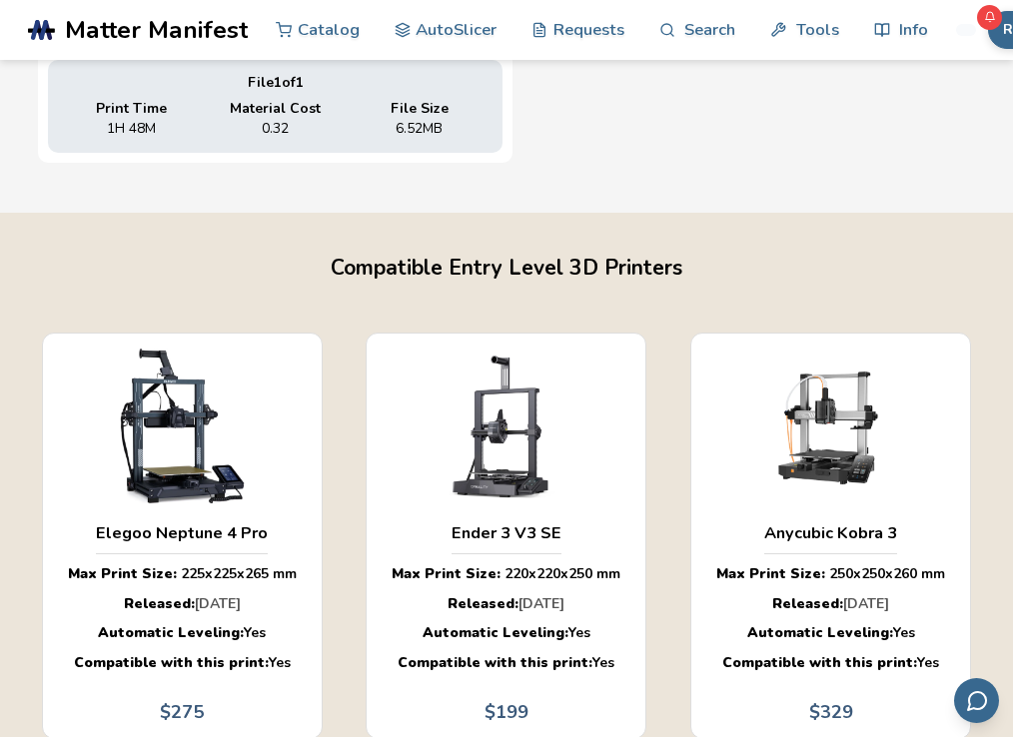
scroll to position [1017, 0]
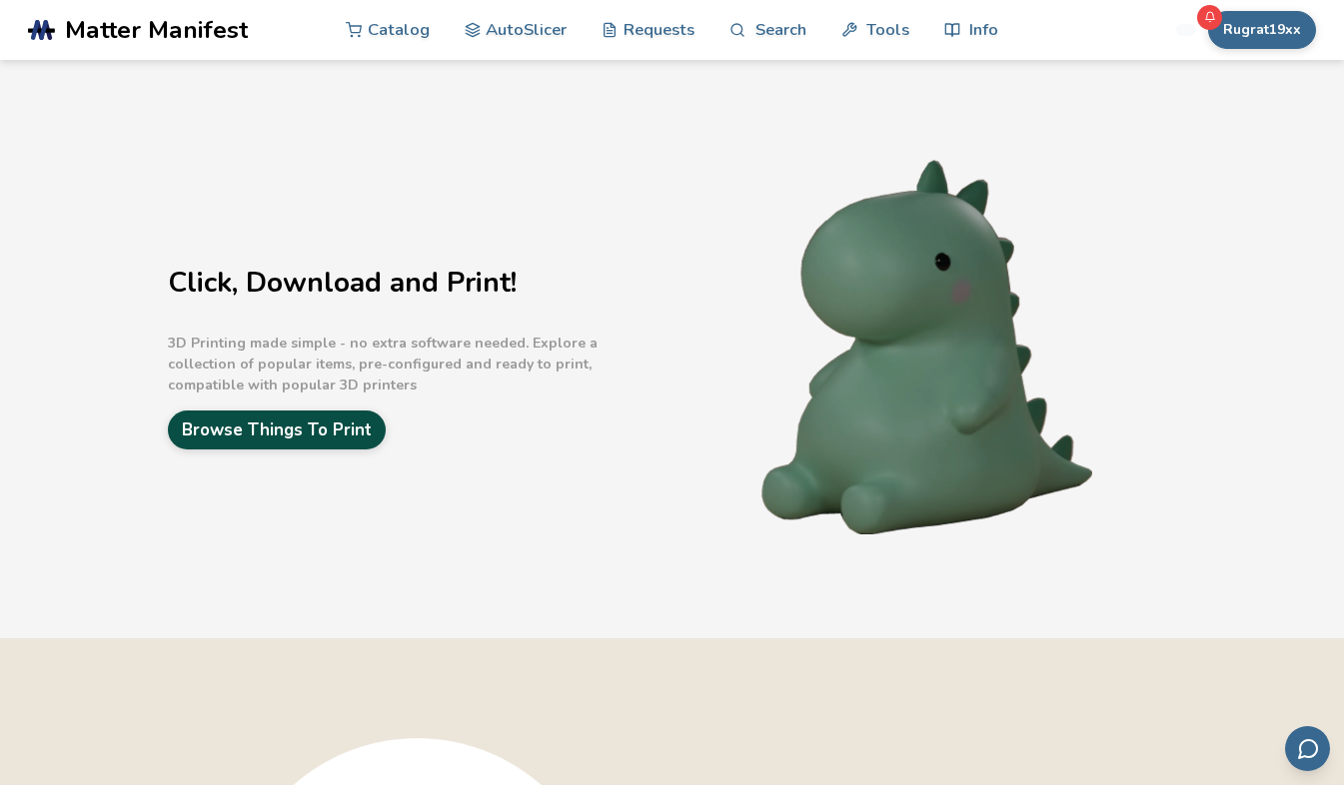
click at [280, 424] on link "Browse Things To Print" at bounding box center [277, 430] width 218 height 39
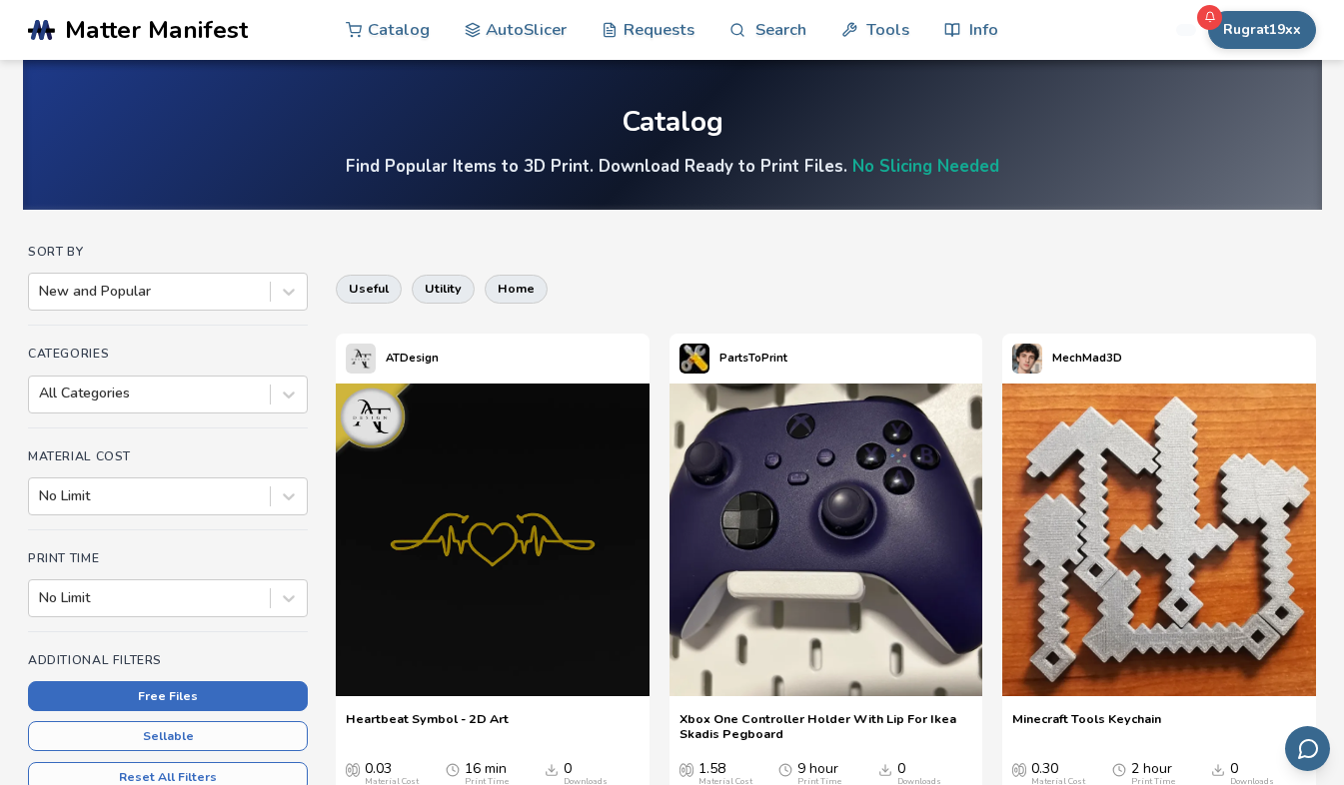
click at [170, 697] on button "Free Files" at bounding box center [168, 696] width 280 height 30
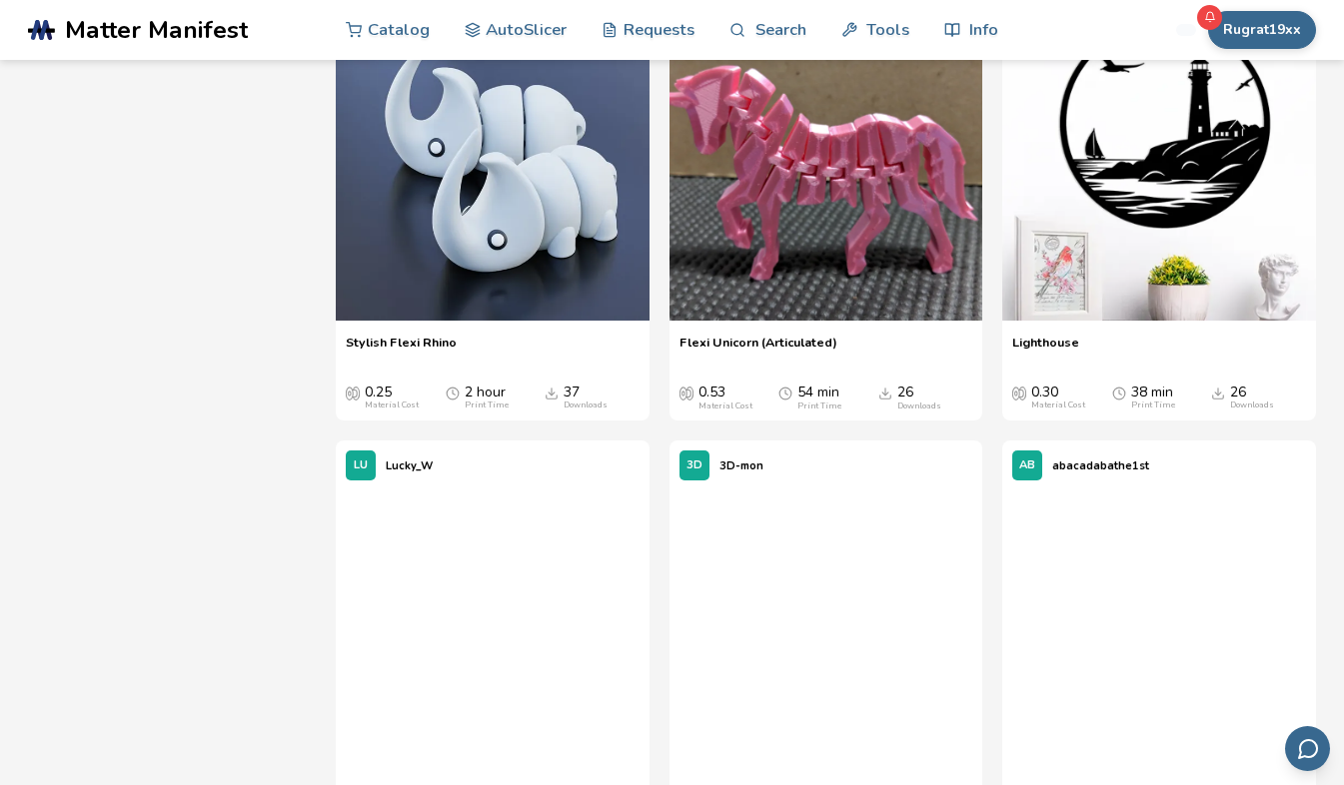
scroll to position [5556, 0]
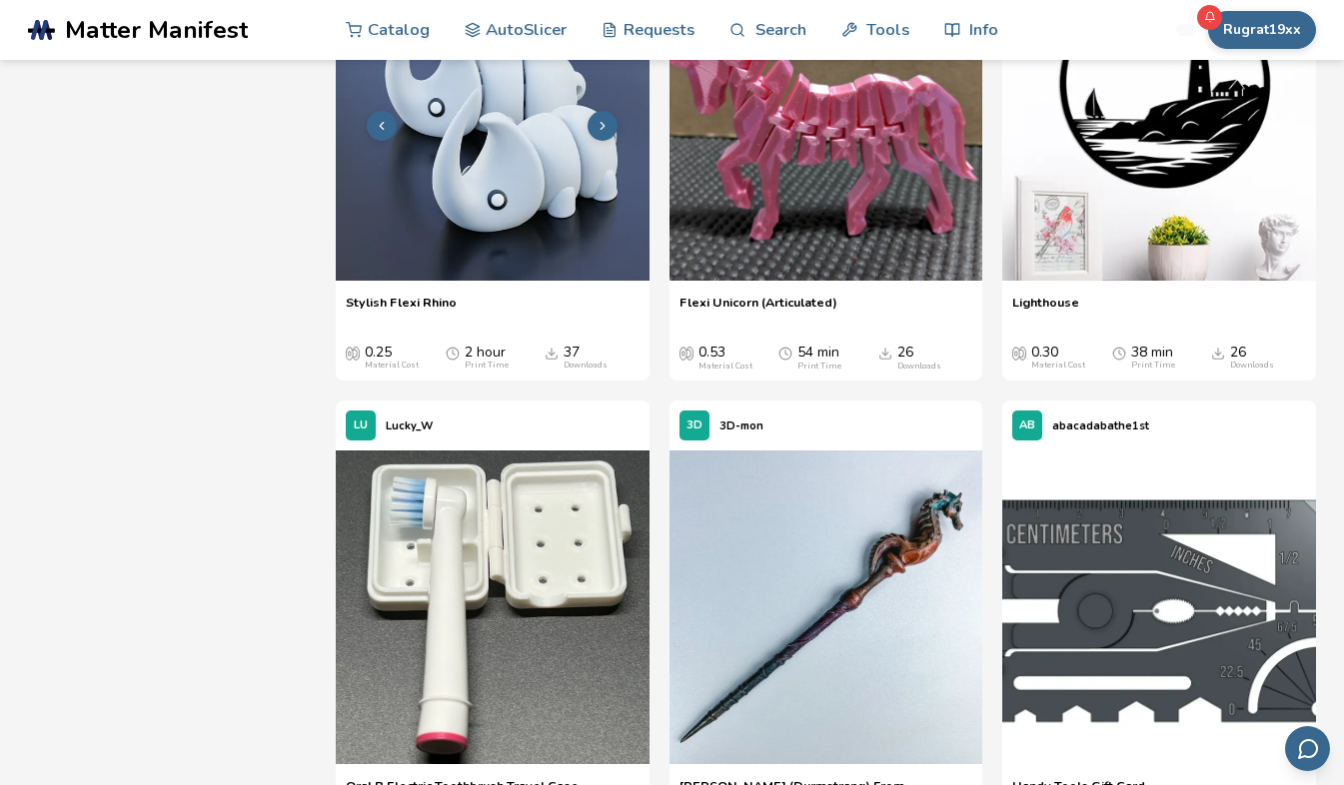
click at [498, 267] on img at bounding box center [493, 124] width 314 height 314
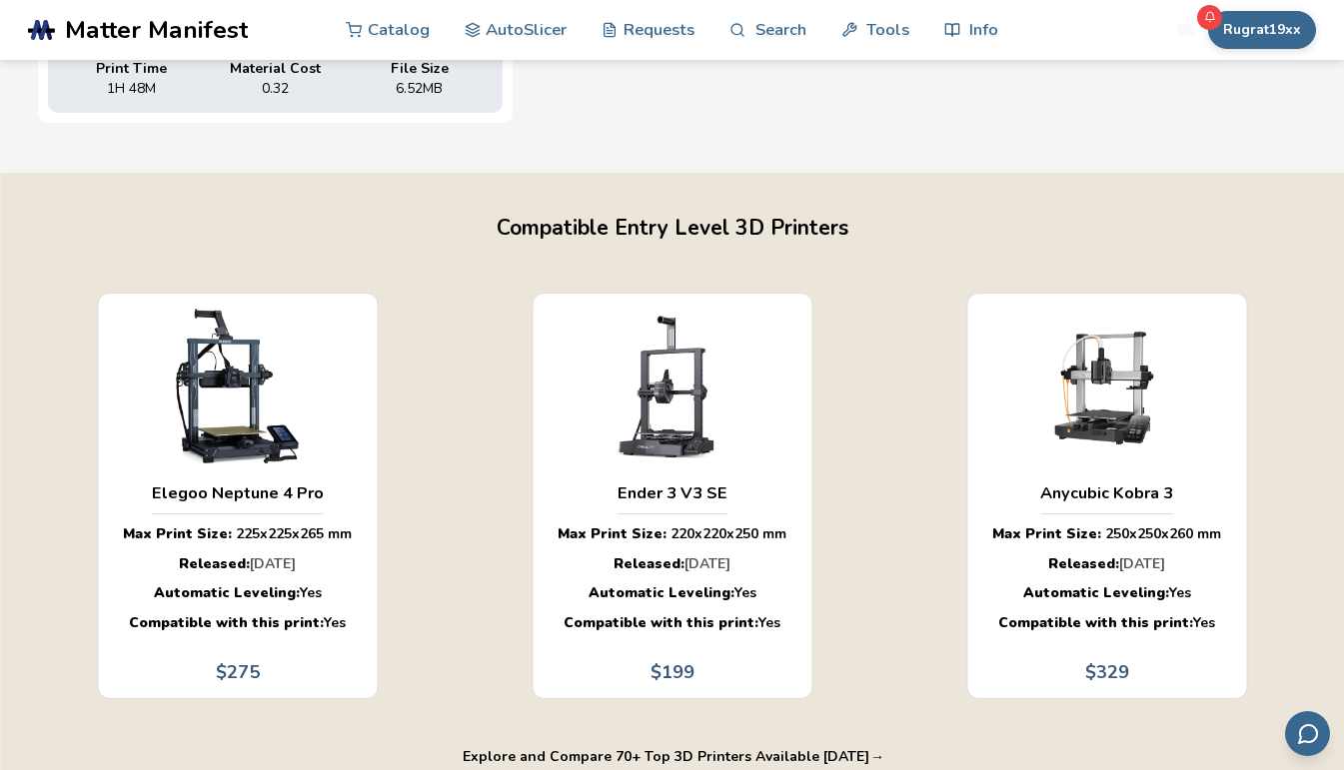
scroll to position [1097, 0]
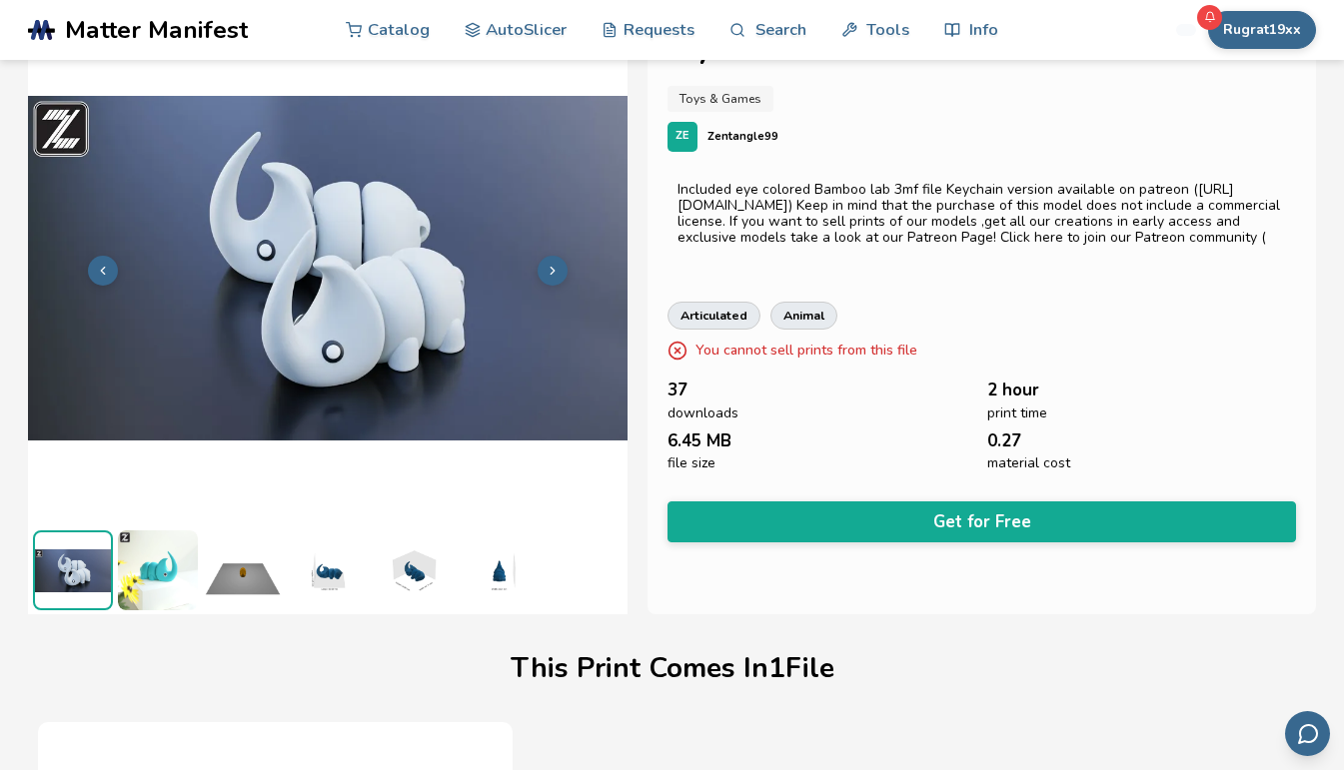
scroll to position [18, 0]
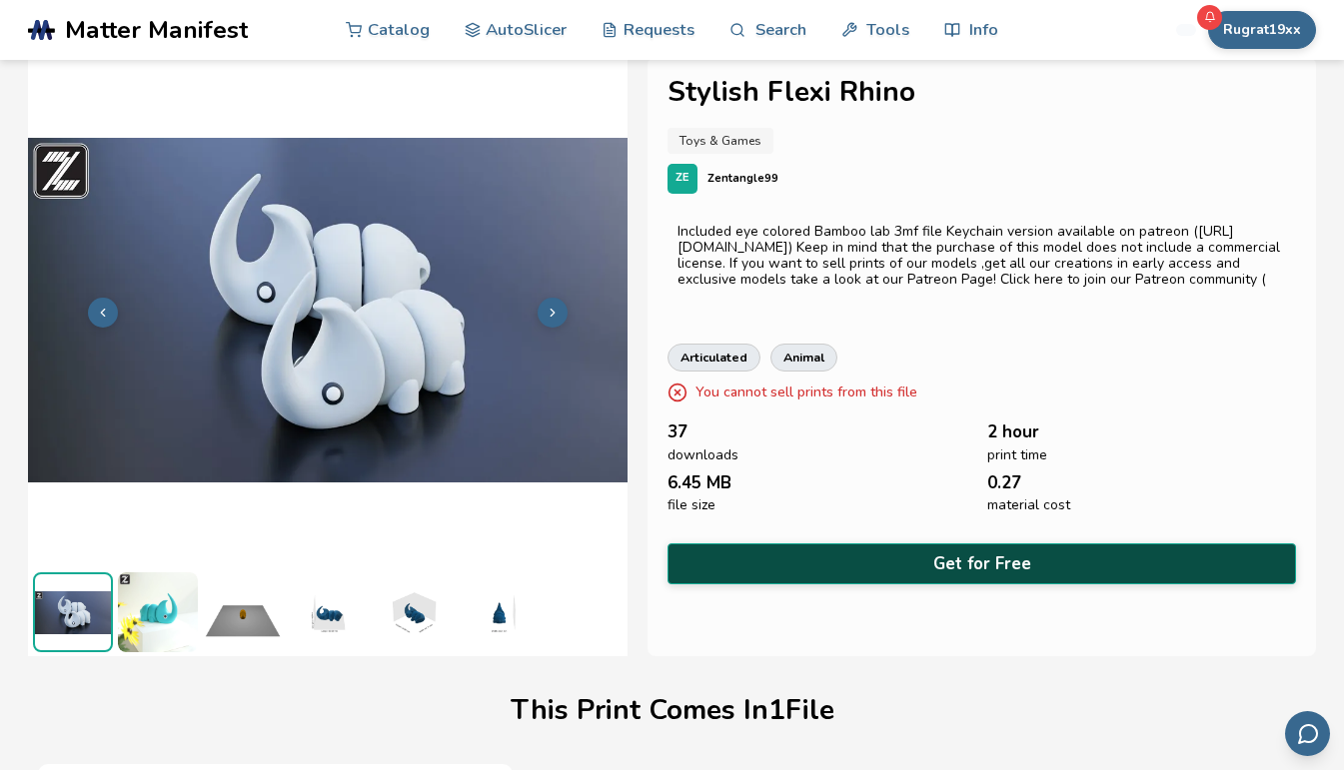
click at [981, 556] on button "Get for Free" at bounding box center [981, 564] width 629 height 41
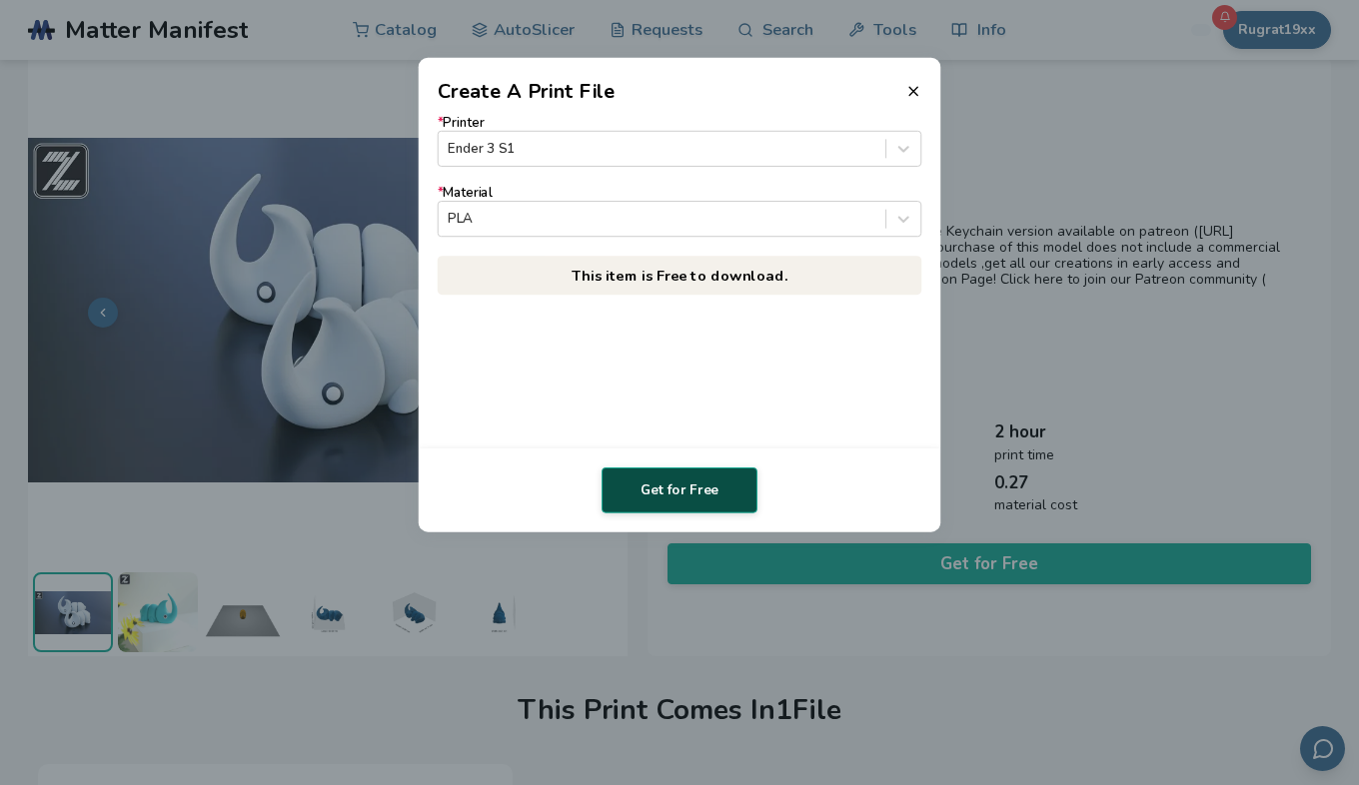
click at [669, 493] on button "Get for Free" at bounding box center [680, 491] width 156 height 46
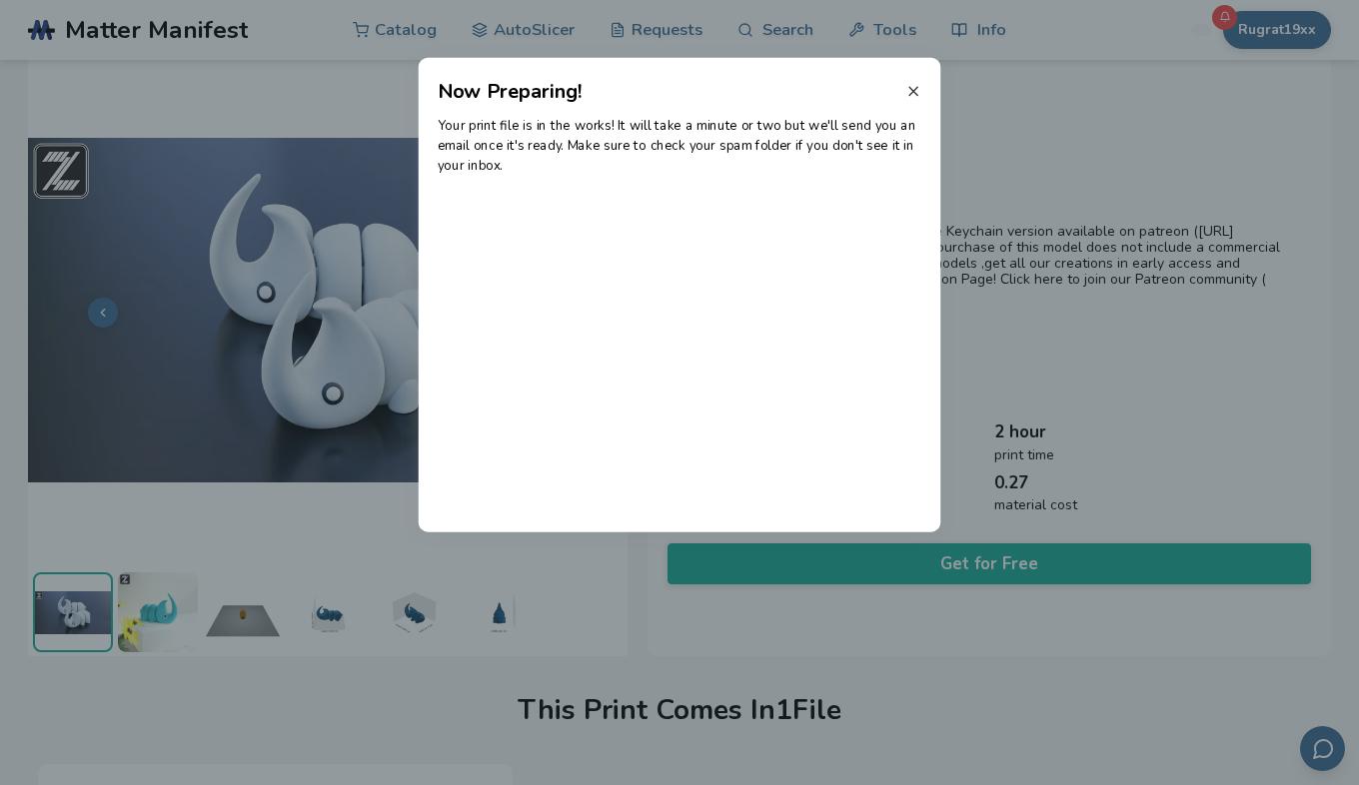
click at [909, 84] on icon at bounding box center [913, 91] width 16 height 16
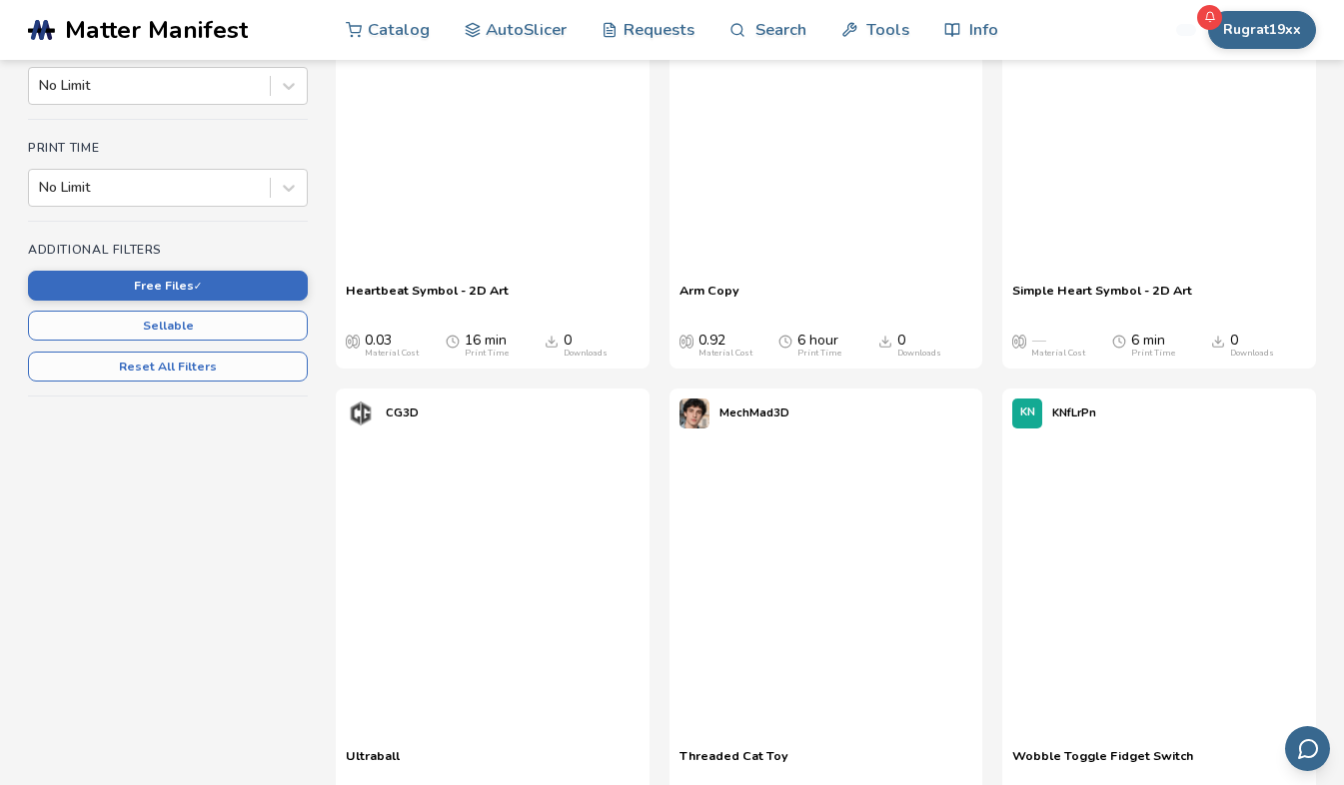
scroll to position [433, 0]
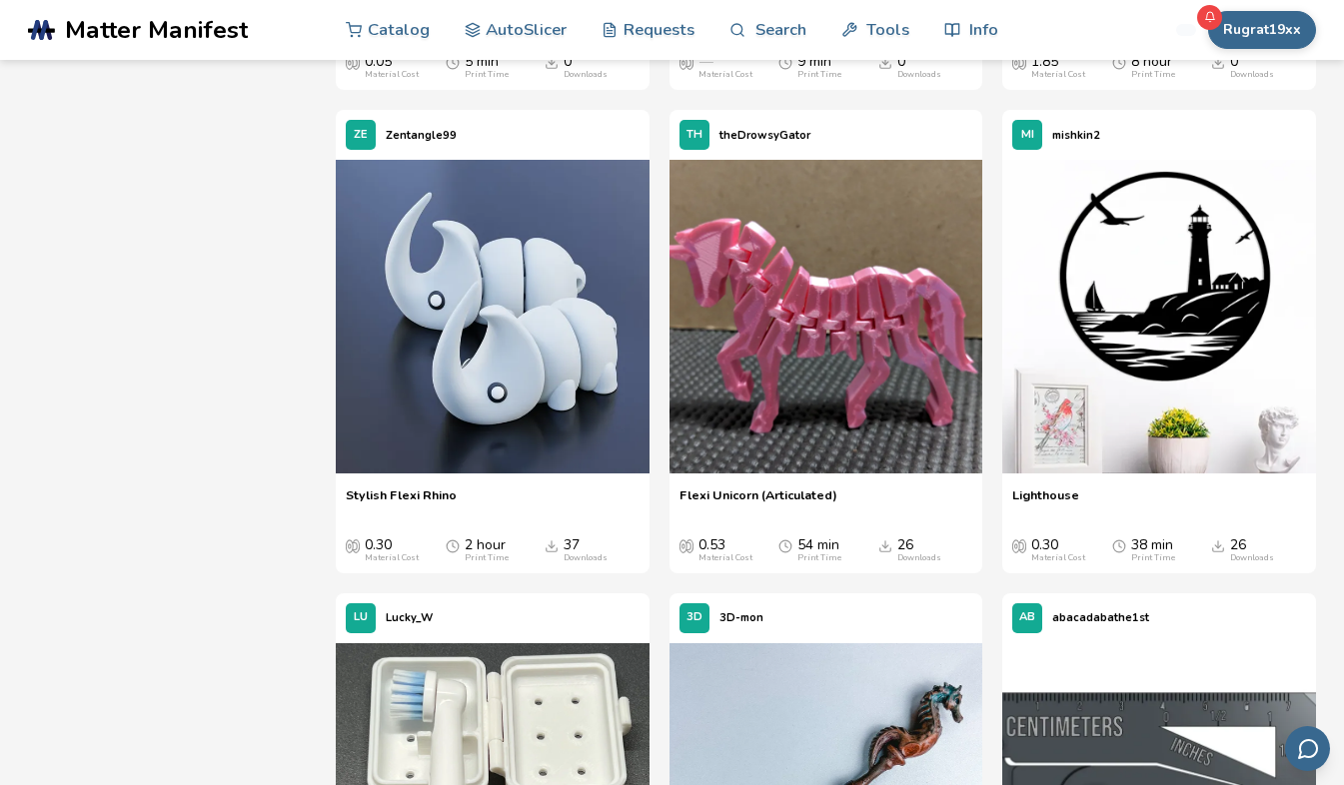
scroll to position [5549, 0]
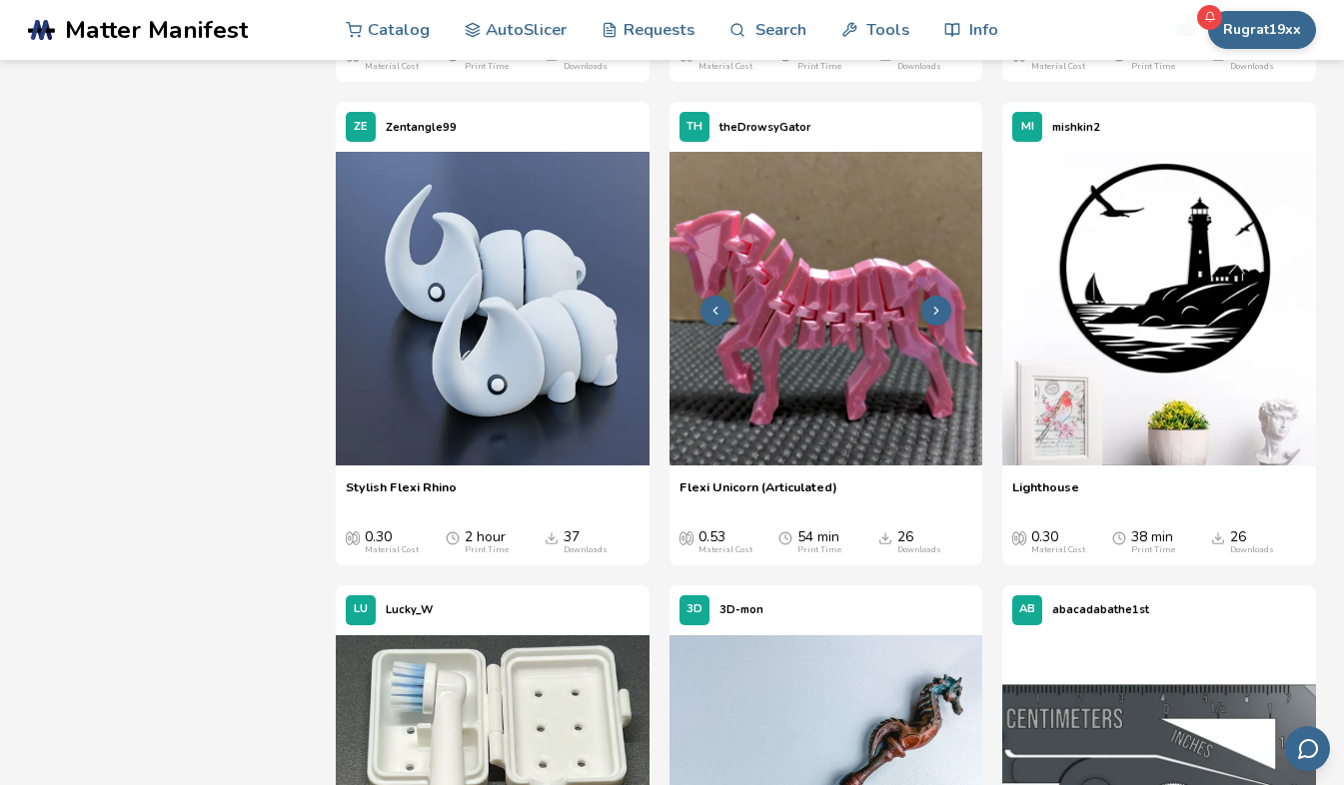
click at [841, 284] on img at bounding box center [826, 309] width 314 height 314
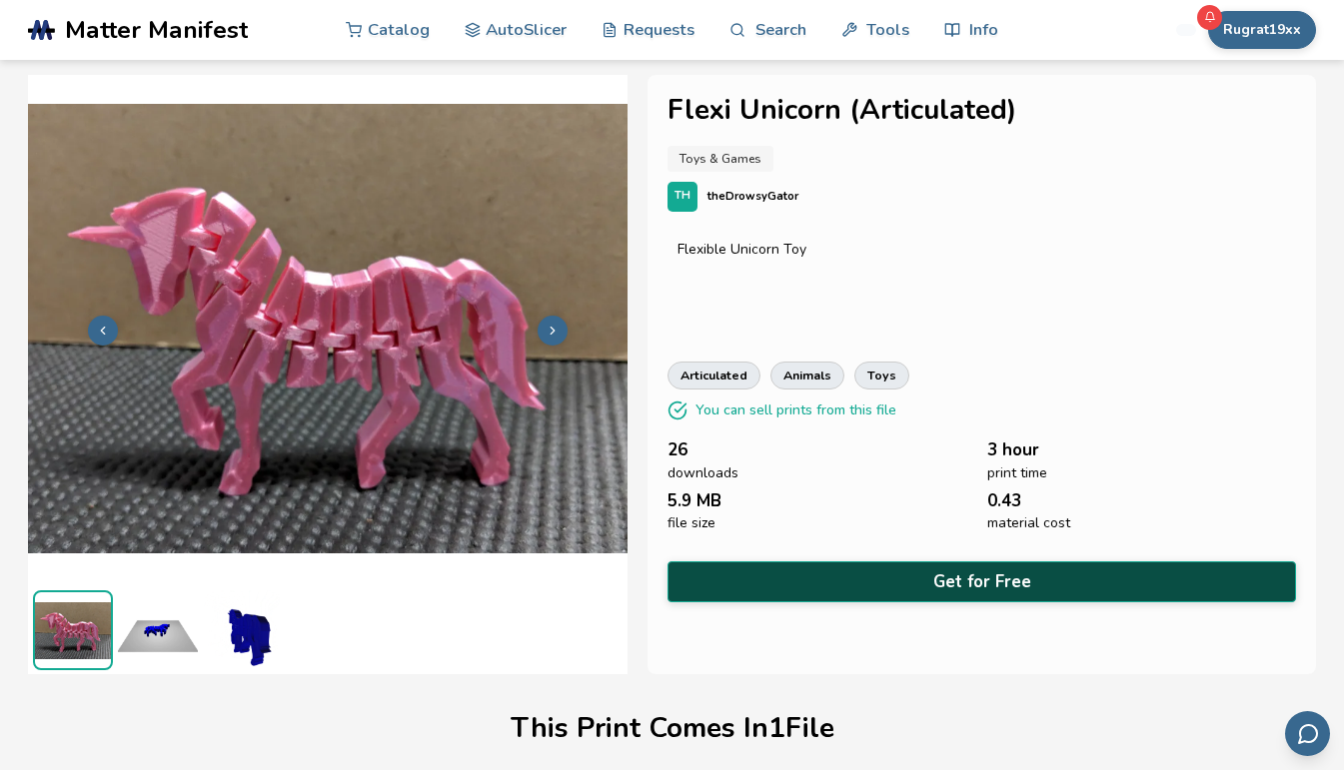
click at [982, 582] on button "Get for Free" at bounding box center [981, 582] width 629 height 41
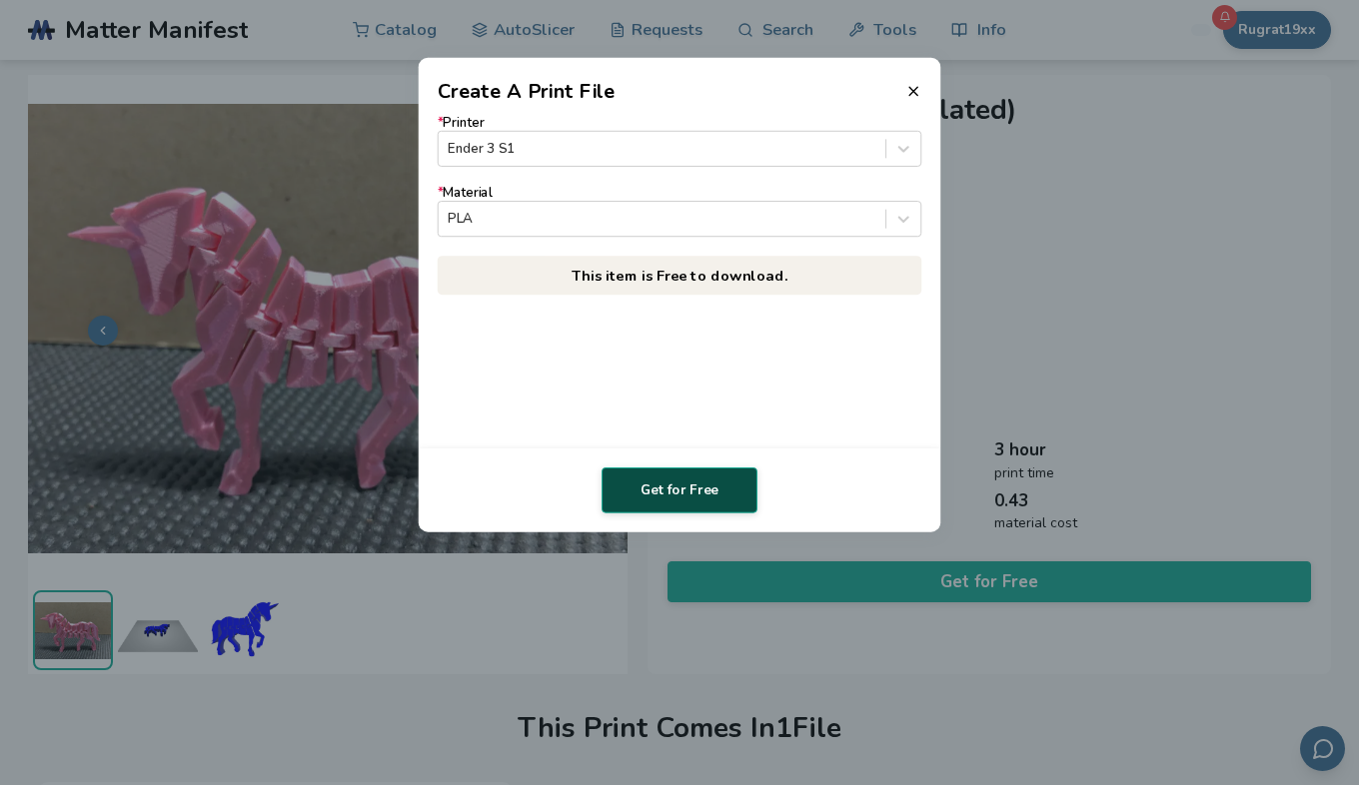
click at [655, 486] on button "Get for Free" at bounding box center [680, 491] width 156 height 46
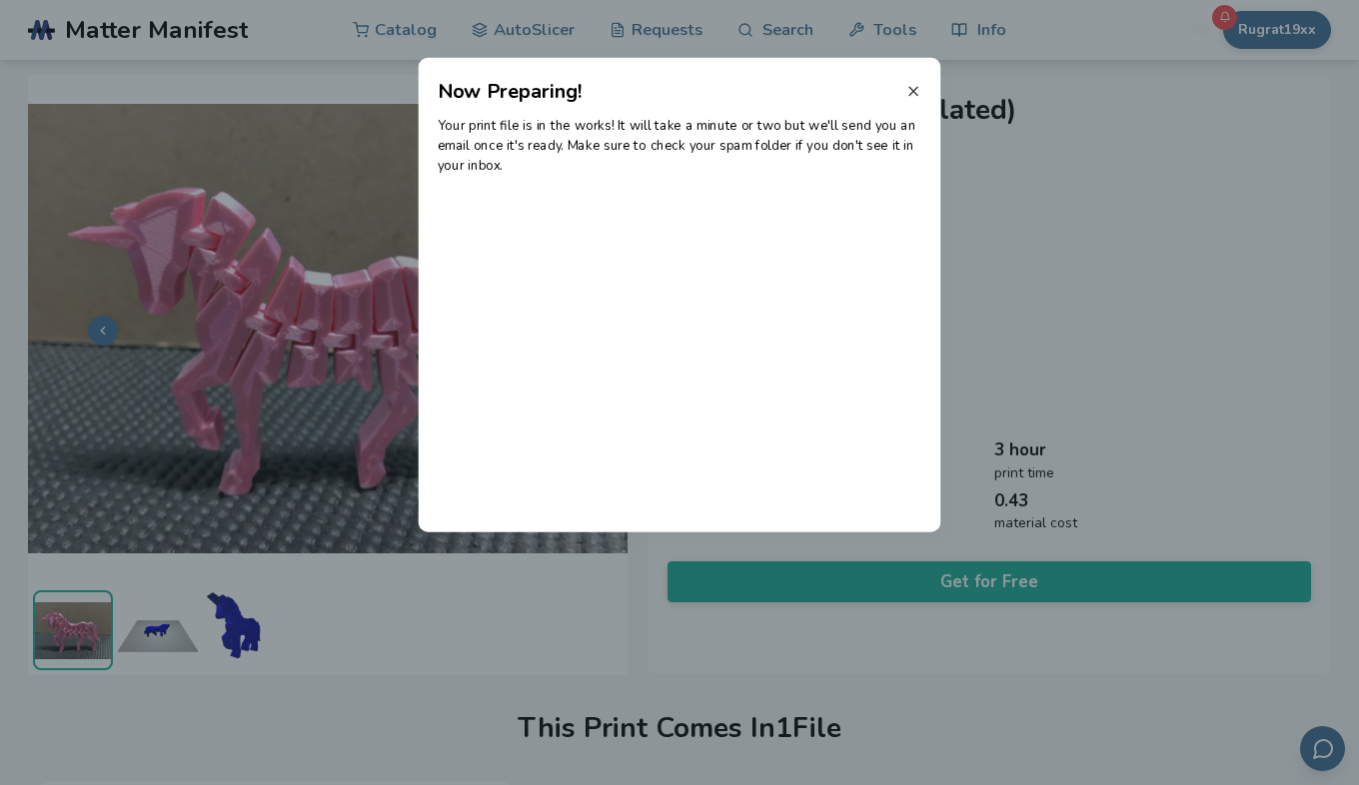
click at [914, 86] on icon at bounding box center [913, 91] width 16 height 16
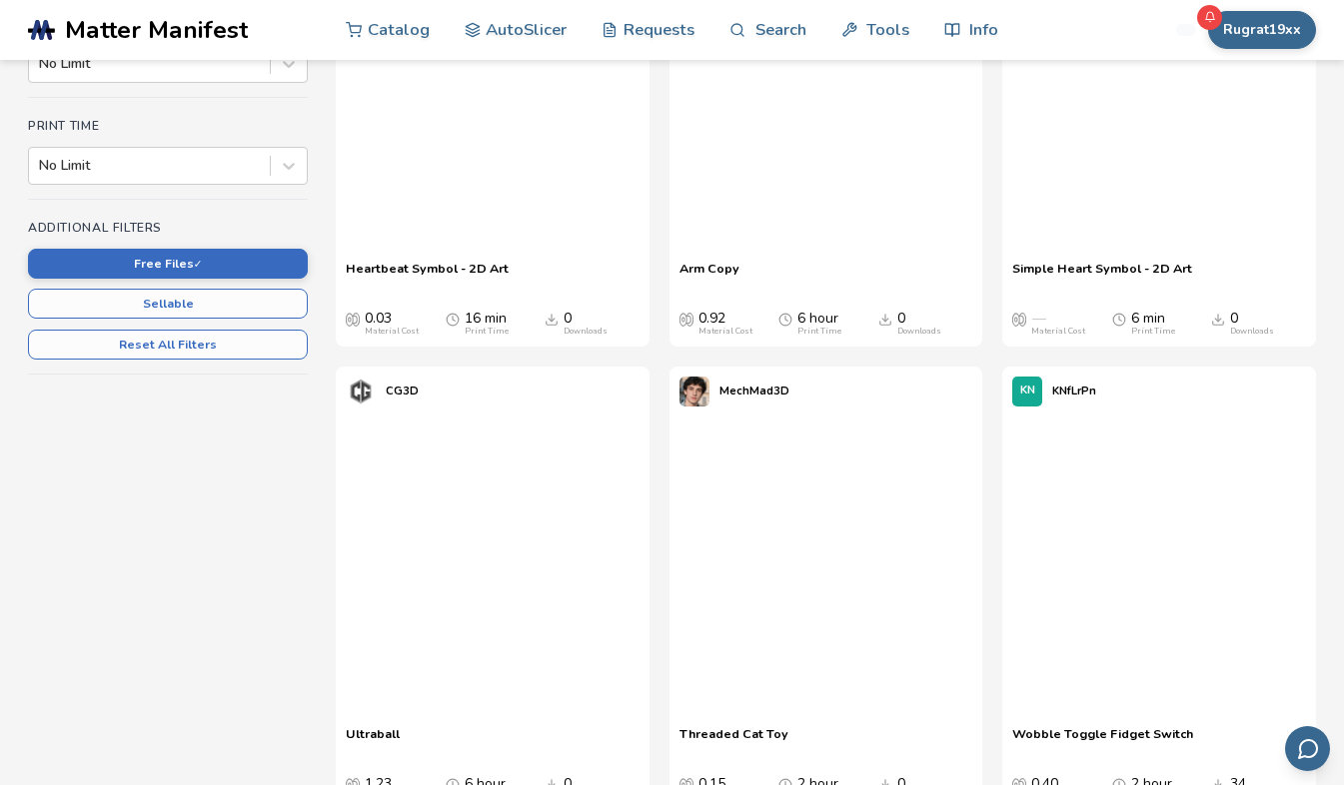
scroll to position [614, 0]
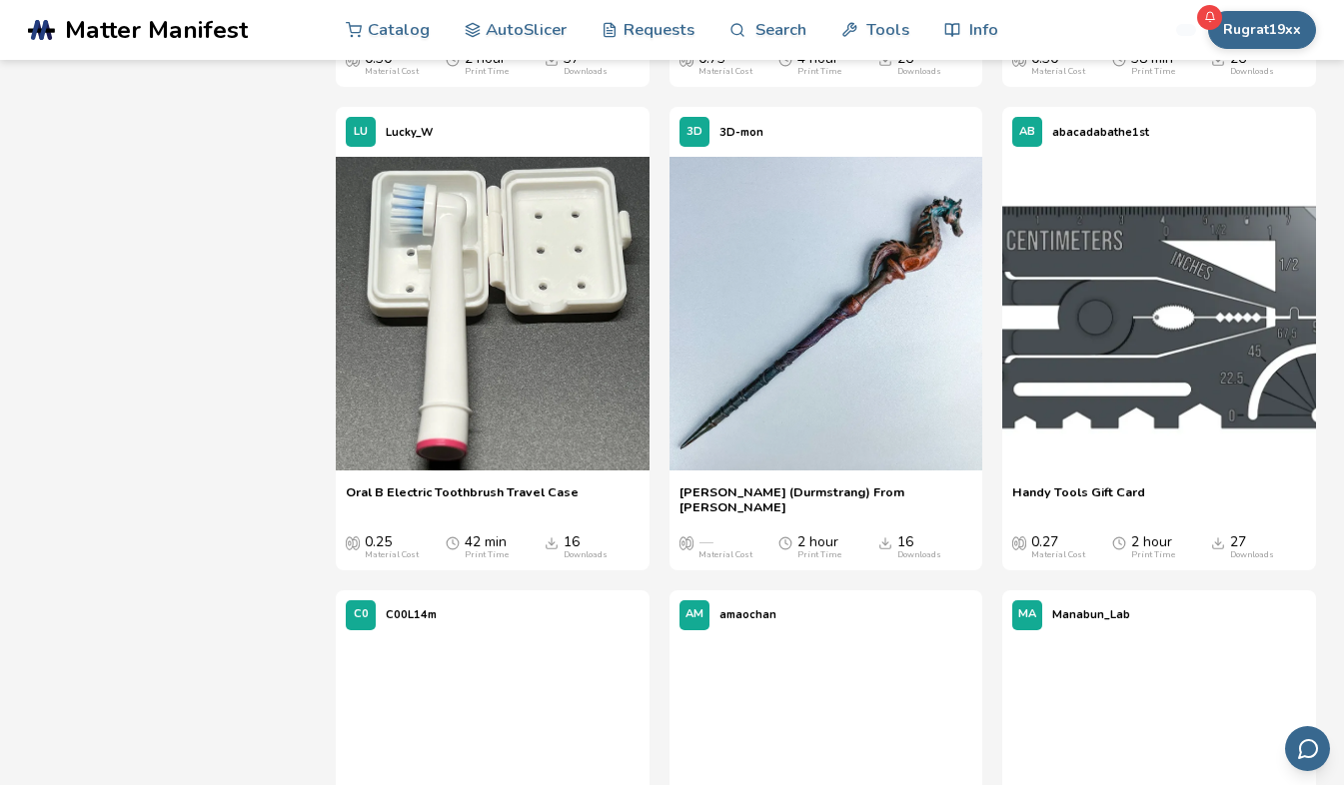
scroll to position [6049, 0]
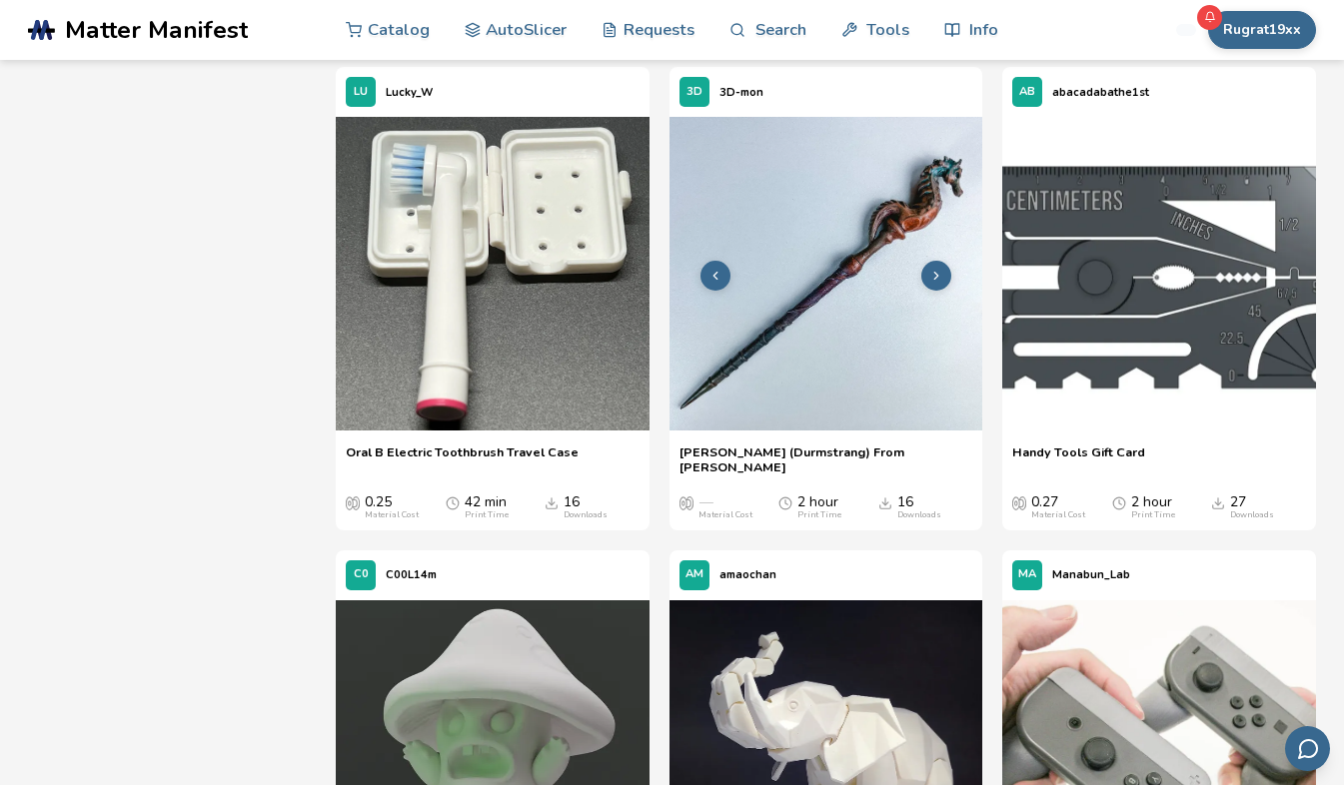
click at [787, 296] on img at bounding box center [826, 274] width 314 height 314
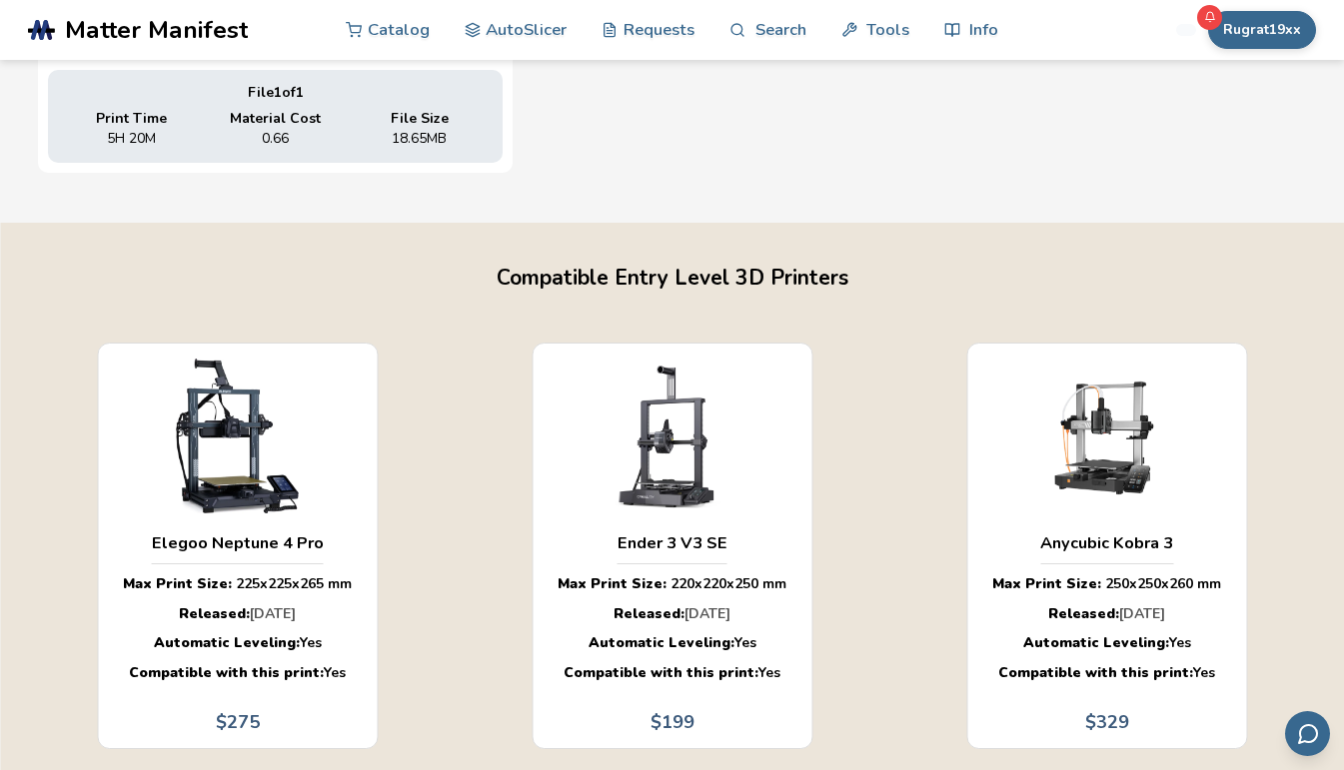
scroll to position [1097, 0]
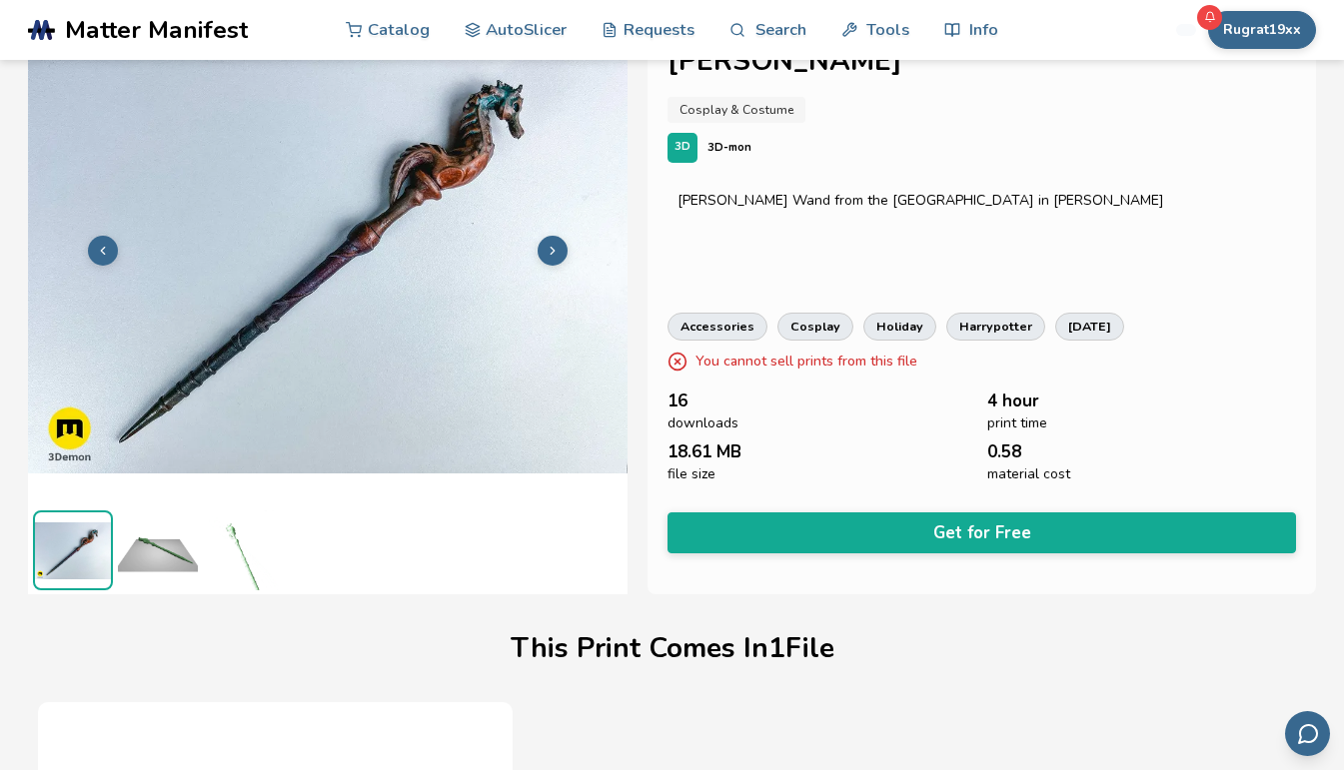
scroll to position [40, 0]
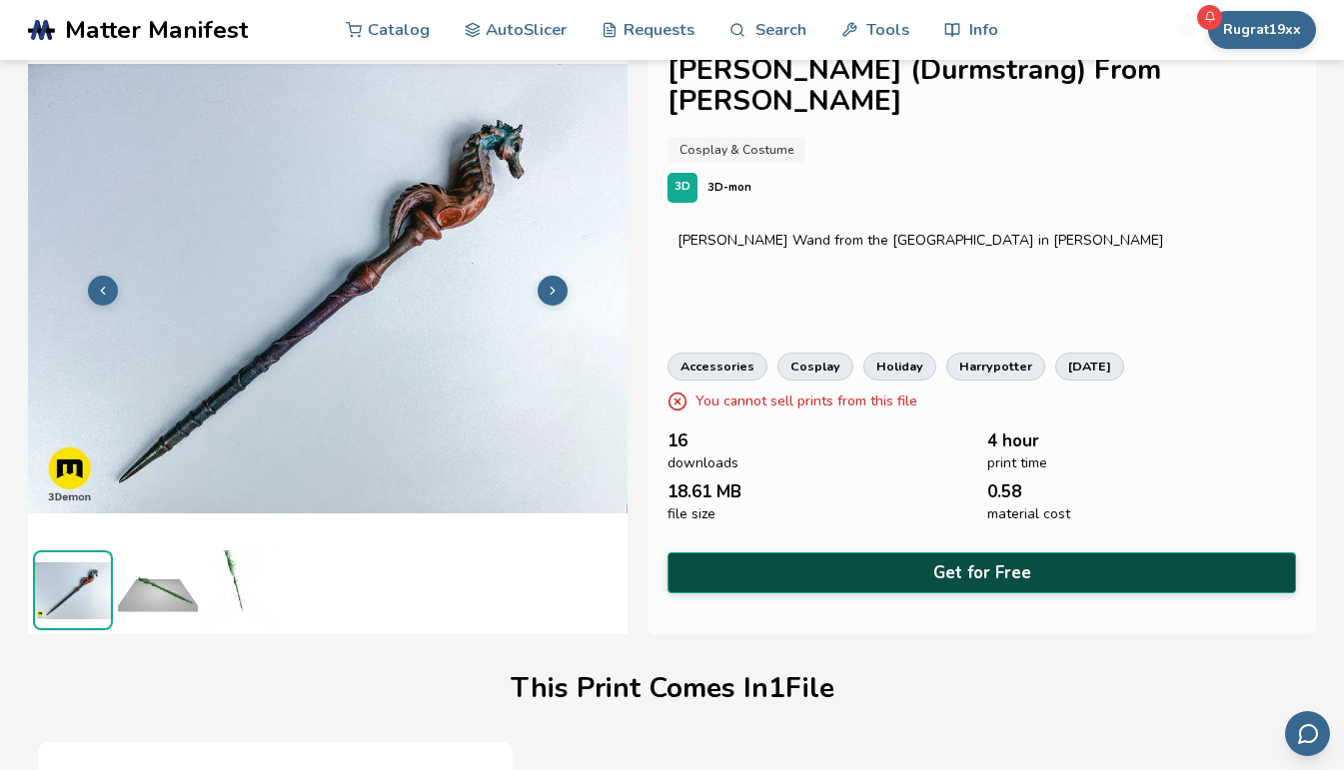
click at [972, 569] on button "Get for Free" at bounding box center [981, 573] width 629 height 41
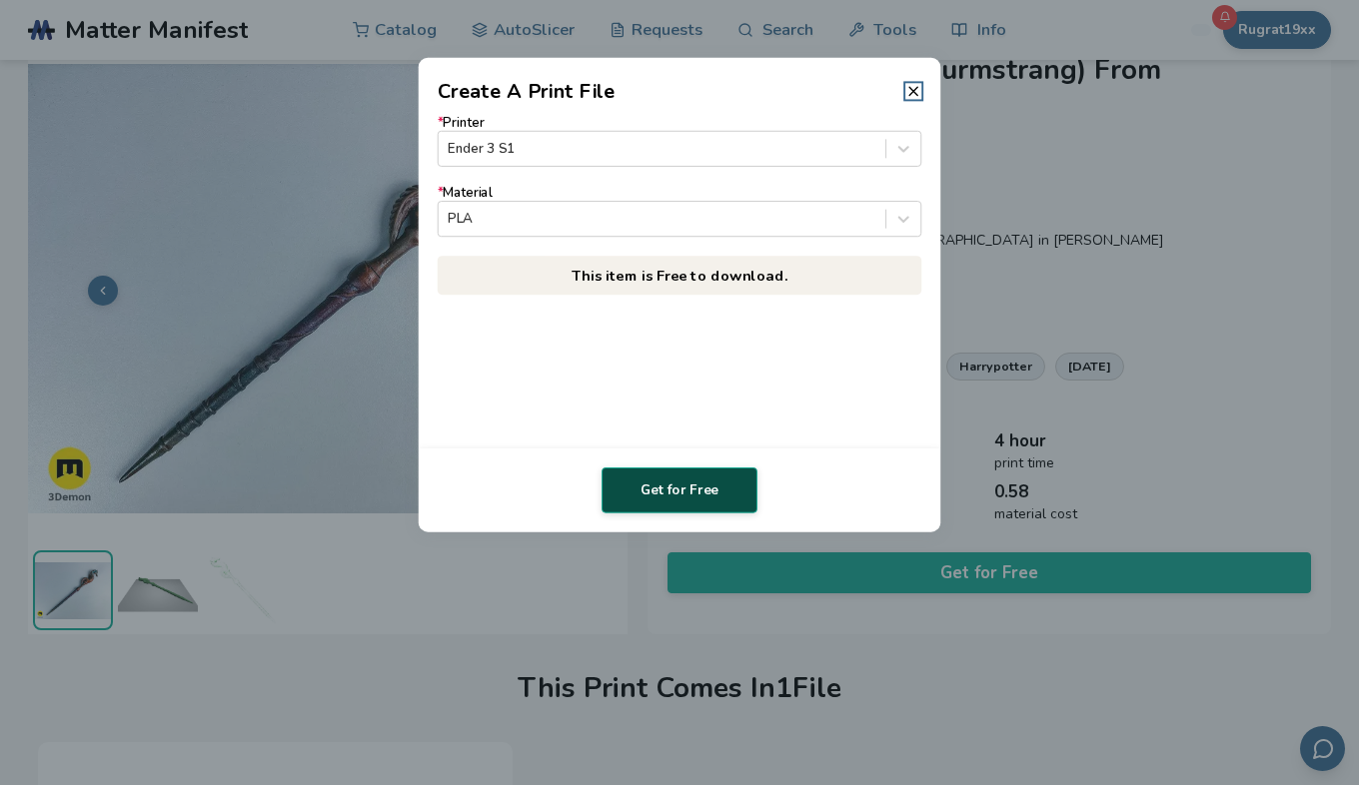
click at [684, 491] on button "Get for Free" at bounding box center [680, 491] width 156 height 46
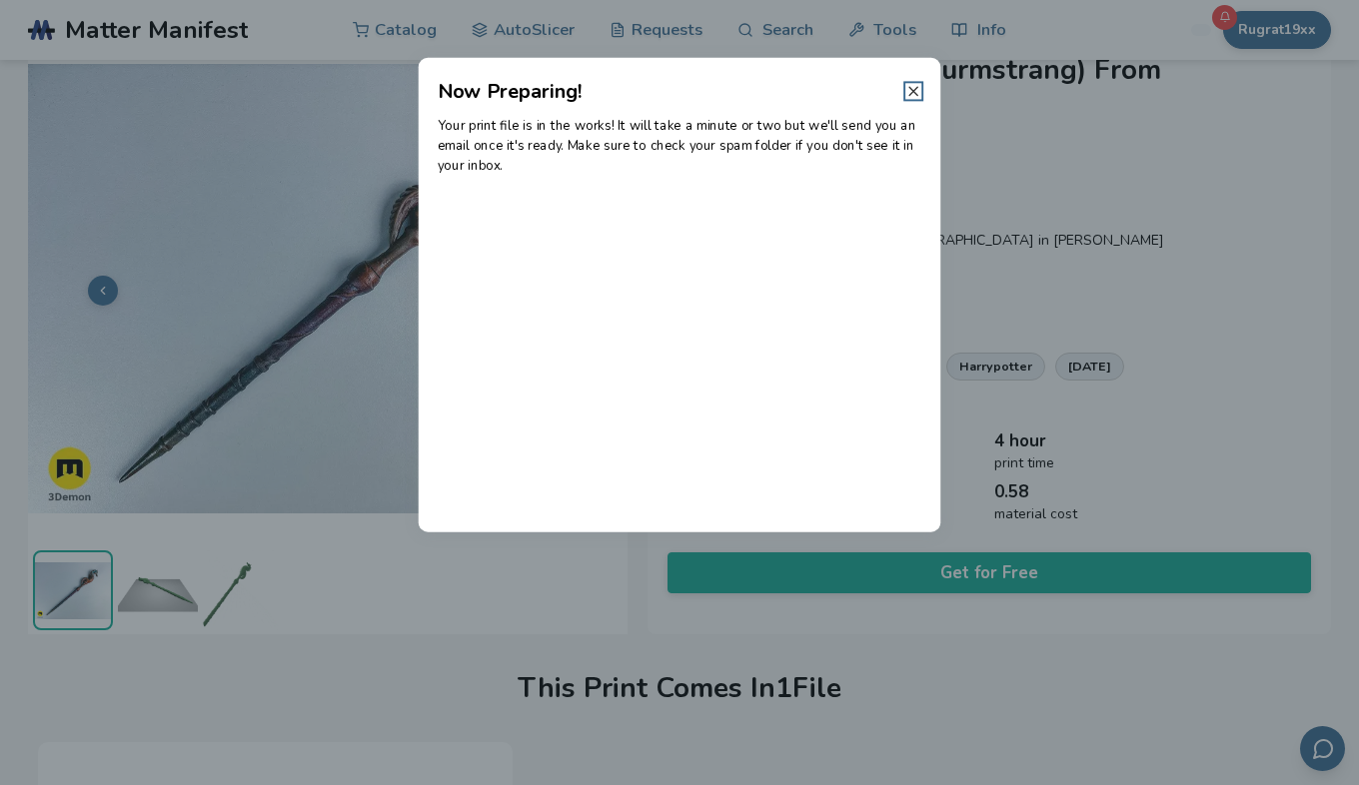
click at [910, 86] on icon at bounding box center [913, 91] width 16 height 16
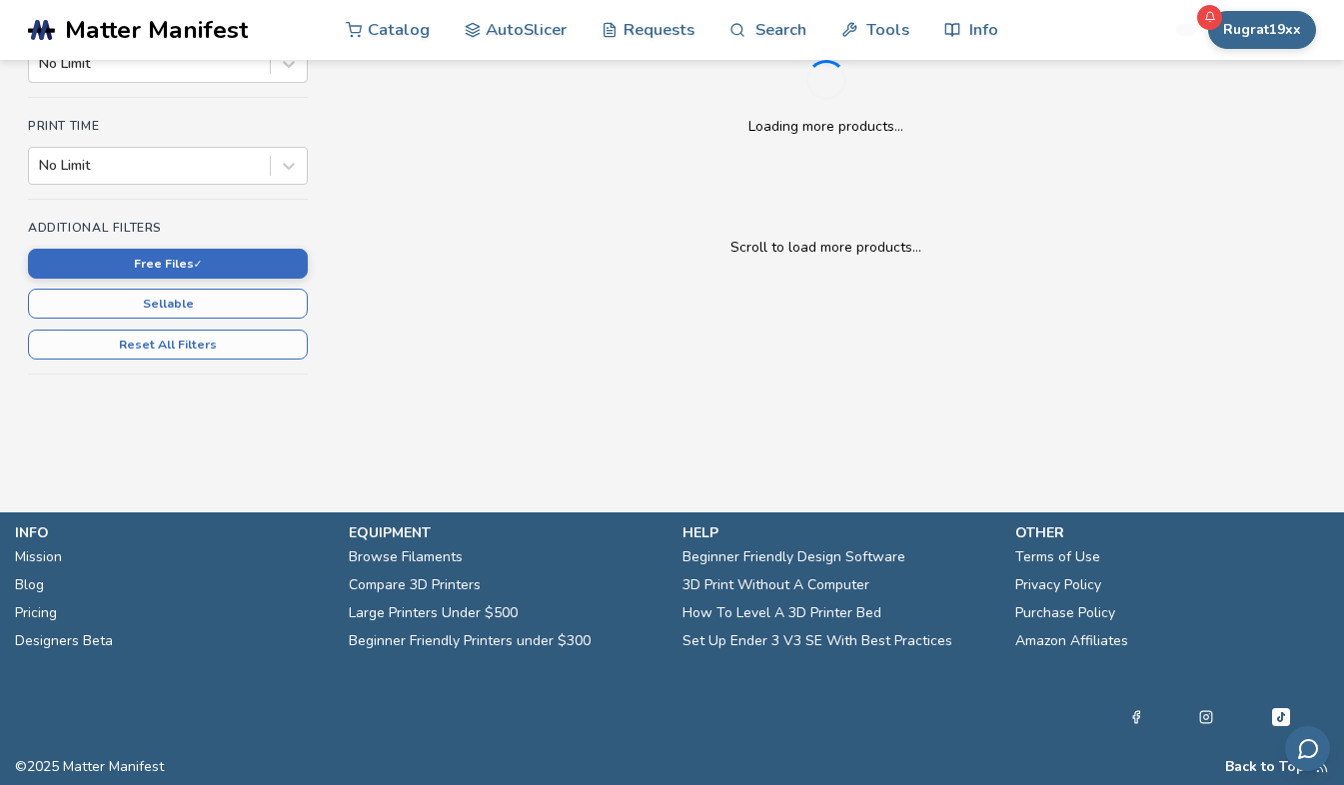
scroll to position [614, 0]
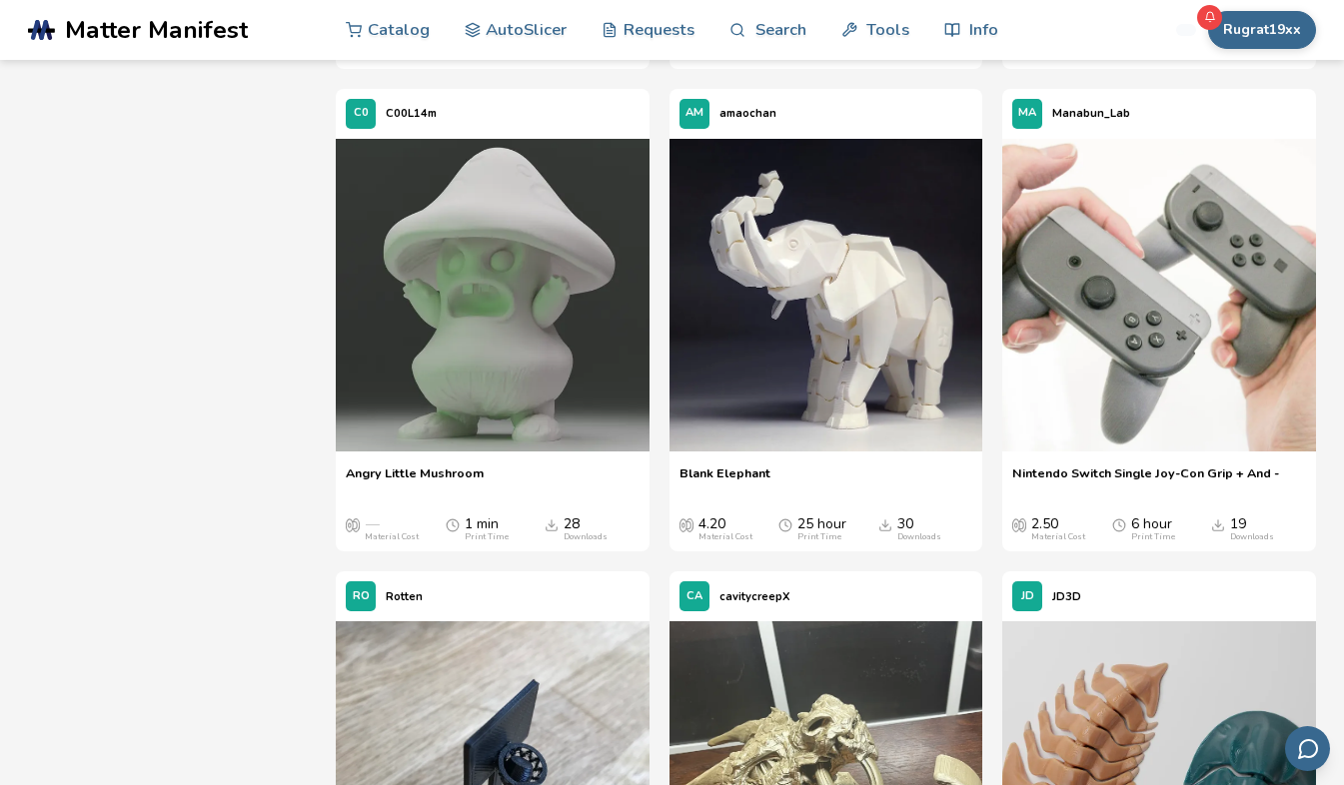
scroll to position [6529, 0]
click at [822, 306] on img at bounding box center [826, 296] width 314 height 314
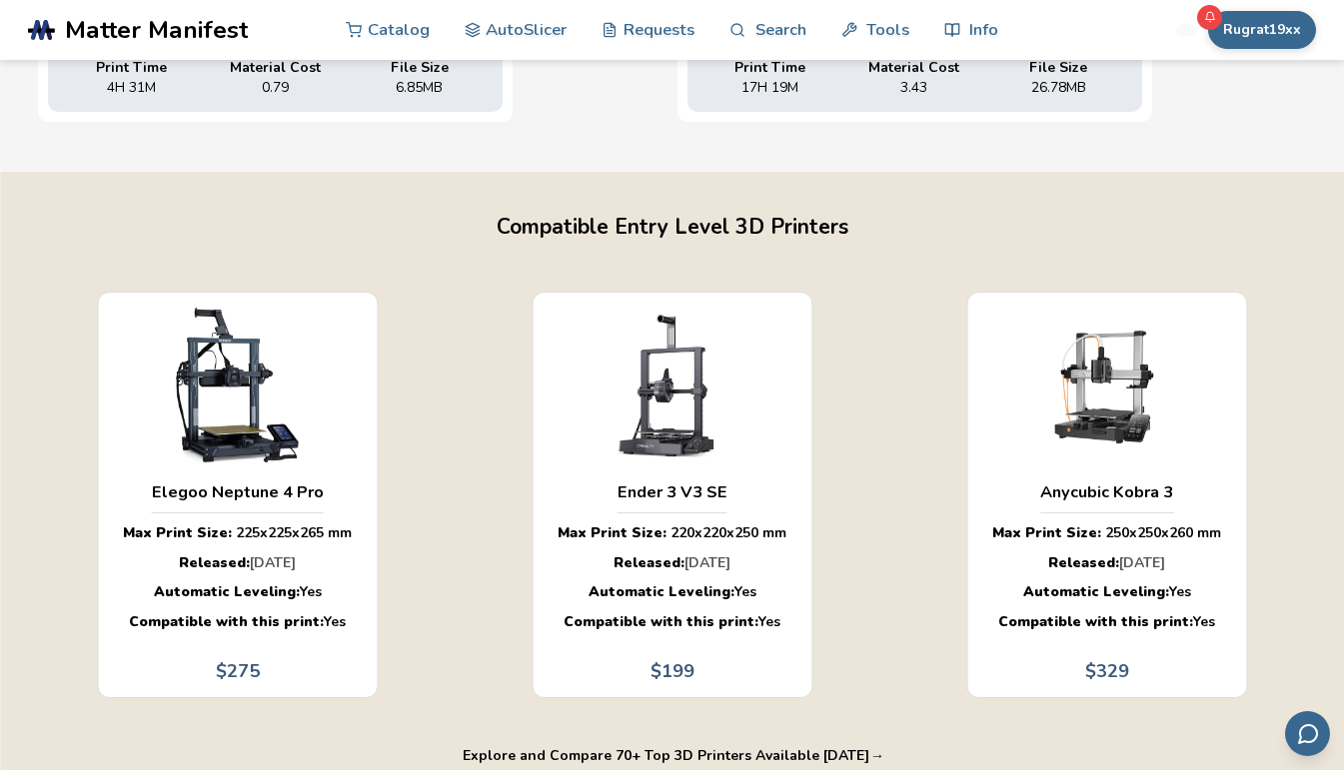
scroll to position [1097, 7]
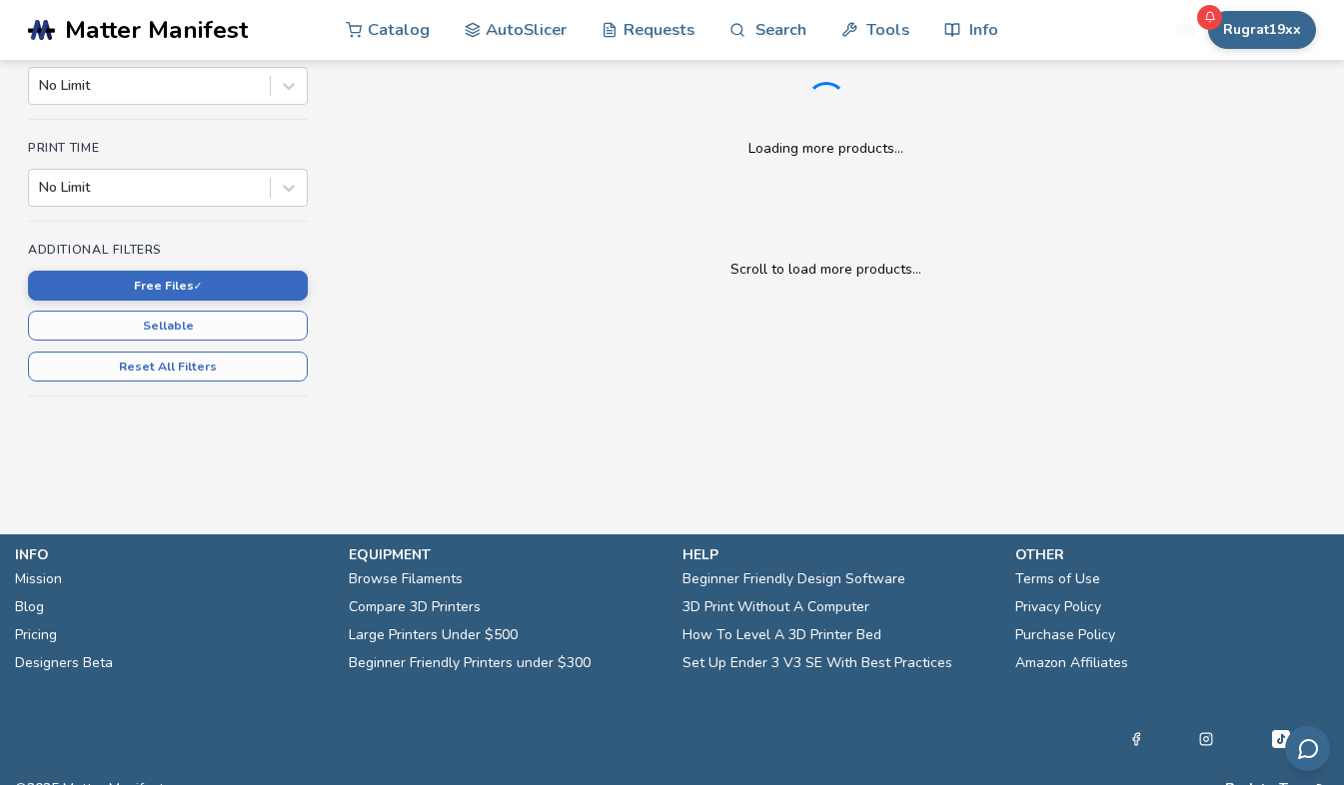
scroll to position [1097, 0]
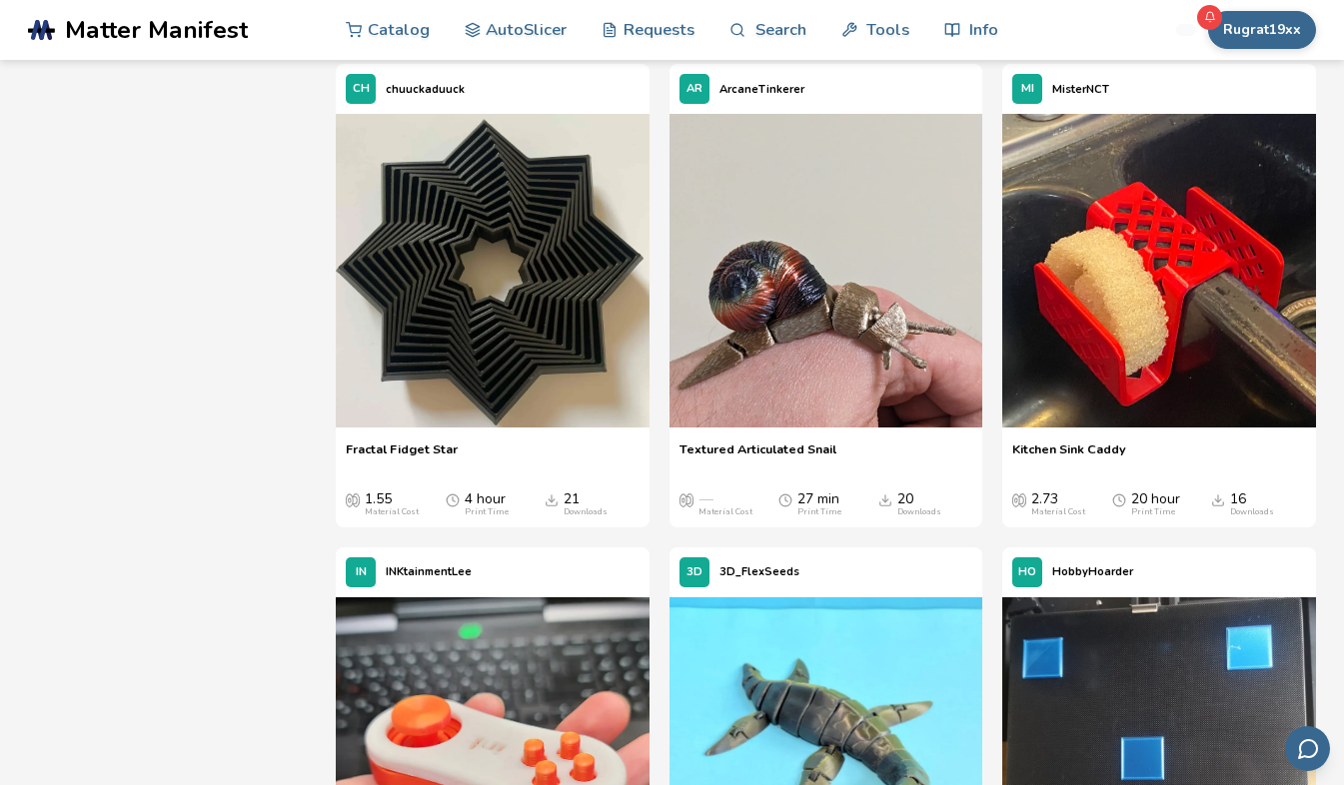
scroll to position [10330, 0]
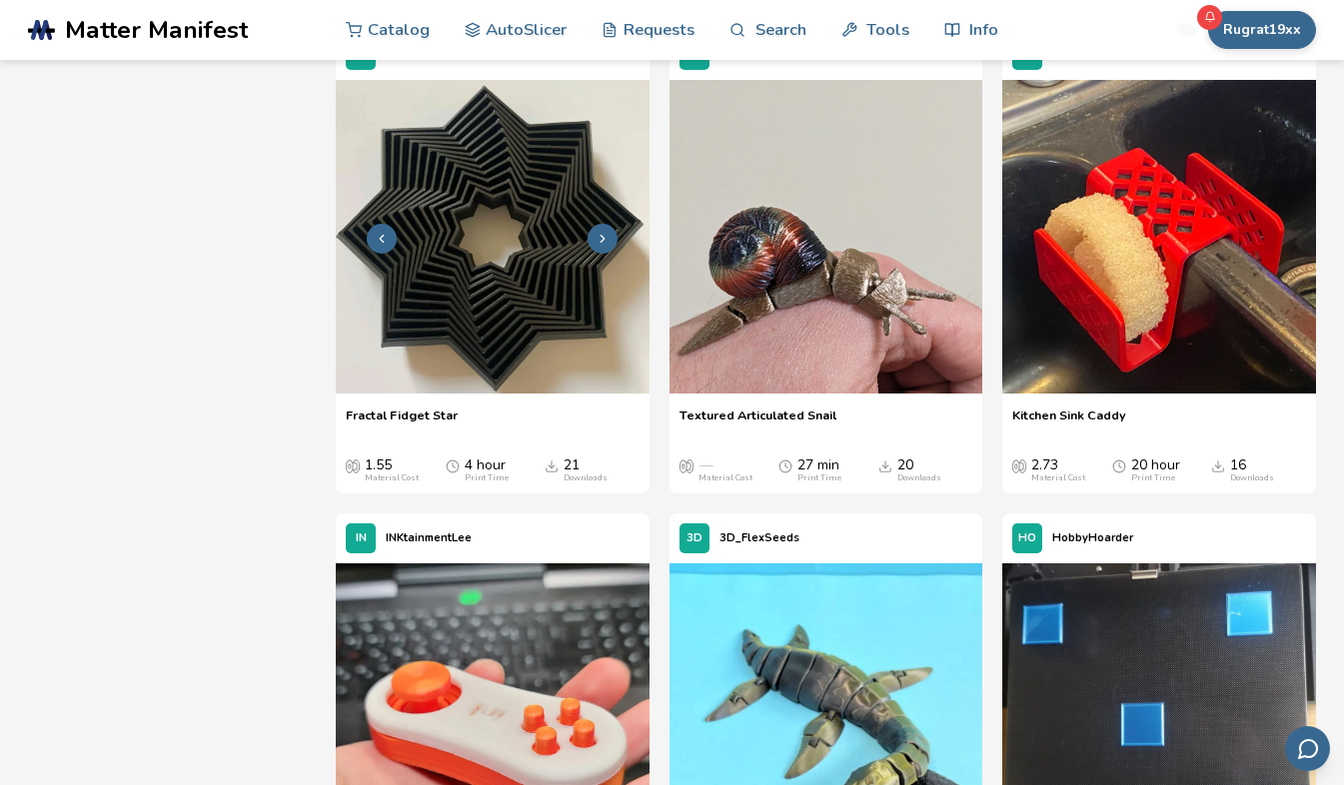
click at [478, 394] on img at bounding box center [493, 237] width 314 height 314
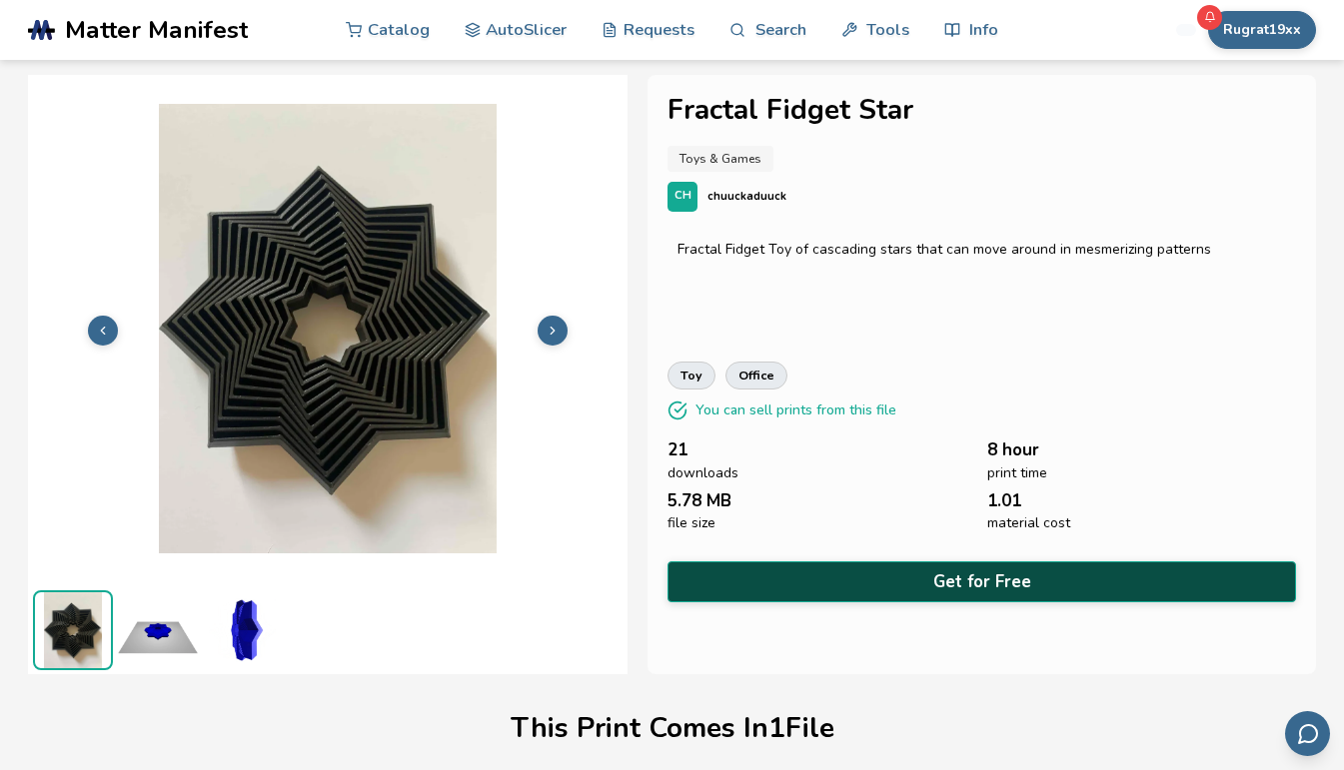
click at [964, 583] on button "Get for Free" at bounding box center [981, 582] width 629 height 41
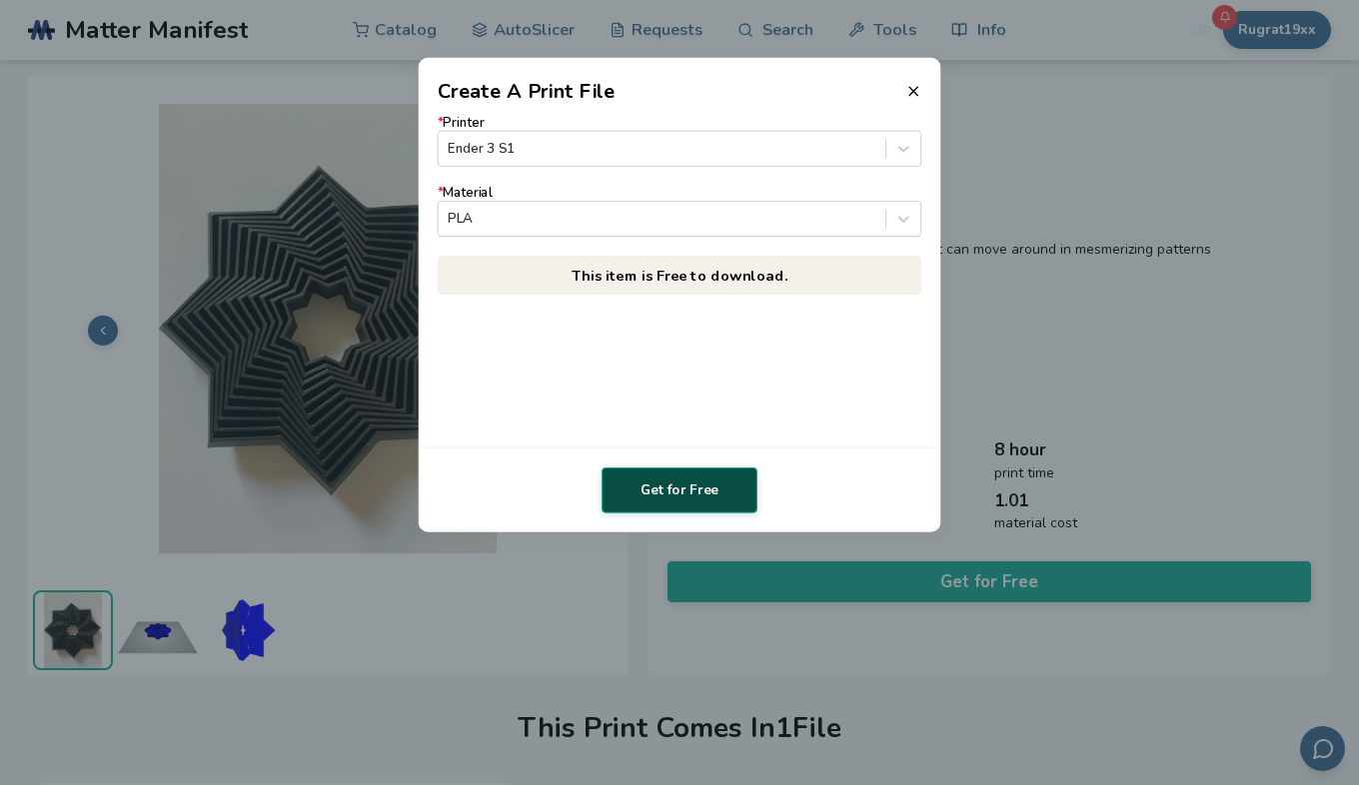
click at [708, 484] on button "Get for Free" at bounding box center [680, 491] width 156 height 46
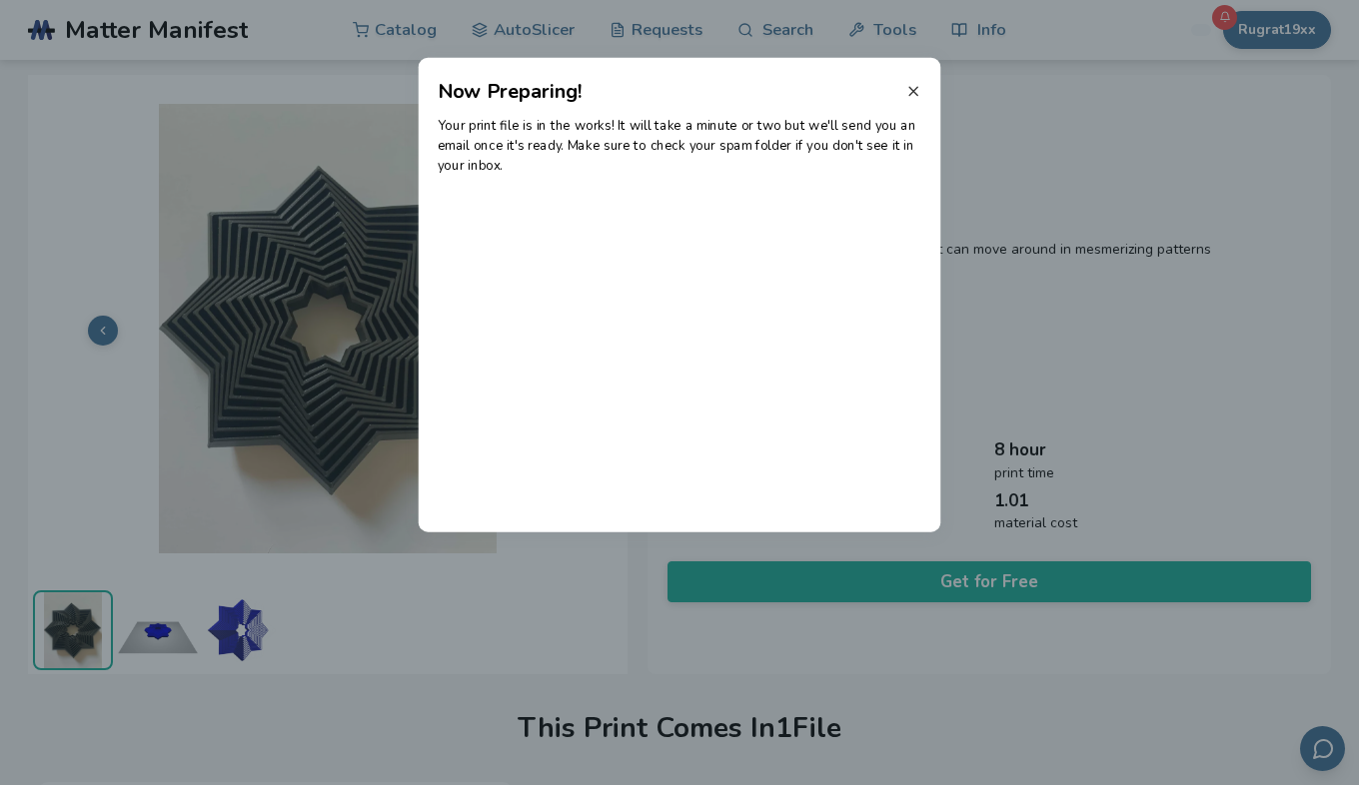
click at [918, 92] on icon at bounding box center [913, 91] width 16 height 16
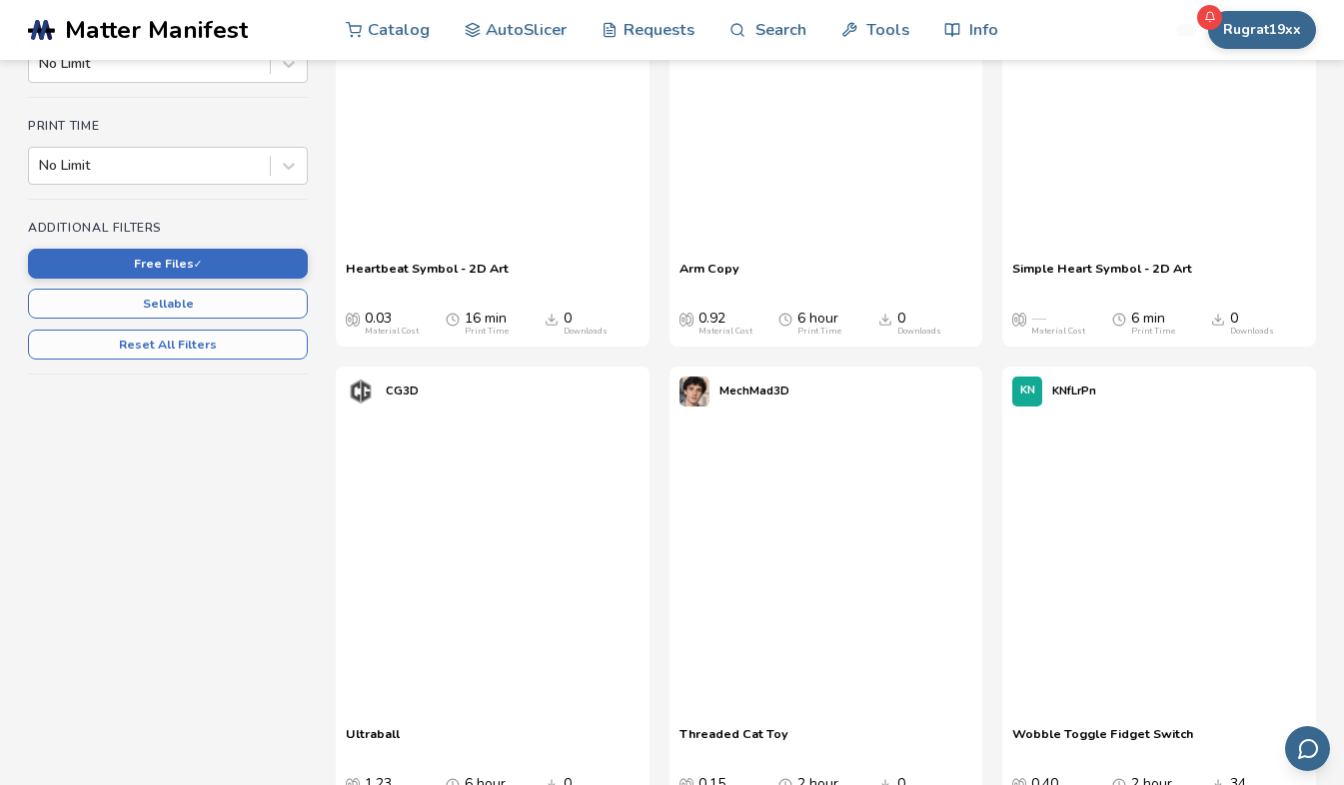
scroll to position [614, 0]
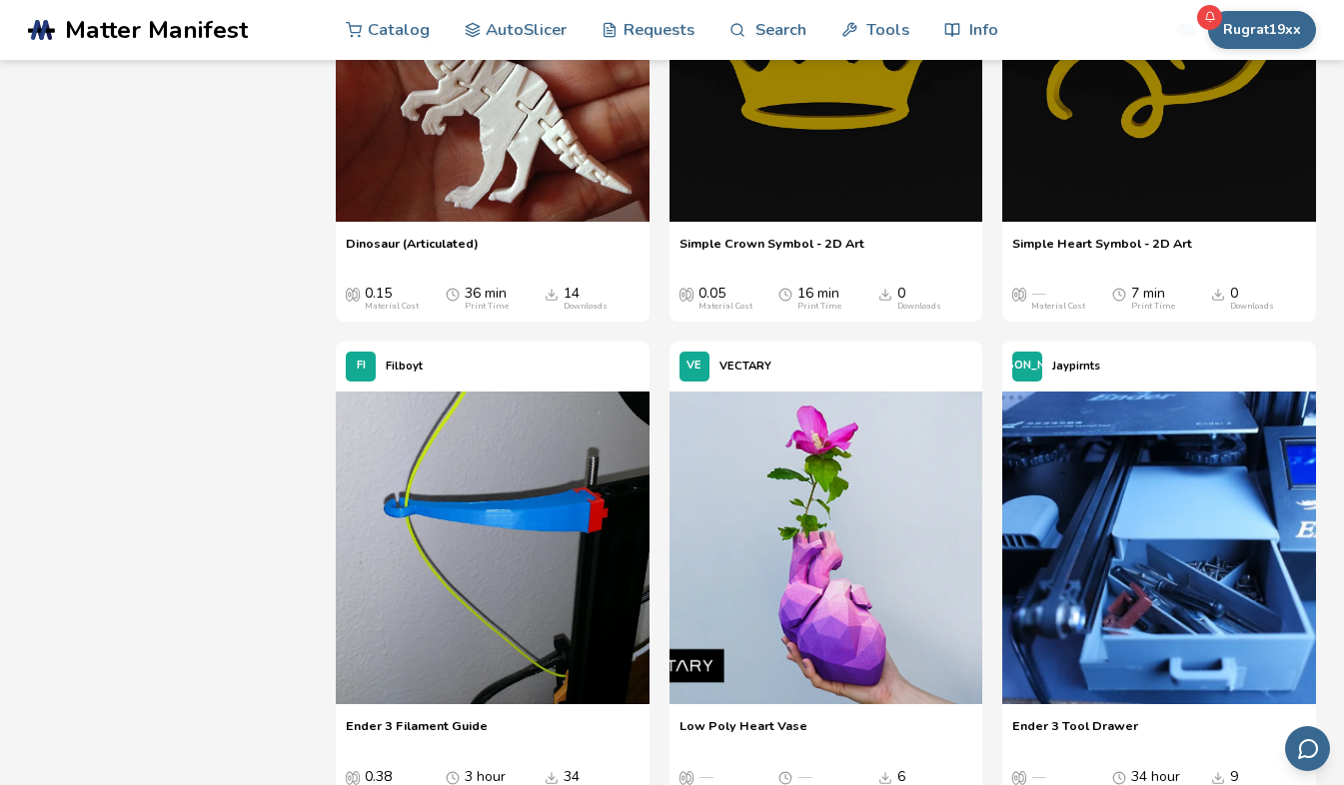
scroll to position [15322, 0]
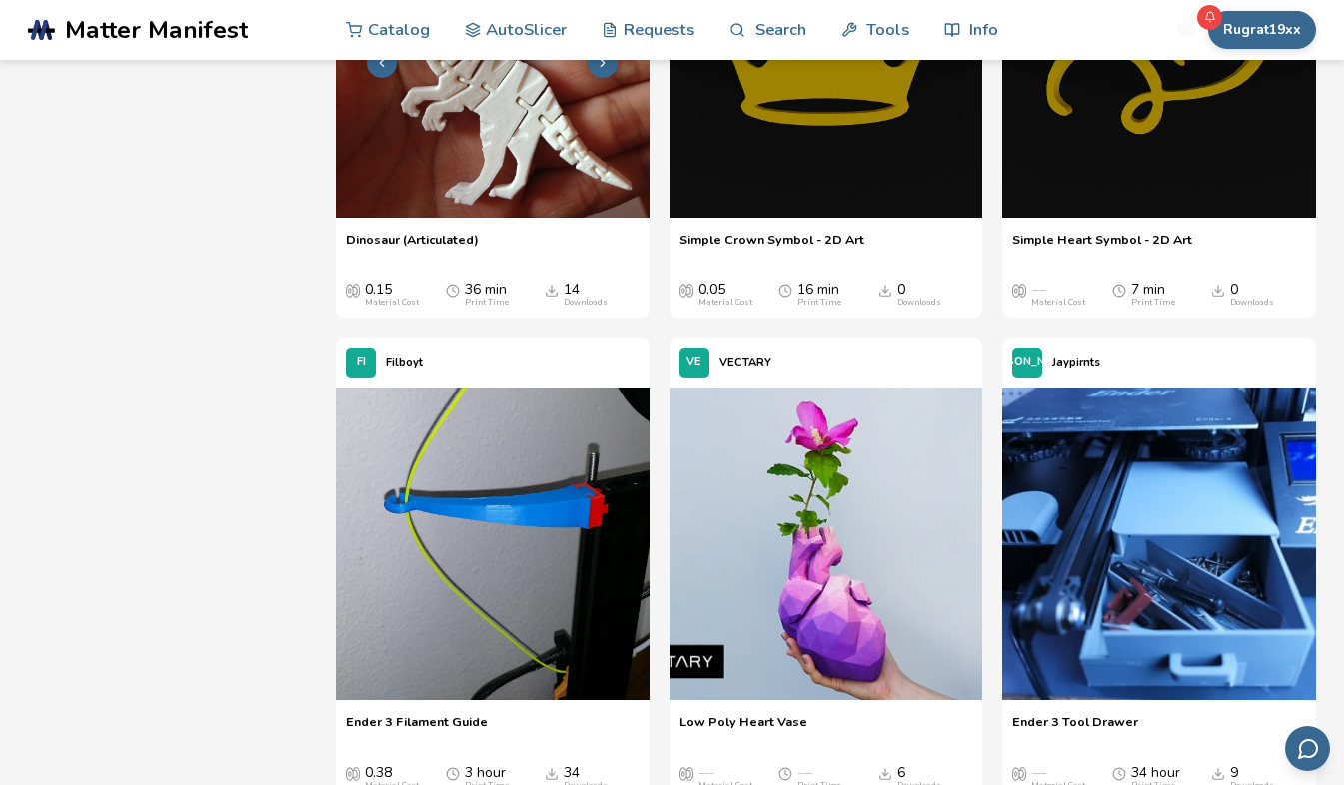
click at [523, 218] on img at bounding box center [493, 61] width 314 height 314
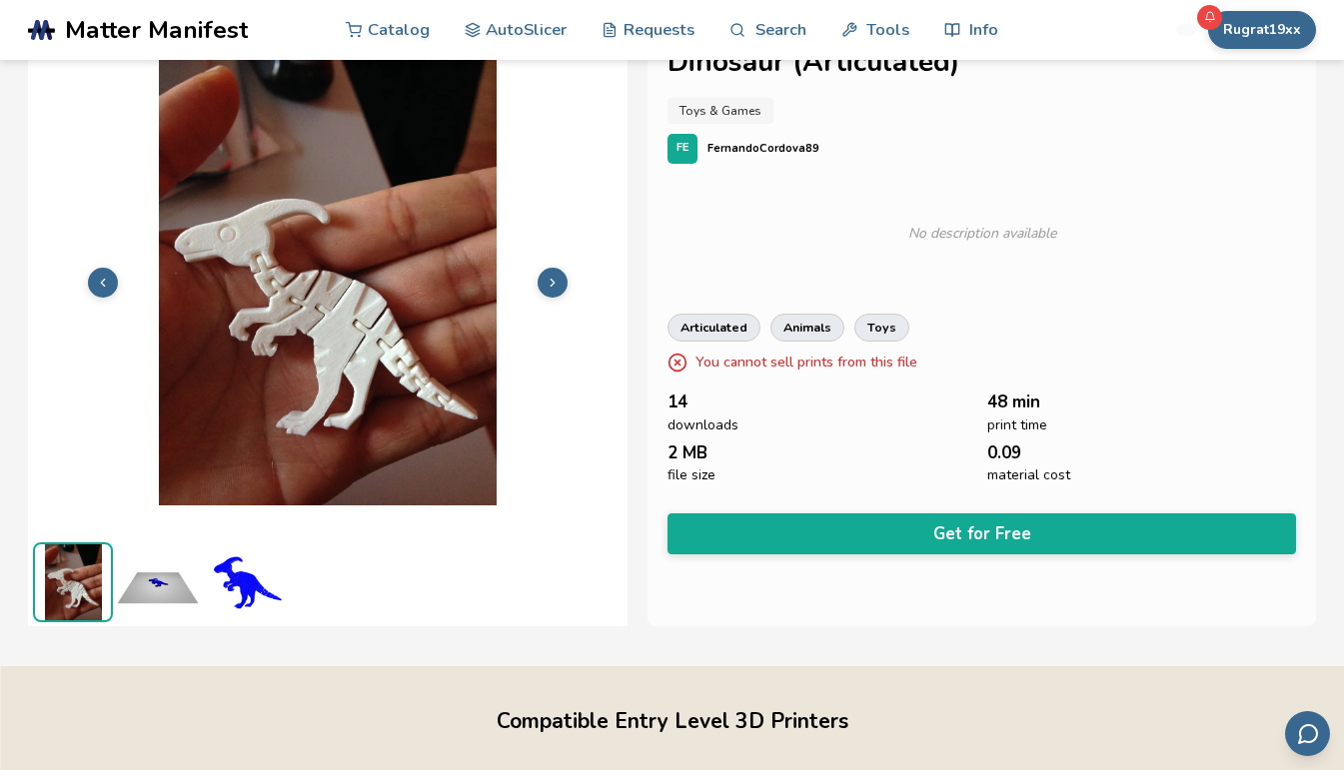
scroll to position [31, 0]
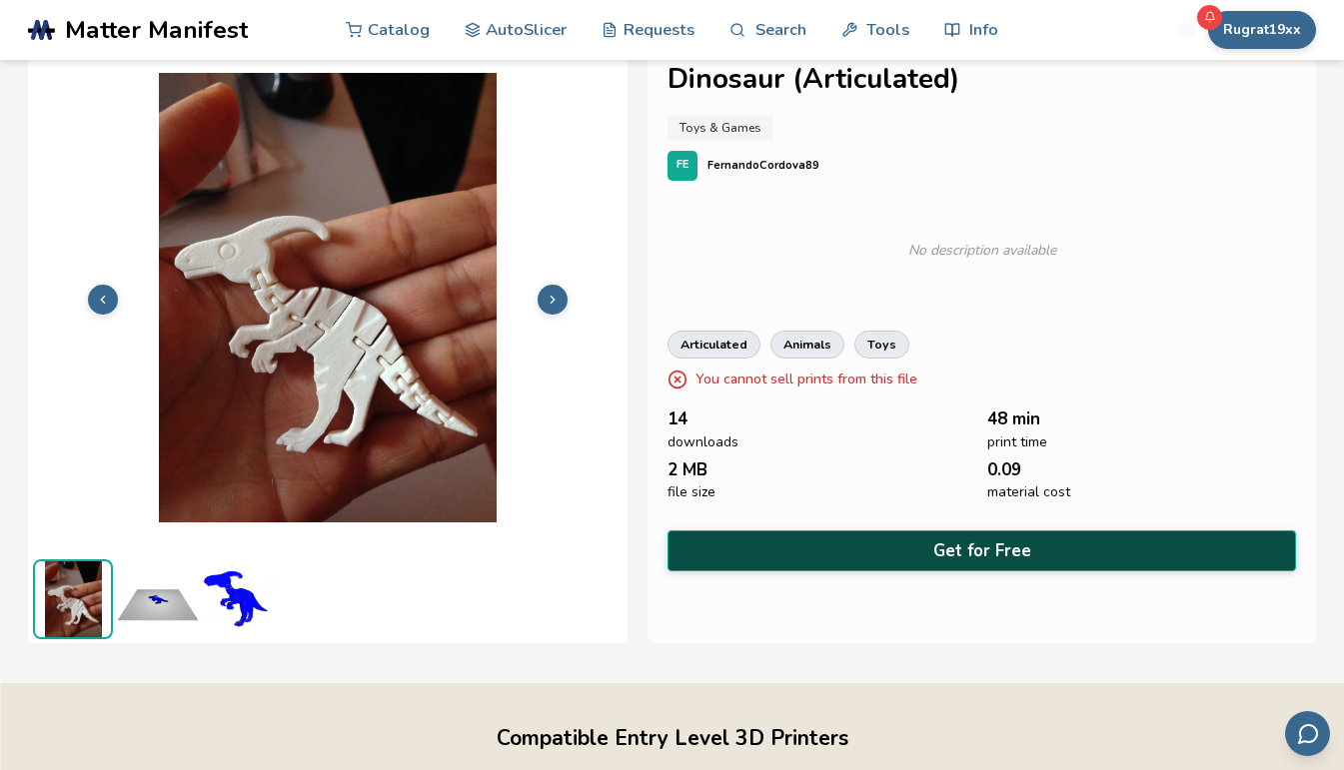
click at [953, 546] on button "Get for Free" at bounding box center [981, 551] width 629 height 41
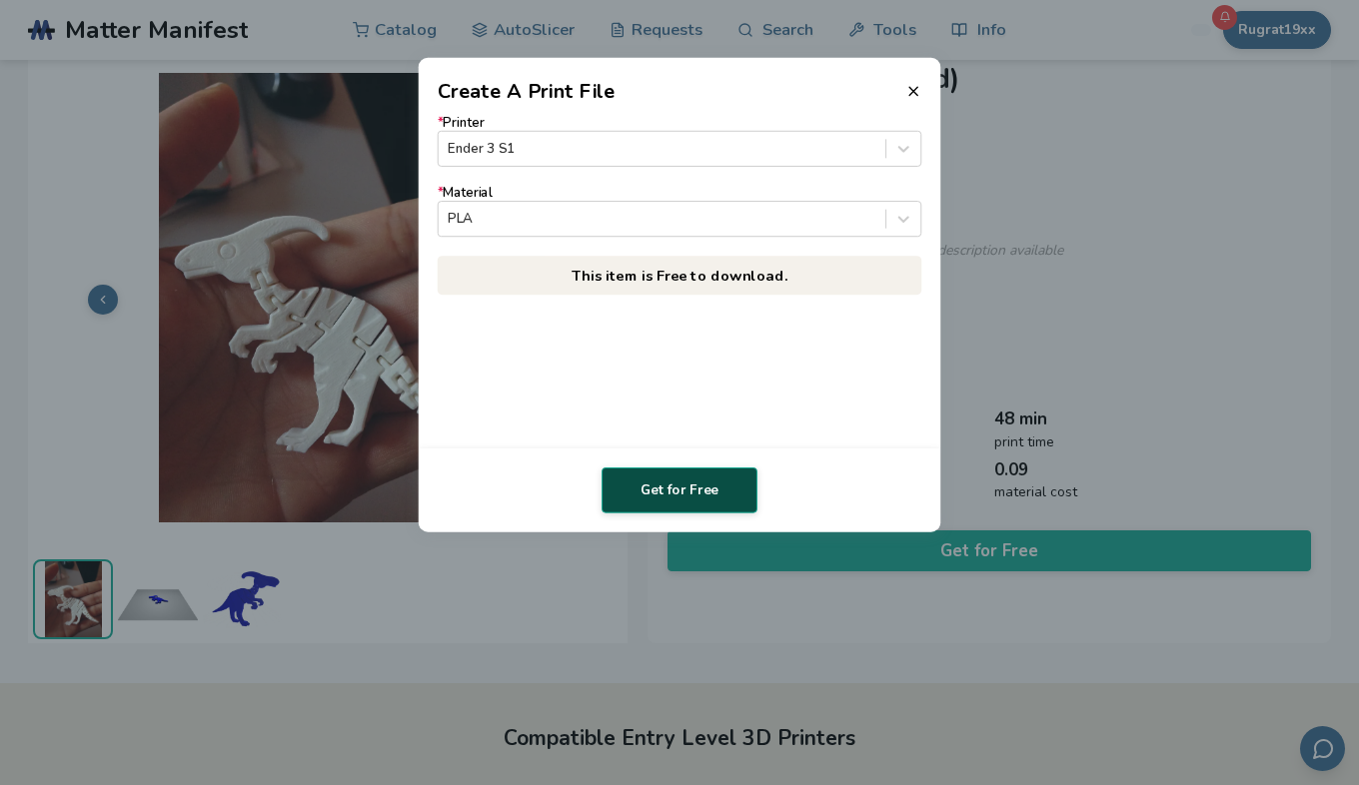
click at [685, 495] on button "Get for Free" at bounding box center [680, 491] width 156 height 46
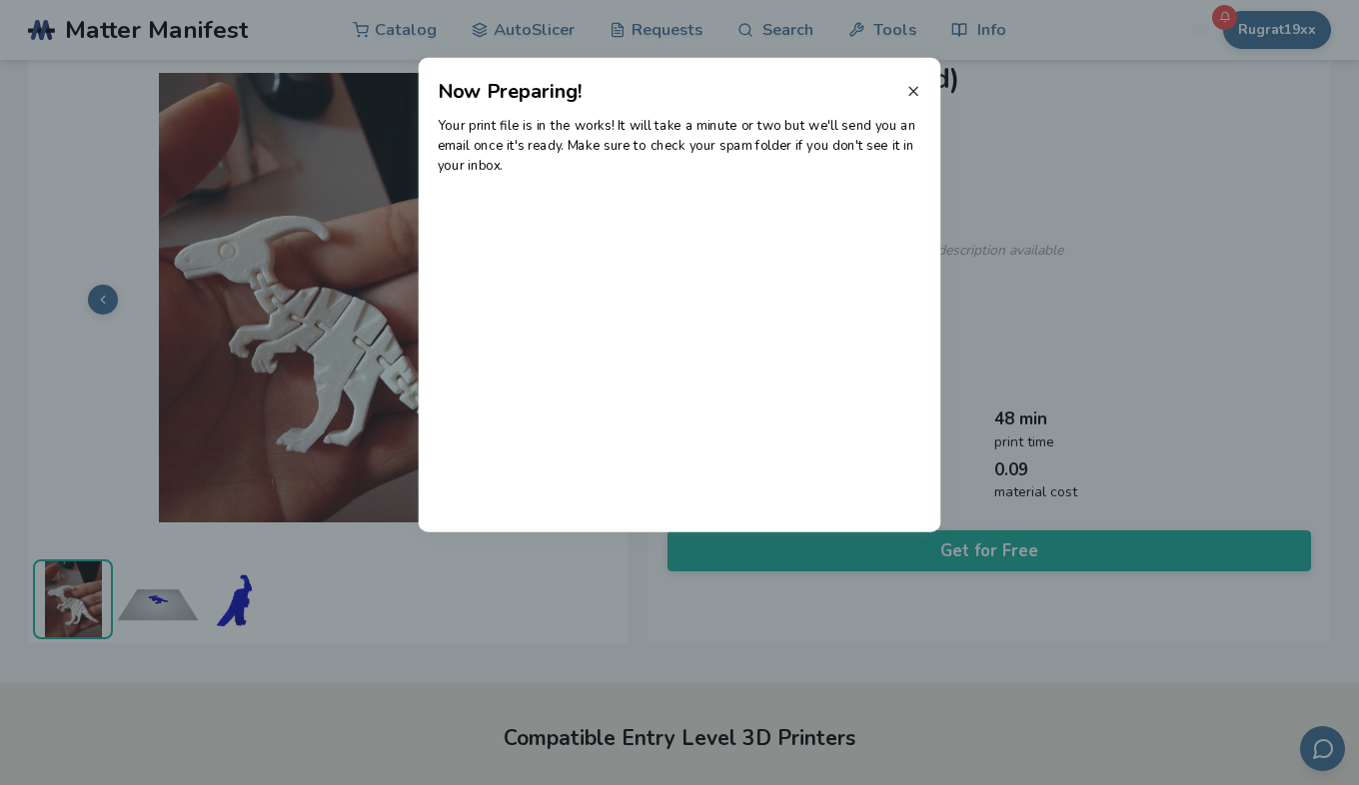
click at [911, 91] on icon at bounding box center [913, 91] width 16 height 16
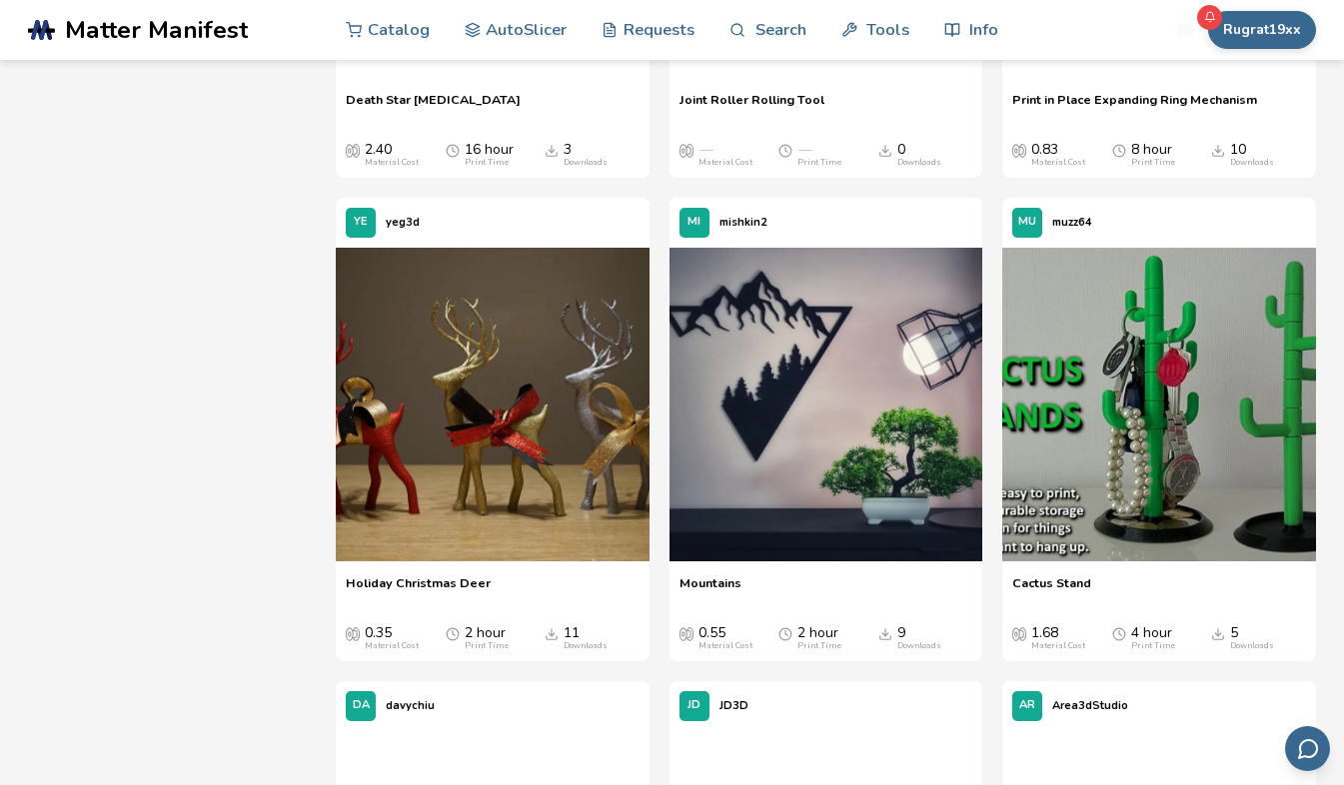
scroll to position [27240, 0]
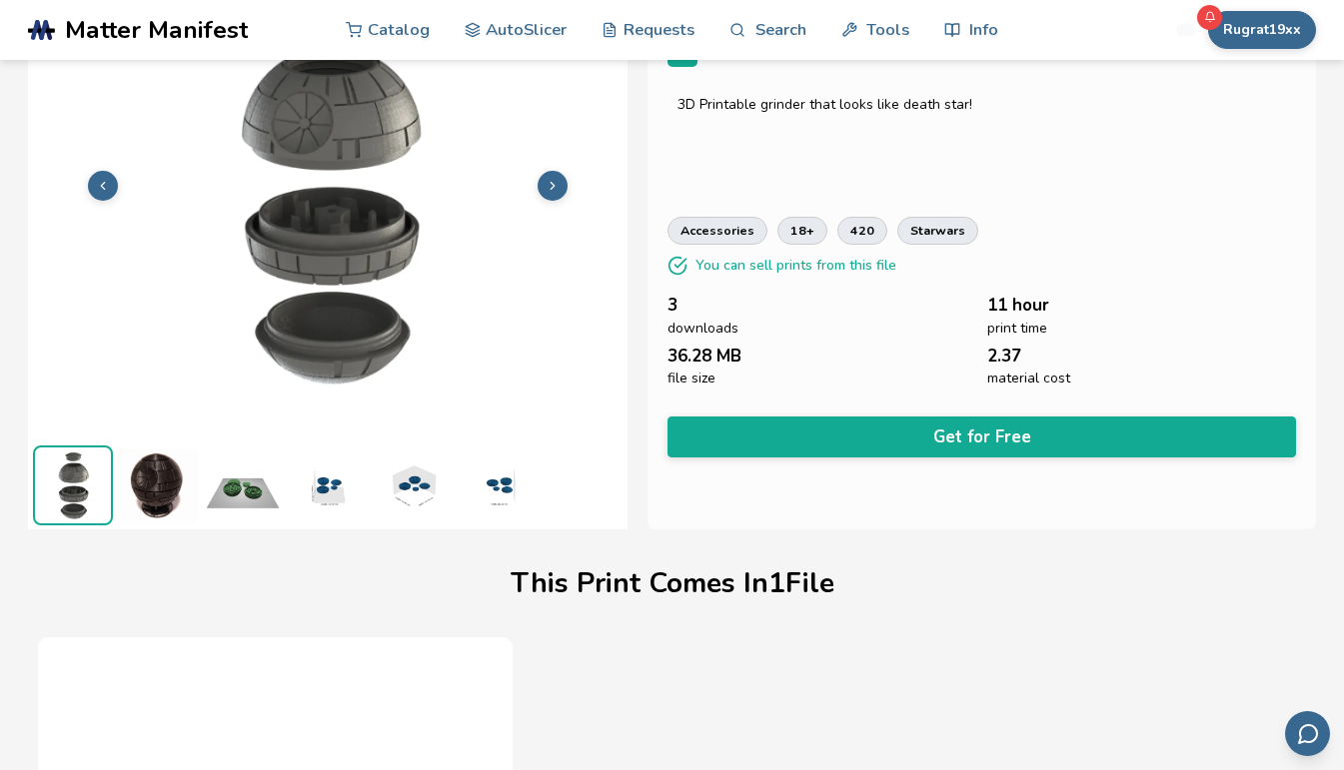
scroll to position [138, 0]
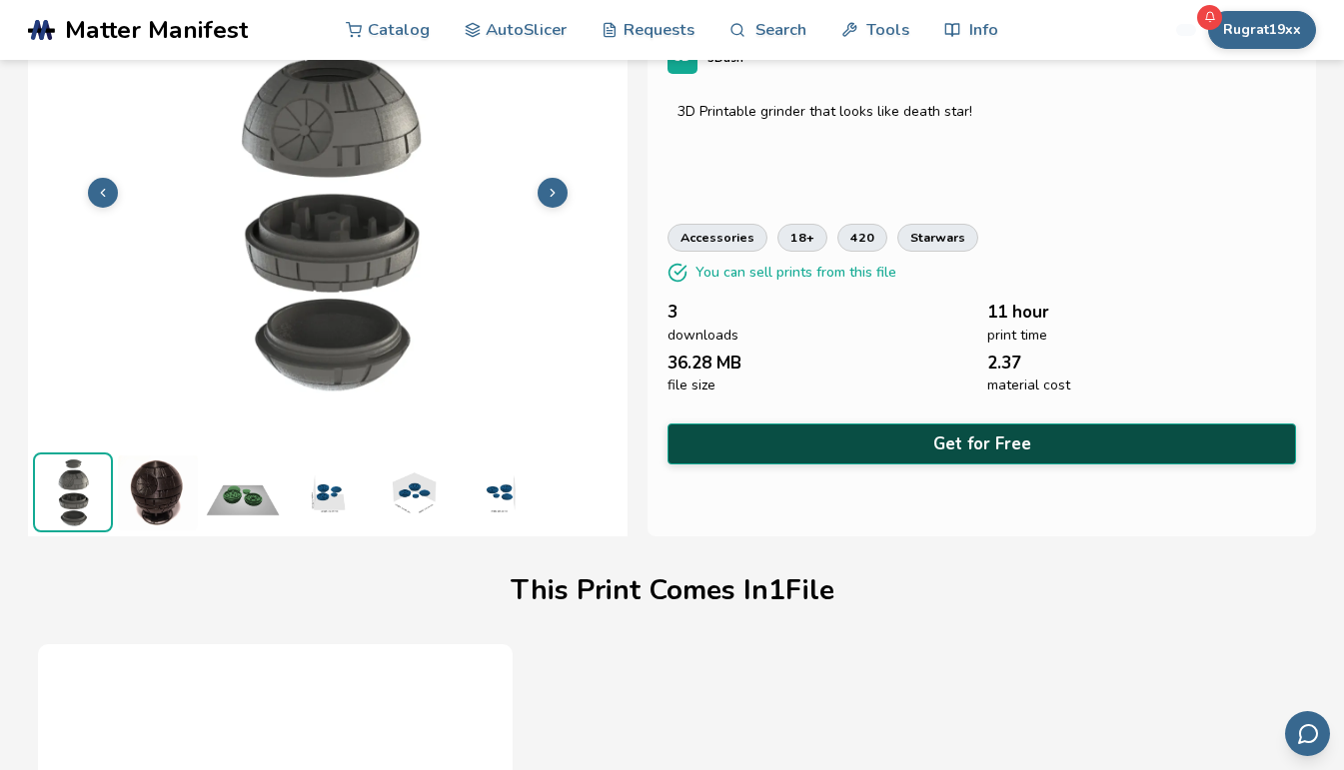
click at [973, 439] on button "Get for Free" at bounding box center [981, 444] width 629 height 41
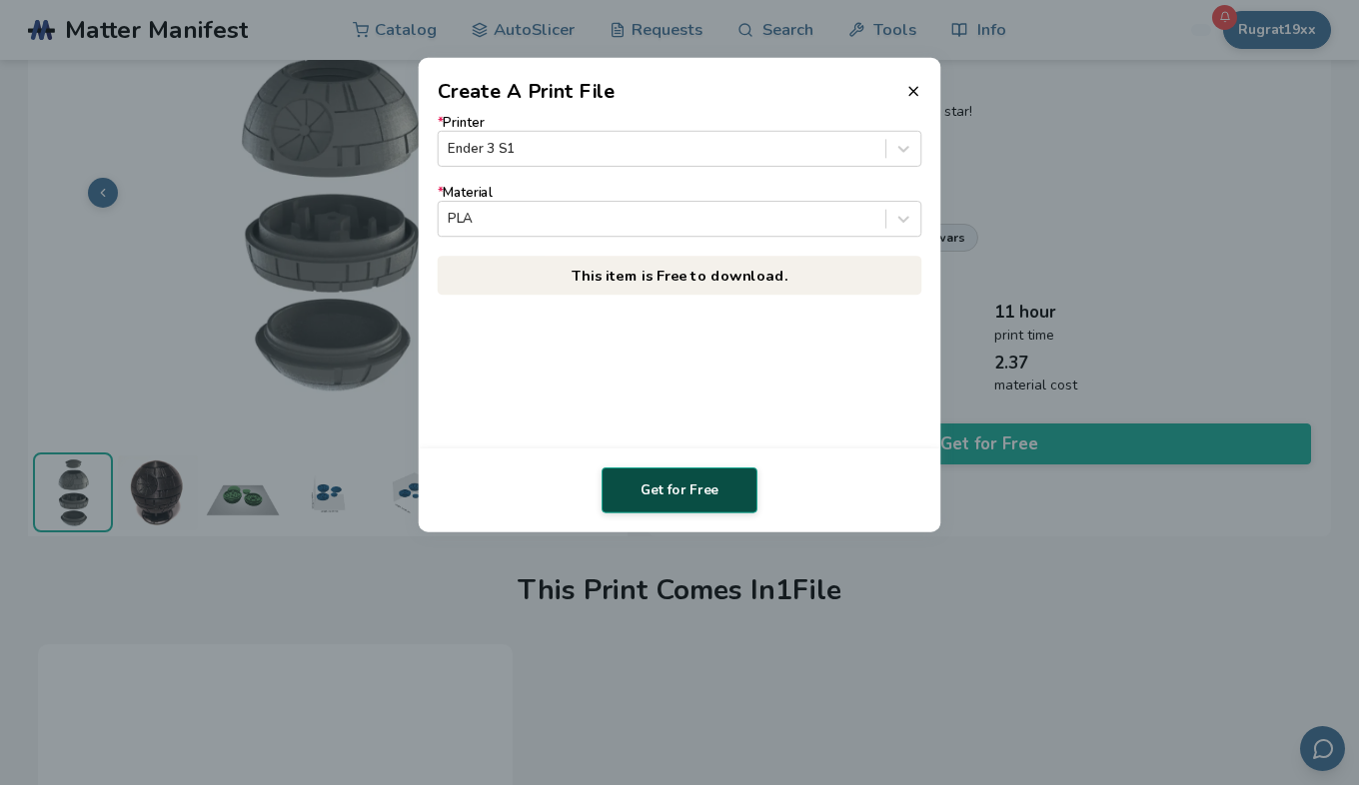
click at [709, 478] on button "Get for Free" at bounding box center [680, 491] width 156 height 46
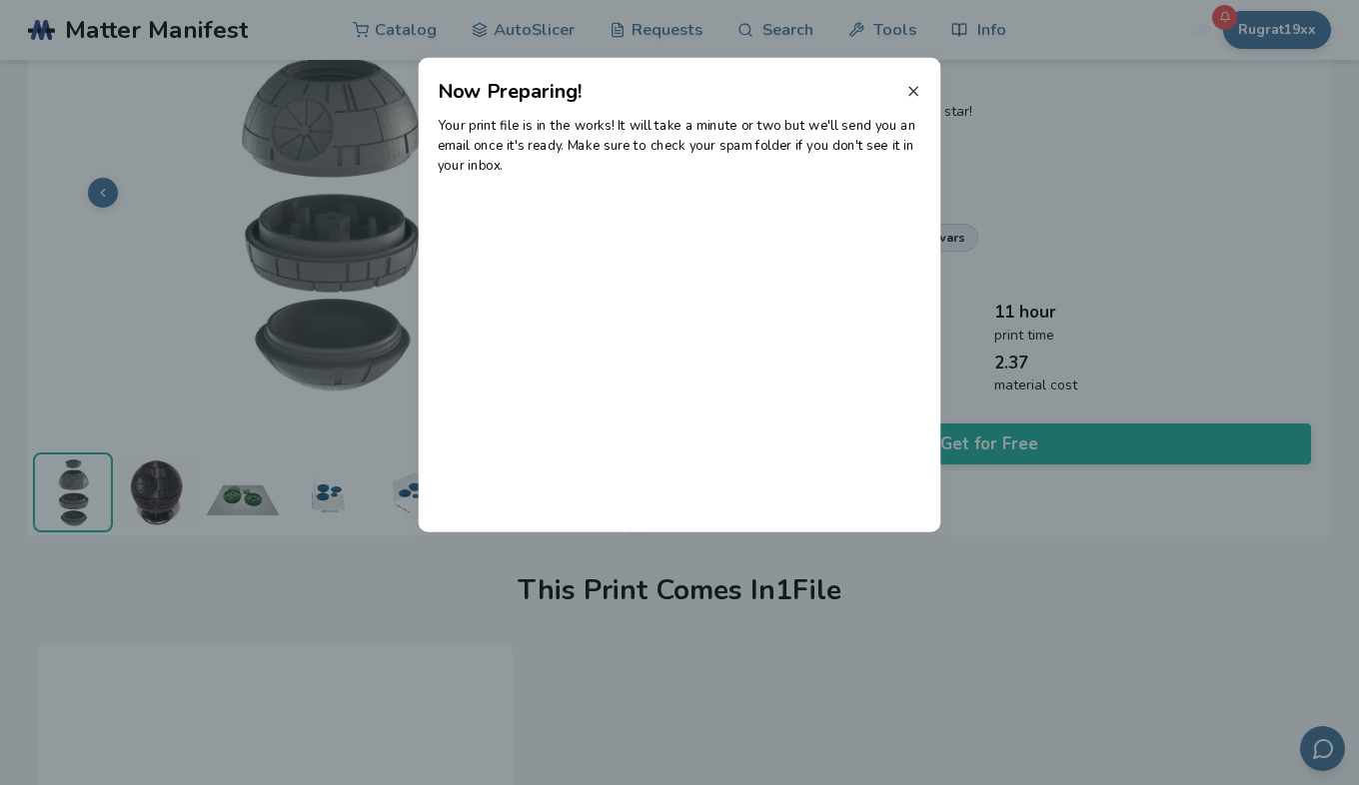
click at [913, 88] on icon at bounding box center [913, 91] width 16 height 16
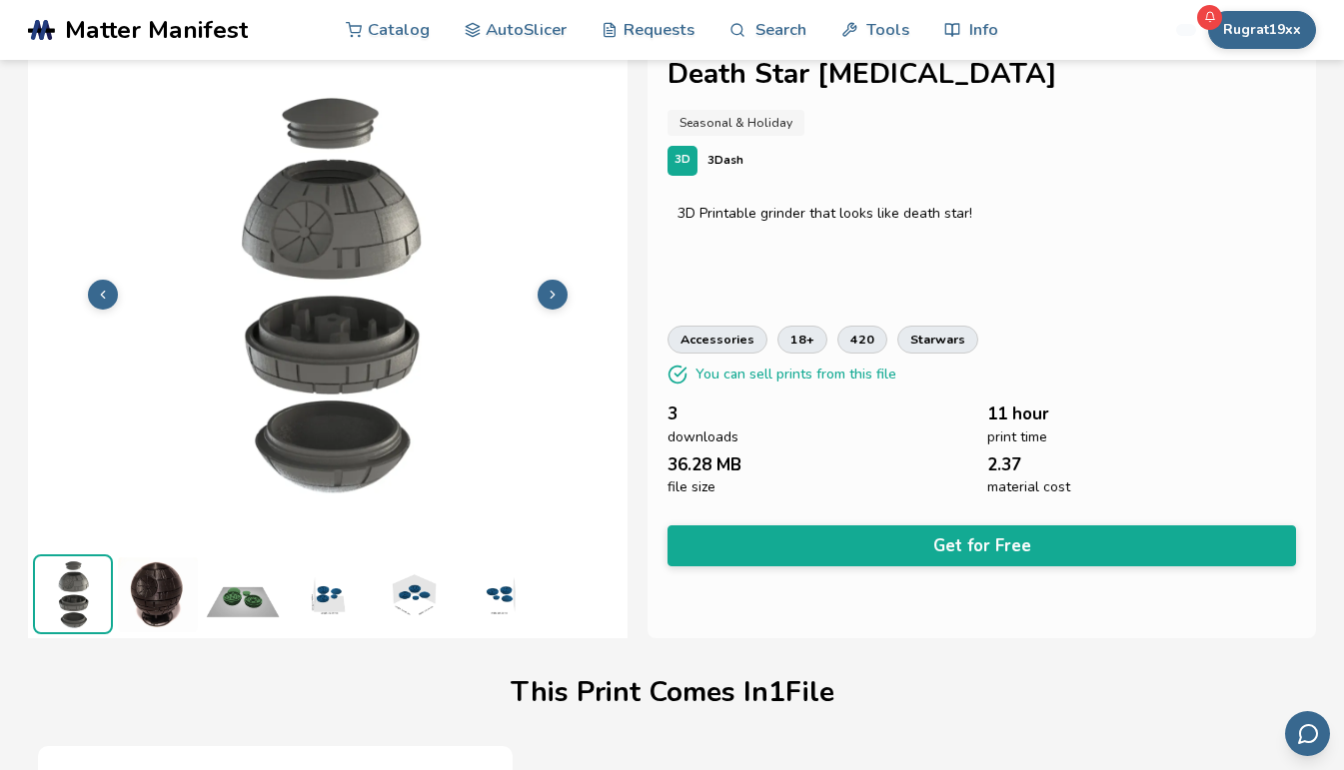
scroll to position [18, 0]
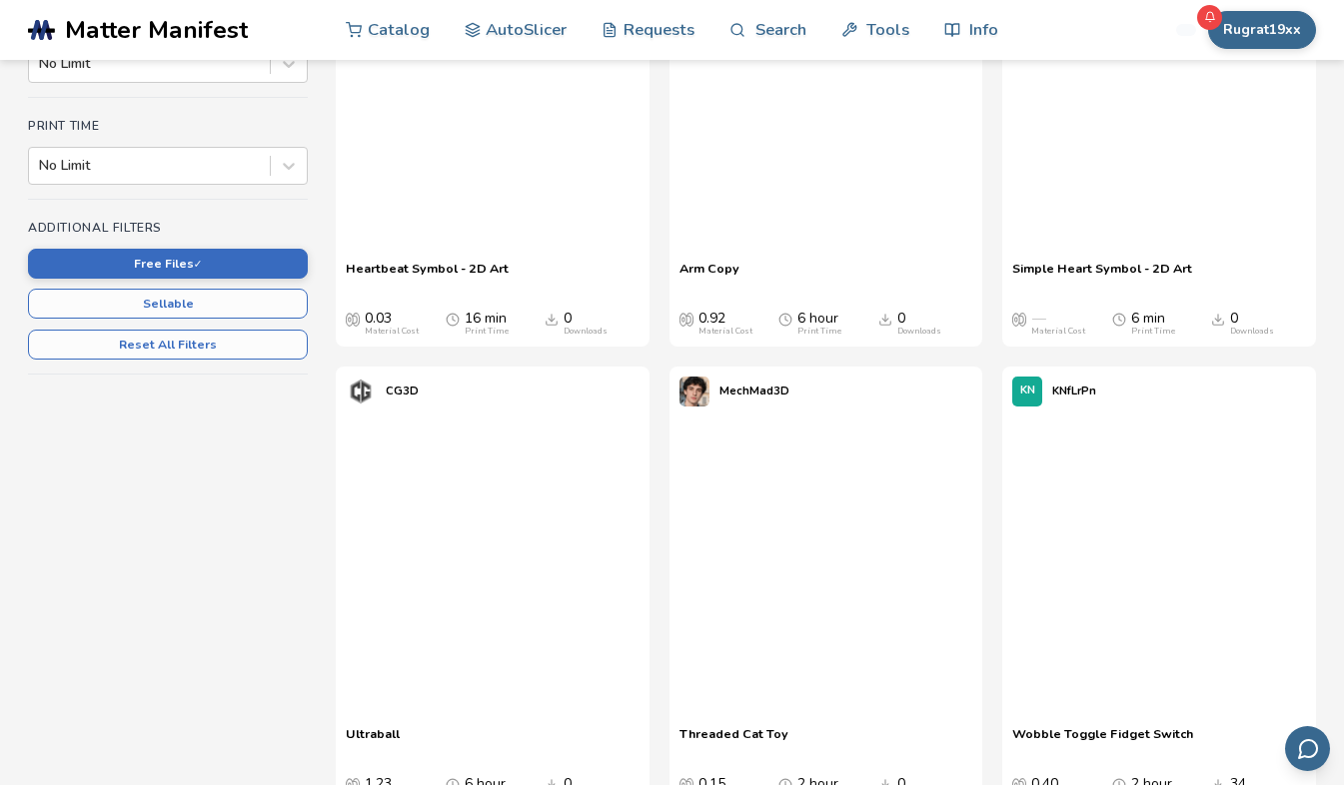
scroll to position [614, 0]
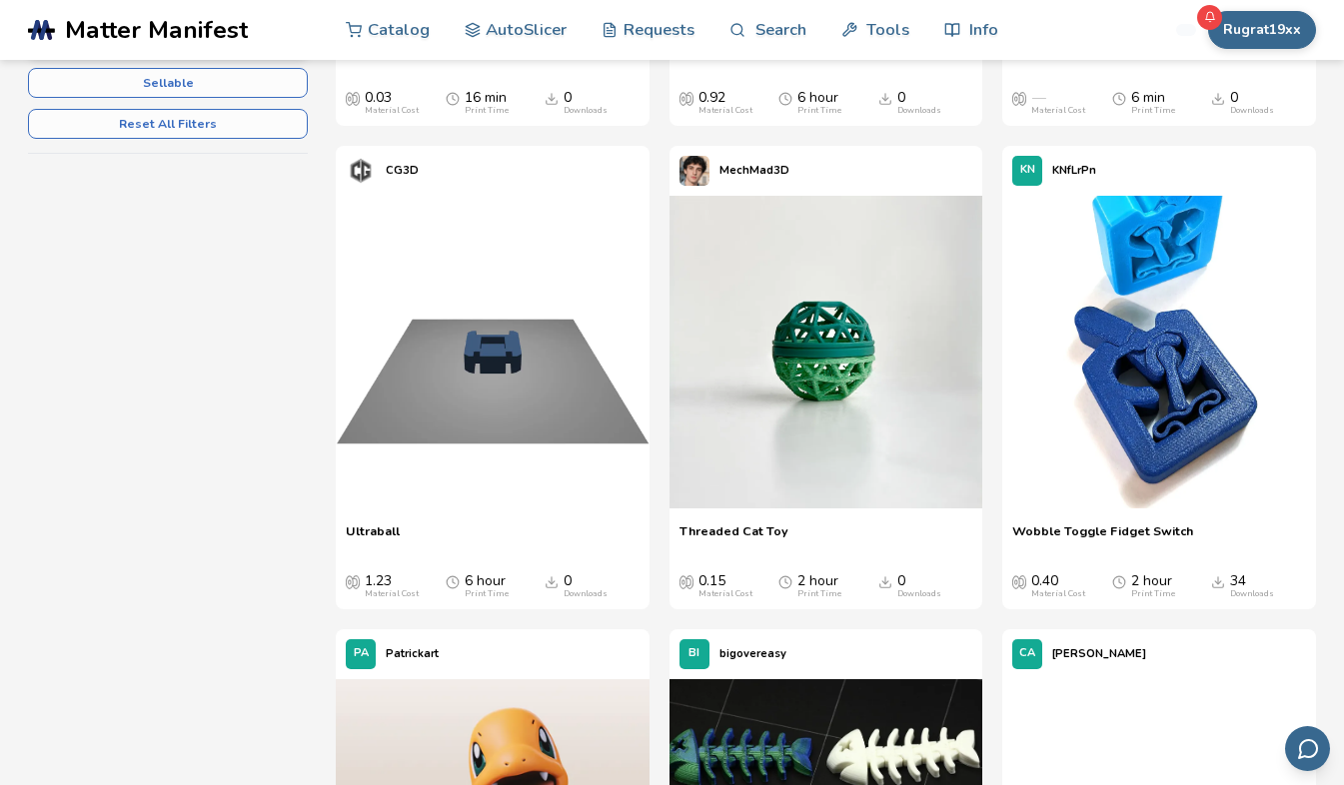
scroll to position [693, 0]
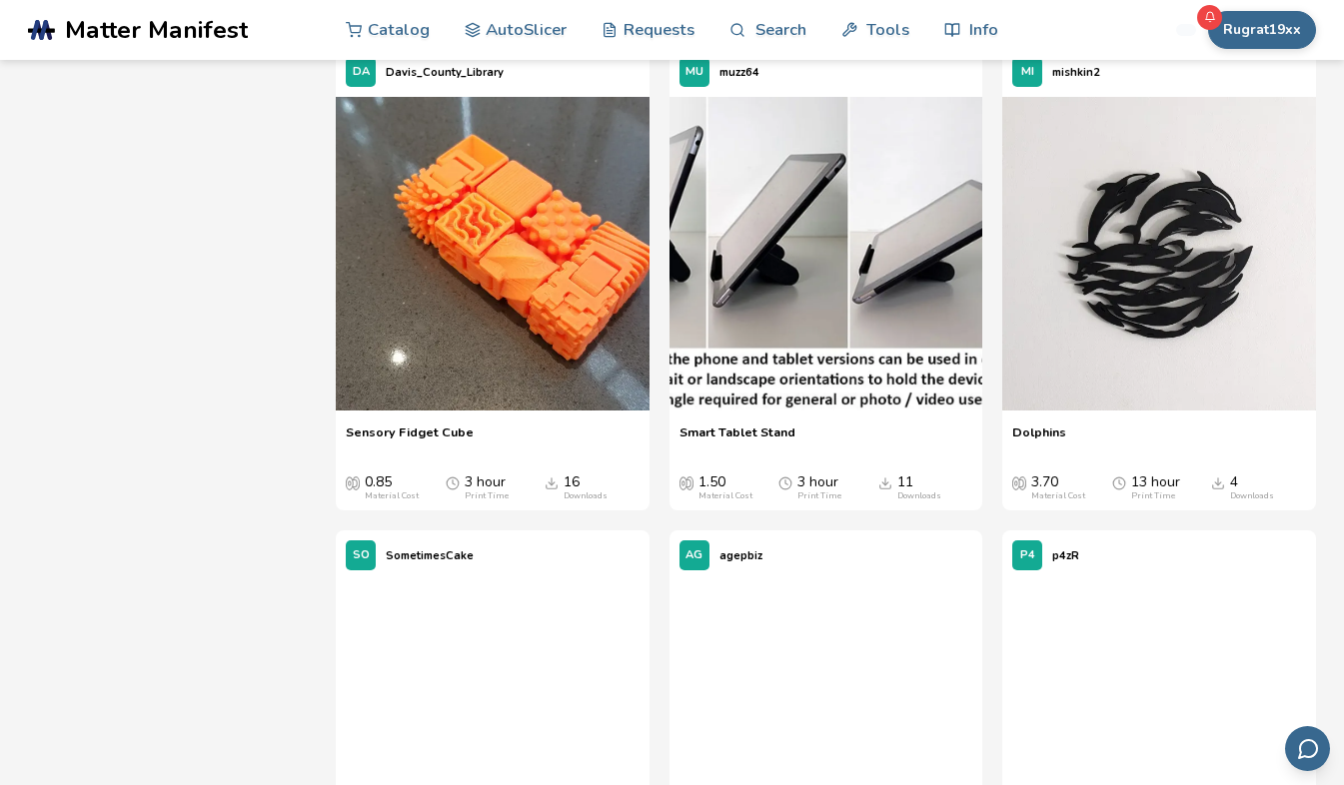
scroll to position [32069, 0]
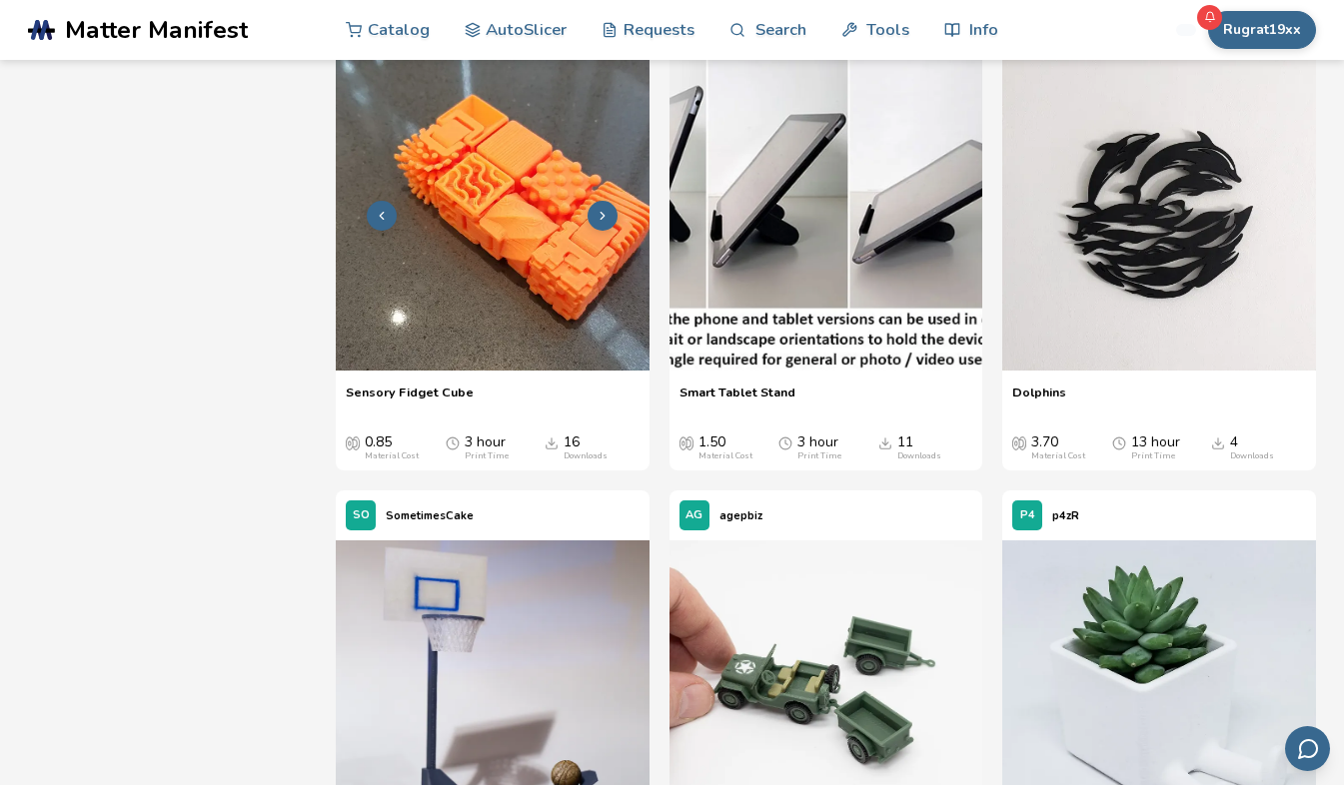
click at [494, 369] on img at bounding box center [493, 214] width 314 height 314
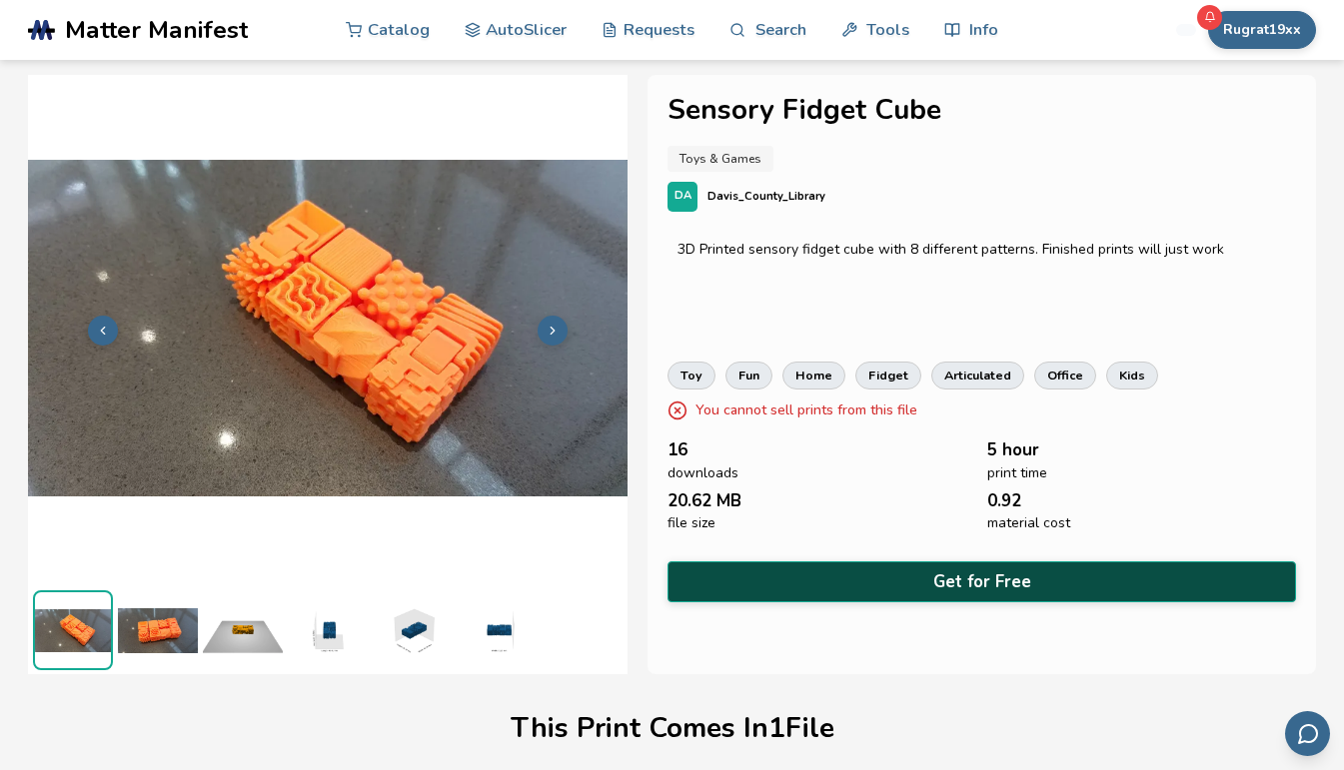
click at [962, 569] on button "Get for Free" at bounding box center [981, 582] width 629 height 41
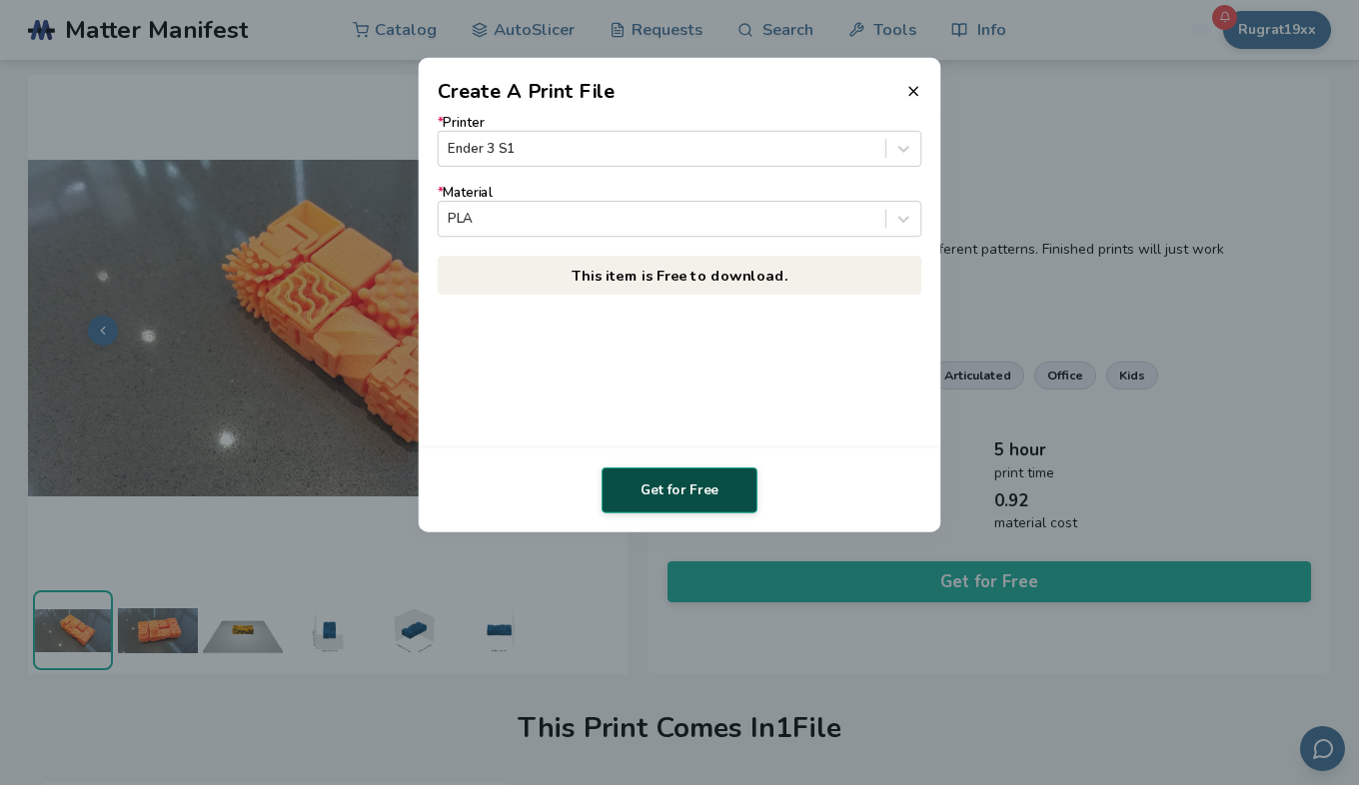
click at [695, 494] on button "Get for Free" at bounding box center [680, 491] width 156 height 46
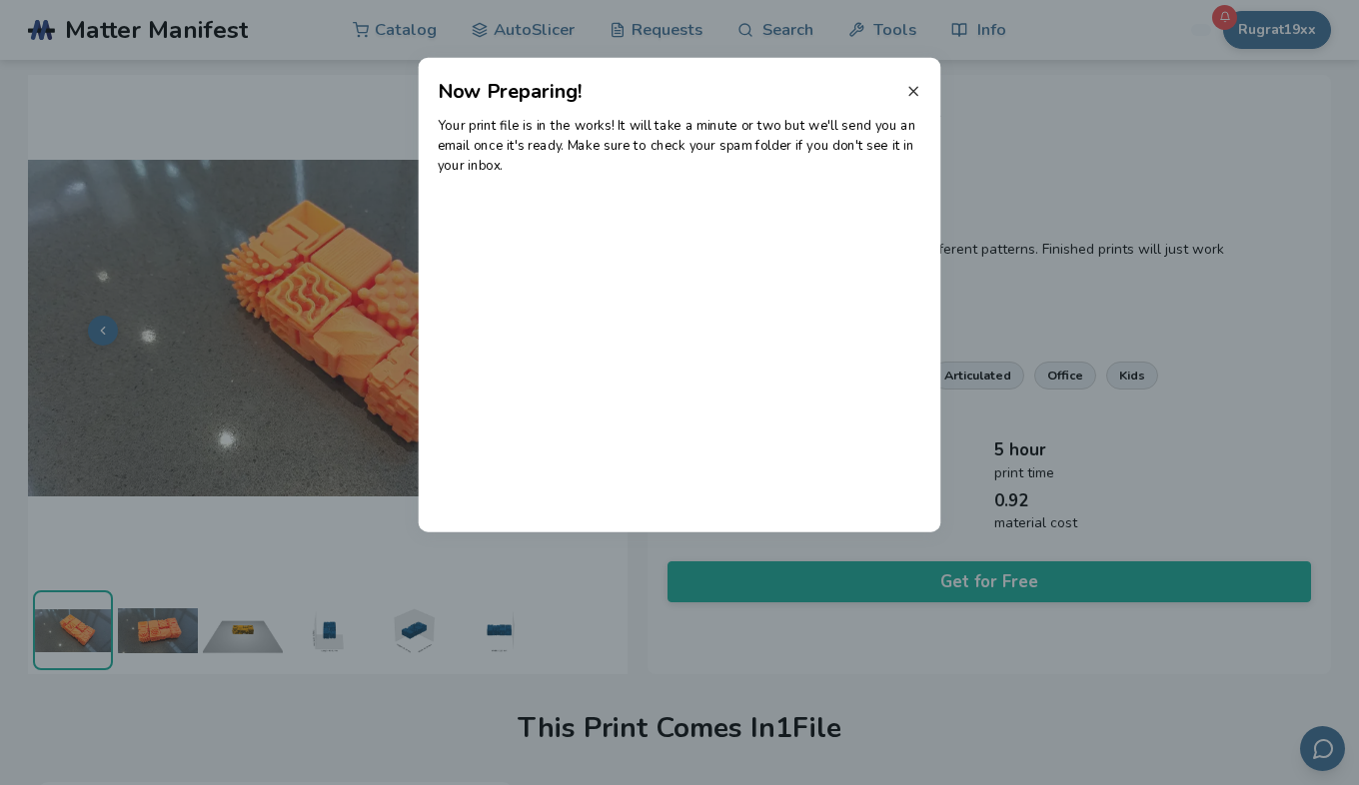
click at [915, 95] on icon at bounding box center [913, 91] width 16 height 16
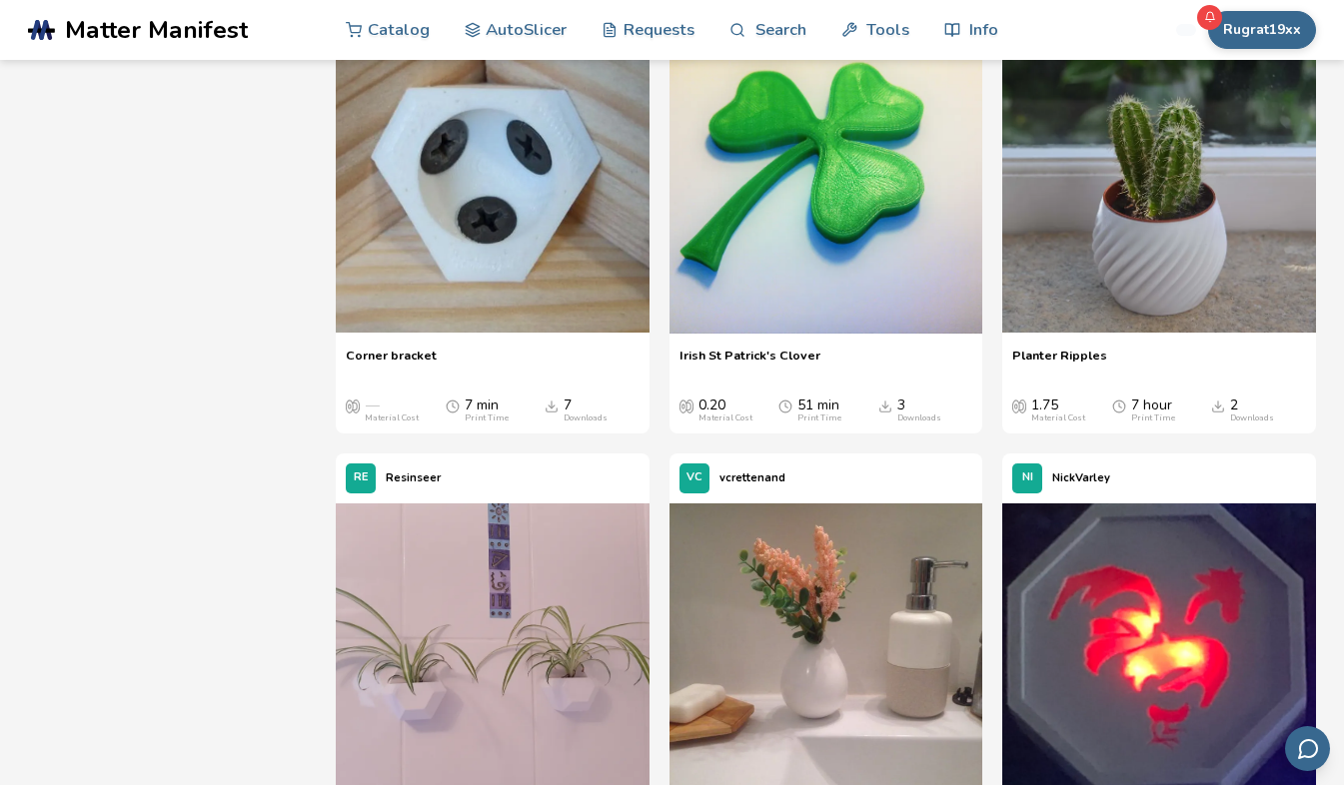
scroll to position [54186, 0]
